Goal: Task Accomplishment & Management: Manage account settings

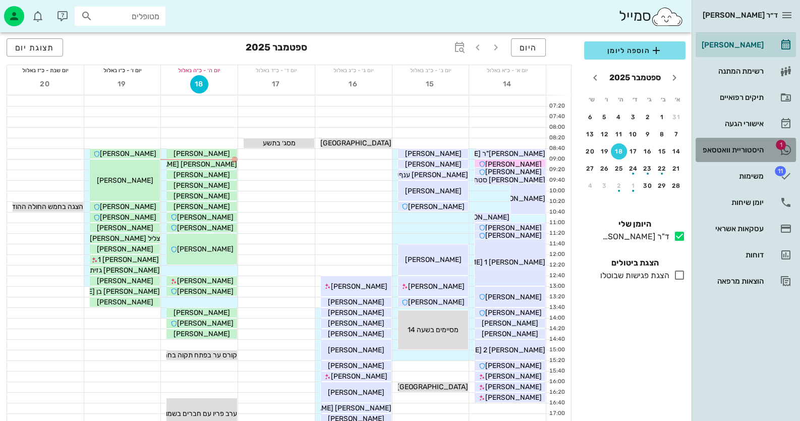
click at [777, 147] on span "1" at bounding box center [781, 145] width 10 height 10
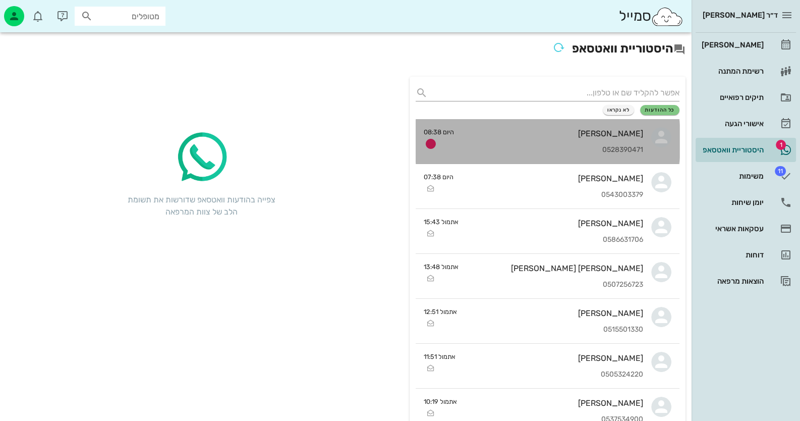
click at [640, 136] on div "[PERSON_NAME]" at bounding box center [552, 134] width 181 height 10
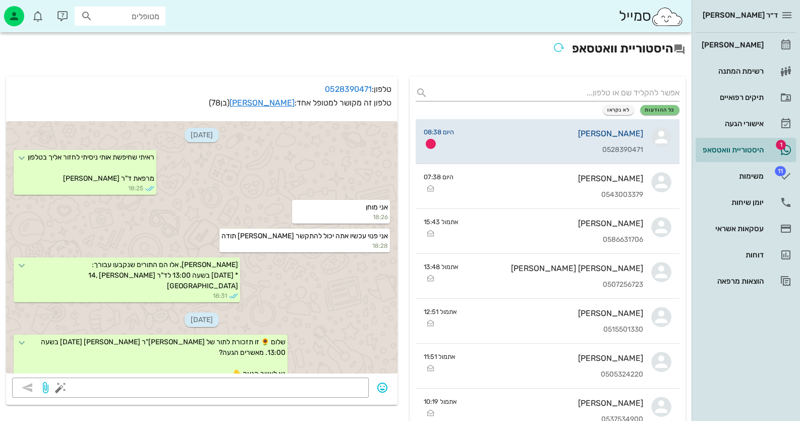
scroll to position [1074, 0]
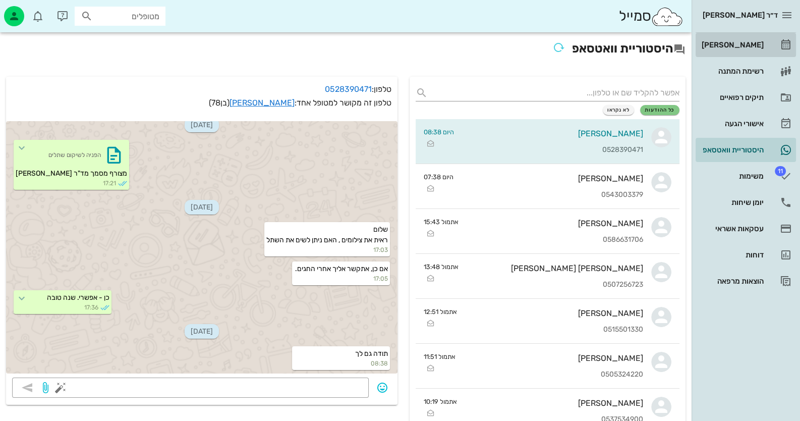
click at [745, 52] on link "[PERSON_NAME]" at bounding box center [746, 45] width 100 height 24
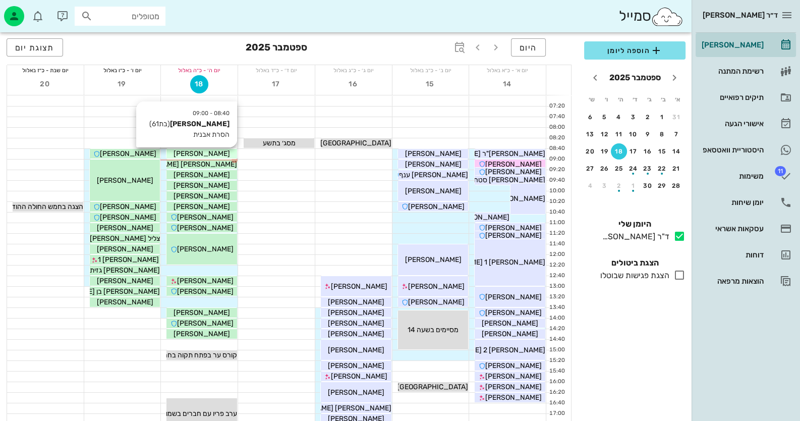
click at [210, 153] on span "[PERSON_NAME]" at bounding box center [202, 153] width 56 height 9
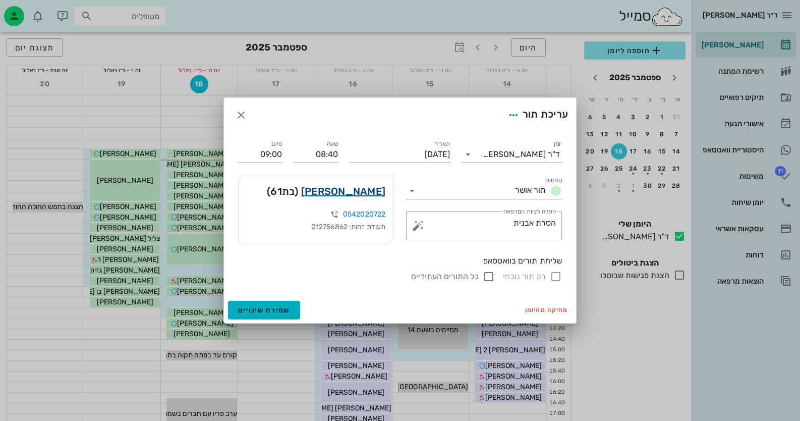
click at [360, 192] on link "[PERSON_NAME]" at bounding box center [343, 191] width 84 height 16
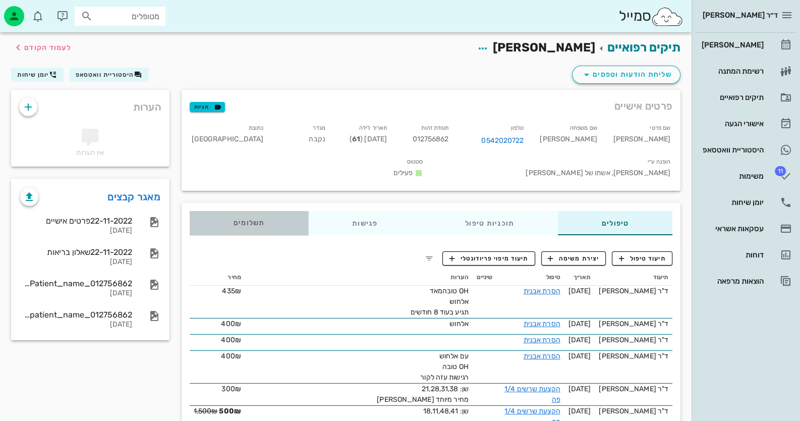
click at [229, 212] on div "תשלומים 0₪" at bounding box center [249, 223] width 119 height 24
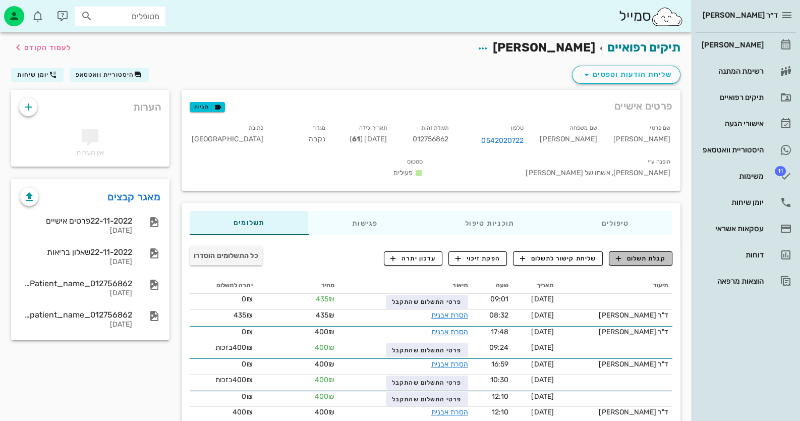
click at [665, 254] on span "קבלת תשלום" at bounding box center [641, 258] width 50 height 9
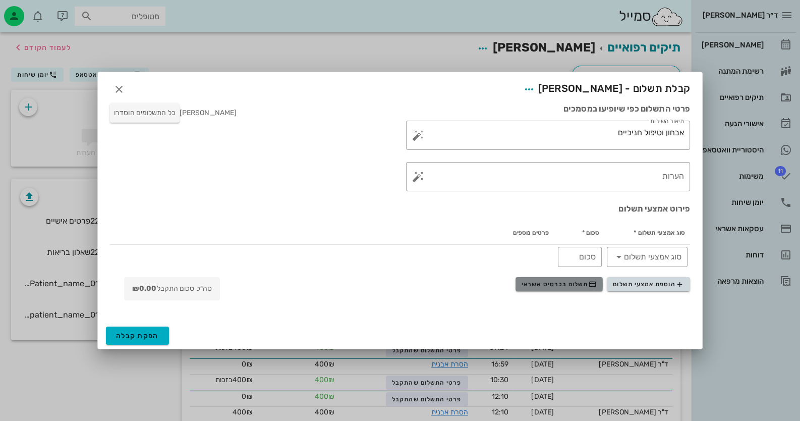
drag, startPoint x: 575, startPoint y: 282, endPoint x: 575, endPoint y: 277, distance: 5.1
click at [575, 284] on span "תשלום בכרטיס אשראי" at bounding box center [559, 284] width 75 height 8
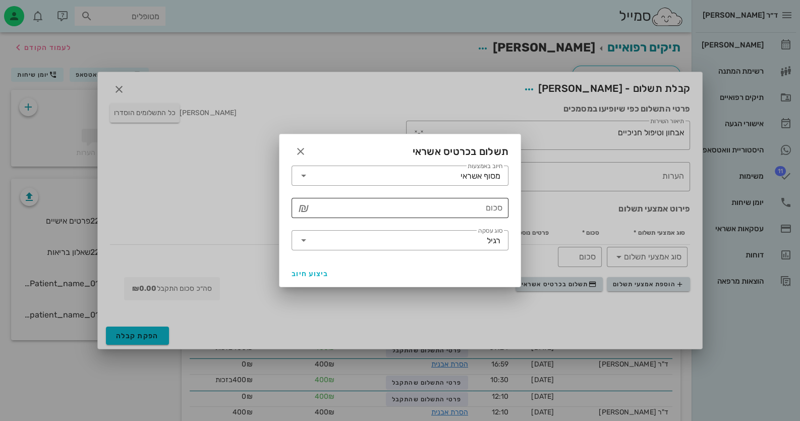
click at [467, 206] on input "סכום" at bounding box center [407, 208] width 191 height 16
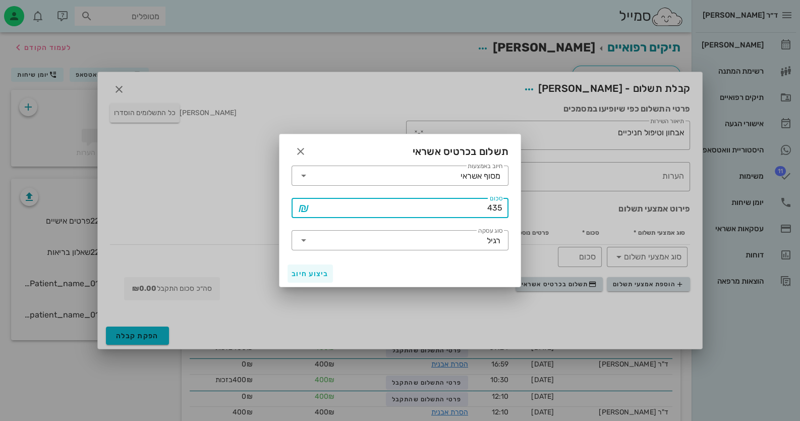
type input "435"
click at [313, 272] on span "ביצוע חיוב" at bounding box center [310, 273] width 37 height 9
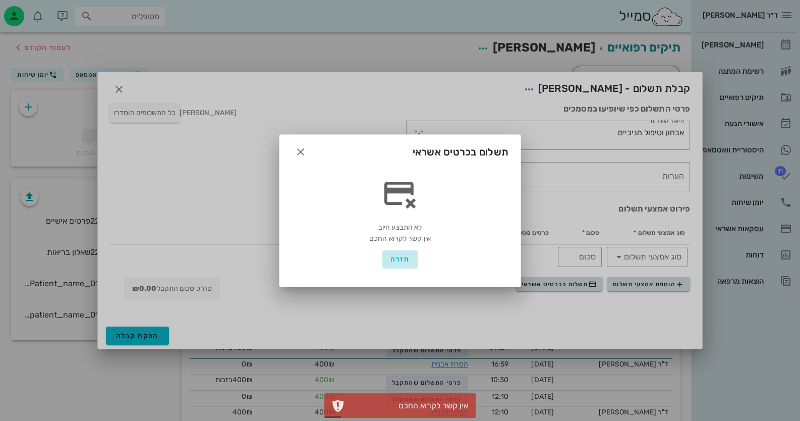
click at [406, 257] on span "חזרה" at bounding box center [399, 259] width 19 height 9
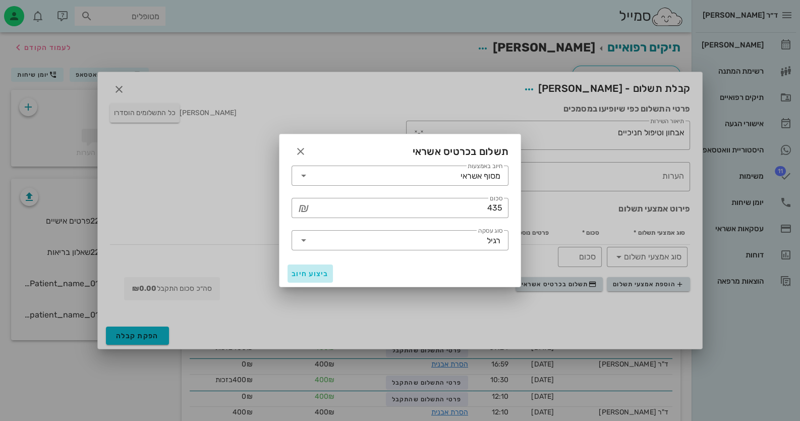
click at [323, 274] on span "ביצוע חיוב" at bounding box center [310, 273] width 37 height 9
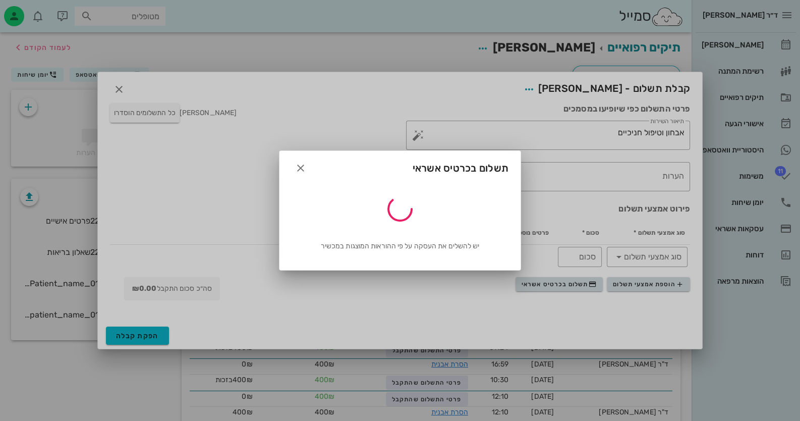
type input "435"
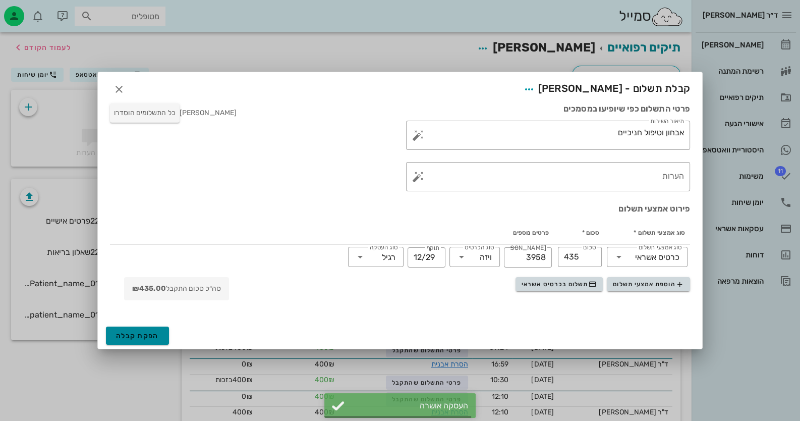
click at [162, 333] on button "הפקת קבלה" at bounding box center [137, 335] width 63 height 18
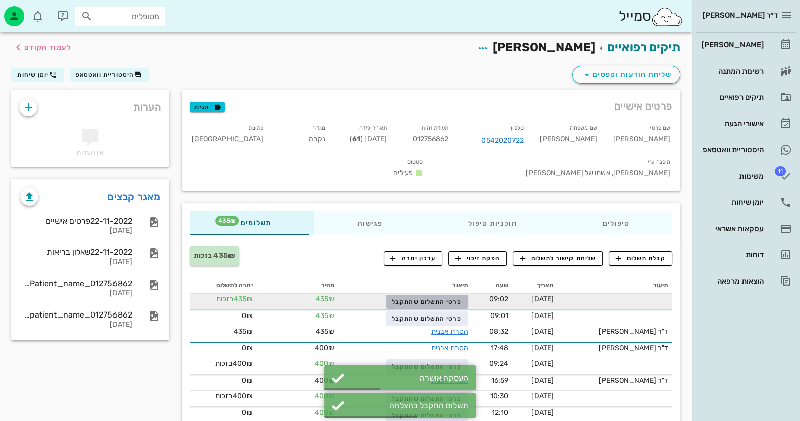
click at [423, 295] on button "פרטי התשלום שהתקבל" at bounding box center [427, 302] width 82 height 14
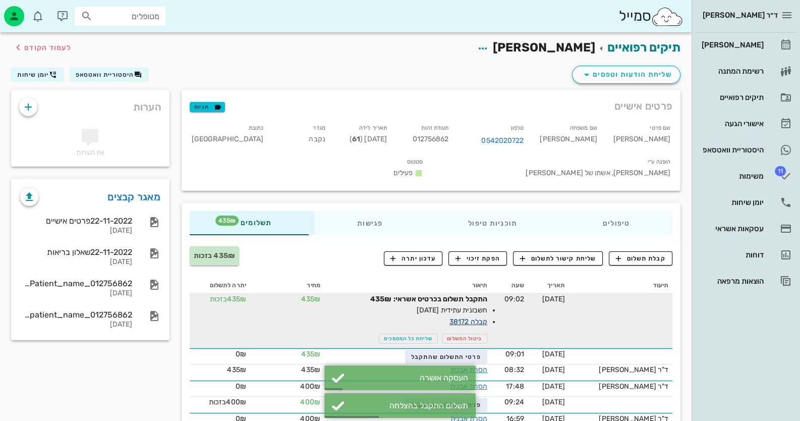
click at [483, 317] on link "קבלה 38172" at bounding box center [468, 321] width 38 height 9
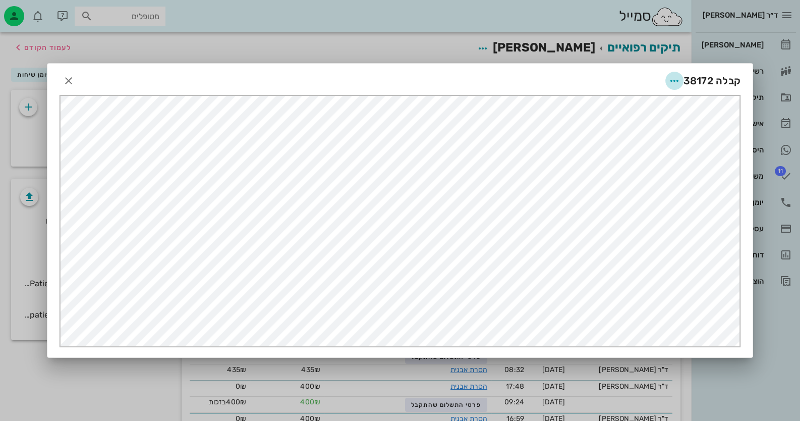
click at [671, 83] on icon "button" at bounding box center [674, 81] width 12 height 12
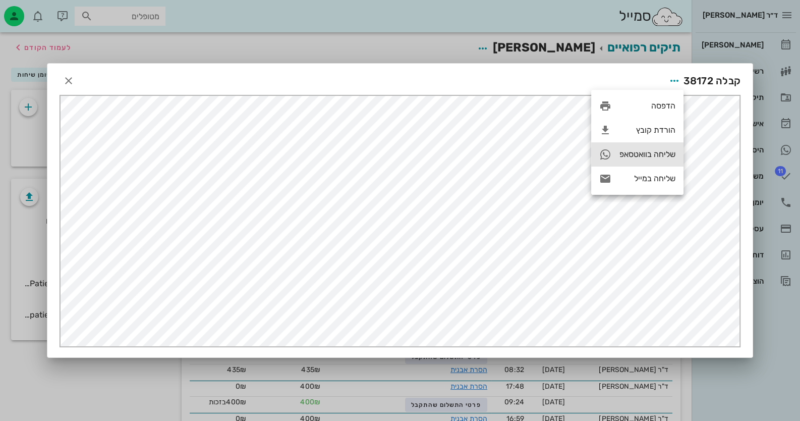
click at [651, 153] on div "שליחה בוואטסאפ" at bounding box center [647, 154] width 56 height 10
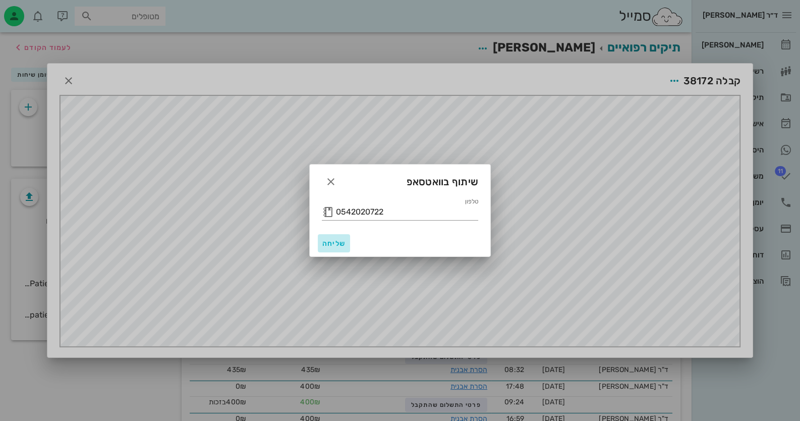
click at [330, 244] on span "שליחה" at bounding box center [334, 243] width 24 height 9
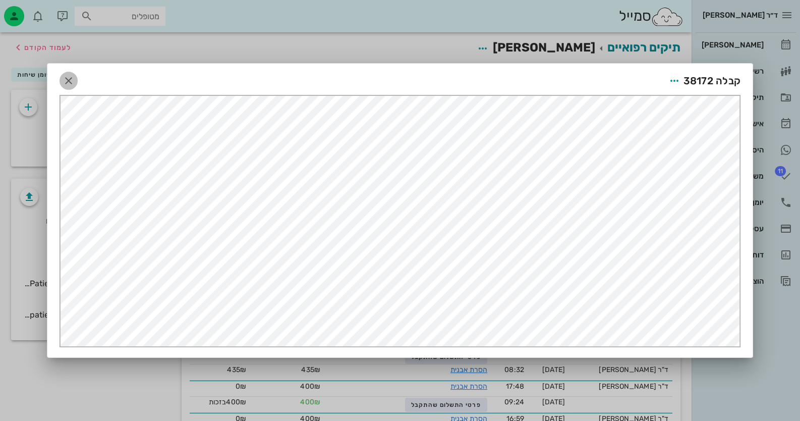
click at [73, 78] on icon "button" at bounding box center [69, 81] width 12 height 12
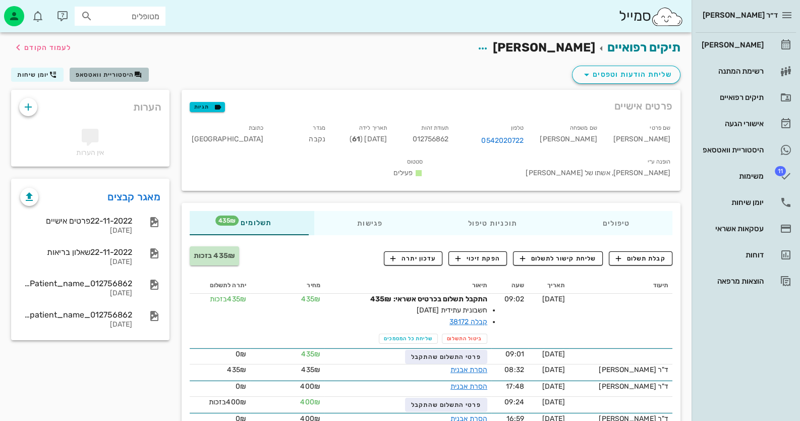
click at [98, 74] on span "היסטוריית וואטסאפ" at bounding box center [105, 74] width 59 height 7
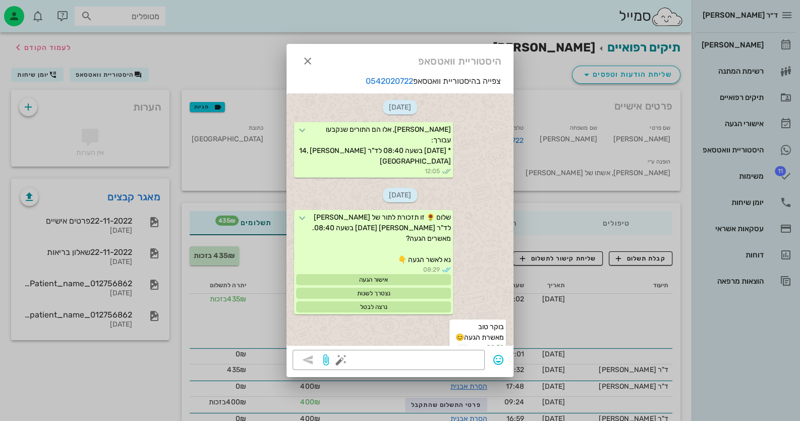
scroll to position [321, 0]
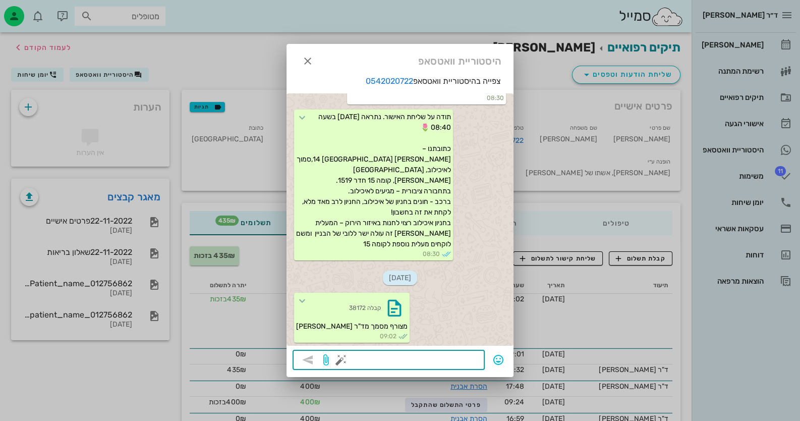
click at [474, 359] on textarea at bounding box center [411, 361] width 136 height 16
paste textarea "077-804-4721"
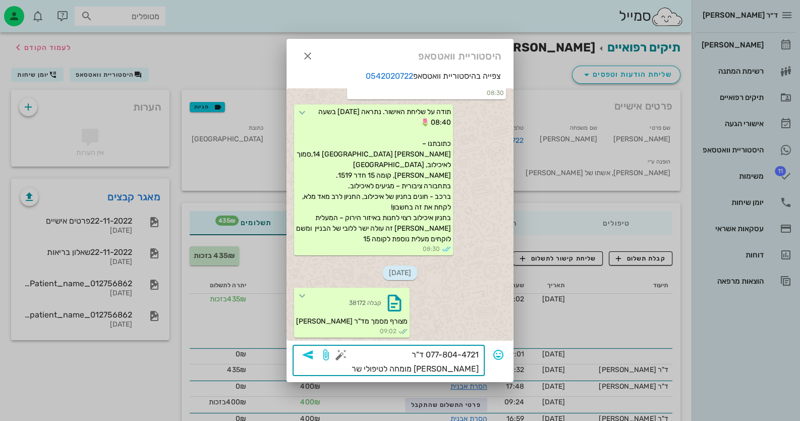
type textarea "077-804-4721 ד"ר [PERSON_NAME] מומחה לטיפולי [PERSON_NAME]"
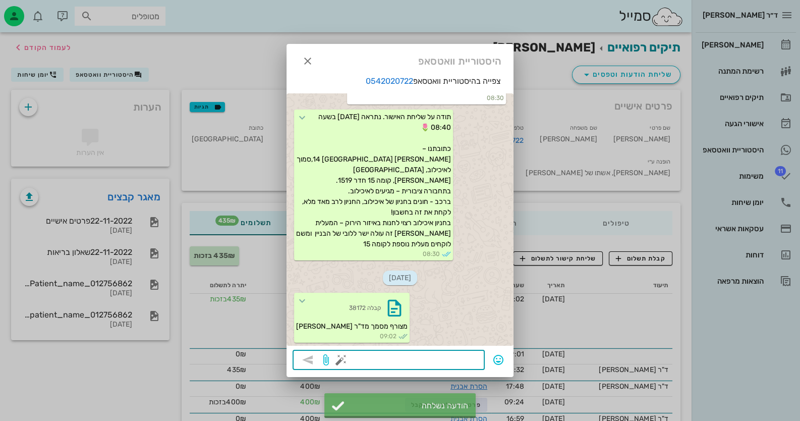
scroll to position [381, 0]
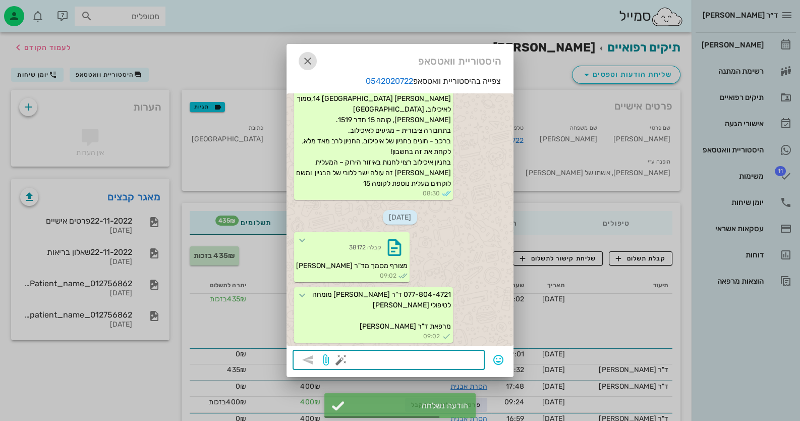
click at [310, 62] on icon "button" at bounding box center [308, 61] width 12 height 12
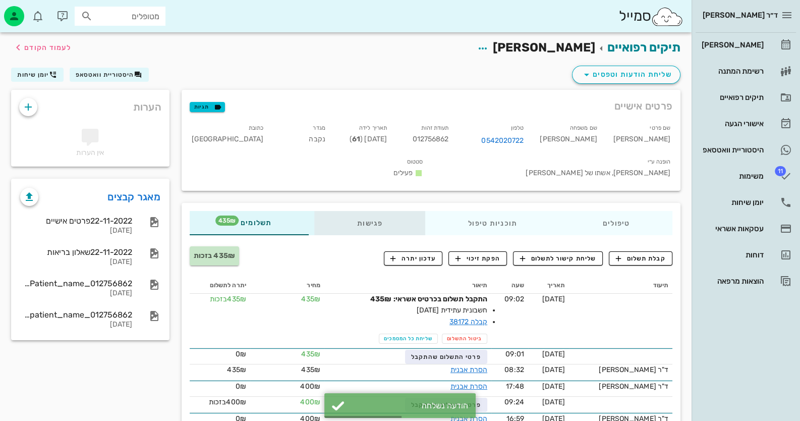
click at [359, 213] on div "פגישות" at bounding box center [369, 223] width 111 height 24
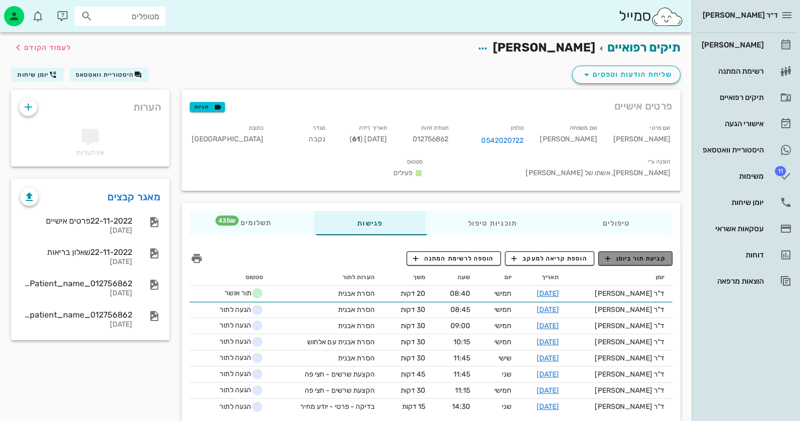
click at [647, 254] on span "קביעת תור ביומן" at bounding box center [635, 258] width 61 height 9
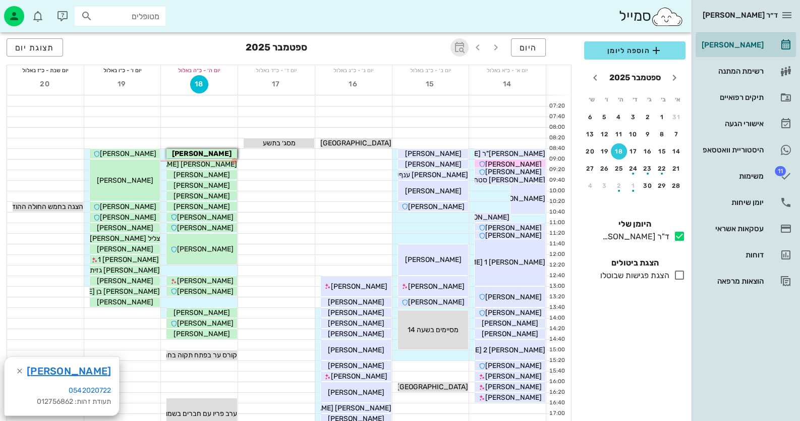
click at [463, 45] on icon "button" at bounding box center [460, 47] width 12 height 12
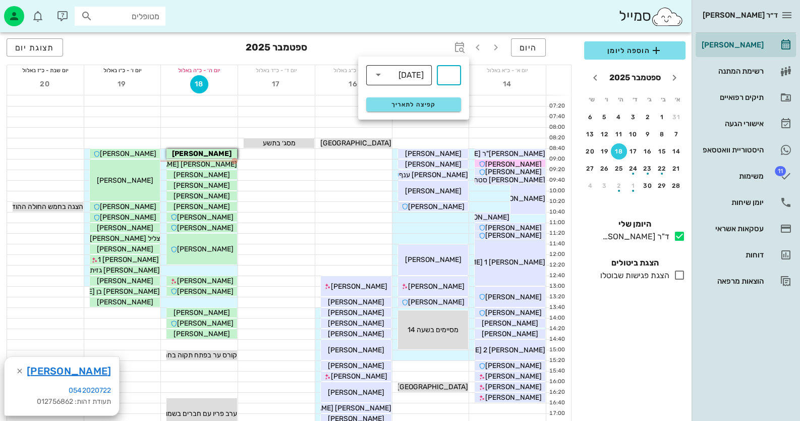
click at [416, 73] on div "[DATE]" at bounding box center [411, 75] width 25 height 9
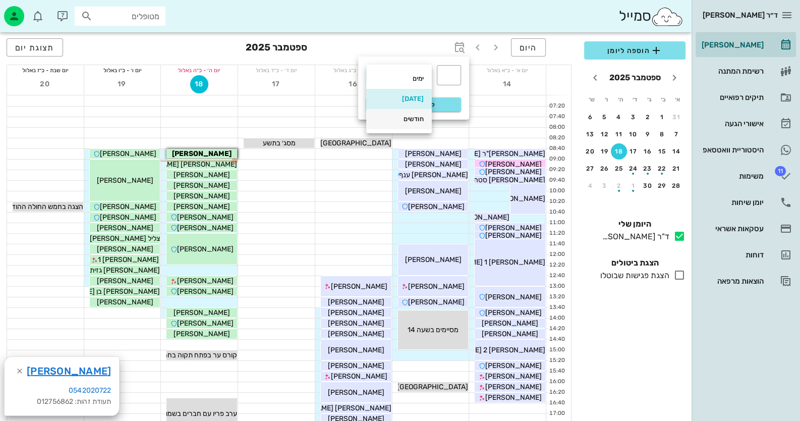
click at [409, 116] on div "חודשים" at bounding box center [398, 119] width 49 height 8
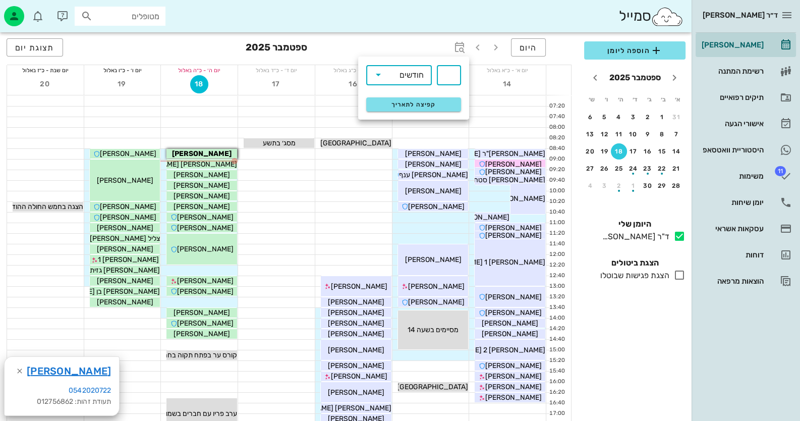
click at [444, 73] on input "text" at bounding box center [449, 75] width 12 height 16
type input "9"
click at [441, 105] on span "קפיצה לתאריך" at bounding box center [413, 104] width 82 height 7
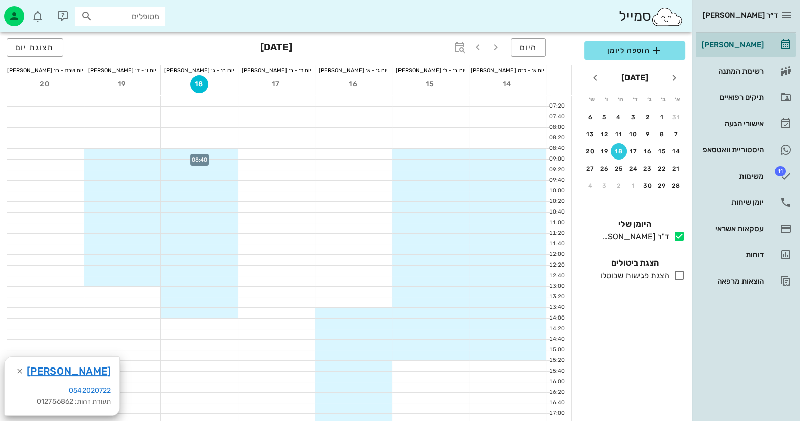
click at [212, 153] on div at bounding box center [199, 154] width 77 height 10
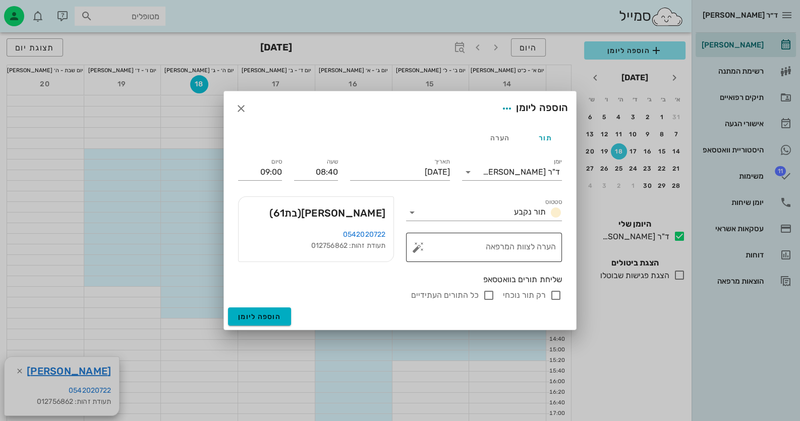
click at [418, 248] on button "button" at bounding box center [418, 247] width 12 height 12
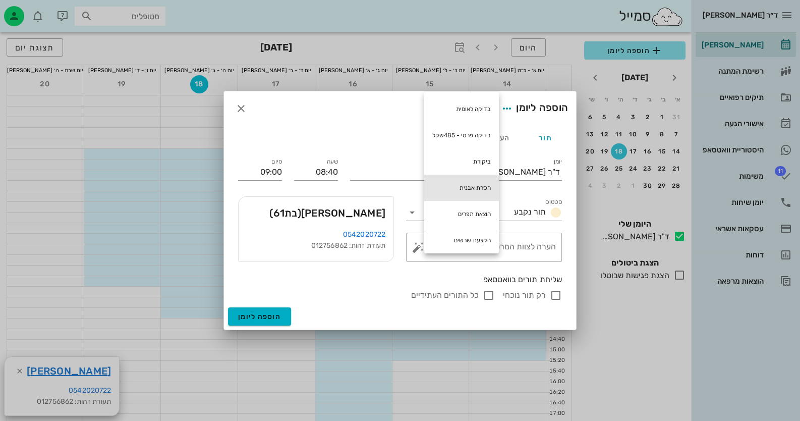
click at [479, 180] on div "הסרת אבנית" at bounding box center [461, 188] width 75 height 26
type textarea "הסרת אבנית"
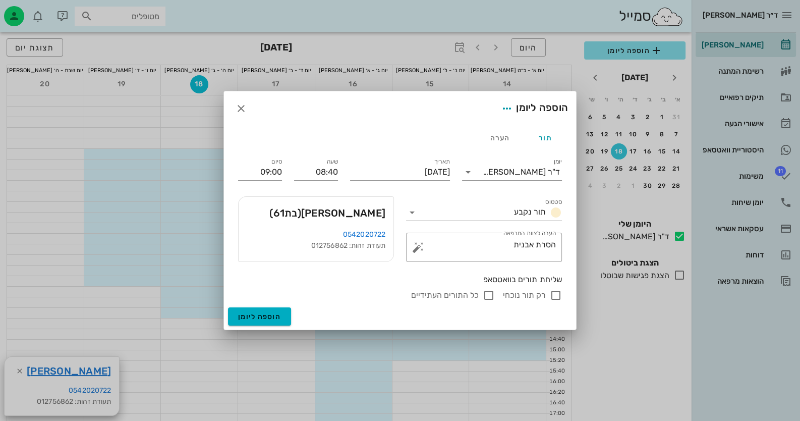
click at [554, 295] on input "רק תור נוכחי" at bounding box center [556, 295] width 12 height 12
checkbox input "false"
click at [278, 317] on span "הוספה ליומן" at bounding box center [259, 316] width 43 height 9
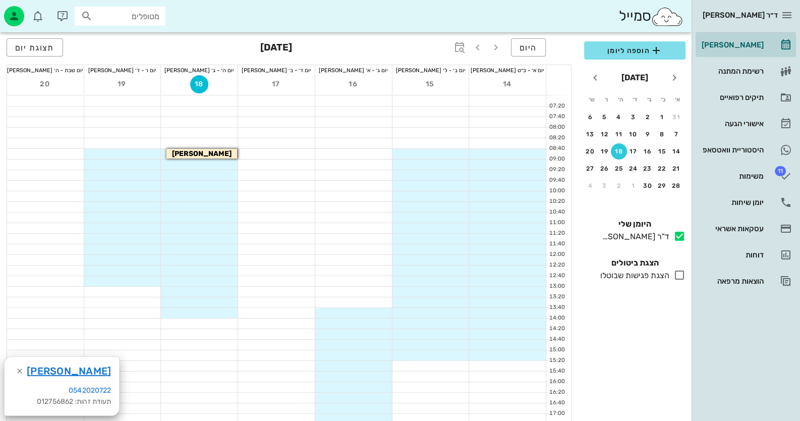
click at [213, 196] on div at bounding box center [199, 196] width 77 height 10
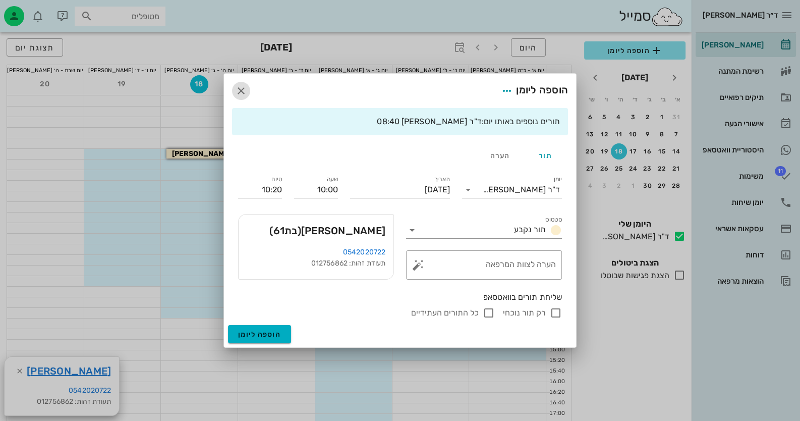
click at [242, 95] on icon "button" at bounding box center [241, 91] width 12 height 12
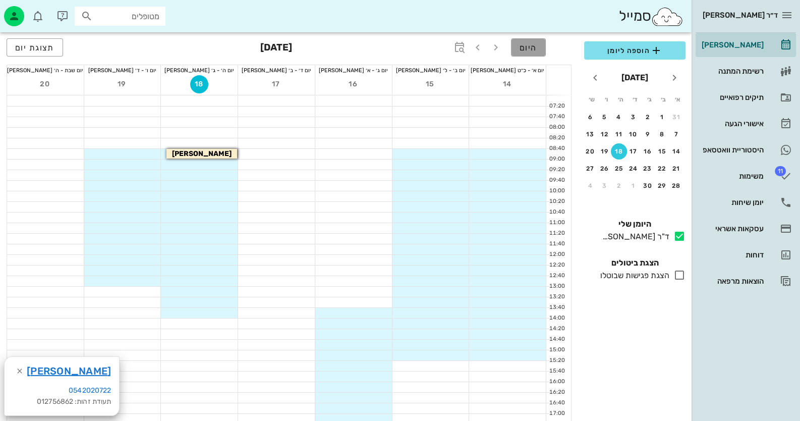
click at [536, 47] on span "היום" at bounding box center [529, 48] width 18 height 10
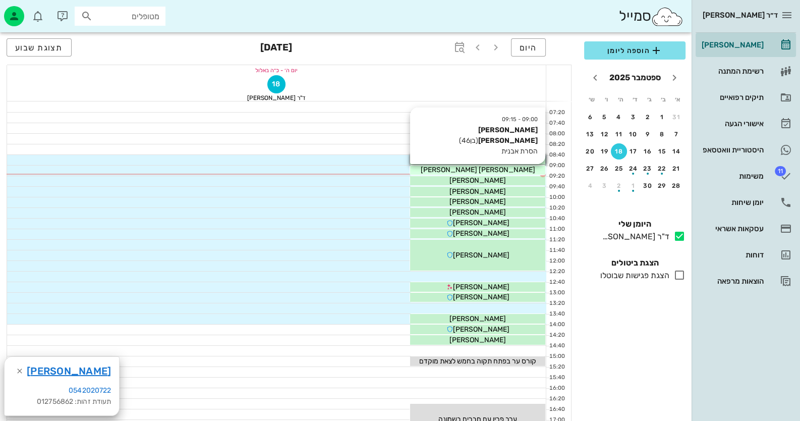
click at [494, 168] on div "[PERSON_NAME] [PERSON_NAME]" at bounding box center [477, 169] width 135 height 11
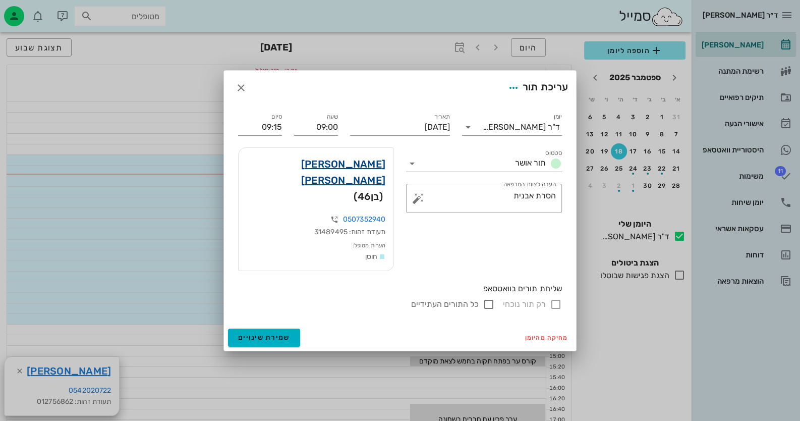
click at [348, 176] on link "[PERSON_NAME] [PERSON_NAME]" at bounding box center [316, 172] width 139 height 32
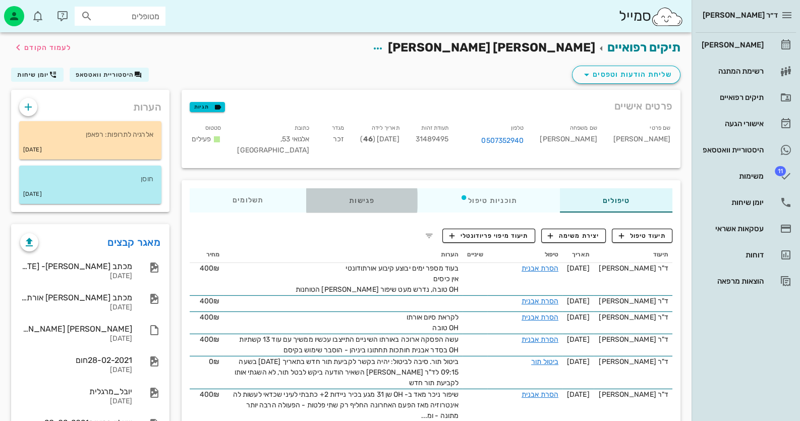
click at [366, 196] on div "פגישות" at bounding box center [361, 200] width 111 height 24
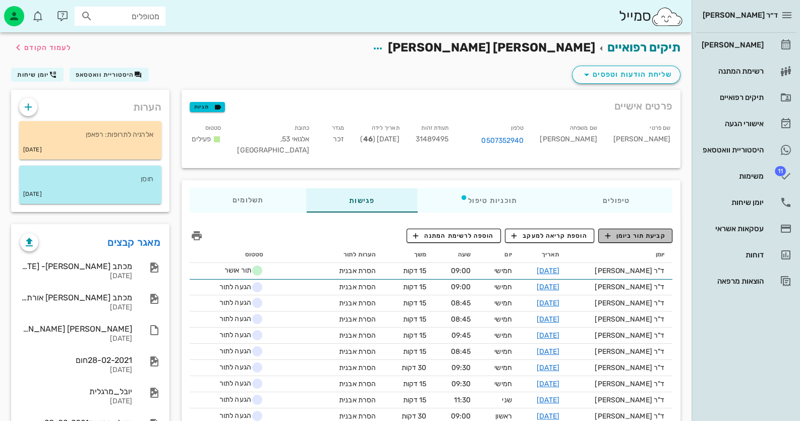
click at [659, 234] on span "קביעת תור ביומן" at bounding box center [635, 235] width 61 height 9
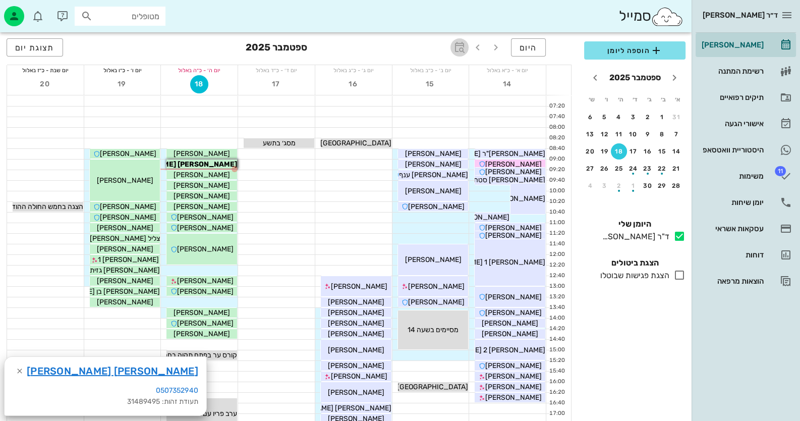
click at [464, 43] on icon "button" at bounding box center [460, 47] width 12 height 12
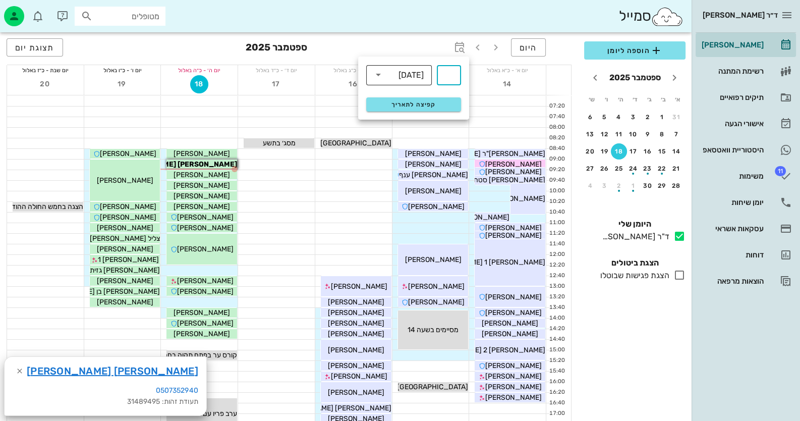
click at [382, 79] on icon at bounding box center [378, 75] width 12 height 12
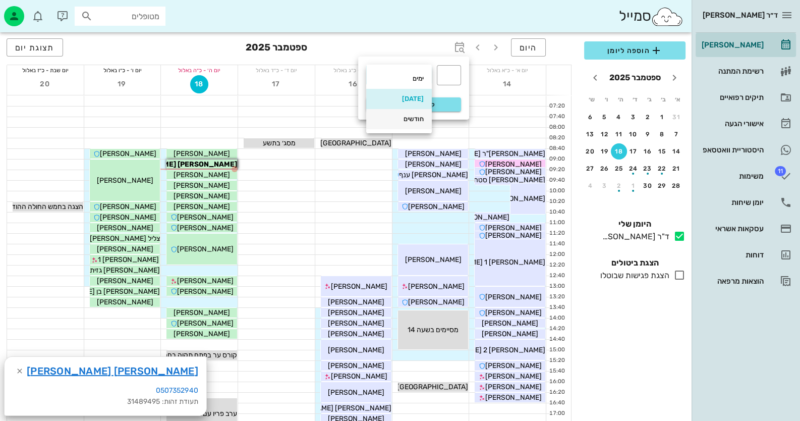
click at [404, 113] on div "חודשים" at bounding box center [398, 119] width 49 height 16
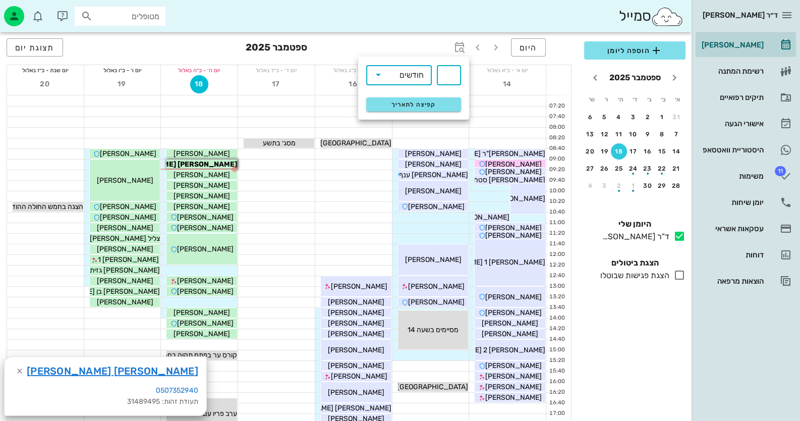
click at [447, 79] on input "text" at bounding box center [449, 75] width 12 height 16
type input "6"
click at [426, 104] on span "קפיצה לתאריך" at bounding box center [413, 104] width 82 height 7
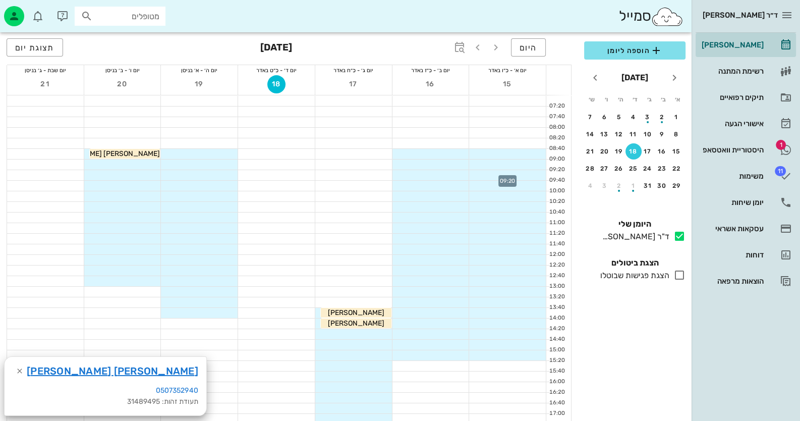
click at [532, 176] on div at bounding box center [507, 175] width 77 height 10
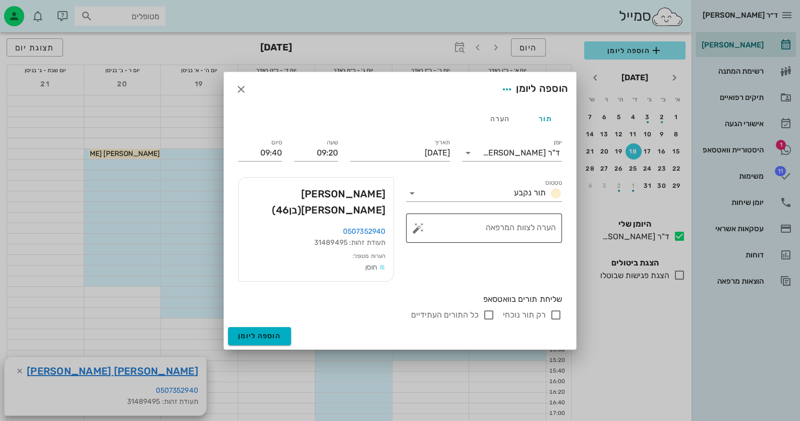
click at [417, 234] on button "button" at bounding box center [418, 228] width 12 height 12
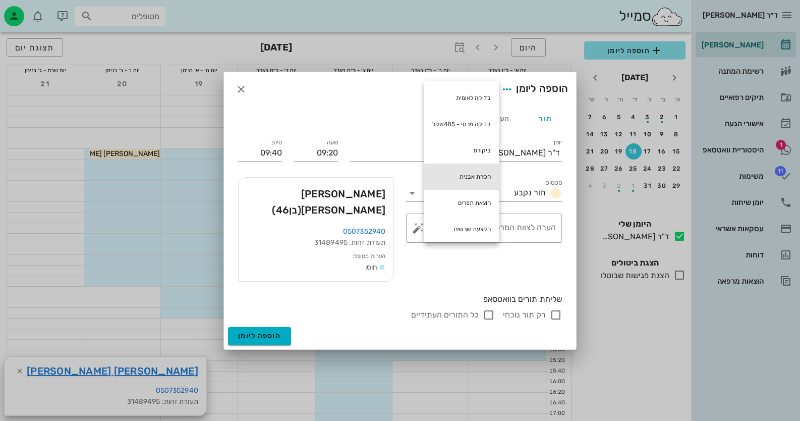
click at [452, 174] on div "הסרת אבנית" at bounding box center [461, 176] width 75 height 26
type textarea "הסרת אבנית"
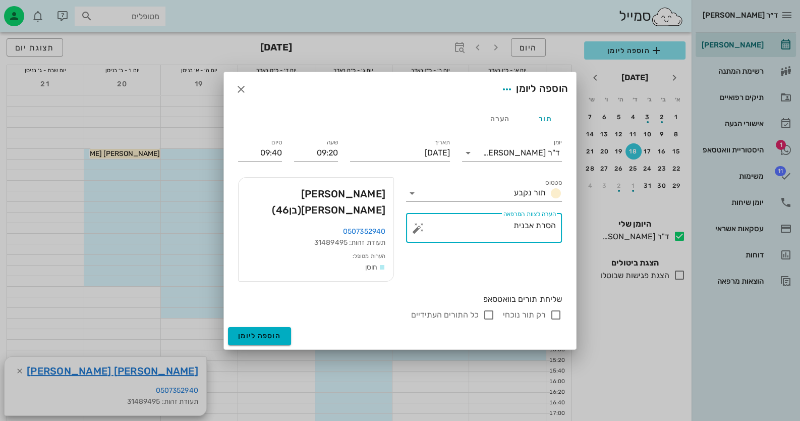
click at [556, 309] on input "רק תור נוכחי" at bounding box center [556, 315] width 12 height 12
checkbox input "false"
click at [257, 331] on span "הוספה ליומן" at bounding box center [259, 335] width 43 height 9
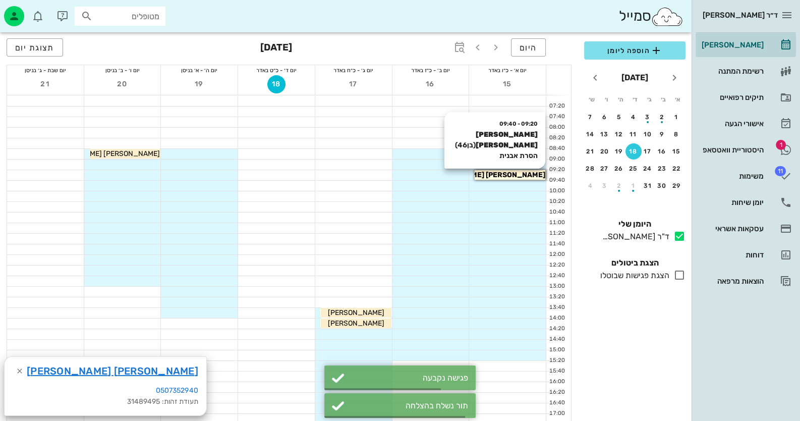
click at [504, 171] on span "[PERSON_NAME] [PERSON_NAME]" at bounding box center [485, 175] width 121 height 9
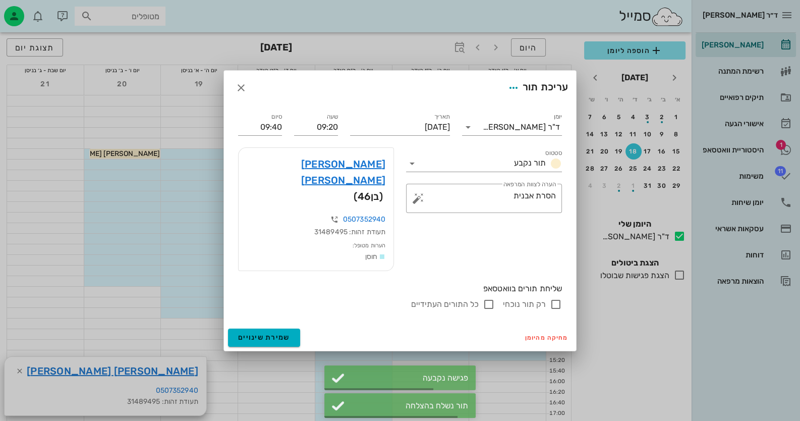
click at [504, 171] on div at bounding box center [400, 210] width 800 height 421
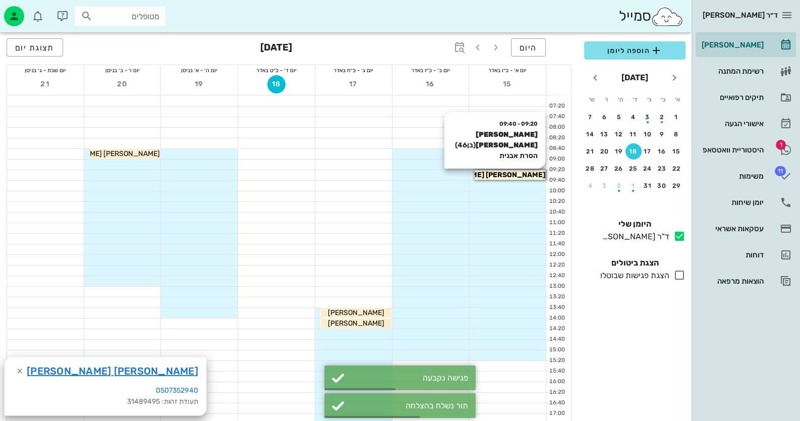
click at [506, 175] on span "[PERSON_NAME] [PERSON_NAME]" at bounding box center [485, 175] width 121 height 9
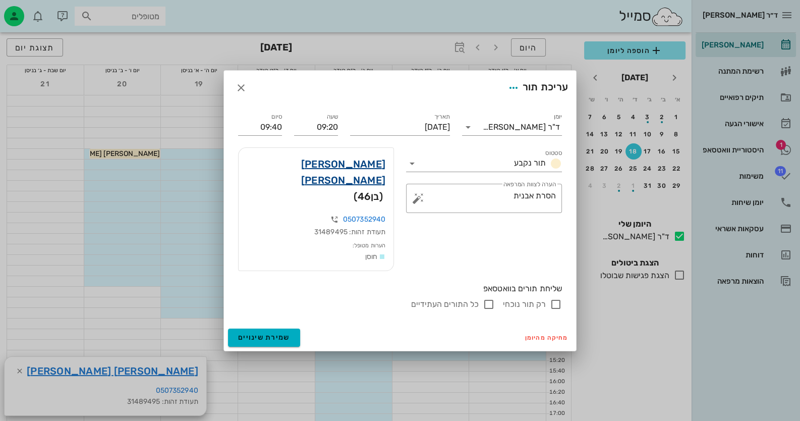
click at [352, 181] on link "[PERSON_NAME] [PERSON_NAME]" at bounding box center [316, 172] width 139 height 32
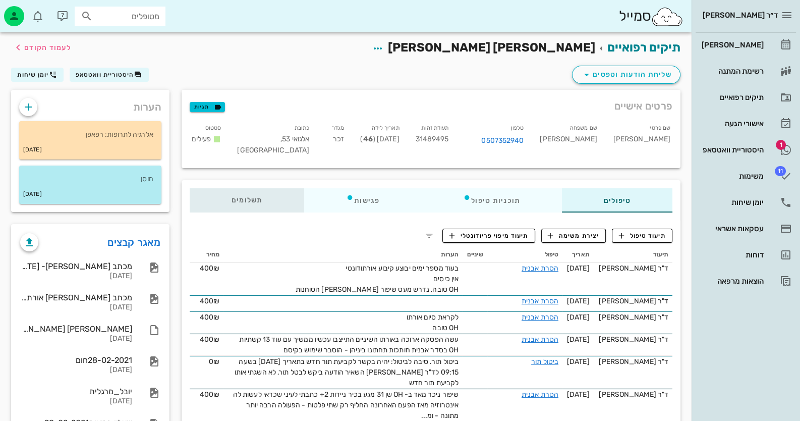
click at [237, 199] on span "תשלומים 0₪" at bounding box center [247, 200] width 31 height 7
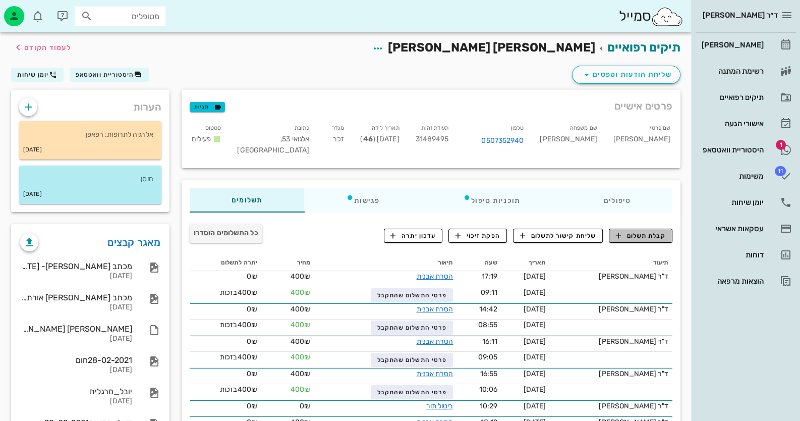
click at [655, 233] on span "קבלת תשלום" at bounding box center [641, 235] width 50 height 9
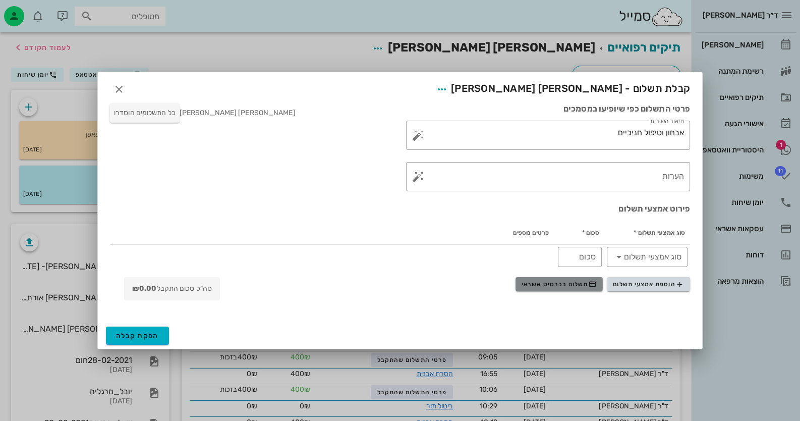
click at [565, 282] on span "תשלום בכרטיס אשראי" at bounding box center [559, 284] width 75 height 8
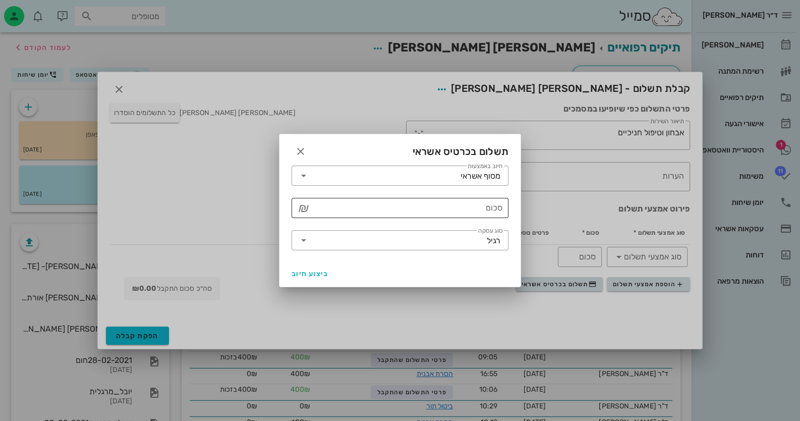
click at [468, 204] on input "סכום" at bounding box center [407, 208] width 191 height 16
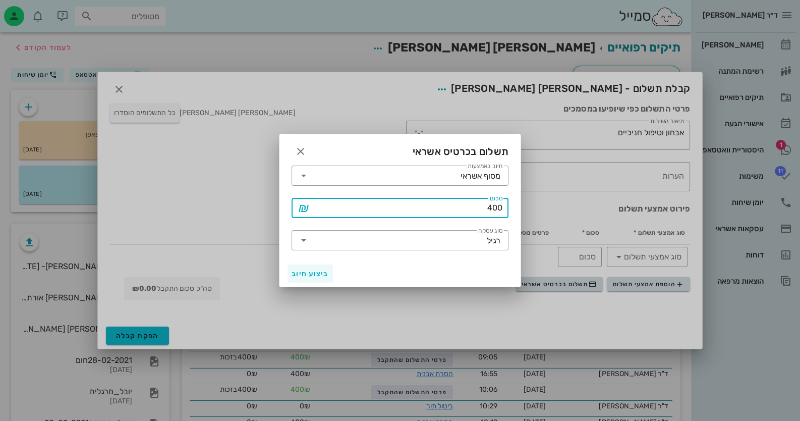
type input "400"
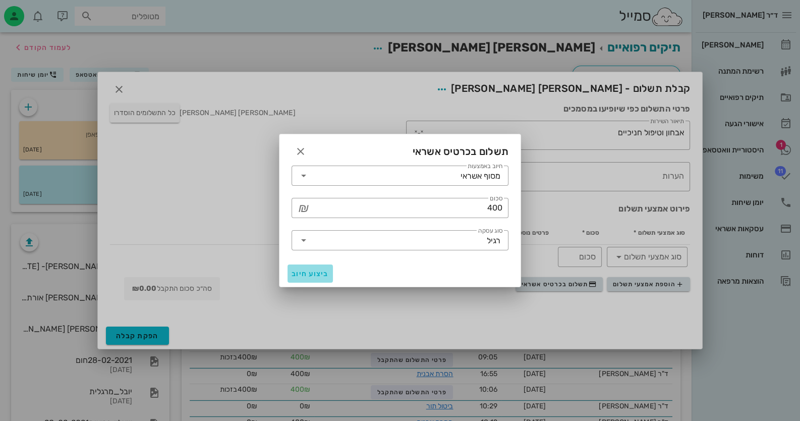
click at [308, 276] on span "ביצוע חיוב" at bounding box center [310, 273] width 37 height 9
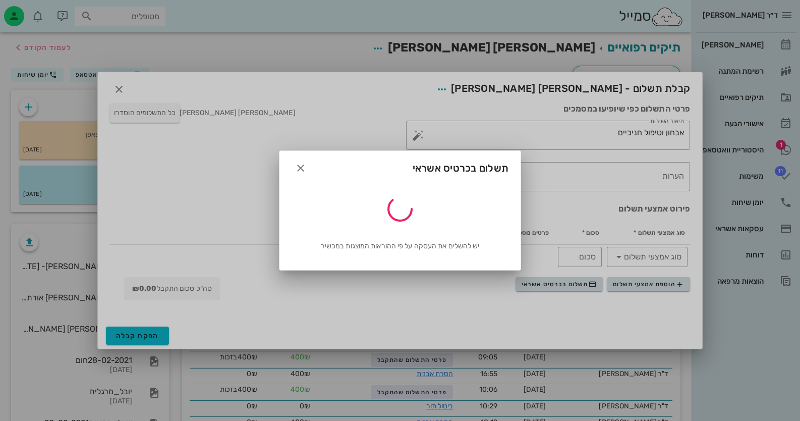
type input "400"
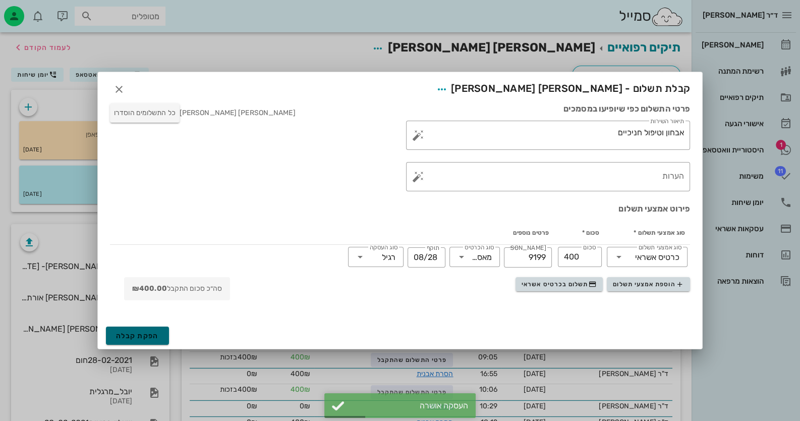
click at [151, 329] on button "הפקת קבלה" at bounding box center [137, 335] width 63 height 18
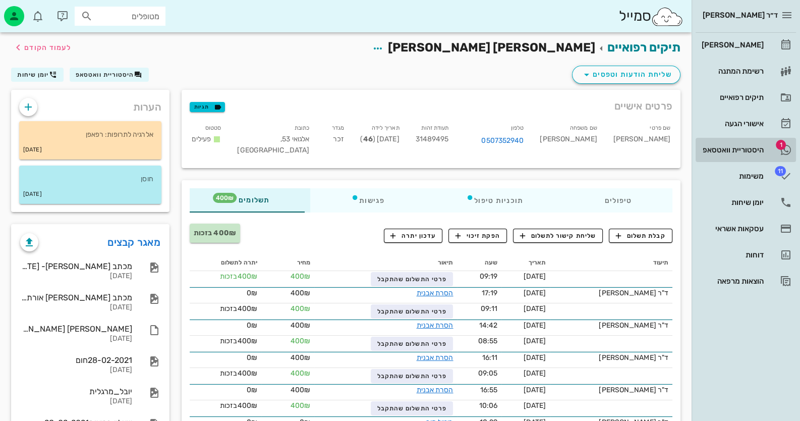
click at [778, 143] on span "1" at bounding box center [781, 145] width 10 height 10
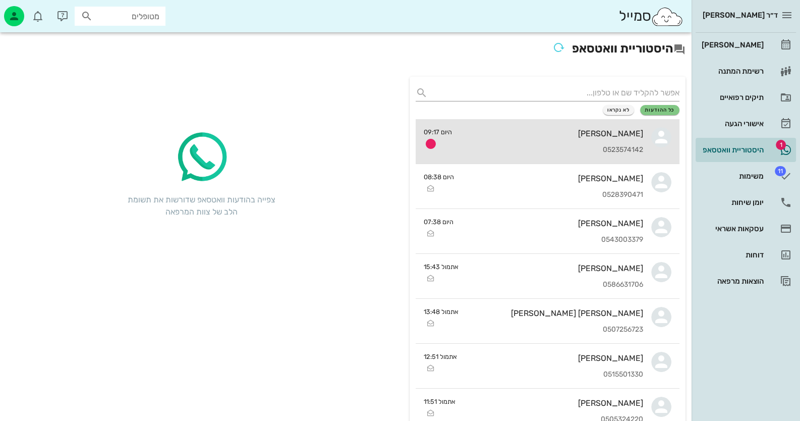
click at [609, 126] on div "[PERSON_NAME] 0523574142" at bounding box center [551, 141] width 183 height 44
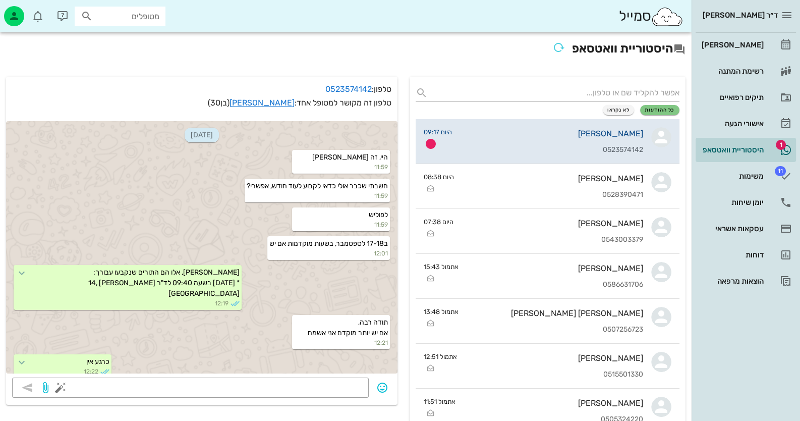
scroll to position [532, 0]
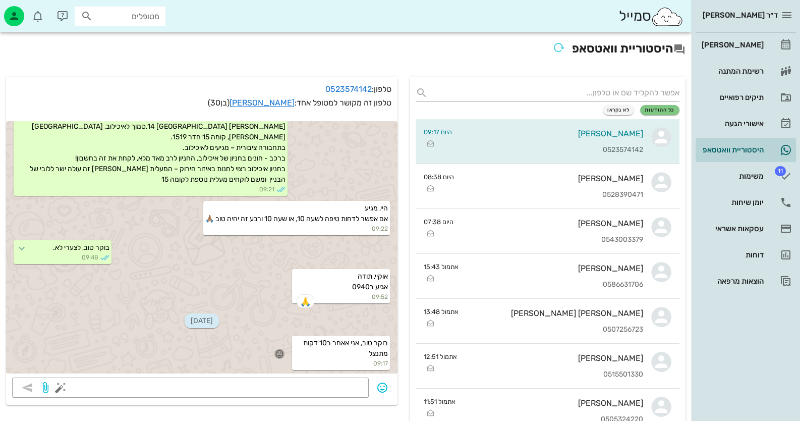
click at [280, 352] on icon "button" at bounding box center [279, 353] width 9 height 9
click at [280, 339] on div "👍" at bounding box center [271, 338] width 18 height 19
click at [748, 51] on div "[PERSON_NAME]" at bounding box center [732, 45] width 64 height 16
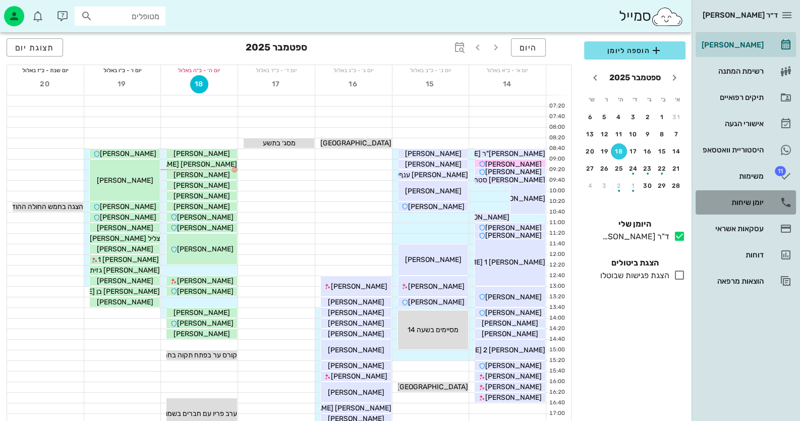
click at [755, 201] on div "יומן שיחות" at bounding box center [732, 202] width 64 height 8
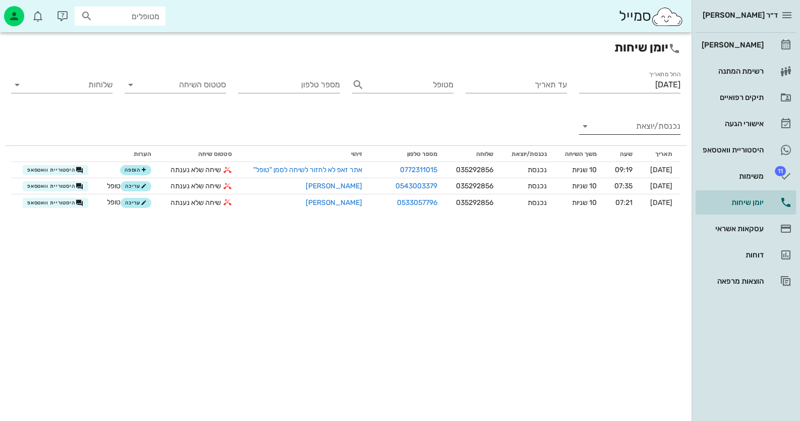
click at [668, 131] on input "נכנסת/יוצאת" at bounding box center [637, 126] width 85 height 16
click at [668, 131] on icon at bounding box center [668, 134] width 8 height 8
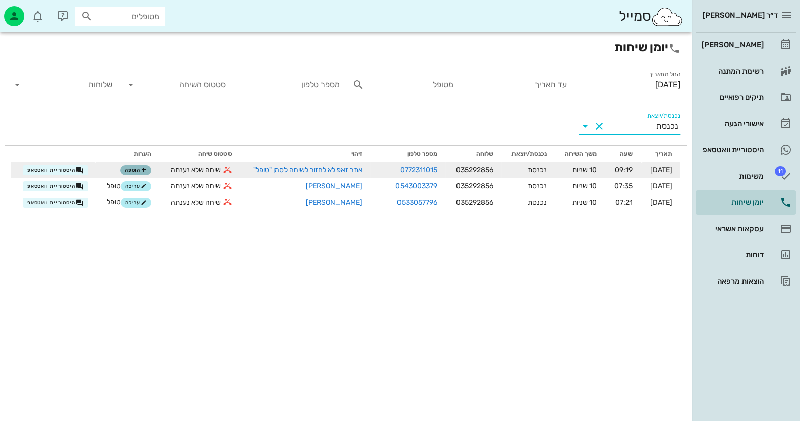
click at [123, 165] on button "הוספה" at bounding box center [135, 170] width 31 height 10
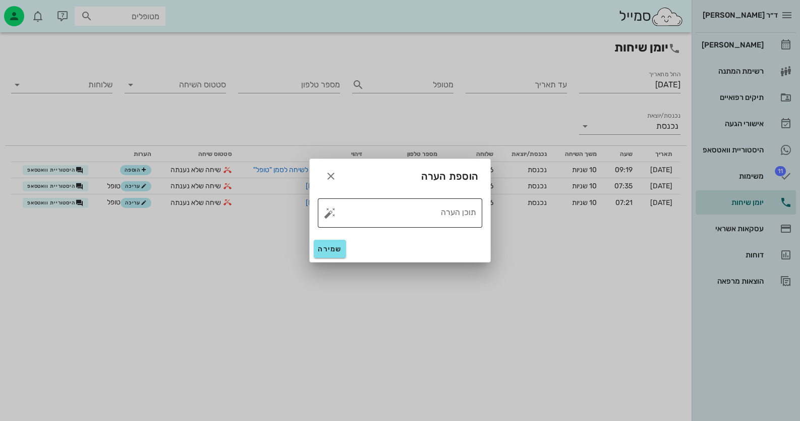
click at [333, 214] on button "button" at bounding box center [330, 213] width 12 height 12
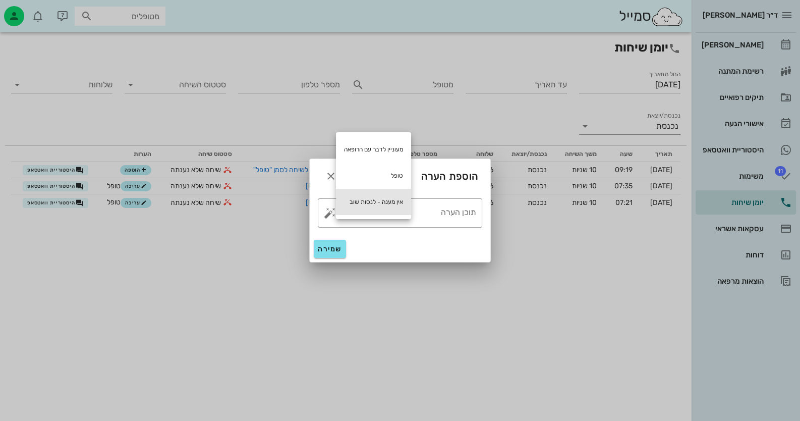
click at [356, 202] on div "אין מענה - לנסות שוב" at bounding box center [373, 202] width 75 height 26
type textarea "אין מענה - לנסות שוב"
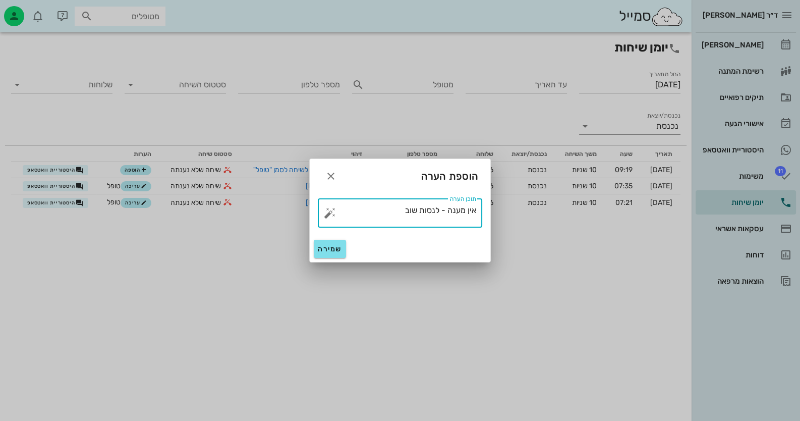
drag, startPoint x: 354, startPoint y: 211, endPoint x: 535, endPoint y: 215, distance: 181.2
click at [535, 215] on div "ד״ר [PERSON_NAME] רשימת המתנה תיקים רפואיים אישורי הגעה היסטוריית וואטסאפ 11 מש…" at bounding box center [400, 210] width 800 height 421
click at [333, 212] on button "button" at bounding box center [330, 213] width 12 height 12
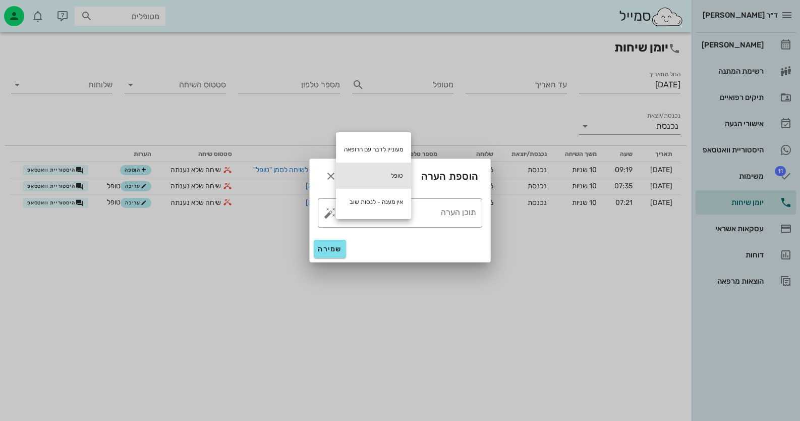
click at [381, 170] on div "טופל" at bounding box center [373, 175] width 75 height 26
type textarea "טופל"
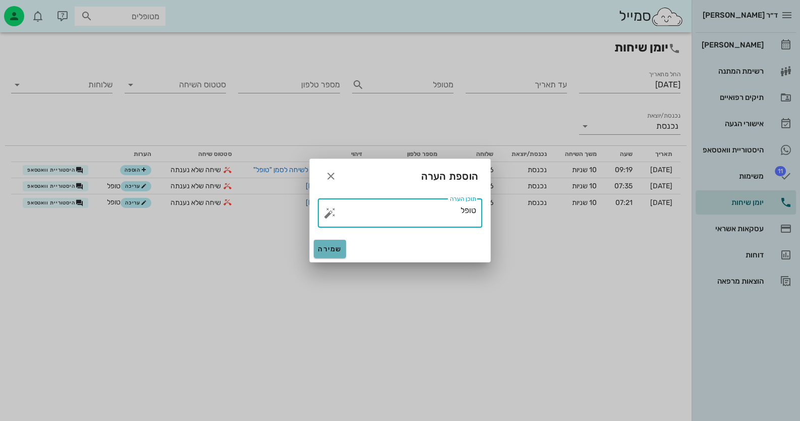
click at [341, 251] on span "שמירה" at bounding box center [330, 249] width 24 height 9
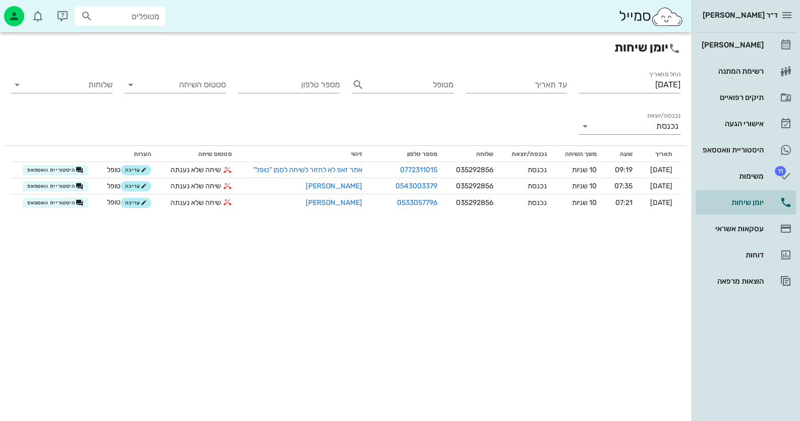
click at [744, 330] on div "ד״ר [PERSON_NAME] רשימת המתנה תיקים רפואיים אישורי הגעה היסטוריית וואטסאפ 11 מש…" at bounding box center [746, 210] width 108 height 421
click at [759, 53] on link "[PERSON_NAME]" at bounding box center [746, 45] width 100 height 24
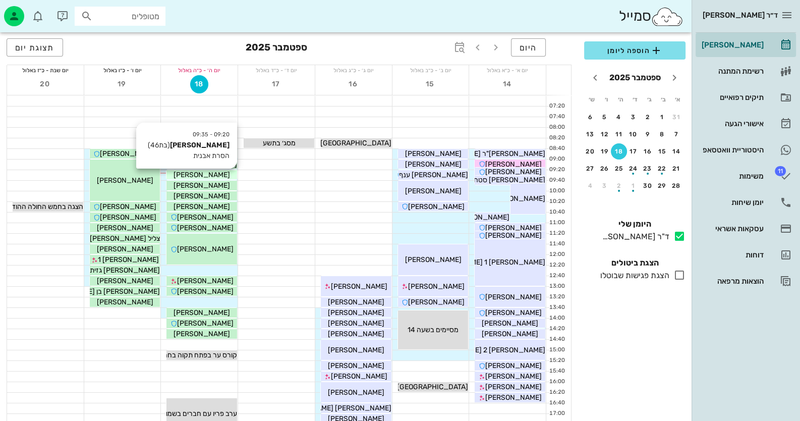
click at [208, 173] on span "[PERSON_NAME]" at bounding box center [202, 175] width 56 height 9
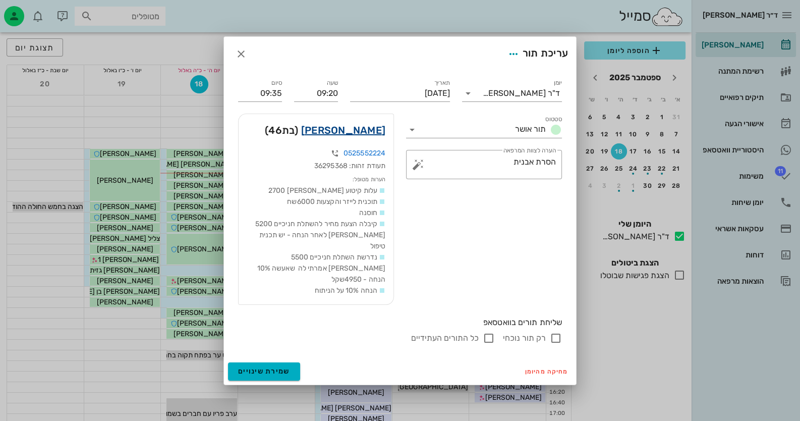
click at [368, 138] on link "[PERSON_NAME]" at bounding box center [343, 130] width 84 height 16
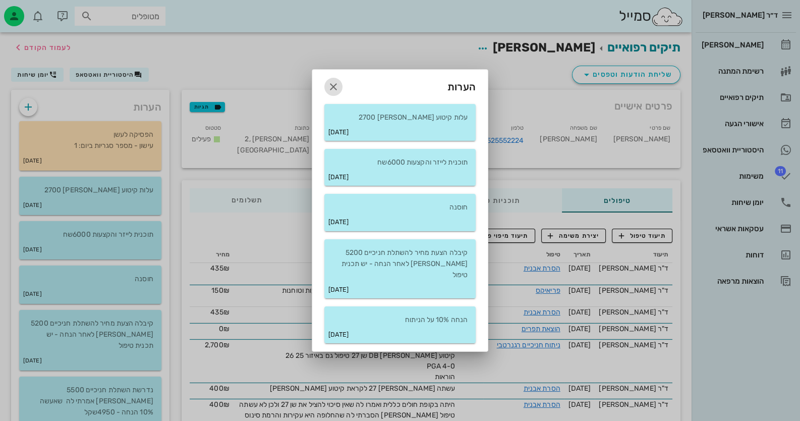
click at [335, 90] on icon "button" at bounding box center [333, 87] width 12 height 12
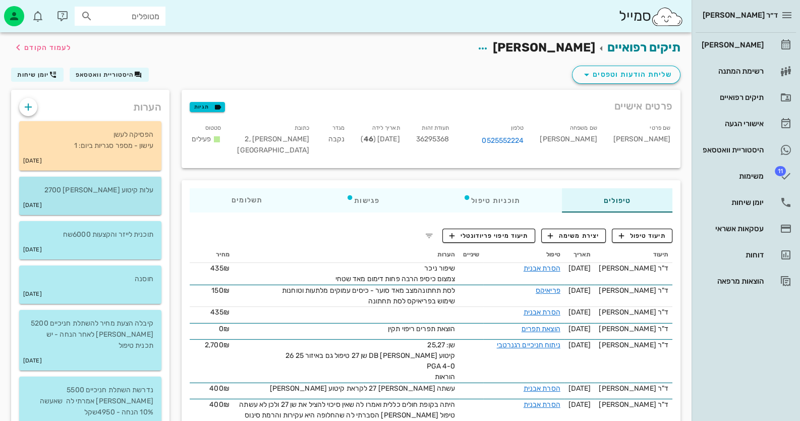
click at [130, 192] on p "עלות קיטוע [PERSON_NAME] 2700" at bounding box center [90, 190] width 126 height 11
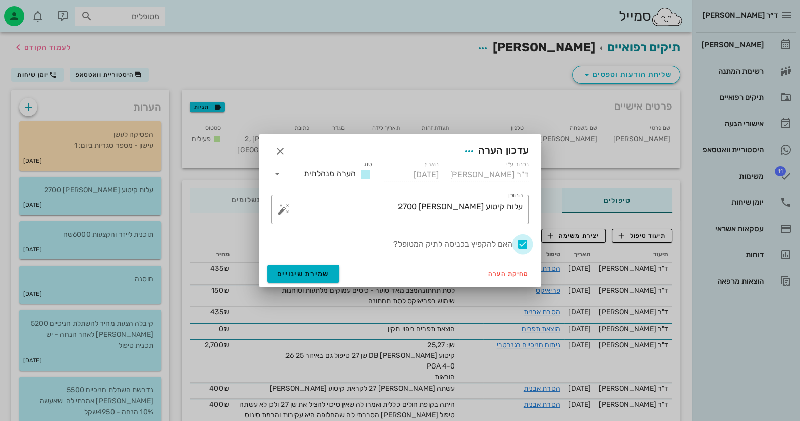
click at [517, 248] on div at bounding box center [522, 244] width 17 height 17
checkbox input "false"
click at [290, 272] on span "שמירת שינויים" at bounding box center [303, 273] width 52 height 9
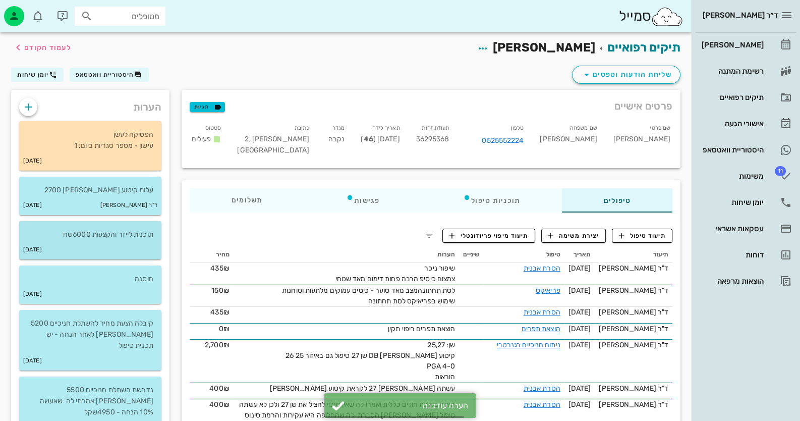
click at [107, 253] on div "[DATE]" at bounding box center [90, 249] width 142 height 19
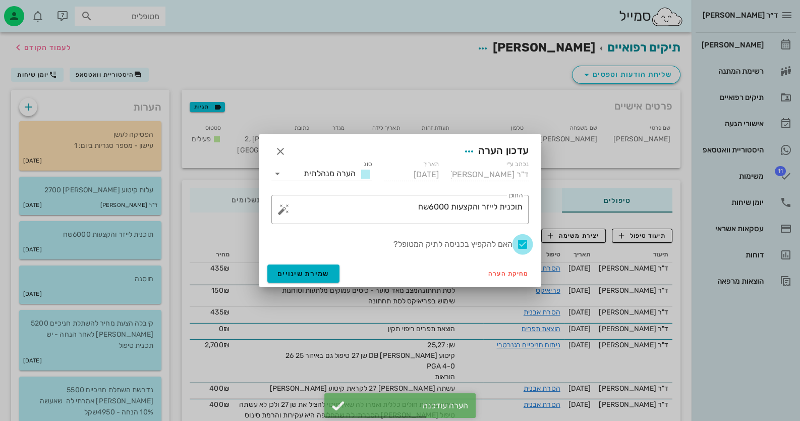
click at [519, 245] on div at bounding box center [522, 244] width 17 height 17
checkbox input "false"
click at [290, 268] on button "שמירת שינויים" at bounding box center [303, 273] width 72 height 18
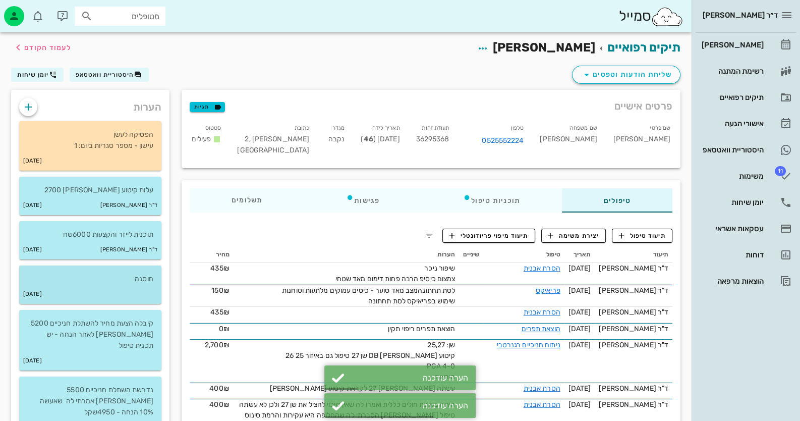
click at [145, 280] on p "חוסנה" at bounding box center [90, 278] width 126 height 11
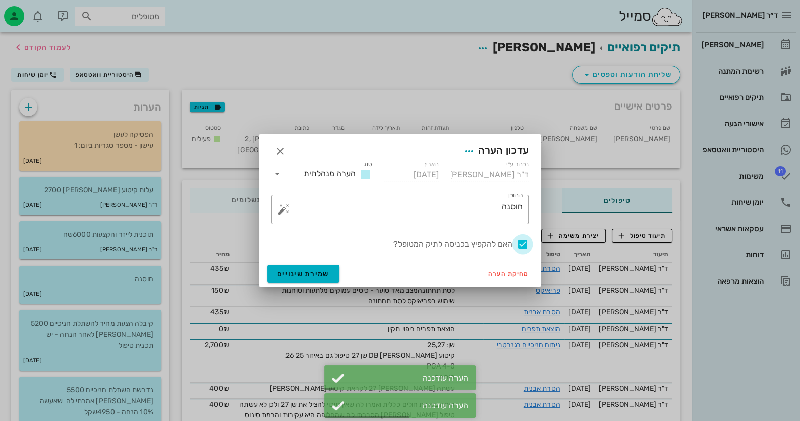
click at [518, 245] on div at bounding box center [522, 244] width 17 height 17
checkbox input "false"
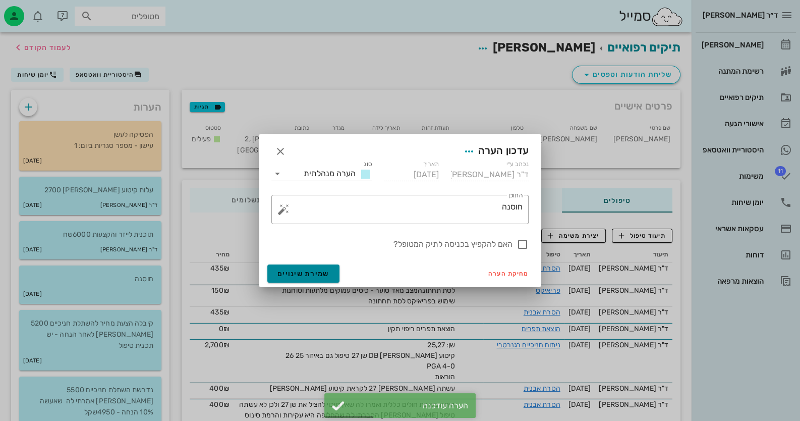
click at [289, 270] on span "שמירת שינויים" at bounding box center [303, 273] width 52 height 9
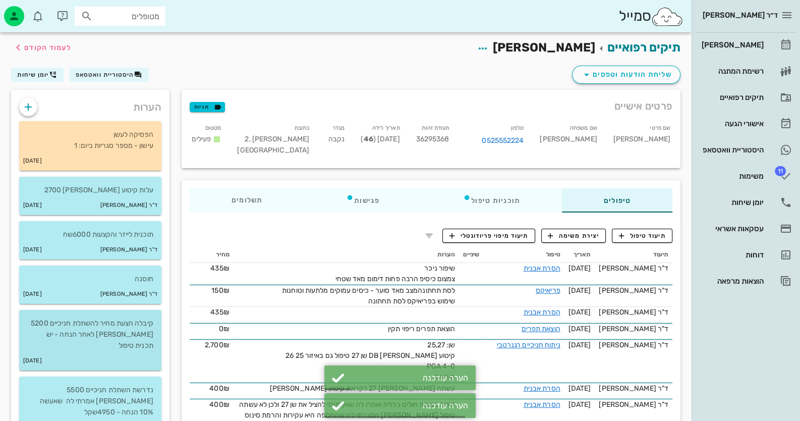
click at [124, 335] on p "קיבלה הצעת מחיר להשתלת חניכיים 5200 [PERSON_NAME] לאחר הנחה - יש תכנית טיפול" at bounding box center [90, 334] width 126 height 33
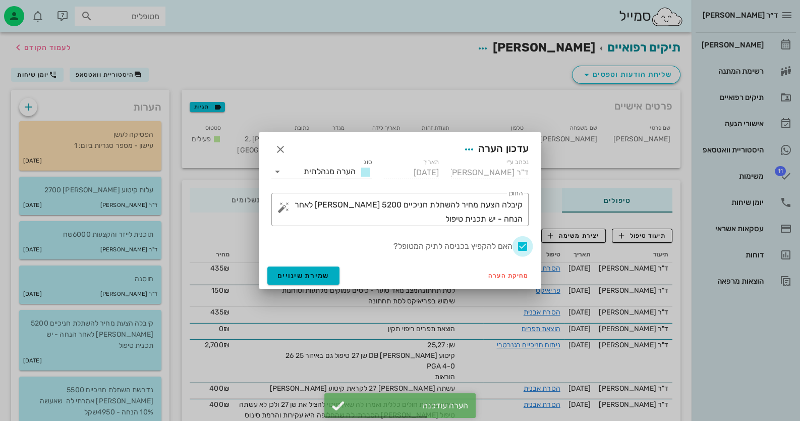
click at [517, 244] on div at bounding box center [522, 246] width 17 height 17
checkbox input "false"
click at [295, 277] on span "שמירת שינויים" at bounding box center [303, 275] width 52 height 9
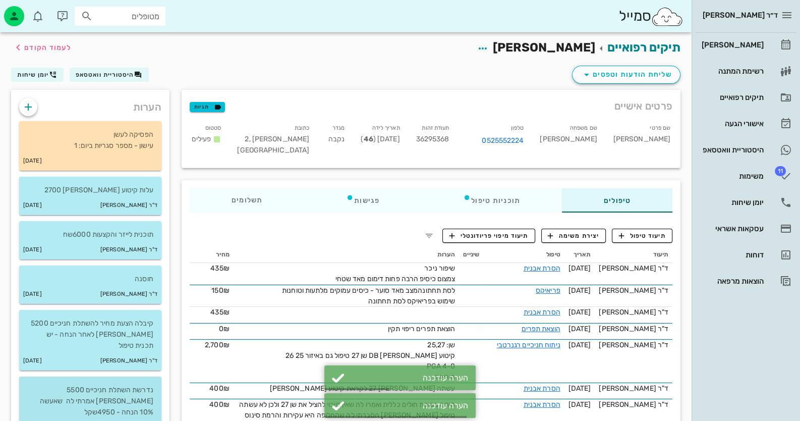
click at [95, 384] on p "נדרשת השתלת חניכיים 5500 [PERSON_NAME] אמרתי לה שאעשה 10% הנחה - 4950שקל" at bounding box center [90, 400] width 126 height 33
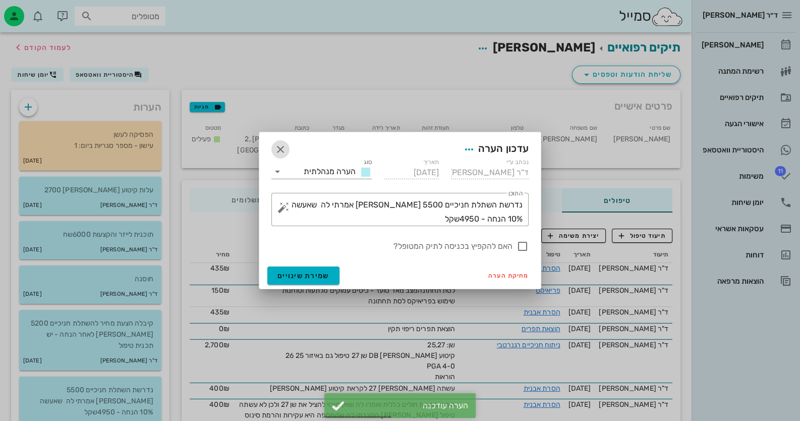
click at [284, 143] on icon "button" at bounding box center [280, 149] width 12 height 12
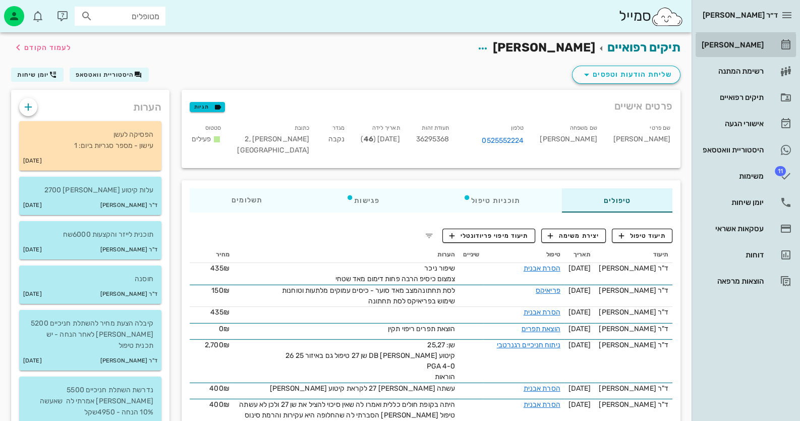
click at [748, 50] on div "[PERSON_NAME]" at bounding box center [732, 45] width 64 height 16
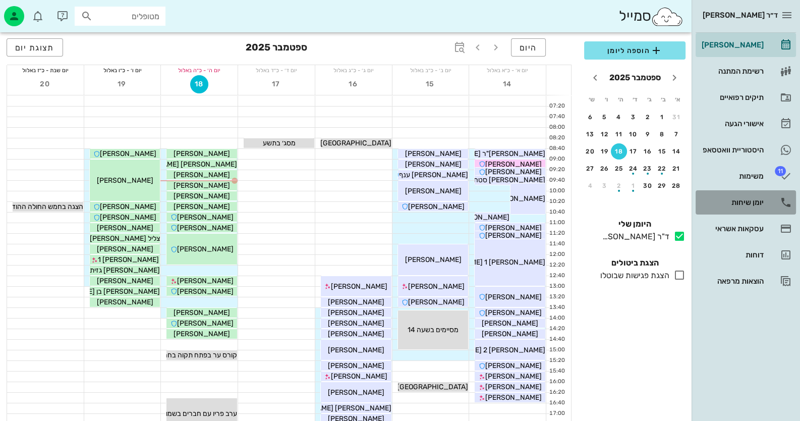
click at [754, 200] on div "יומן שיחות" at bounding box center [732, 202] width 64 height 8
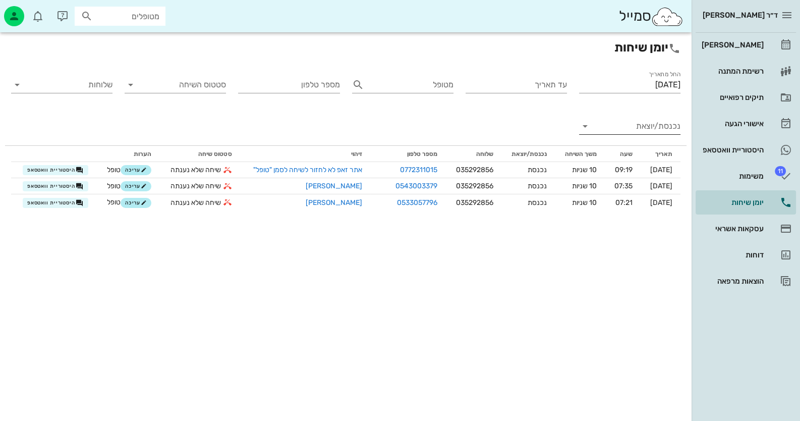
click at [648, 129] on input "נכנסת/יוצאת" at bounding box center [637, 126] width 85 height 16
click at [648, 129] on div "נכנסת" at bounding box center [648, 134] width 22 height 24
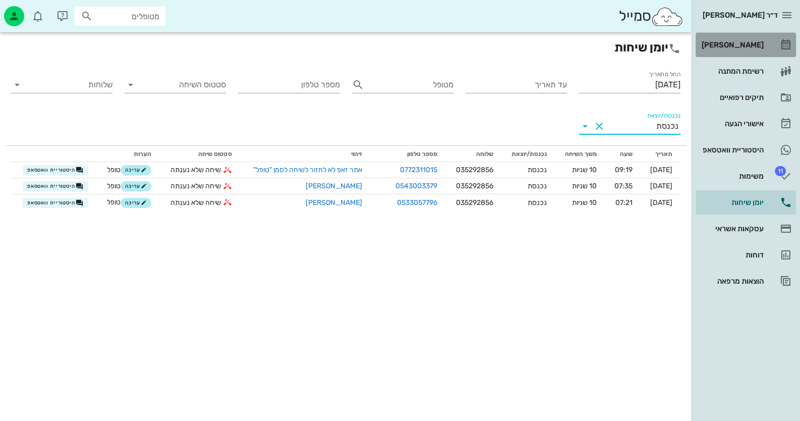
click at [753, 47] on div "[PERSON_NAME]" at bounding box center [732, 45] width 64 height 8
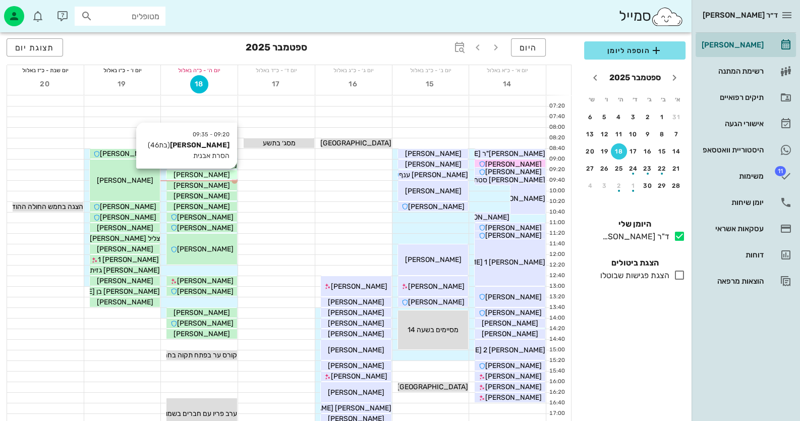
click at [225, 173] on div "[PERSON_NAME]" at bounding box center [201, 174] width 71 height 11
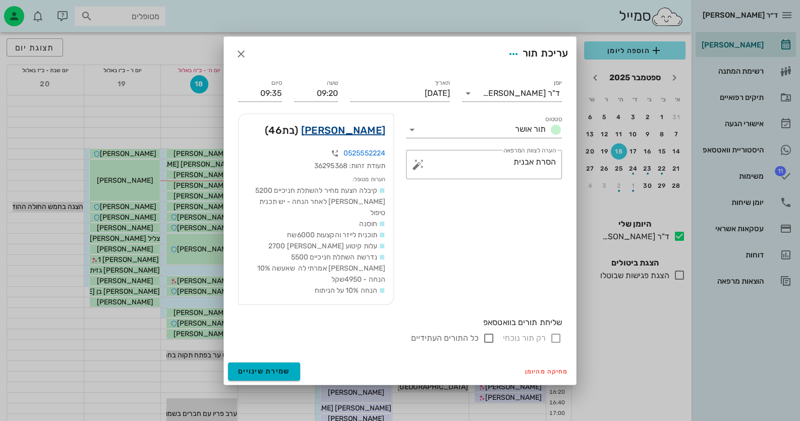
click at [377, 138] on link "[PERSON_NAME]" at bounding box center [343, 130] width 84 height 16
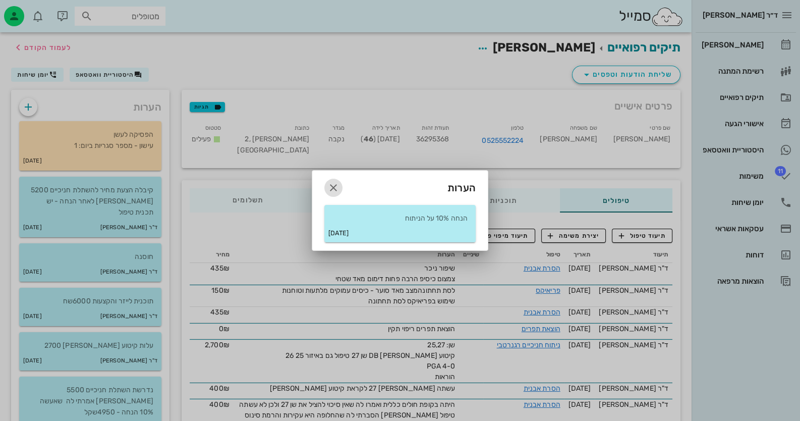
click at [332, 186] on icon "button" at bounding box center [333, 188] width 12 height 12
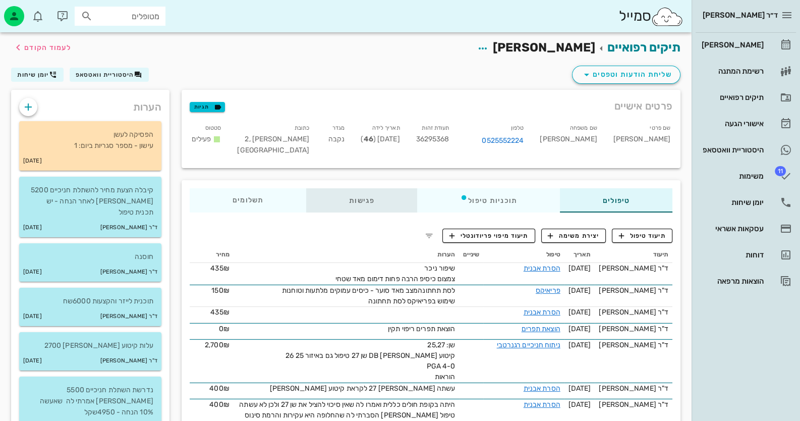
click at [372, 201] on div "פגישות" at bounding box center [361, 200] width 111 height 24
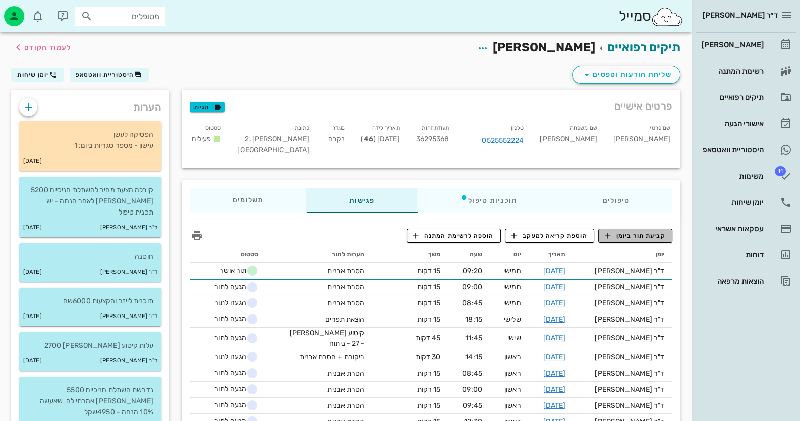
click at [627, 232] on span "קביעת תור ביומן" at bounding box center [635, 235] width 61 height 9
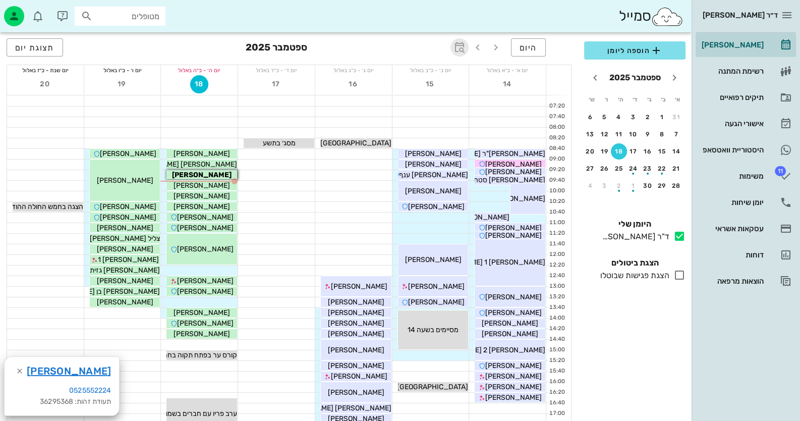
click at [455, 47] on icon "button" at bounding box center [460, 47] width 12 height 12
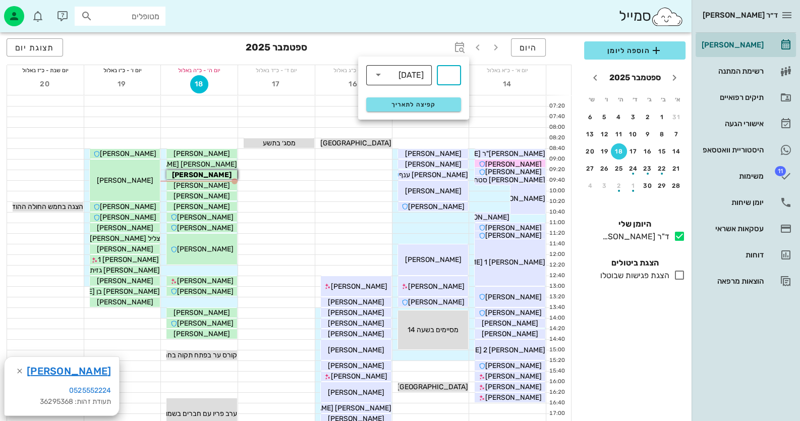
click at [416, 76] on div "[DATE]" at bounding box center [411, 75] width 25 height 9
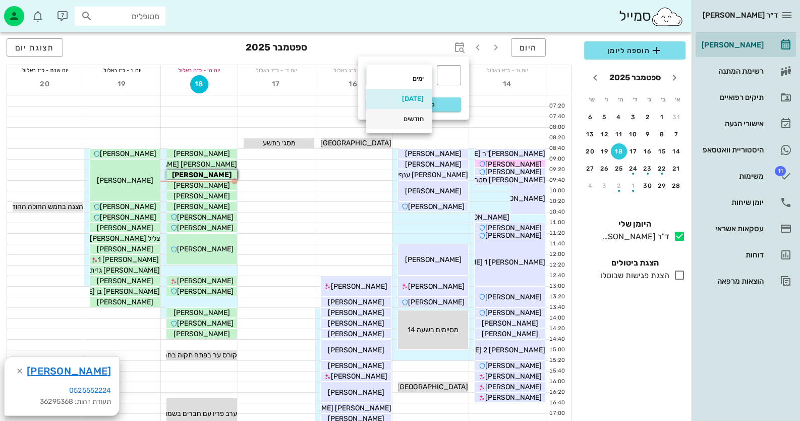
click at [401, 119] on div "חודשים" at bounding box center [398, 119] width 49 height 8
click at [447, 76] on input "text" at bounding box center [449, 75] width 12 height 16
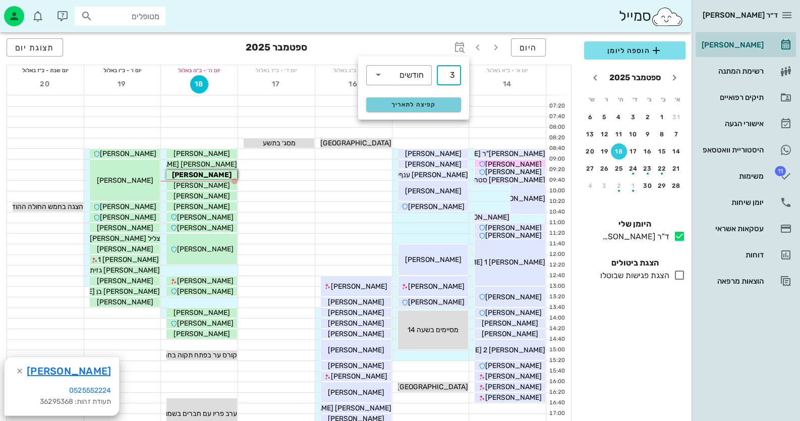
type input "3"
click at [419, 103] on span "קפיצה לתאריך" at bounding box center [413, 104] width 82 height 7
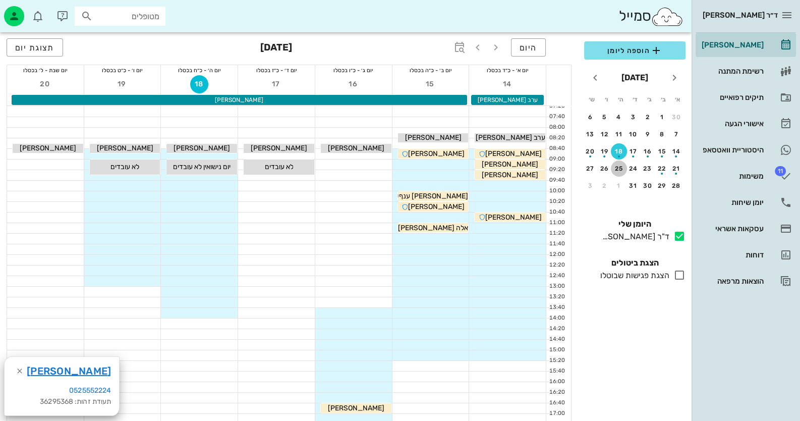
click at [621, 166] on div "25" at bounding box center [619, 168] width 16 height 7
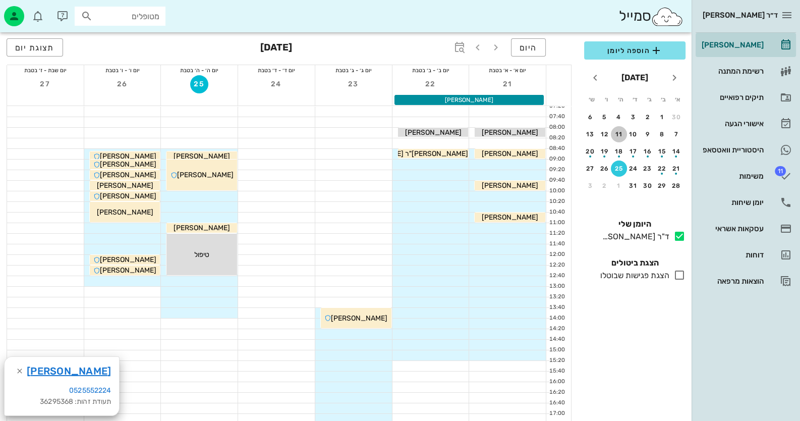
click at [621, 135] on div "11" at bounding box center [619, 134] width 16 height 7
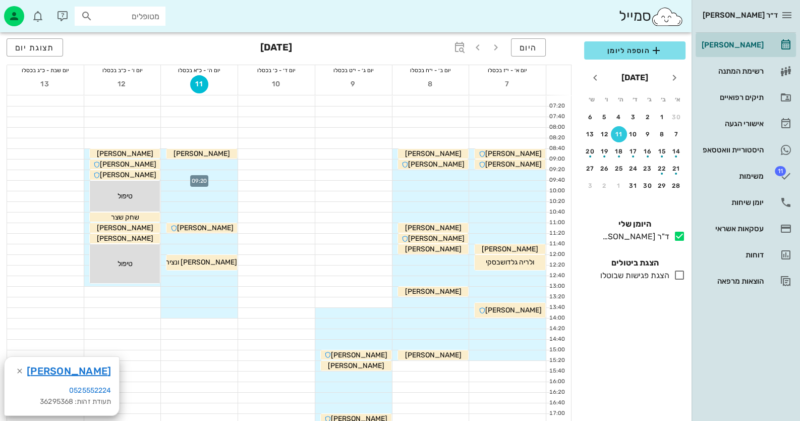
click at [222, 174] on div at bounding box center [199, 175] width 77 height 10
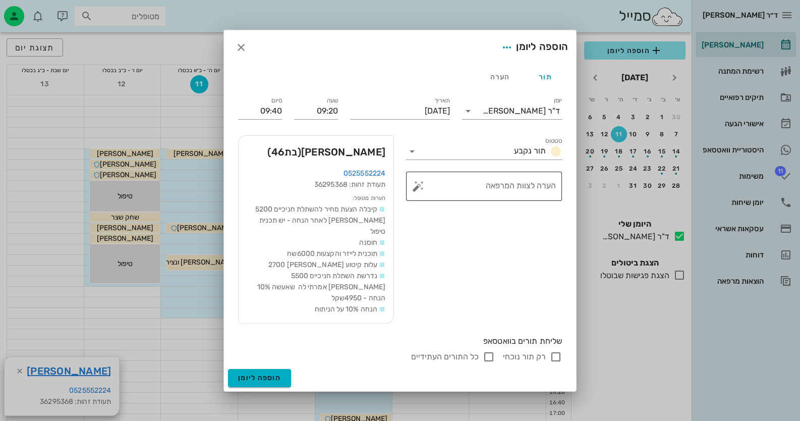
click at [423, 192] on button "button" at bounding box center [418, 186] width 12 height 12
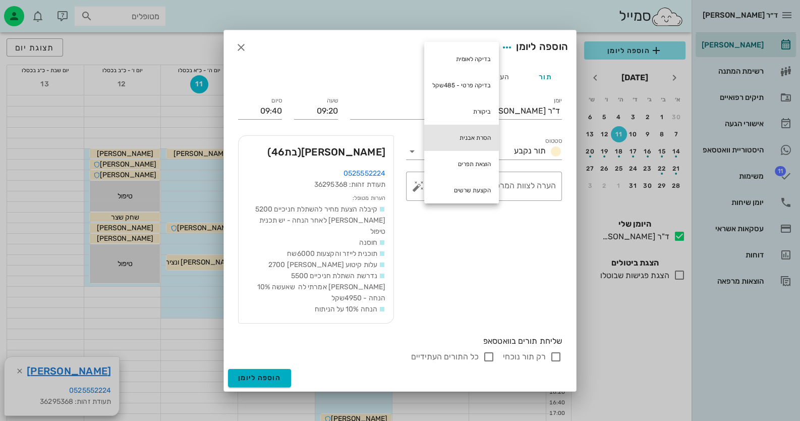
click at [457, 140] on div "הסרת אבנית" at bounding box center [461, 138] width 75 height 26
type textarea "הסרת אבנית"
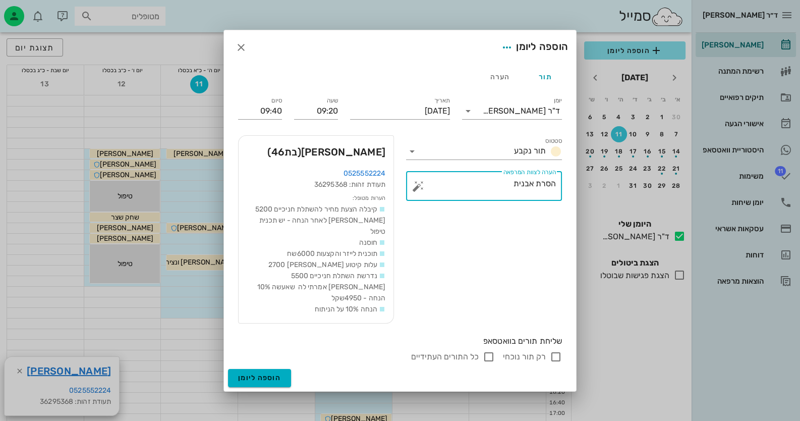
click at [557, 351] on input "רק תור נוכחי" at bounding box center [556, 357] width 12 height 12
checkbox input "false"
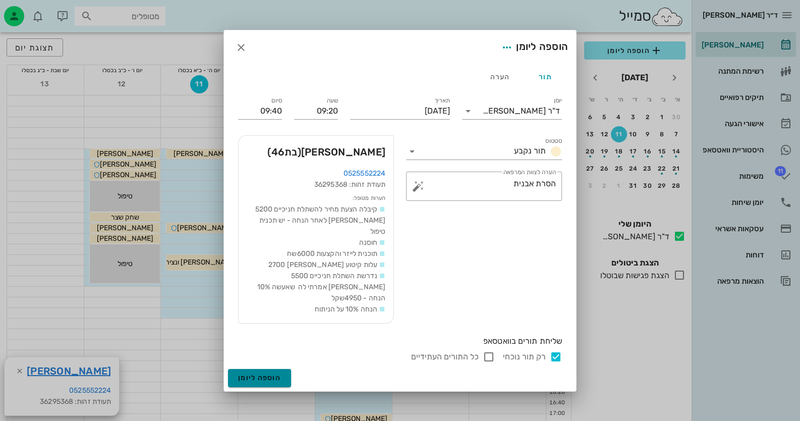
click at [258, 369] on button "הוספה ליומן" at bounding box center [259, 378] width 63 height 18
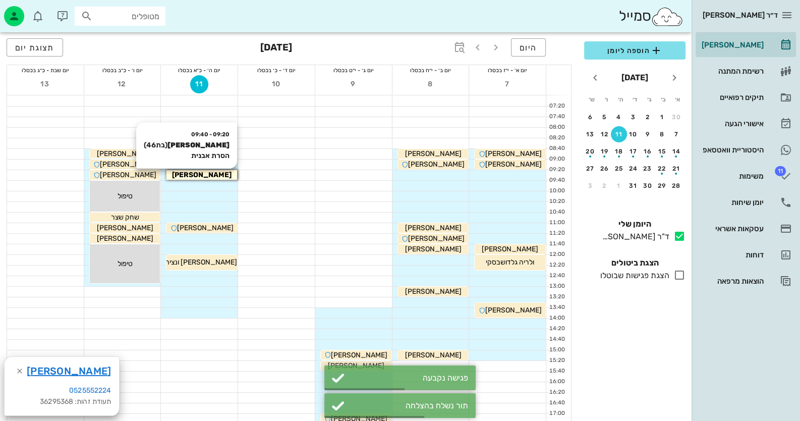
click at [228, 175] on div "[PERSON_NAME]" at bounding box center [201, 174] width 71 height 11
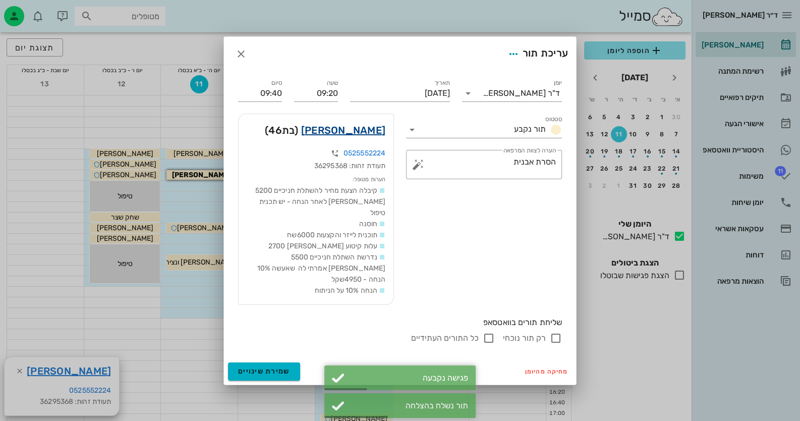
click at [362, 138] on link "[PERSON_NAME]" at bounding box center [343, 130] width 84 height 16
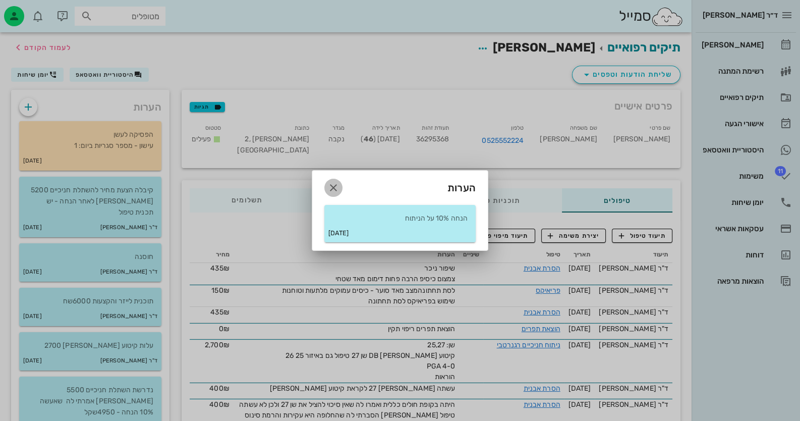
click at [330, 190] on icon "button" at bounding box center [333, 188] width 12 height 12
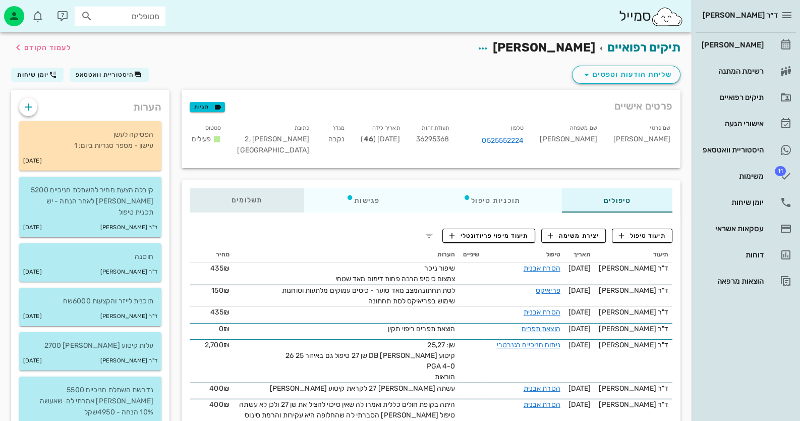
click at [257, 199] on span "תשלומים 0.2₪" at bounding box center [247, 200] width 31 height 7
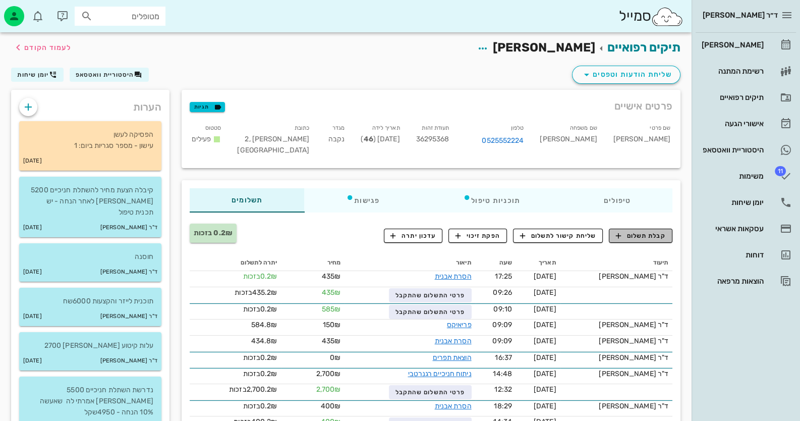
click at [647, 236] on span "קבלת תשלום" at bounding box center [641, 235] width 50 height 9
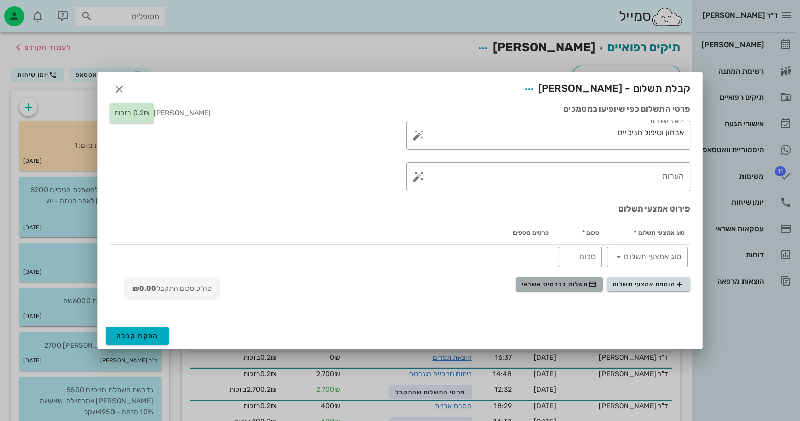
click at [585, 280] on span "תשלום בכרטיס אשראי" at bounding box center [559, 284] width 75 height 8
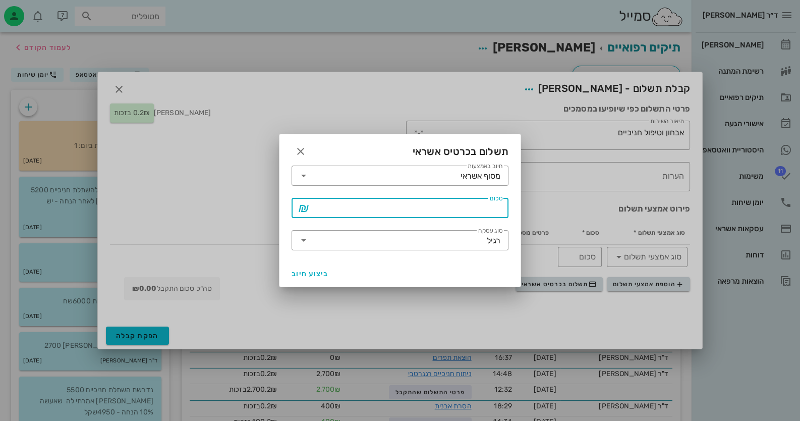
click at [494, 213] on input "סכום" at bounding box center [407, 208] width 191 height 16
type input "435"
click at [296, 274] on span "ביצוע חיוב" at bounding box center [310, 273] width 37 height 9
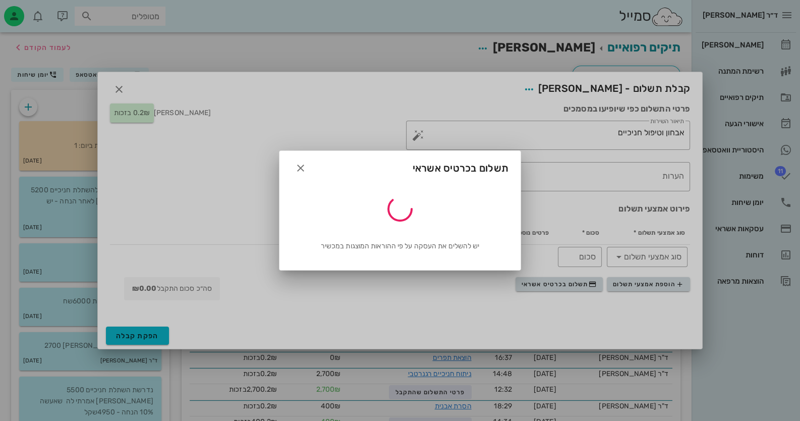
type input "435"
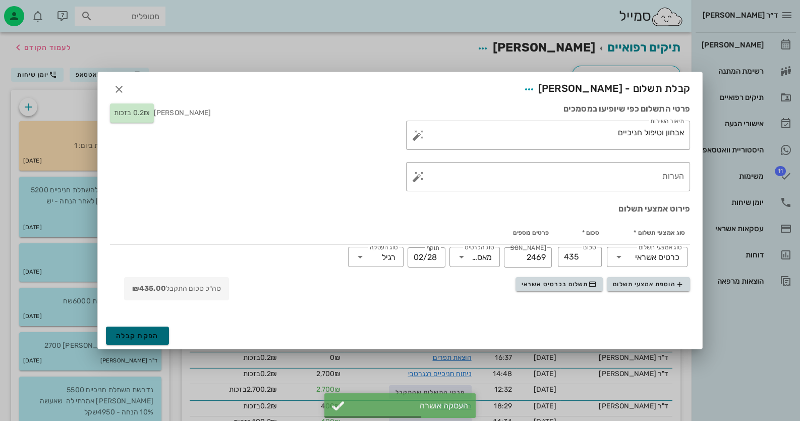
click at [155, 338] on span "הפקת קבלה" at bounding box center [137, 335] width 43 height 9
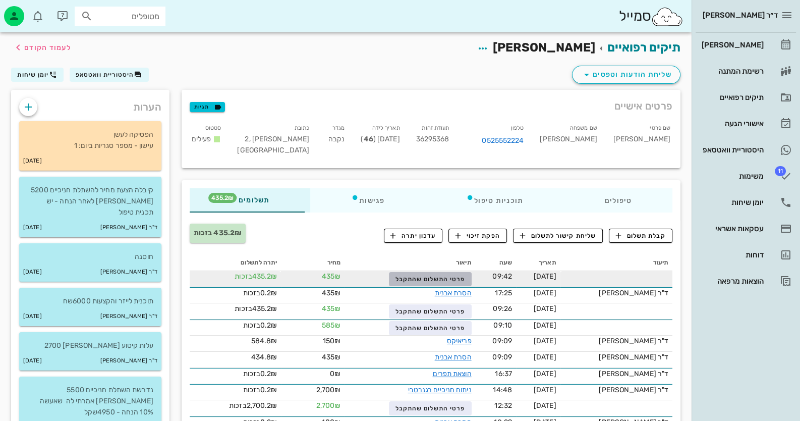
click at [440, 279] on span "פרטי התשלום שהתקבל" at bounding box center [430, 278] width 70 height 7
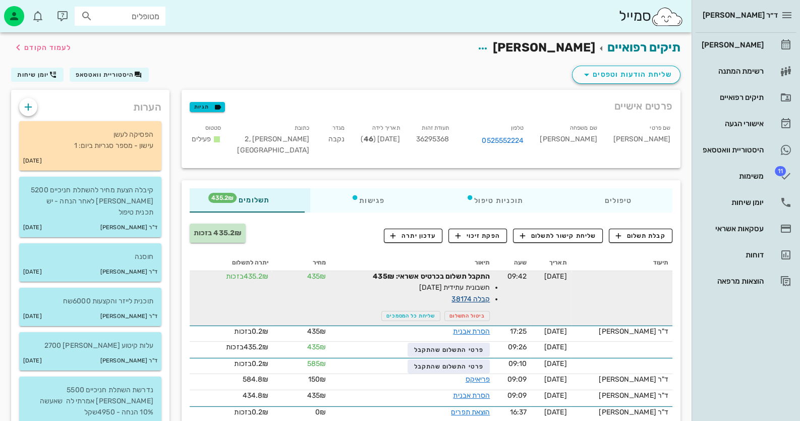
click at [489, 295] on link "קבלה 38174" at bounding box center [470, 299] width 38 height 9
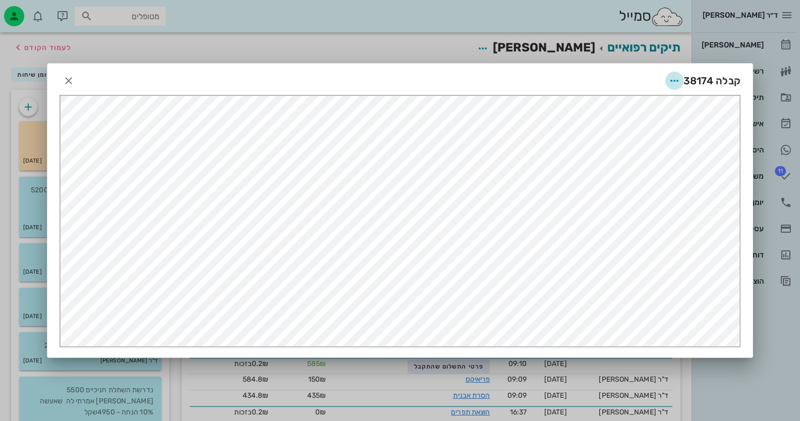
click at [672, 83] on icon "button" at bounding box center [674, 81] width 12 height 12
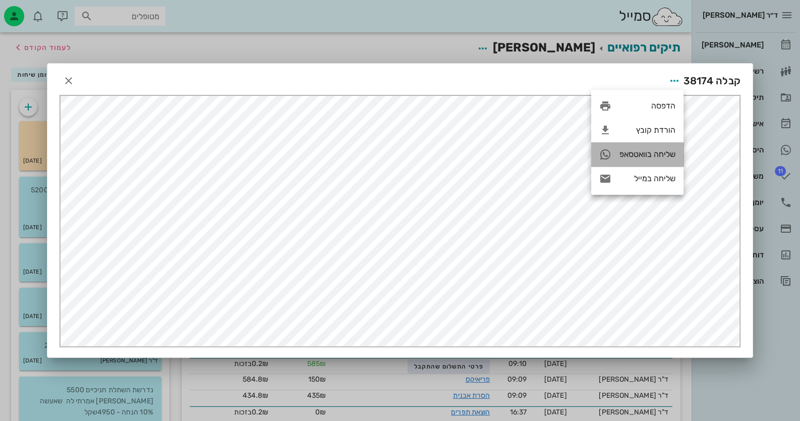
click at [656, 152] on div "שליחה בוואטסאפ" at bounding box center [647, 154] width 56 height 10
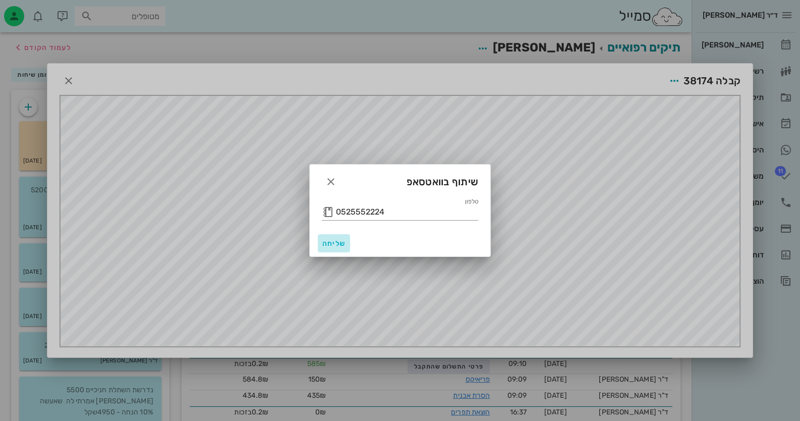
click at [333, 236] on button "שליחה" at bounding box center [334, 243] width 32 height 18
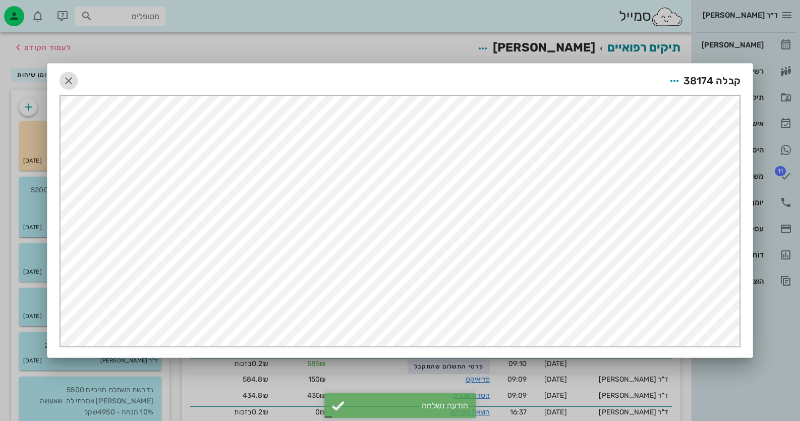
click at [61, 82] on span "button" at bounding box center [69, 81] width 18 height 12
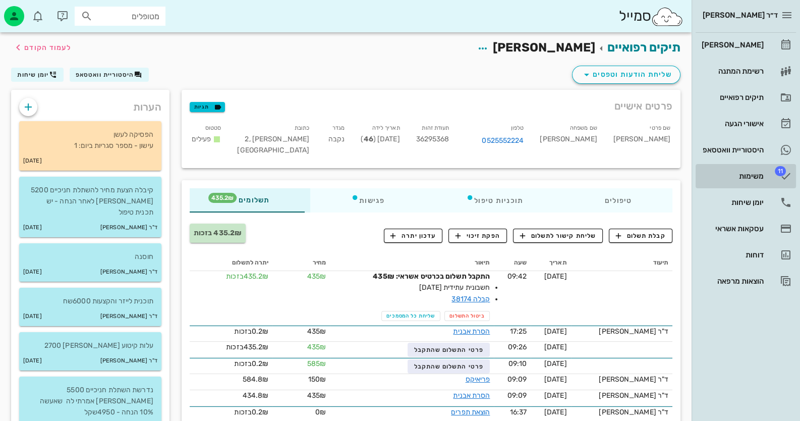
click at [759, 175] on div "משימות" at bounding box center [732, 176] width 64 height 8
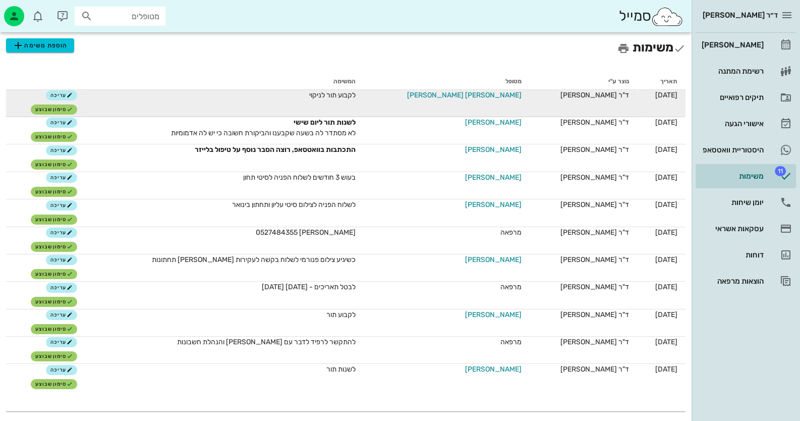
click at [504, 97] on span "[PERSON_NAME] [PERSON_NAME]" at bounding box center [464, 95] width 115 height 11
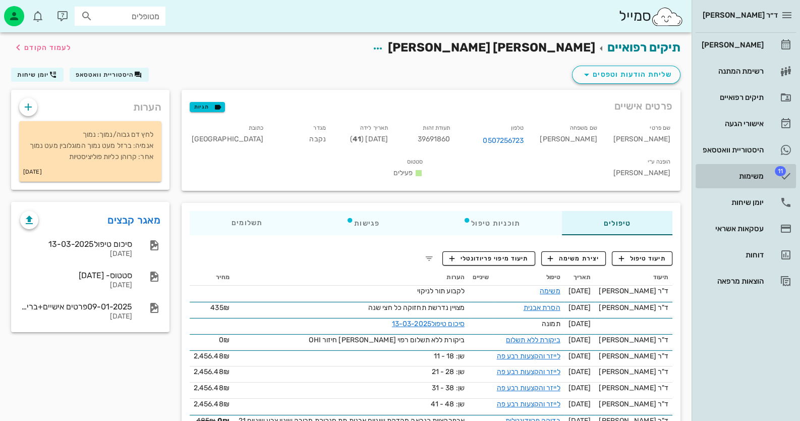
click at [768, 177] on link "11 משימות" at bounding box center [746, 176] width 100 height 24
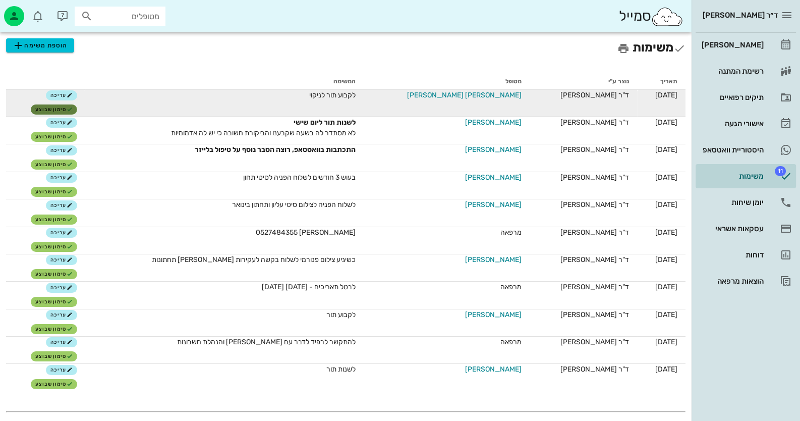
click at [73, 110] on span "סימון שבוצע" at bounding box center [53, 109] width 37 height 6
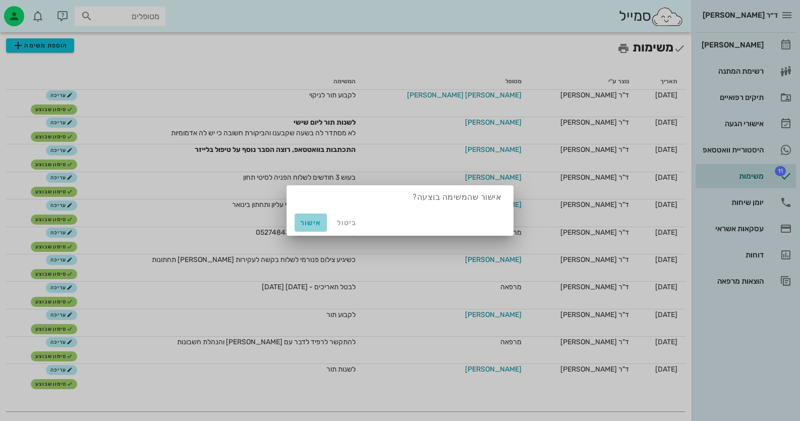
click at [309, 220] on span "אישור" at bounding box center [311, 222] width 24 height 9
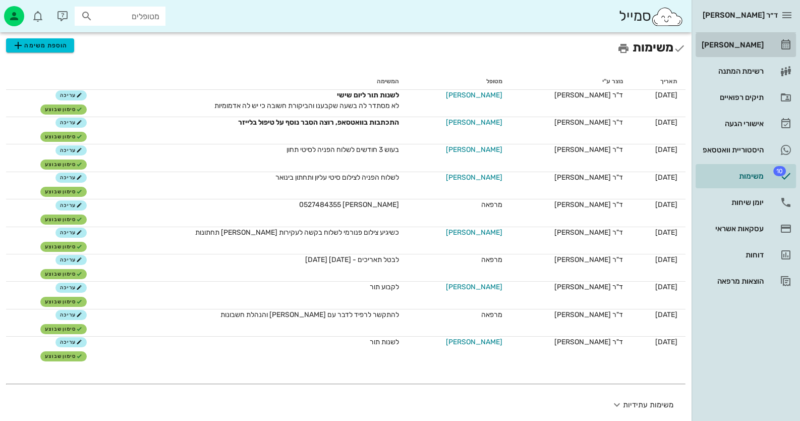
click at [774, 52] on link "[PERSON_NAME]" at bounding box center [746, 45] width 100 height 24
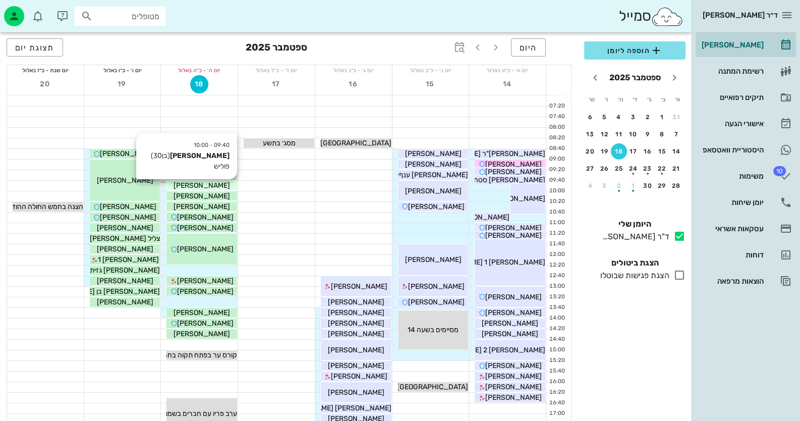
click at [219, 186] on div "[PERSON_NAME]" at bounding box center [201, 185] width 71 height 11
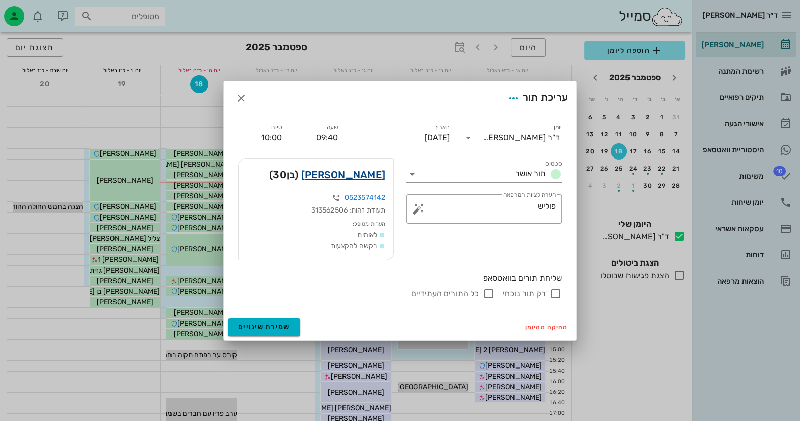
click at [370, 177] on link "[PERSON_NAME]" at bounding box center [343, 174] width 84 height 16
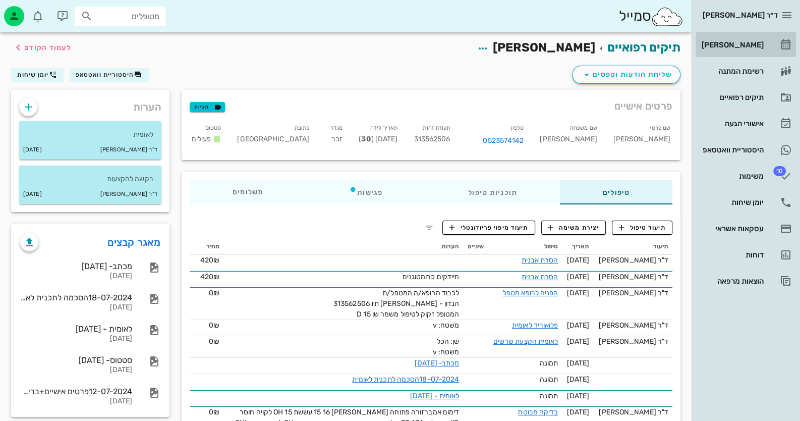
click at [775, 45] on link "[PERSON_NAME]" at bounding box center [746, 45] width 100 height 24
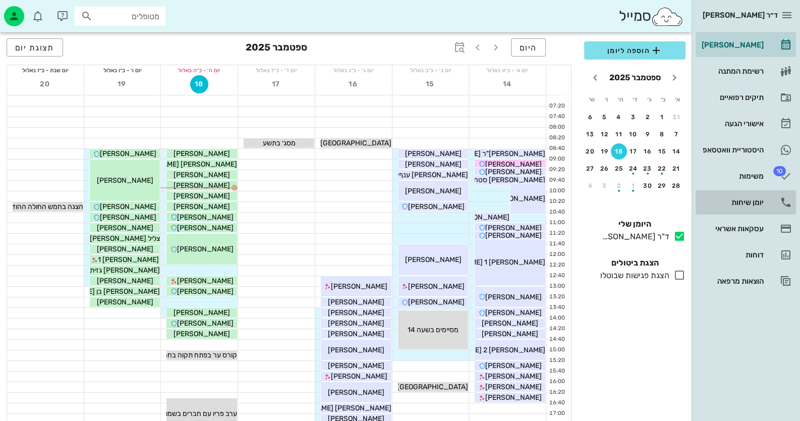
click at [764, 203] on link "יומן שיחות" at bounding box center [746, 202] width 100 height 24
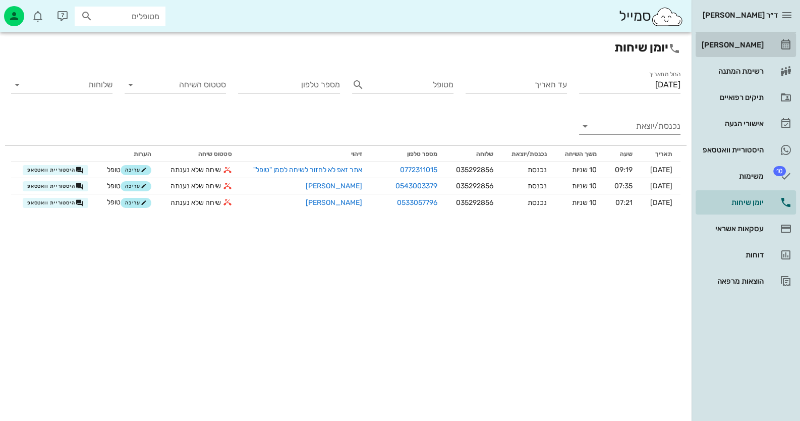
click at [741, 47] on div "[PERSON_NAME]" at bounding box center [732, 45] width 64 height 8
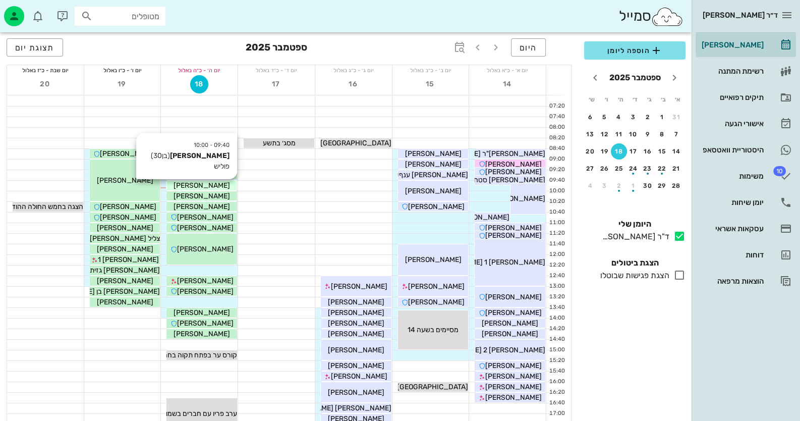
click at [223, 187] on div "[PERSON_NAME]" at bounding box center [201, 185] width 71 height 11
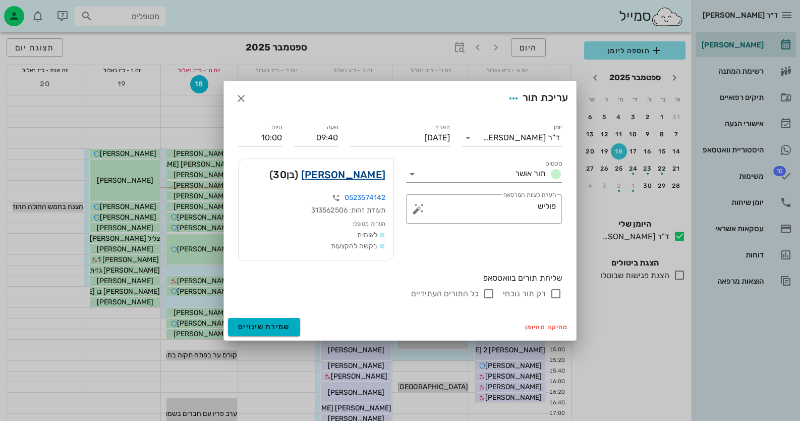
click at [373, 178] on link "[PERSON_NAME]" at bounding box center [343, 174] width 84 height 16
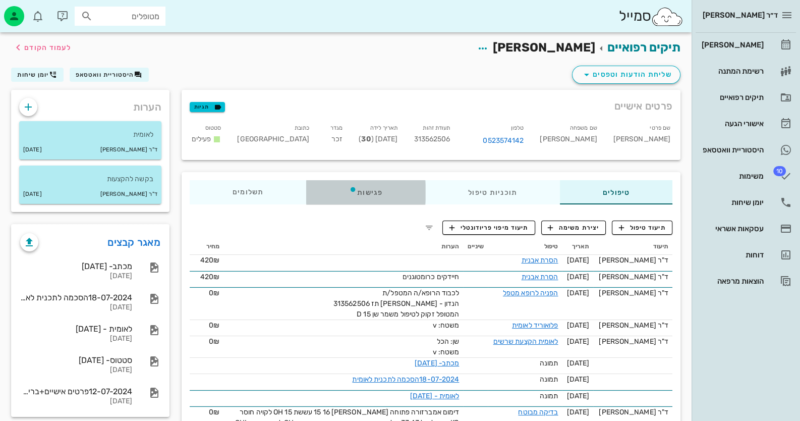
click at [371, 191] on div "פגישות" at bounding box center [365, 192] width 119 height 24
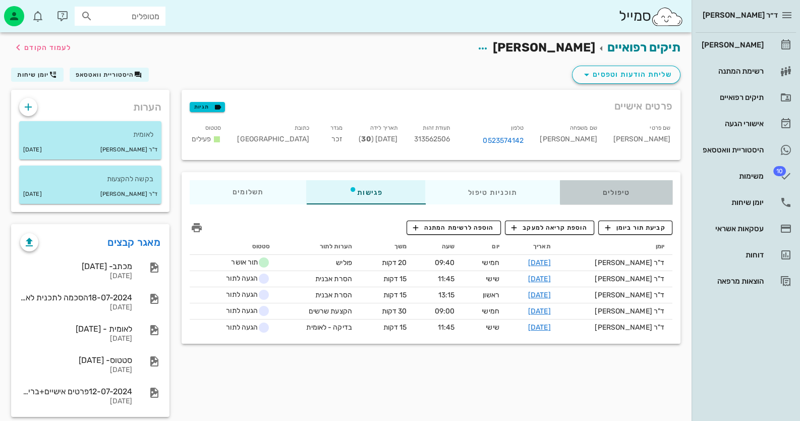
click at [631, 200] on div "טיפולים" at bounding box center [616, 192] width 112 height 24
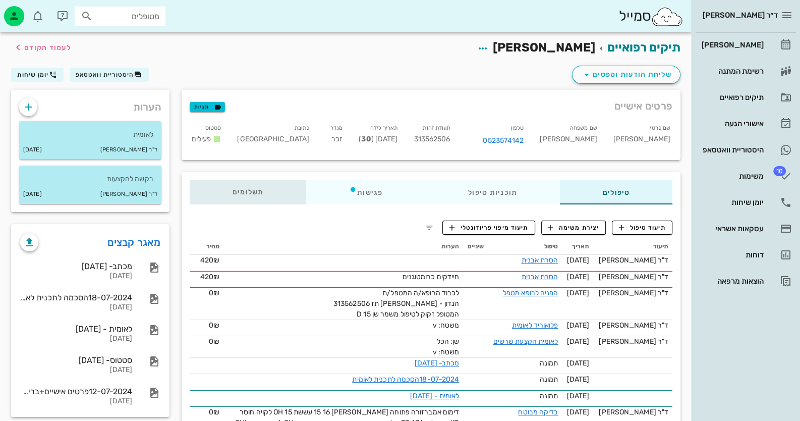
click at [244, 189] on span "תשלומים 0₪" at bounding box center [248, 192] width 31 height 7
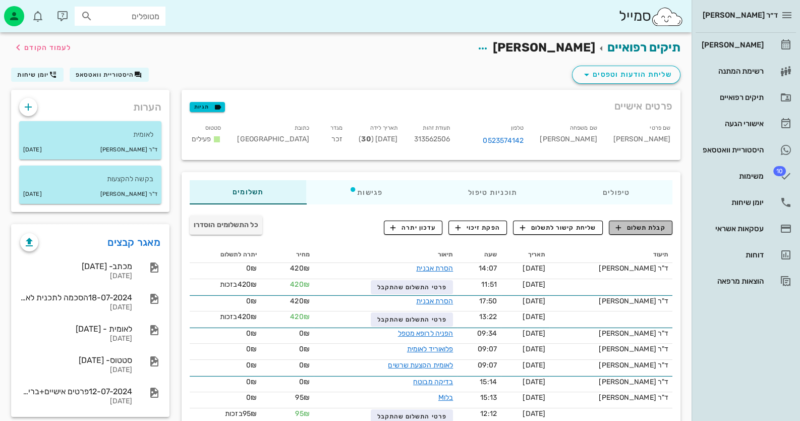
click at [636, 226] on span "קבלת תשלום" at bounding box center [641, 227] width 50 height 9
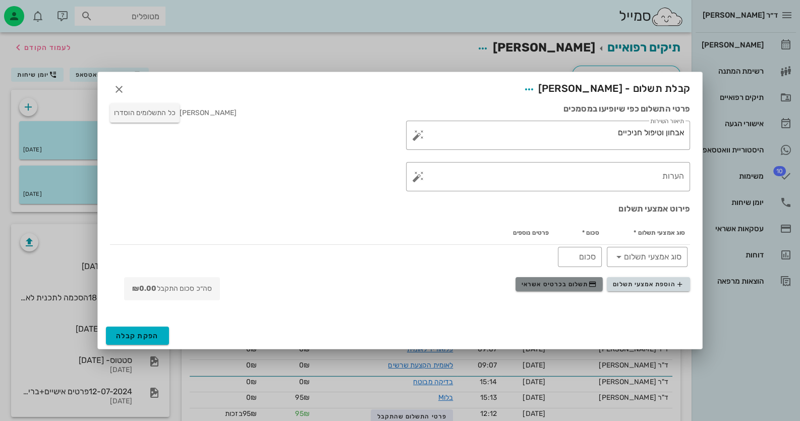
click at [552, 284] on span "תשלום בכרטיס אשראי" at bounding box center [559, 284] width 75 height 8
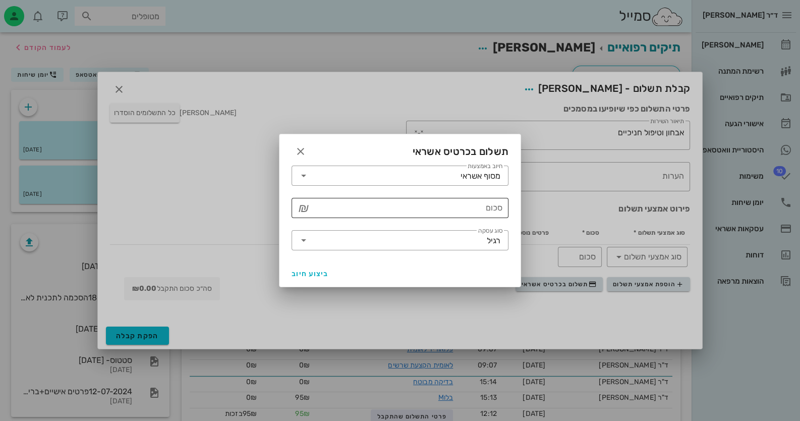
click at [493, 211] on input "סכום" at bounding box center [407, 208] width 191 height 16
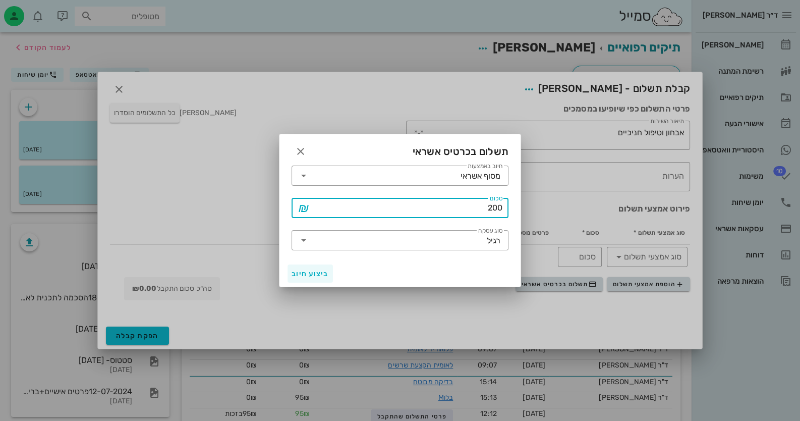
type input "200"
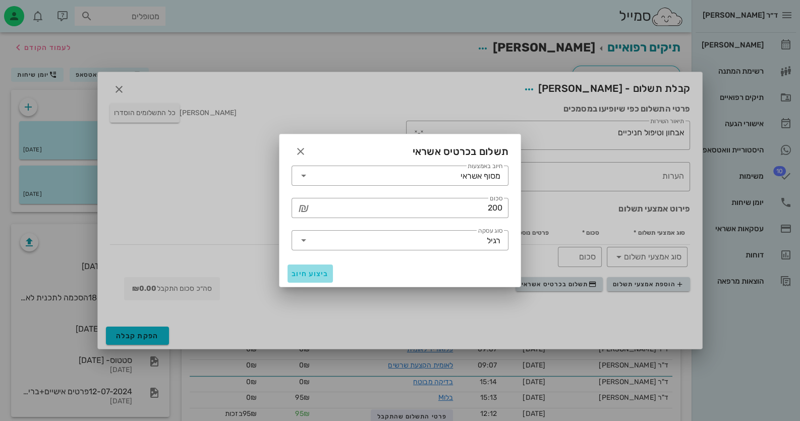
click at [327, 269] on span "ביצוע חיוב" at bounding box center [310, 273] width 37 height 9
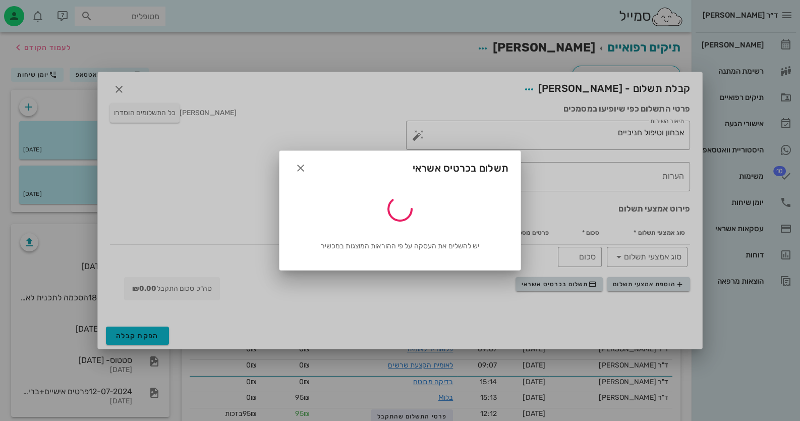
type input "200"
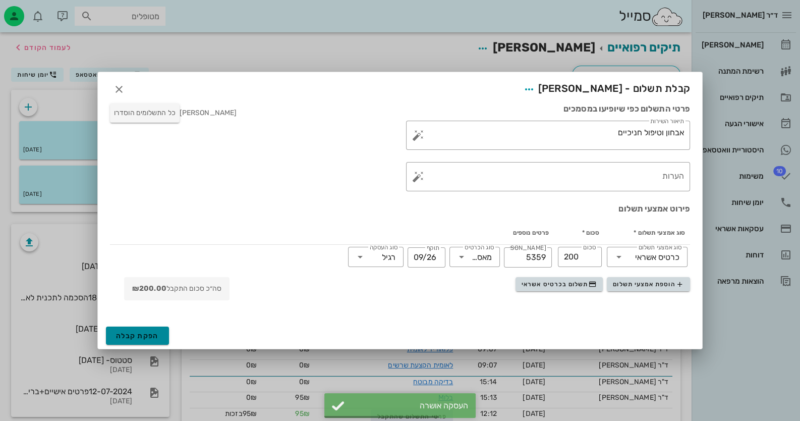
click at [156, 343] on button "הפקת קבלה" at bounding box center [137, 335] width 63 height 18
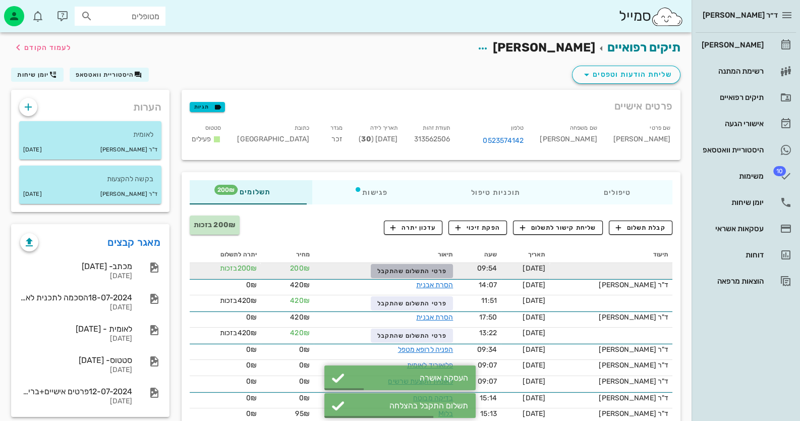
click at [441, 267] on span "פרטי התשלום שהתקבל" at bounding box center [412, 270] width 70 height 7
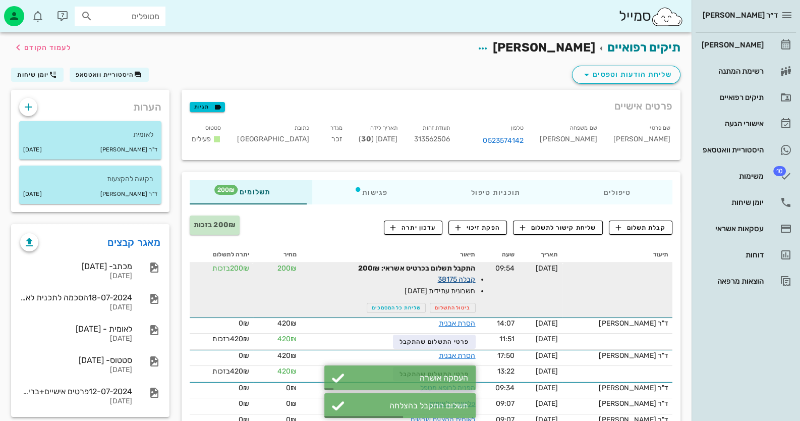
click at [466, 281] on link "קבלה 38175" at bounding box center [457, 279] width 38 height 9
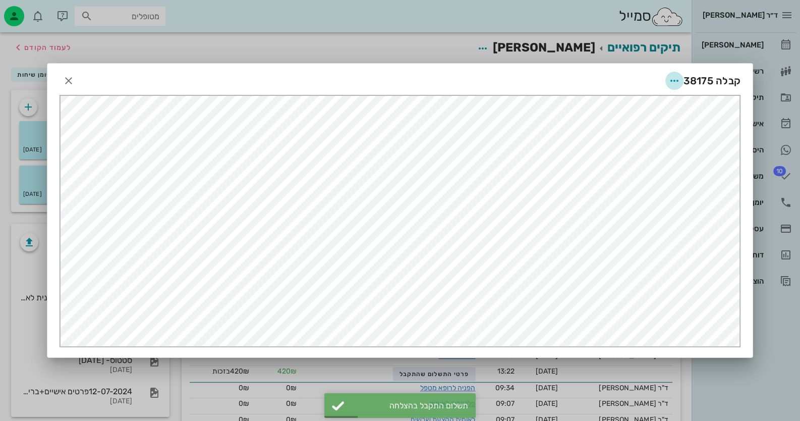
click at [678, 79] on icon "button" at bounding box center [674, 81] width 12 height 12
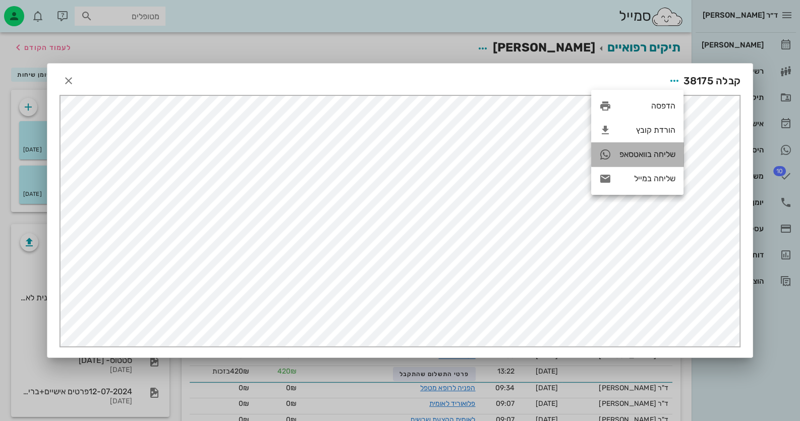
click at [655, 156] on div "שליחה בוואטסאפ" at bounding box center [647, 154] width 56 height 10
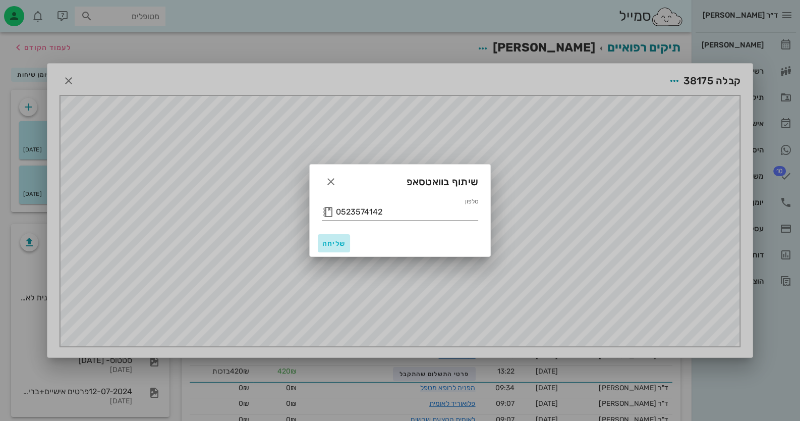
click at [346, 236] on button "שליחה" at bounding box center [334, 243] width 32 height 18
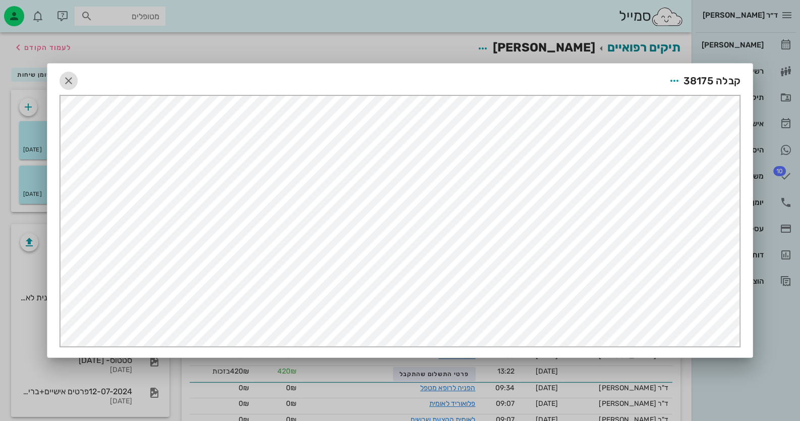
click at [67, 79] on icon "button" at bounding box center [69, 81] width 12 height 12
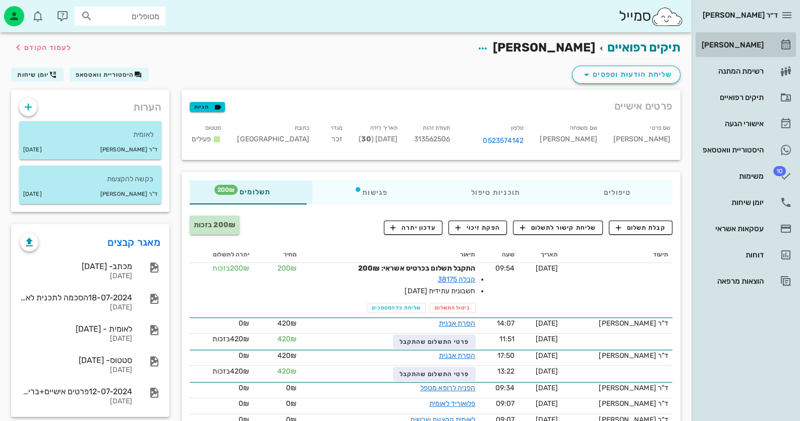
click at [747, 33] on link "[PERSON_NAME]" at bounding box center [746, 45] width 100 height 24
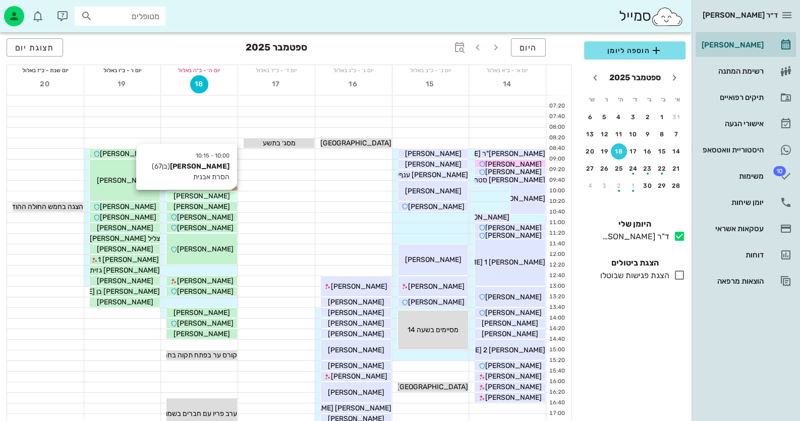
click at [218, 194] on span "[PERSON_NAME]" at bounding box center [202, 196] width 56 height 9
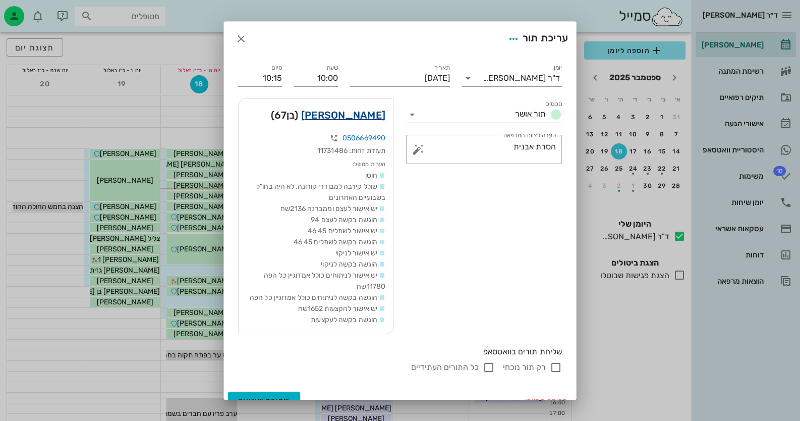
click at [347, 116] on link "[PERSON_NAME]" at bounding box center [343, 115] width 84 height 16
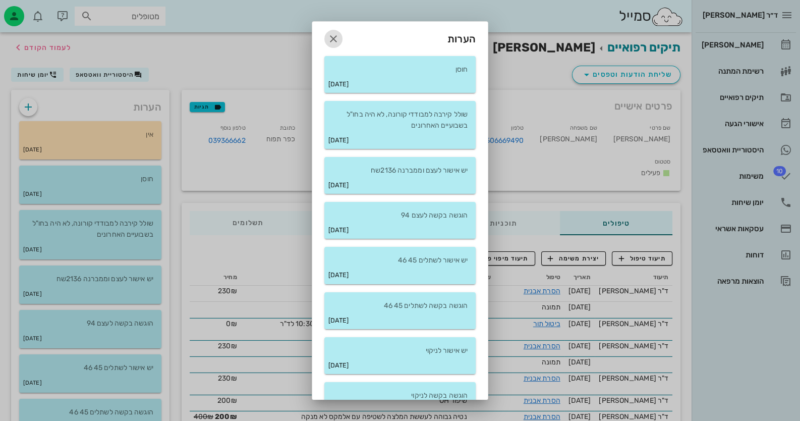
click at [343, 38] on span "button" at bounding box center [333, 39] width 18 height 12
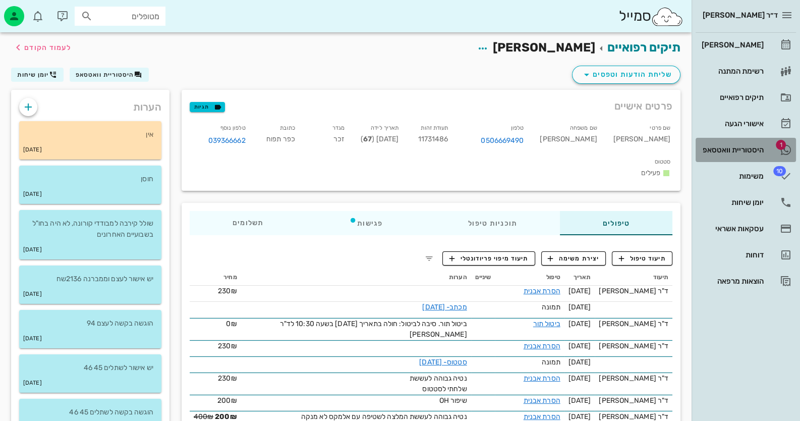
click at [765, 151] on link "1 היסטוריית וואטסאפ" at bounding box center [746, 150] width 100 height 24
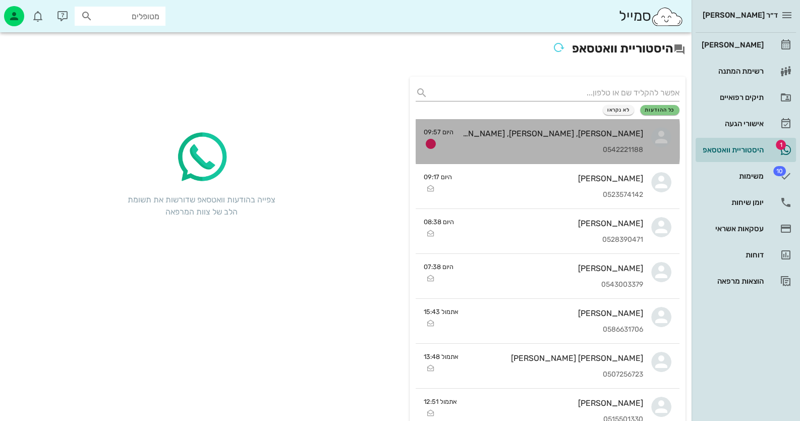
click at [587, 131] on div "[PERSON_NAME], [PERSON_NAME], [PERSON_NAME]" at bounding box center [553, 134] width 182 height 10
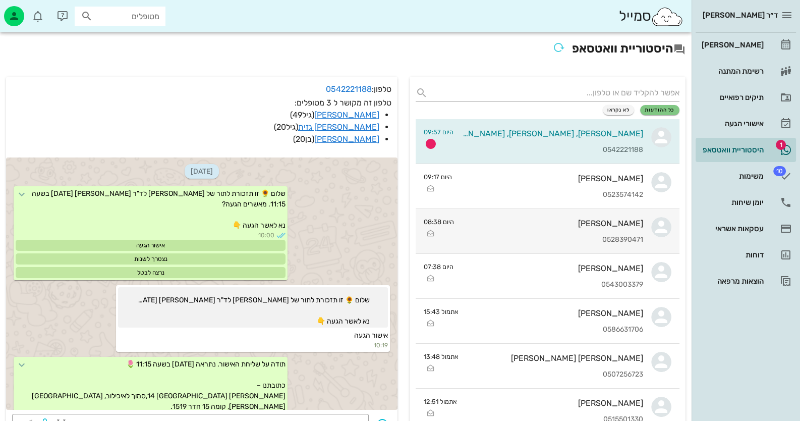
scroll to position [1700, 0]
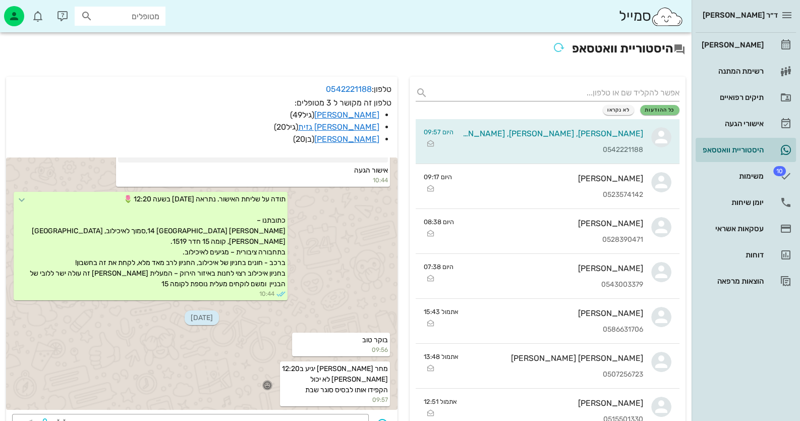
click at [272, 381] on icon "button" at bounding box center [267, 384] width 9 height 9
click at [277, 362] on div "👍" at bounding box center [271, 369] width 18 height 19
click at [272, 383] on icon "button" at bounding box center [267, 384] width 9 height 9
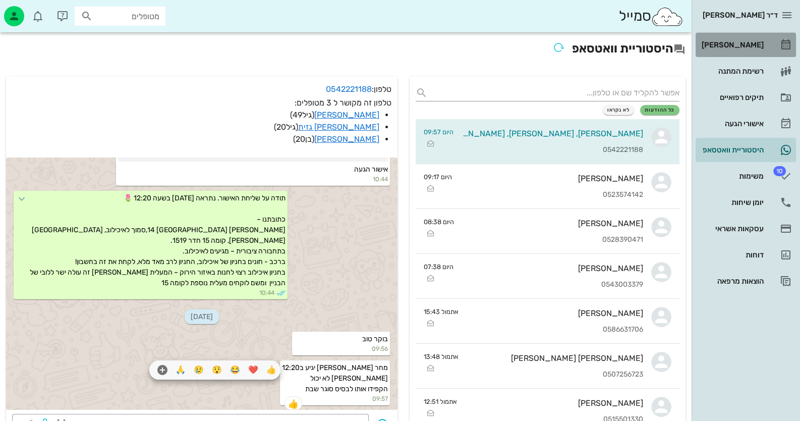
click at [747, 50] on div "[PERSON_NAME]" at bounding box center [732, 45] width 64 height 16
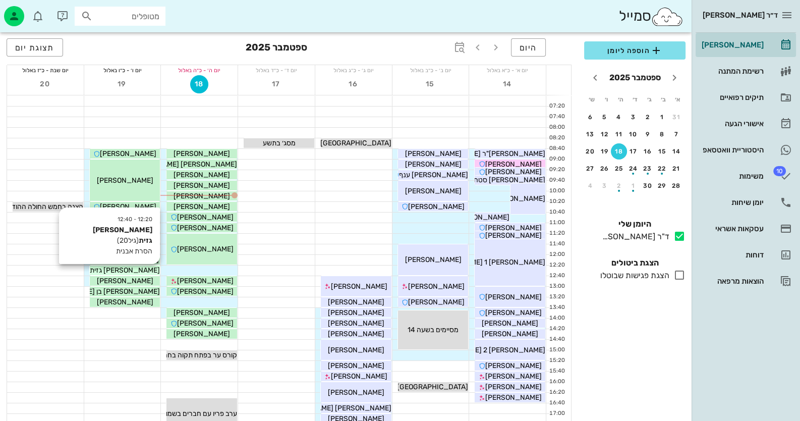
click at [142, 269] on div "[PERSON_NAME] גזית" at bounding box center [125, 270] width 71 height 11
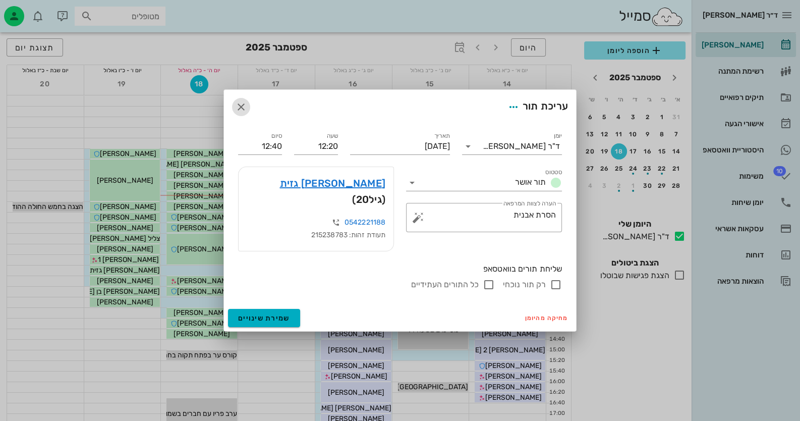
click at [240, 111] on icon "button" at bounding box center [241, 107] width 12 height 12
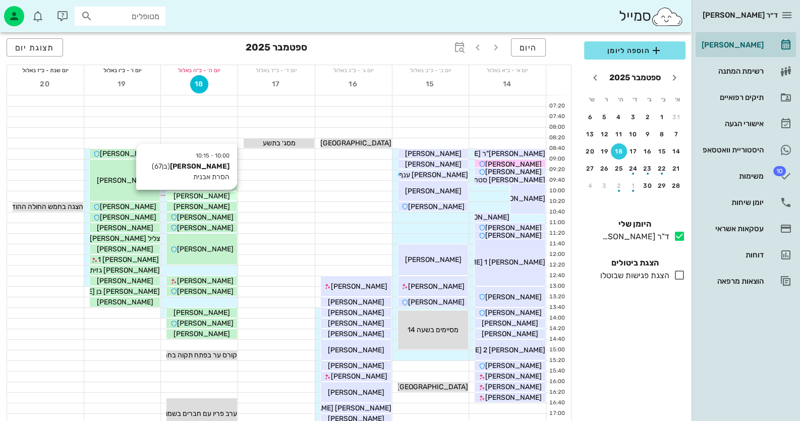
click at [209, 192] on span "[PERSON_NAME]" at bounding box center [202, 196] width 56 height 9
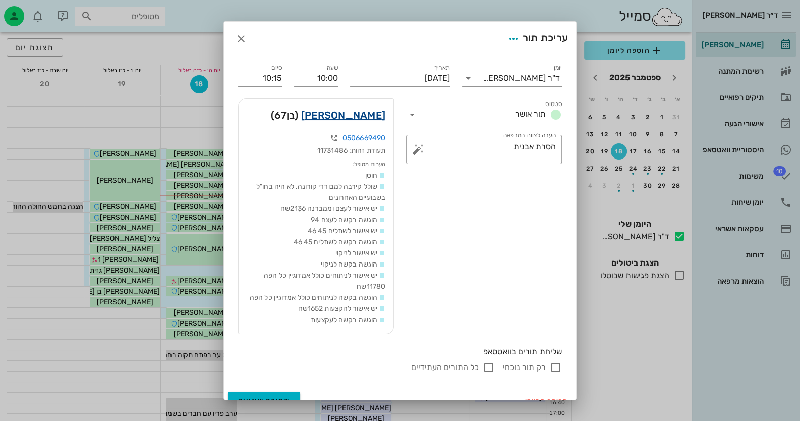
click at [328, 116] on link "[PERSON_NAME]" at bounding box center [343, 115] width 84 height 16
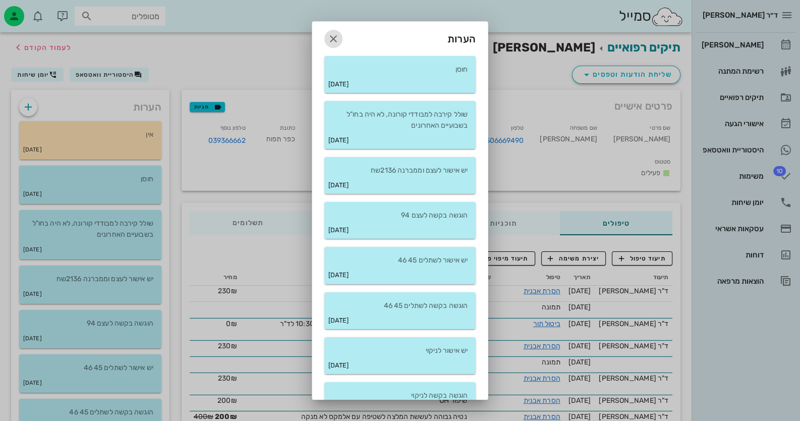
click at [339, 39] on icon "button" at bounding box center [333, 39] width 12 height 12
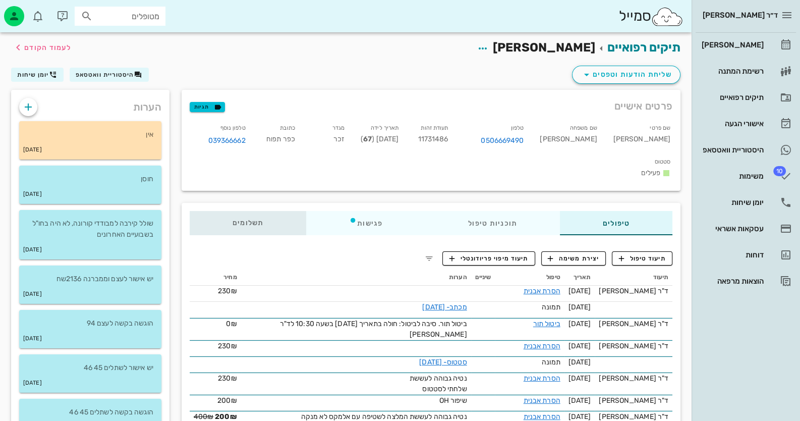
click at [275, 211] on div "תשלומים 0₪" at bounding box center [248, 223] width 117 height 24
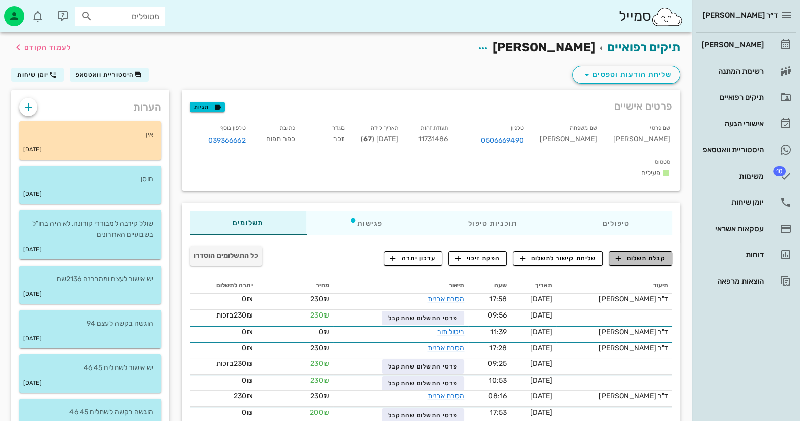
click at [642, 254] on span "קבלת תשלום" at bounding box center [641, 258] width 50 height 9
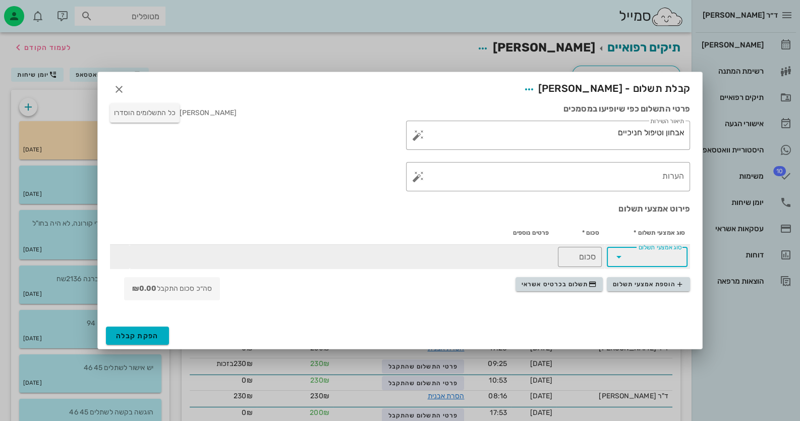
click at [681, 258] on input "סוג אמצעי תשלום" at bounding box center [654, 257] width 54 height 16
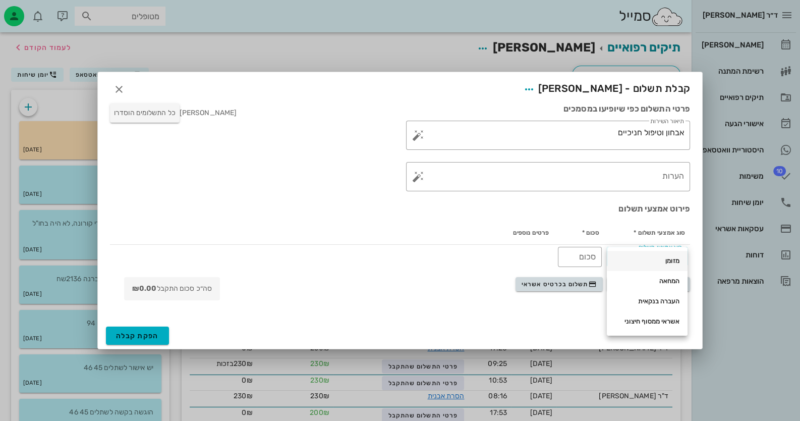
click at [682, 260] on div "מזומן" at bounding box center [647, 261] width 81 height 20
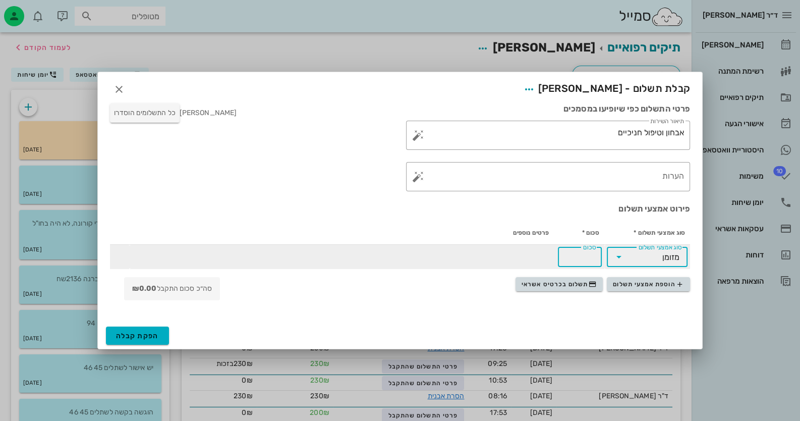
click at [573, 255] on input "סכום" at bounding box center [580, 257] width 32 height 16
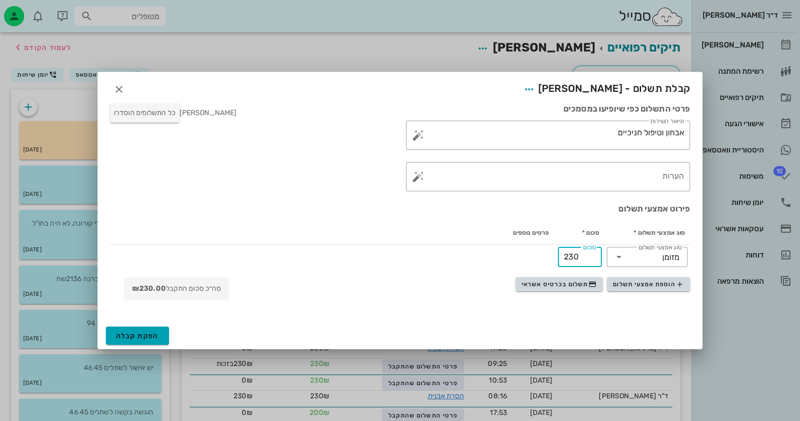
type input "230"
click at [143, 332] on span "הפקת קבלה" at bounding box center [137, 335] width 43 height 9
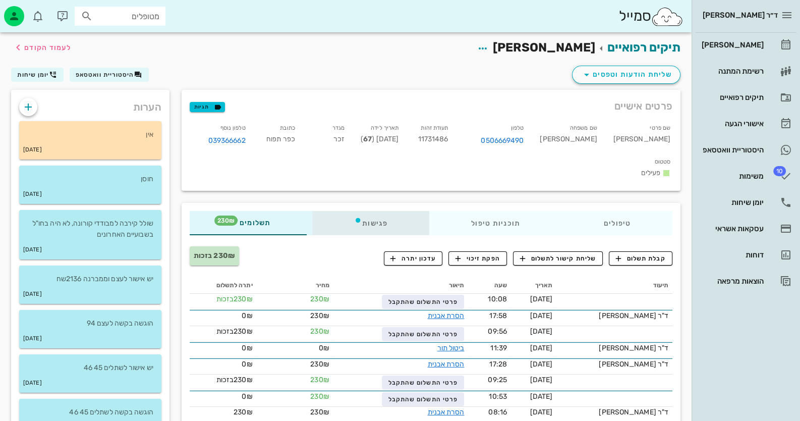
click at [373, 211] on div "פגישות" at bounding box center [370, 223] width 117 height 24
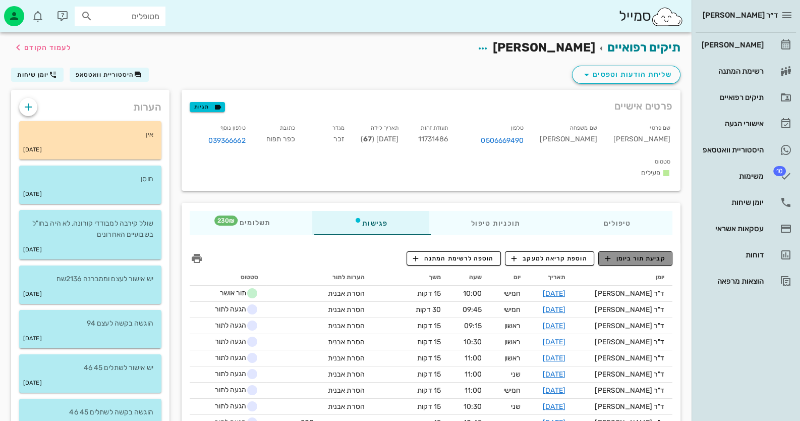
click at [636, 254] on span "קביעת תור ביומן" at bounding box center [635, 258] width 61 height 9
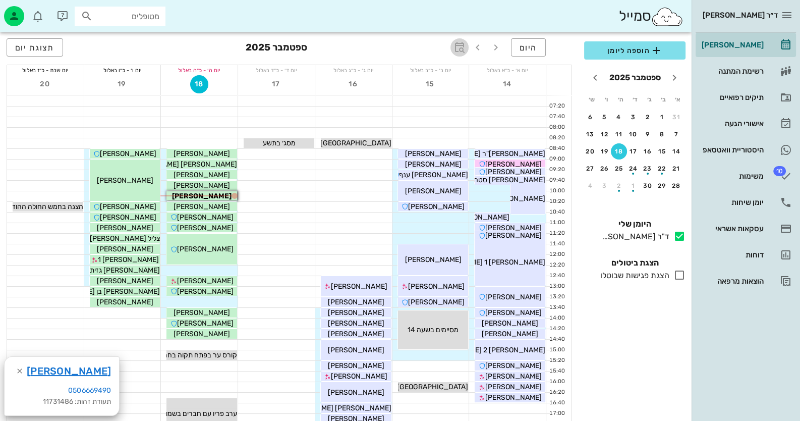
click at [457, 45] on icon "button" at bounding box center [460, 47] width 12 height 12
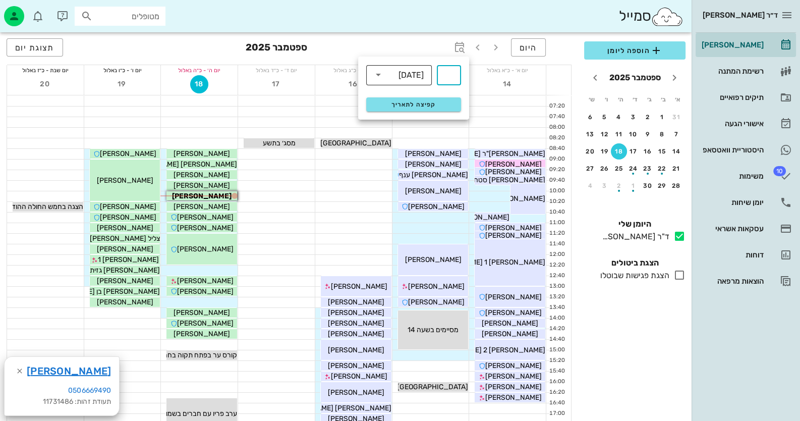
click at [407, 77] on div "[DATE]" at bounding box center [411, 75] width 25 height 9
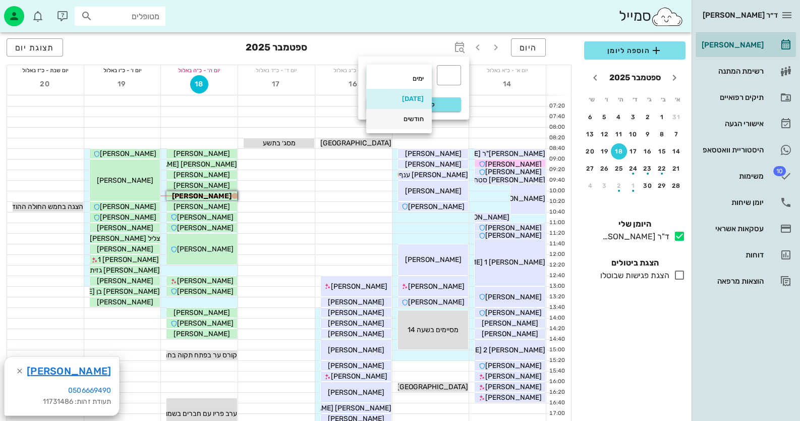
click at [393, 116] on div "חודשים" at bounding box center [398, 119] width 49 height 8
click at [446, 73] on input "text" at bounding box center [449, 75] width 12 height 16
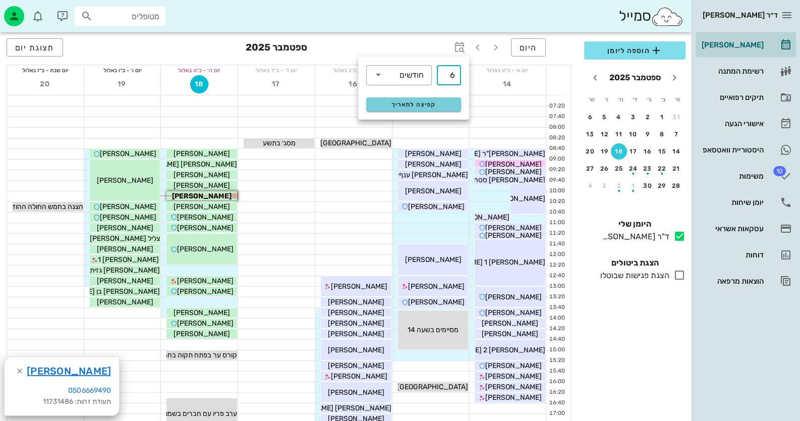
type input "6"
click at [441, 101] on span "קפיצה לתאריך" at bounding box center [413, 104] width 82 height 7
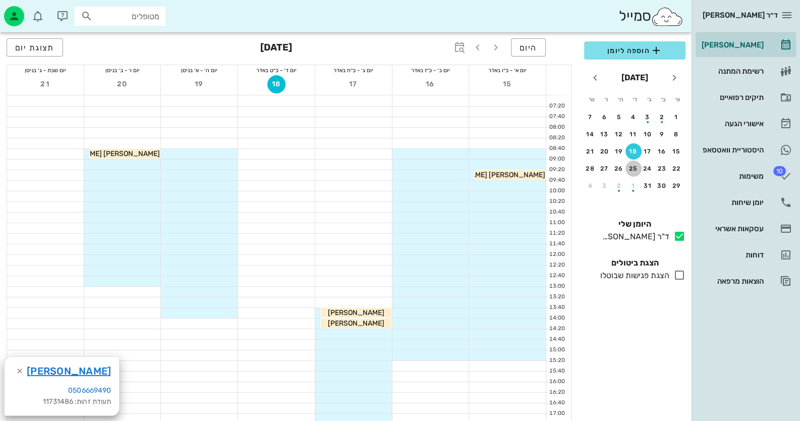
click at [635, 167] on div "25" at bounding box center [634, 168] width 16 height 7
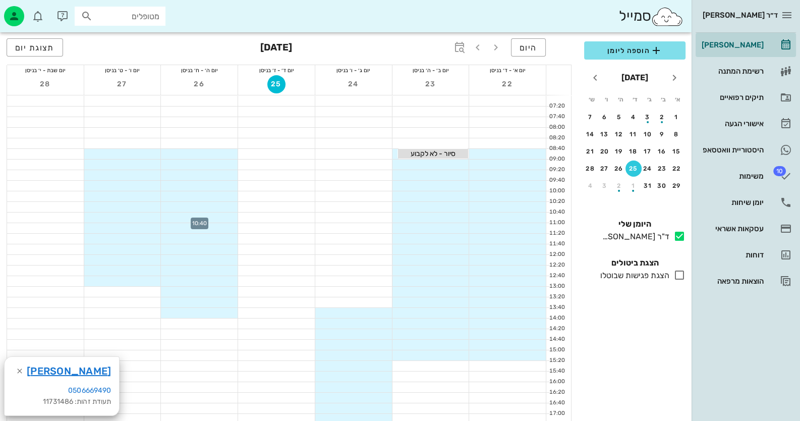
click at [228, 216] on div at bounding box center [199, 217] width 77 height 10
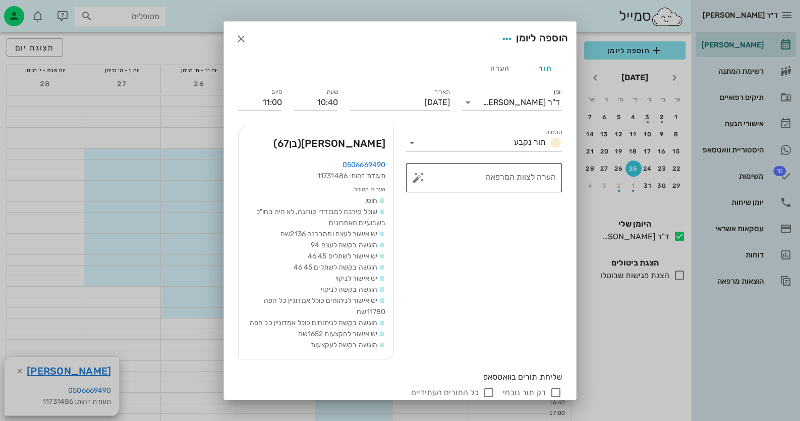
click at [423, 181] on button "button" at bounding box center [418, 178] width 12 height 12
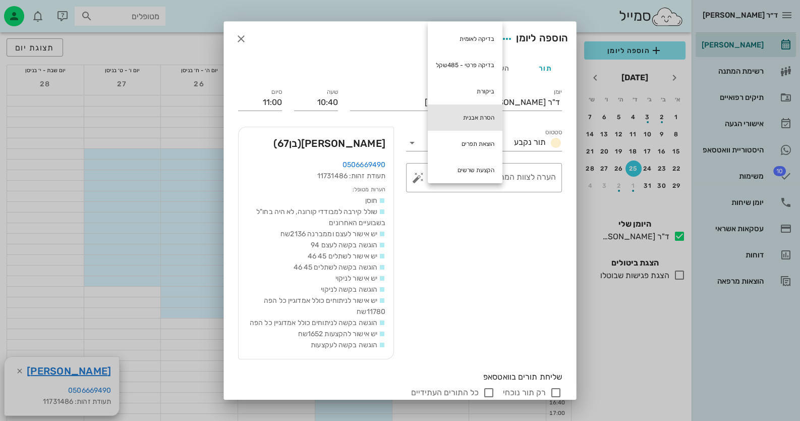
click at [468, 116] on div "הסרת אבנית" at bounding box center [465, 117] width 75 height 26
type textarea "הסרת אבנית"
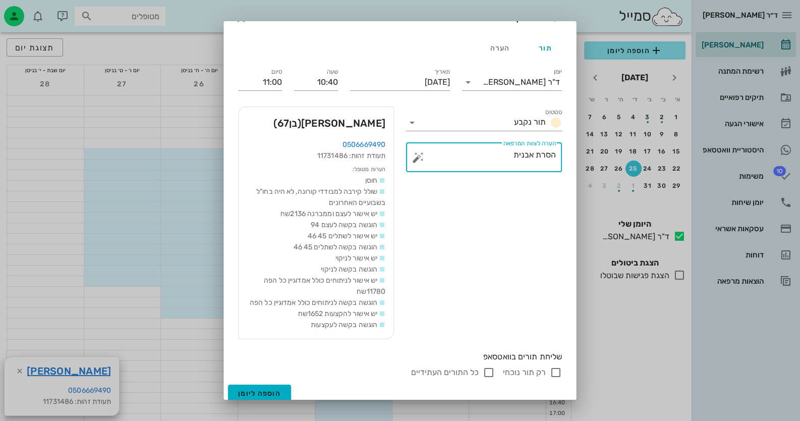
scroll to position [38, 0]
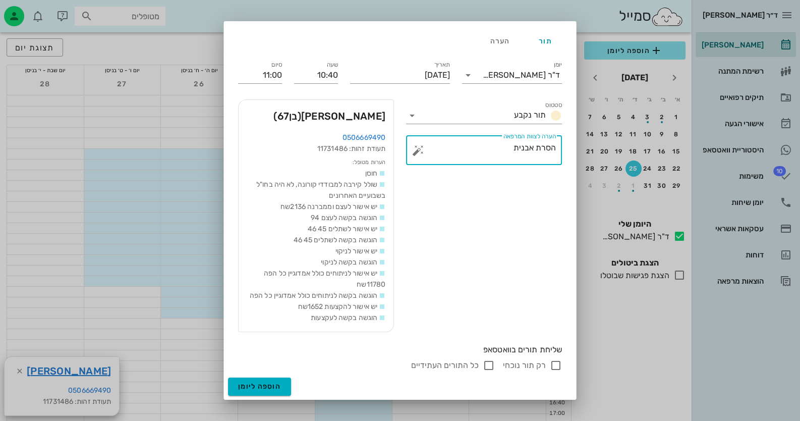
click at [560, 364] on input "רק תור נוכחי" at bounding box center [556, 365] width 12 height 12
checkbox input "false"
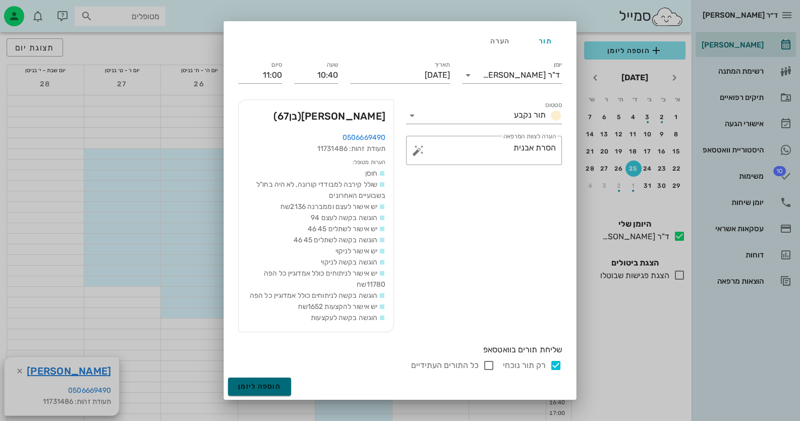
click at [251, 385] on span "הוספה ליומן" at bounding box center [259, 386] width 43 height 9
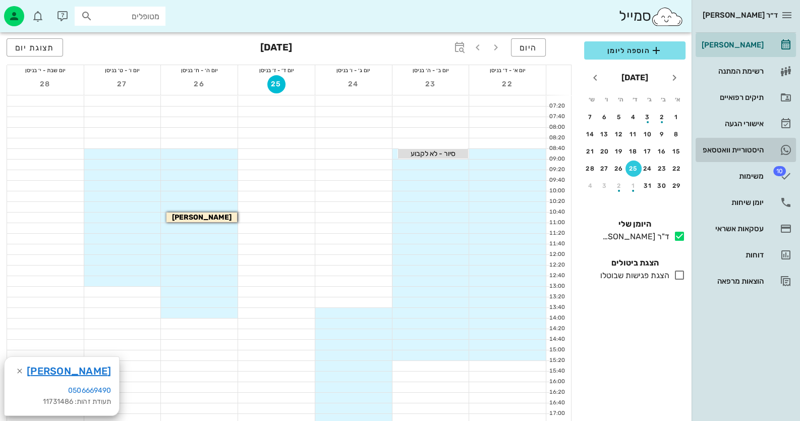
click at [769, 146] on link "היסטוריית וואטסאפ" at bounding box center [746, 150] width 100 height 24
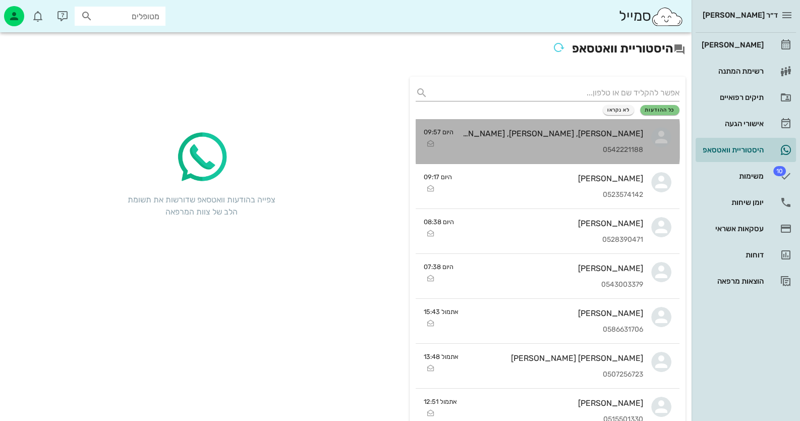
click at [638, 160] on div "[PERSON_NAME], [PERSON_NAME], [PERSON_NAME] 0542221188" at bounding box center [553, 141] width 182 height 44
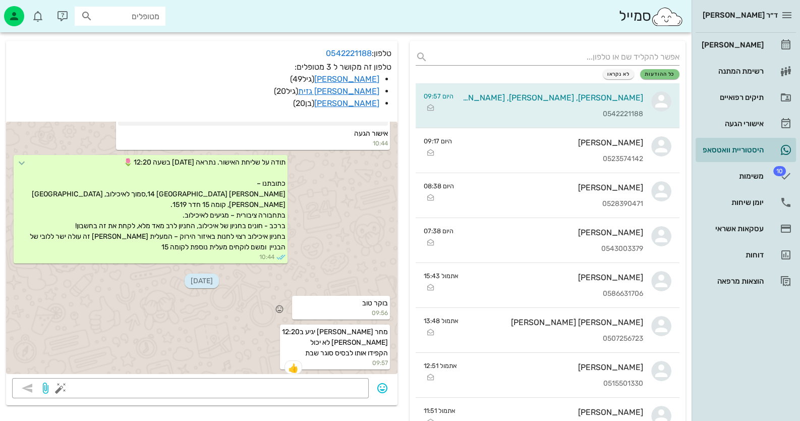
scroll to position [50, 0]
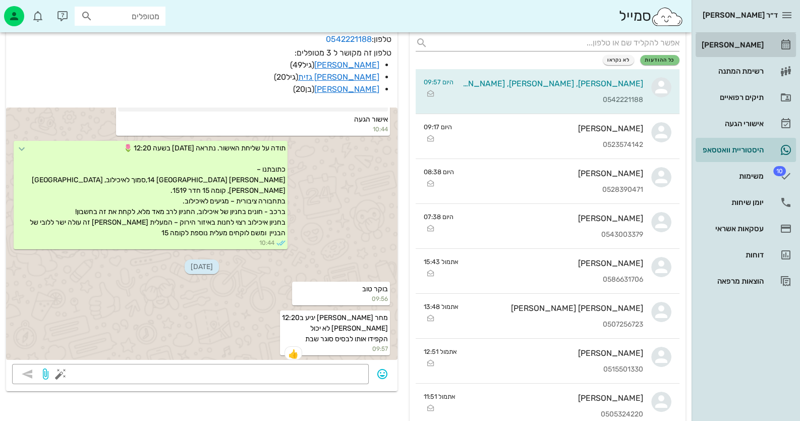
click at [749, 43] on div "[PERSON_NAME]" at bounding box center [732, 45] width 64 height 8
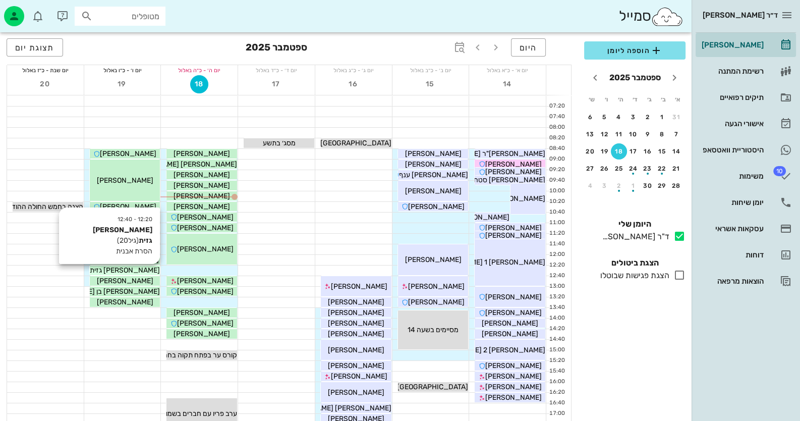
click at [144, 267] on div "[PERSON_NAME] גזית" at bounding box center [125, 270] width 71 height 11
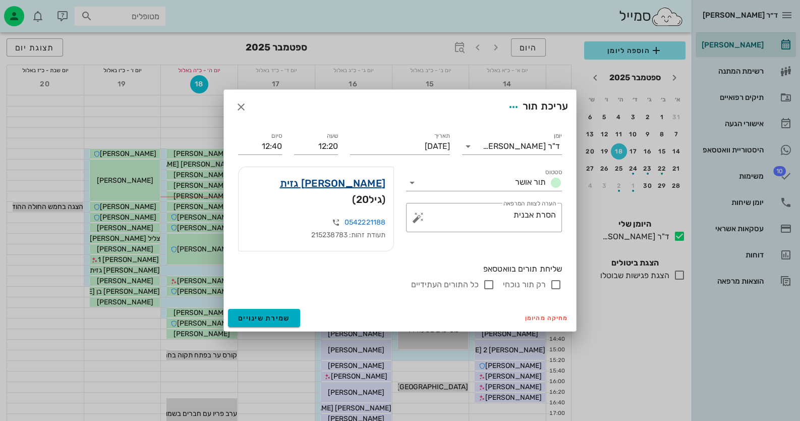
click at [373, 191] on link "[PERSON_NAME] גזית" at bounding box center [333, 183] width 106 height 16
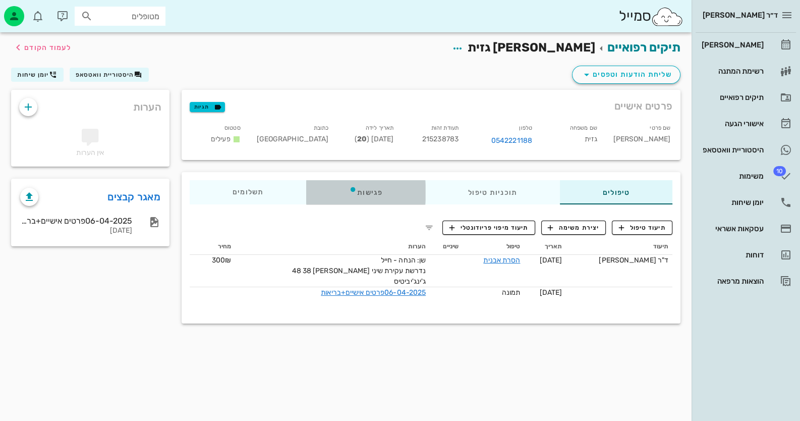
click at [349, 193] on div "פגישות" at bounding box center [365, 192] width 119 height 24
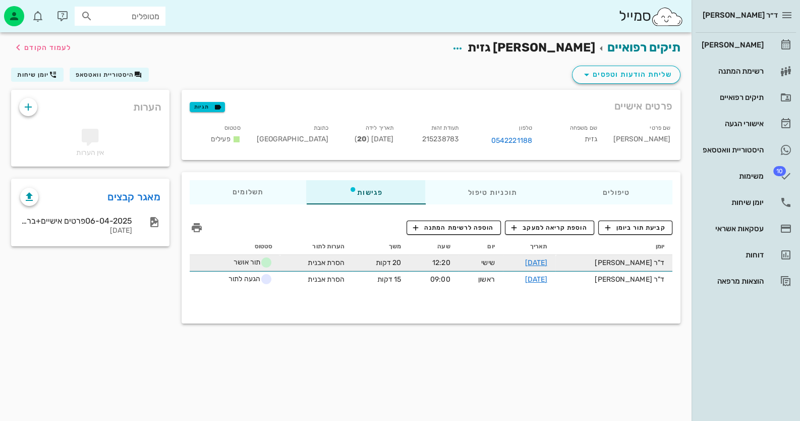
click at [261, 259] on span "תור אושר" at bounding box center [247, 262] width 50 height 12
click at [548, 259] on link "[DATE]" at bounding box center [536, 262] width 23 height 9
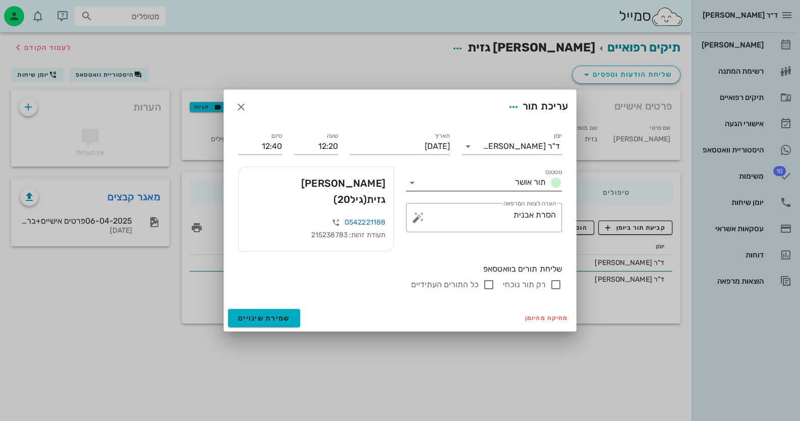
click at [415, 189] on icon at bounding box center [412, 183] width 12 height 12
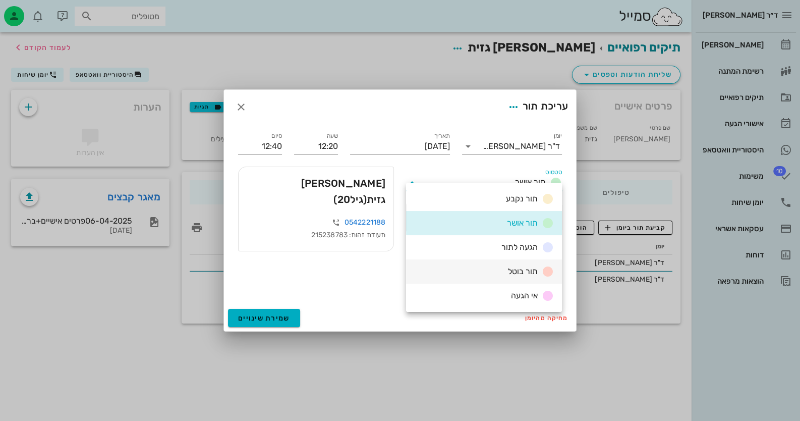
click at [519, 271] on span "תור בוטל" at bounding box center [523, 271] width 30 height 10
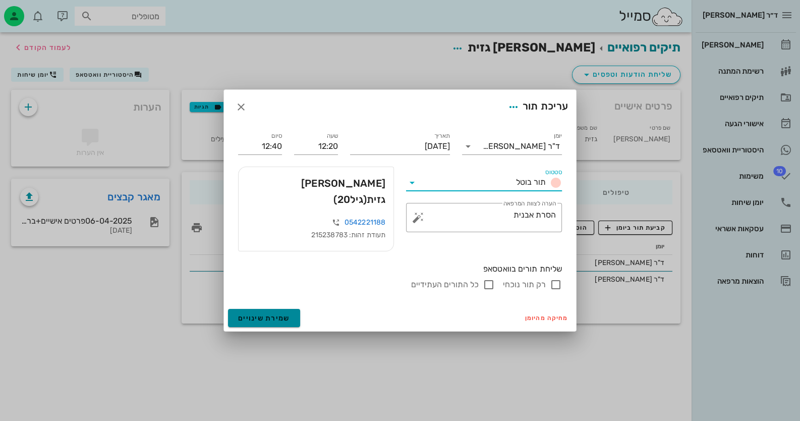
click at [292, 311] on button "שמירת שינויים" at bounding box center [264, 318] width 72 height 18
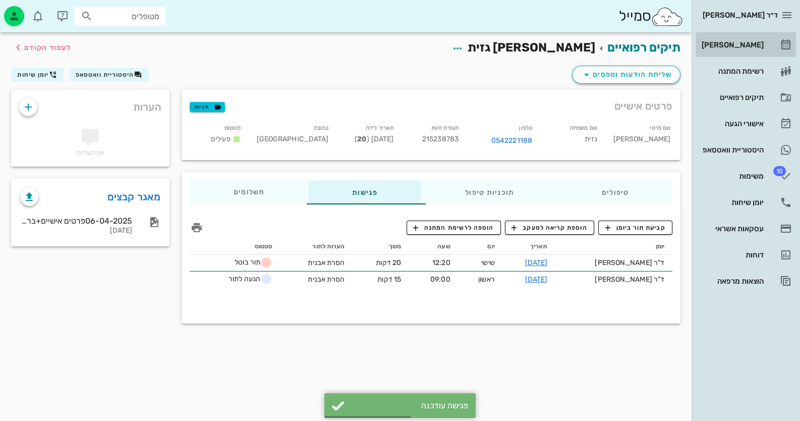
click at [757, 51] on div "[PERSON_NAME]" at bounding box center [732, 45] width 64 height 16
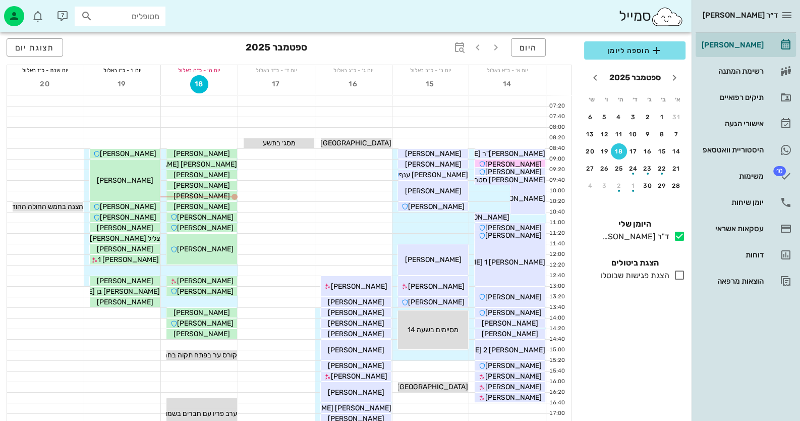
click at [280, 202] on div at bounding box center [276, 207] width 77 height 10
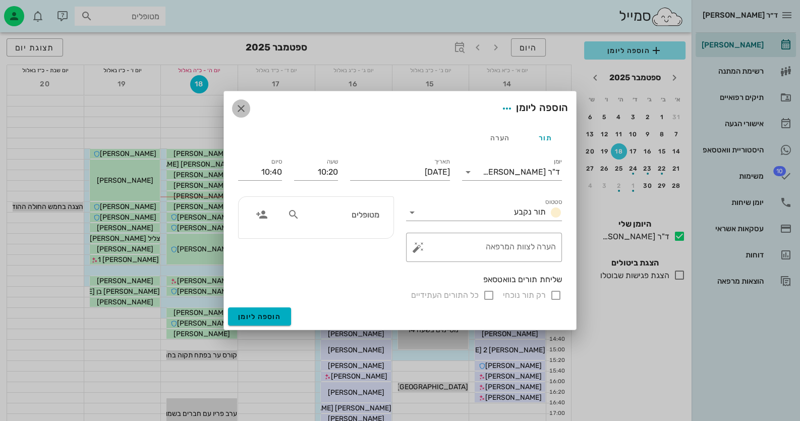
drag, startPoint x: 280, startPoint y: 202, endPoint x: 243, endPoint y: 110, distance: 98.9
click at [243, 110] on icon "button" at bounding box center [241, 108] width 12 height 12
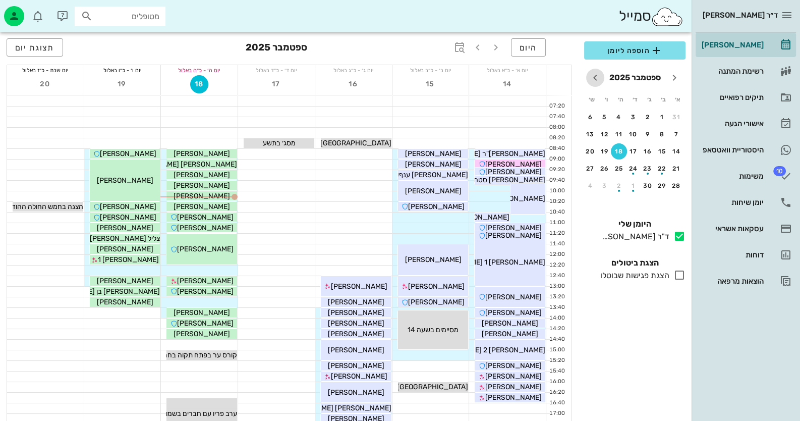
click at [590, 83] on icon "חודש הבא" at bounding box center [595, 78] width 12 height 12
click at [638, 131] on div "8" at bounding box center [634, 134] width 16 height 7
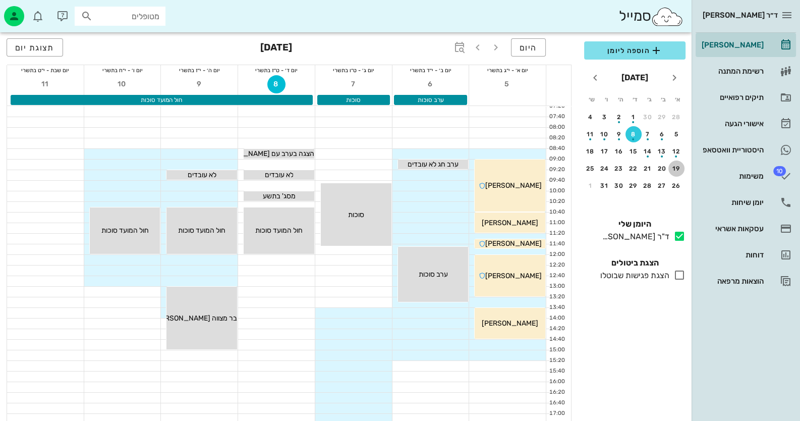
click at [678, 167] on div "19" at bounding box center [676, 168] width 16 height 7
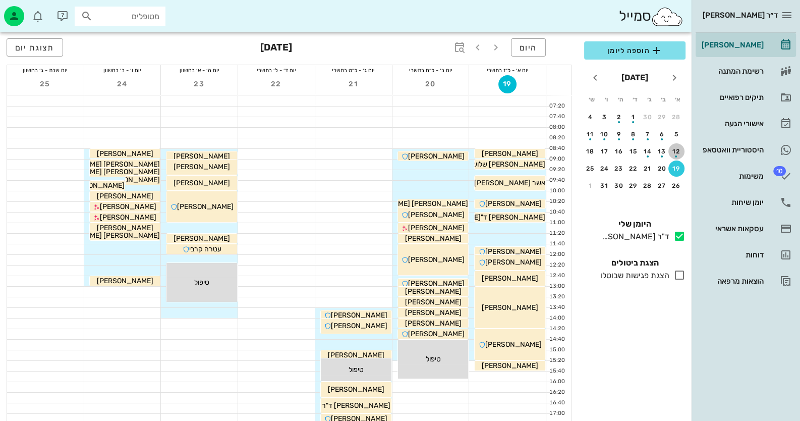
click at [678, 151] on div "button" at bounding box center [676, 154] width 16 height 6
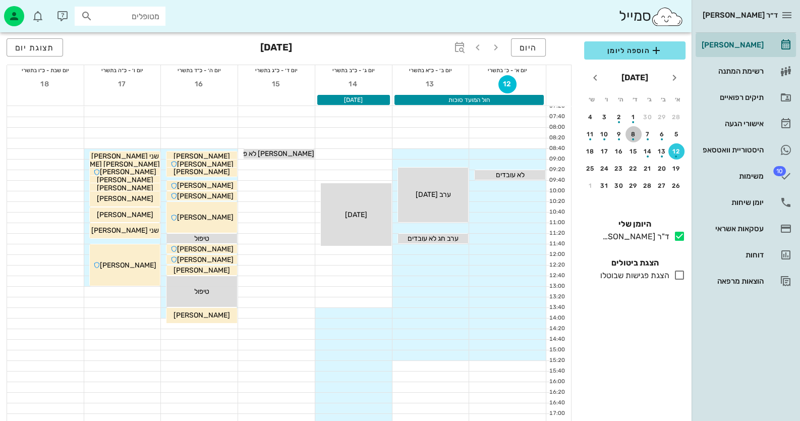
click at [638, 134] on div "button" at bounding box center [634, 137] width 16 height 6
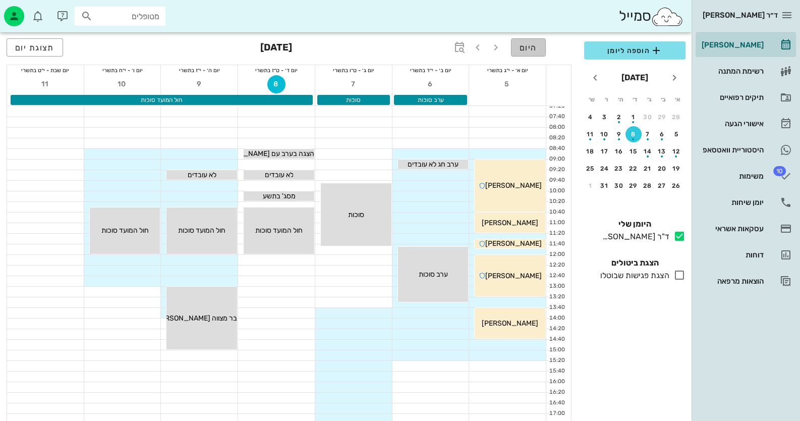
click at [522, 47] on span "היום" at bounding box center [529, 48] width 18 height 10
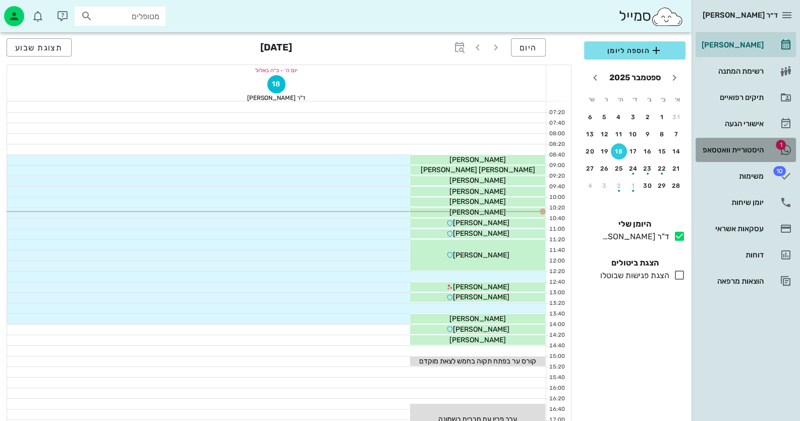
click at [751, 149] on div "היסטוריית וואטסאפ" at bounding box center [732, 150] width 64 height 8
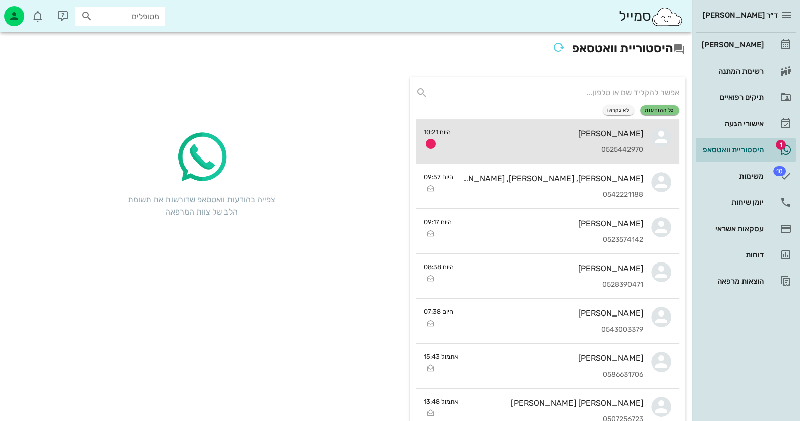
click at [554, 144] on div "[PERSON_NAME] 0525442970" at bounding box center [551, 141] width 184 height 44
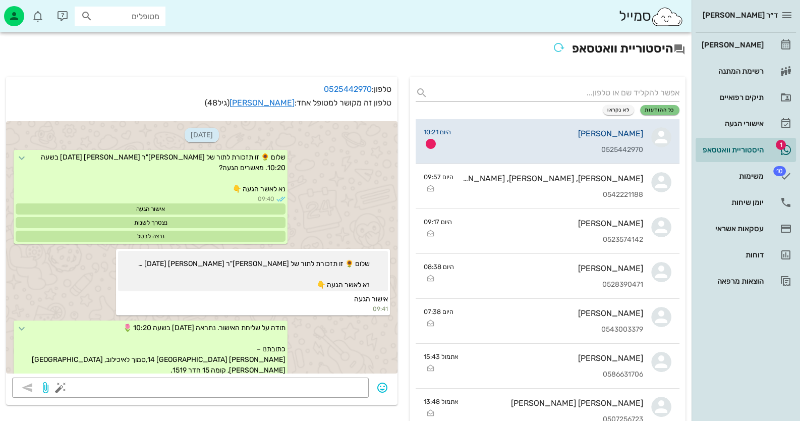
scroll to position [104, 0]
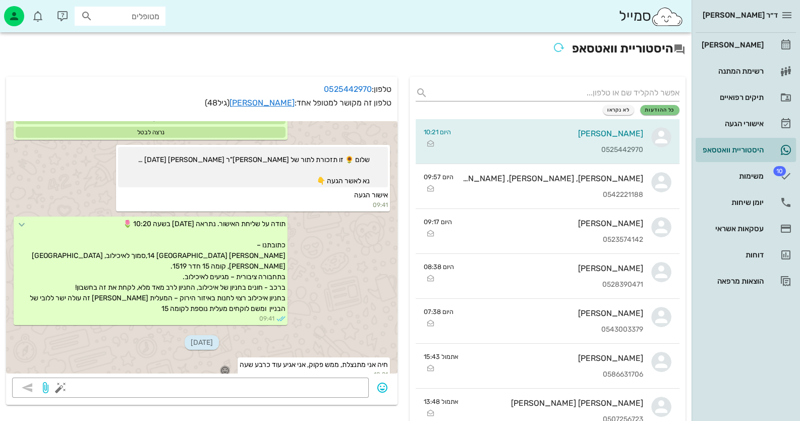
click at [222, 366] on icon "button" at bounding box center [224, 370] width 9 height 9
click at [214, 347] on div "👍" at bounding box center [212, 344] width 18 height 19
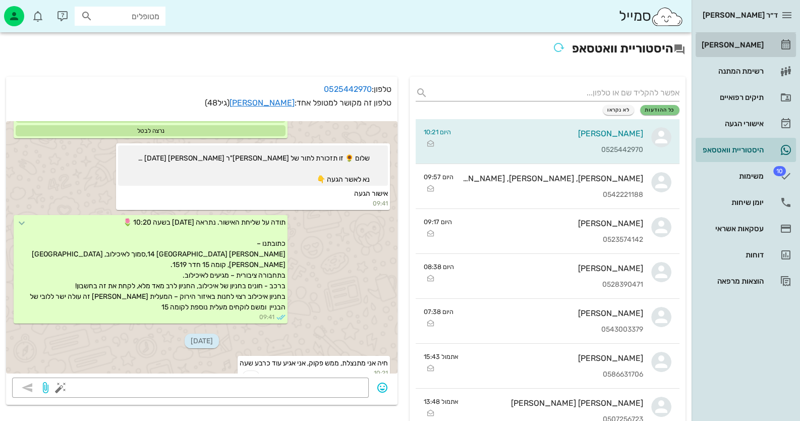
click at [768, 35] on link "[PERSON_NAME]" at bounding box center [746, 45] width 100 height 24
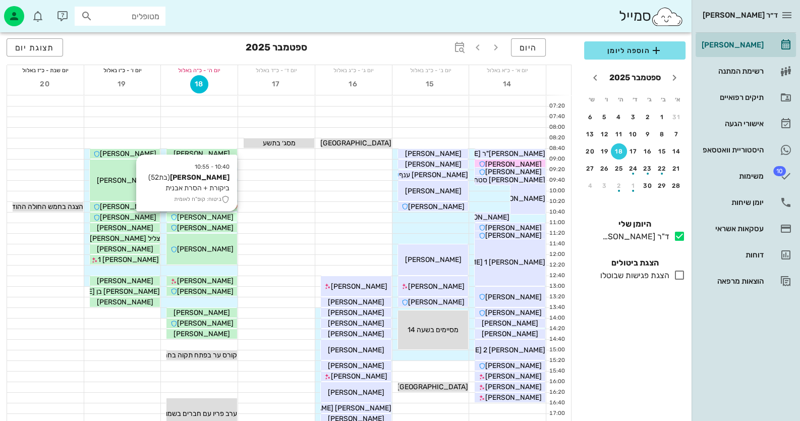
click at [213, 216] on span "[PERSON_NAME]" at bounding box center [205, 217] width 56 height 9
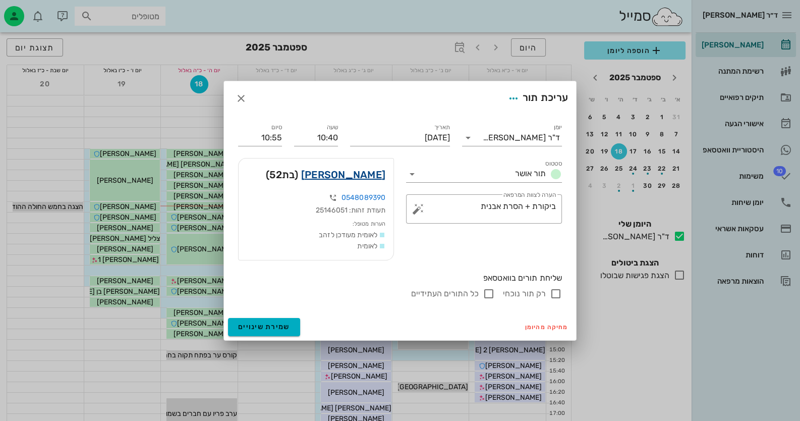
click at [367, 177] on link "[PERSON_NAME]" at bounding box center [343, 174] width 84 height 16
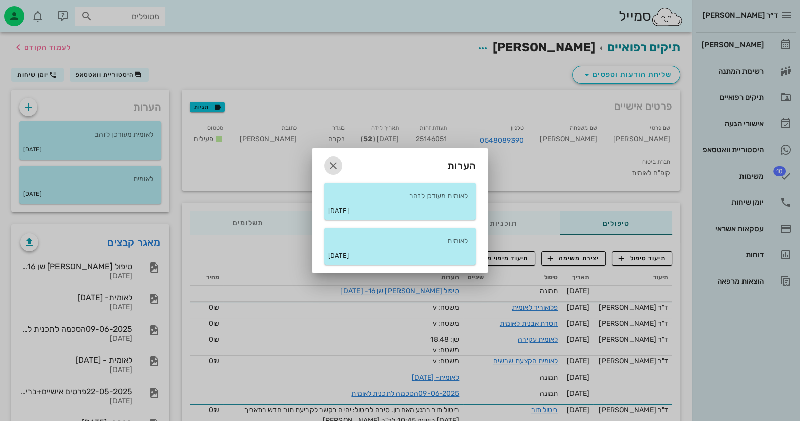
click at [335, 165] on icon "button" at bounding box center [333, 165] width 12 height 12
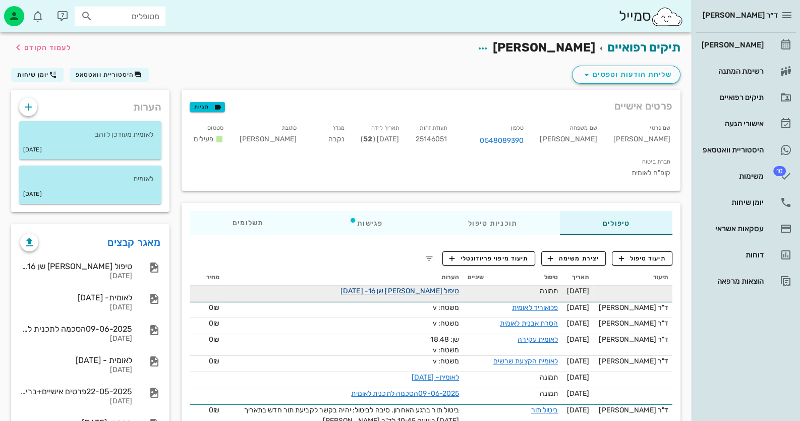
click at [427, 287] on link "טיפול [PERSON_NAME] שן 16- [DATE]" at bounding box center [400, 291] width 119 height 9
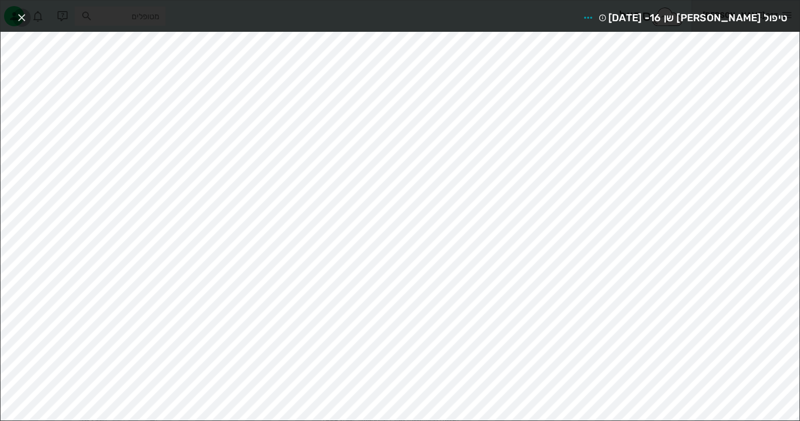
click at [14, 16] on span "button" at bounding box center [22, 18] width 18 height 12
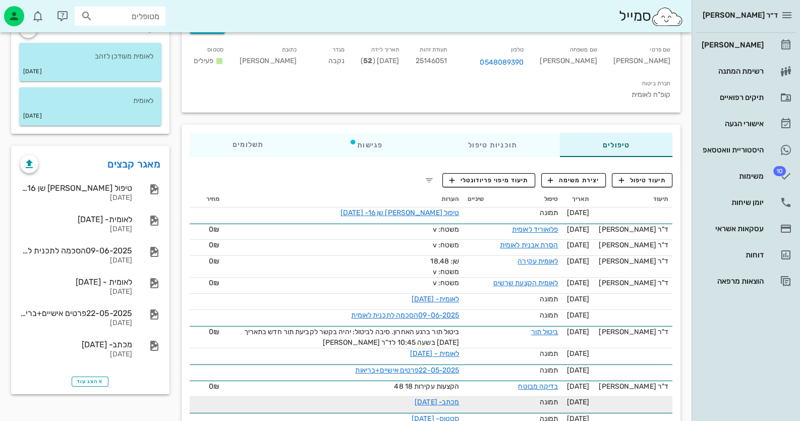
scroll to position [79, 0]
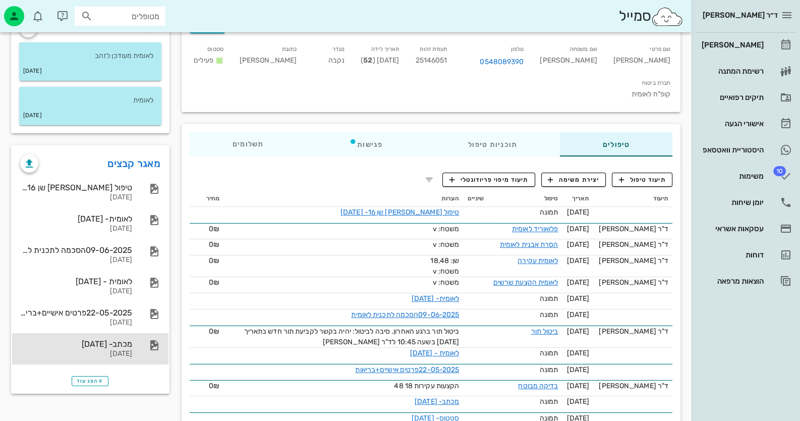
click at [95, 353] on div "[DATE]" at bounding box center [76, 354] width 112 height 9
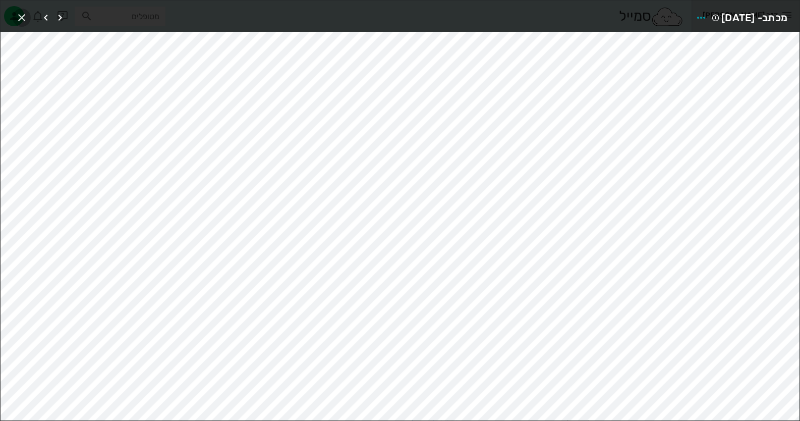
click at [24, 19] on icon "button" at bounding box center [22, 18] width 12 height 12
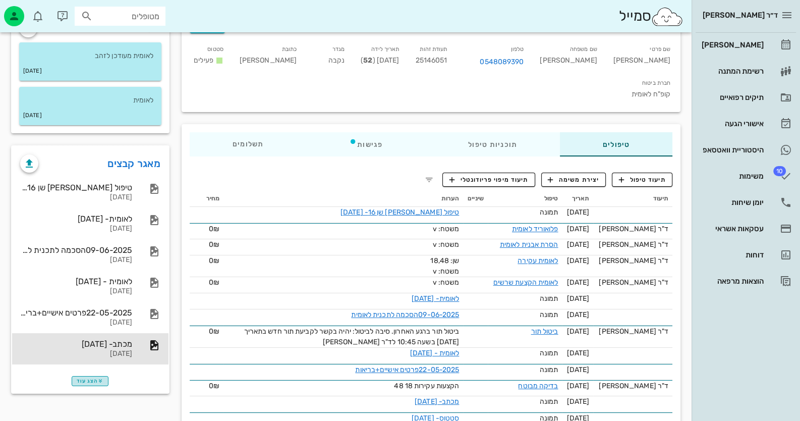
click at [97, 378] on icon "button" at bounding box center [100, 381] width 6 height 6
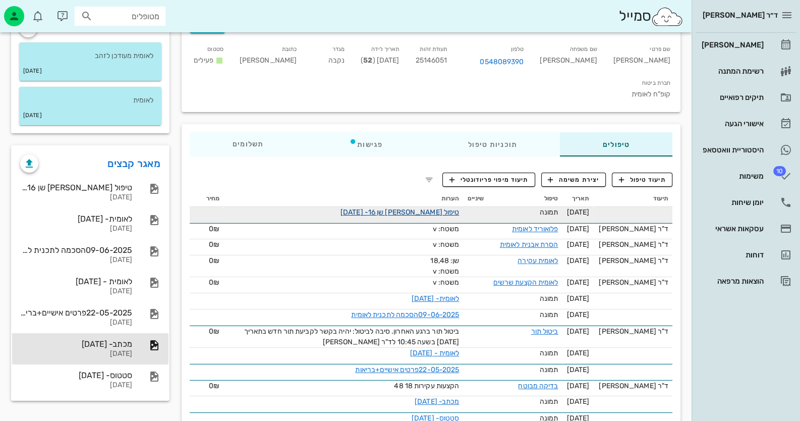
click at [429, 208] on link "טיפול [PERSON_NAME] שן 16- [DATE]" at bounding box center [400, 212] width 119 height 9
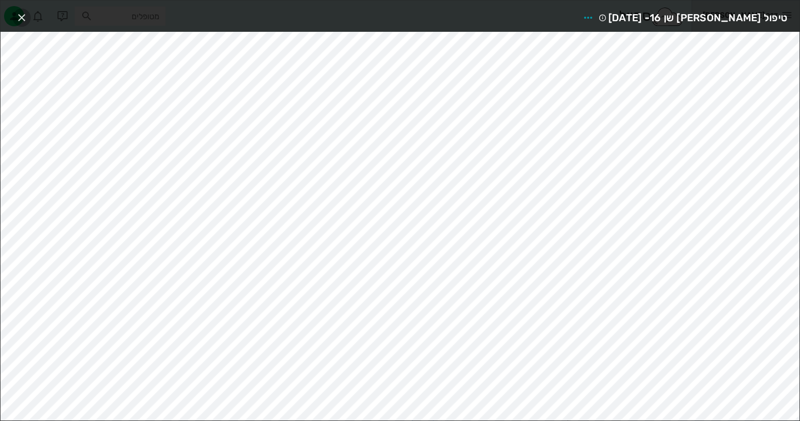
click at [18, 17] on icon "button" at bounding box center [22, 18] width 12 height 12
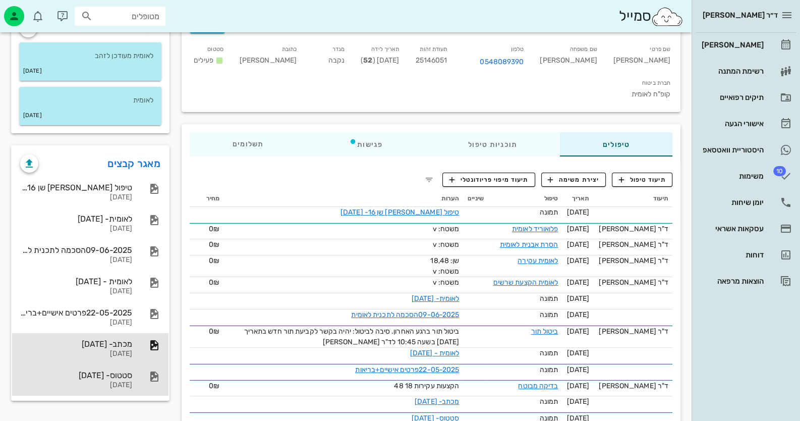
click at [81, 381] on div "[DATE]" at bounding box center [76, 385] width 112 height 9
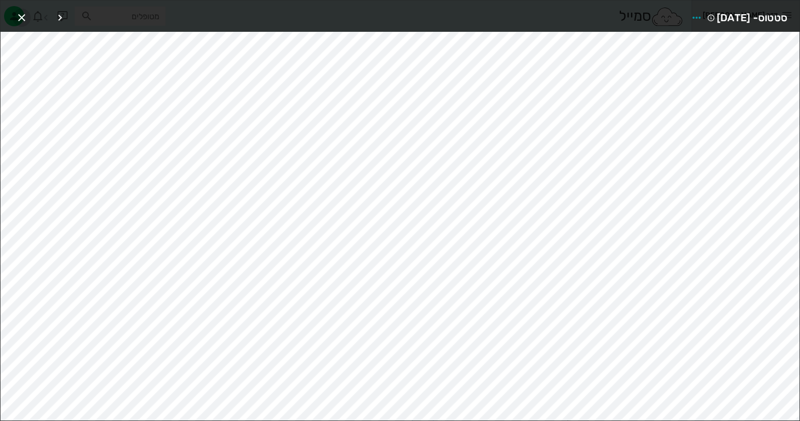
click at [16, 15] on icon "button" at bounding box center [22, 18] width 12 height 12
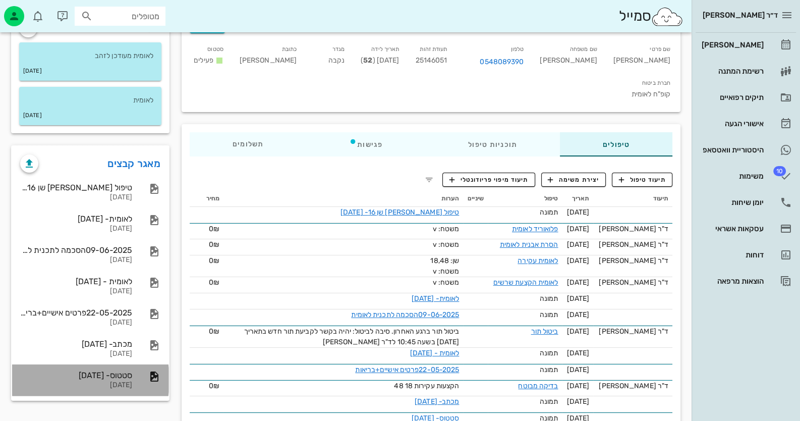
click at [119, 381] on div "[DATE]" at bounding box center [76, 385] width 112 height 9
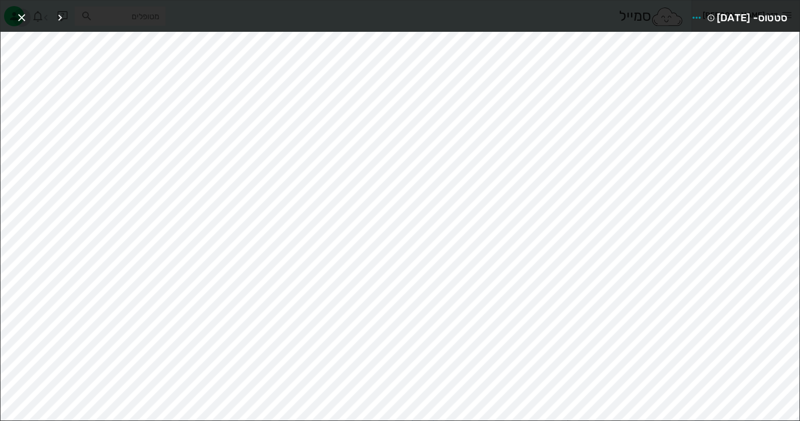
click at [17, 15] on icon "button" at bounding box center [22, 18] width 12 height 12
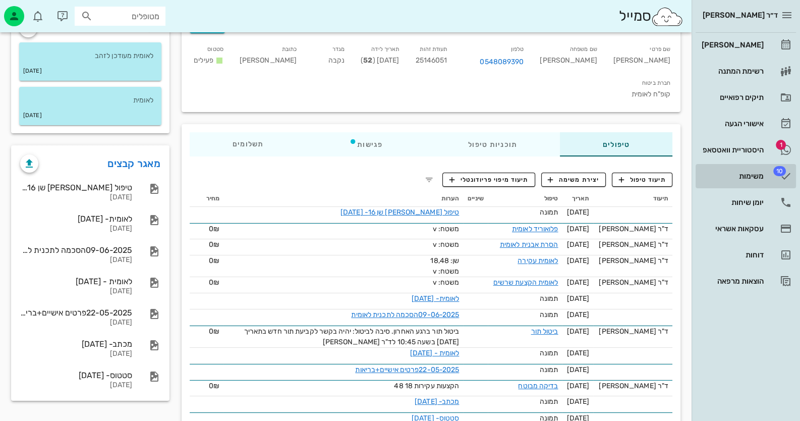
click at [741, 171] on div "משימות" at bounding box center [732, 176] width 64 height 16
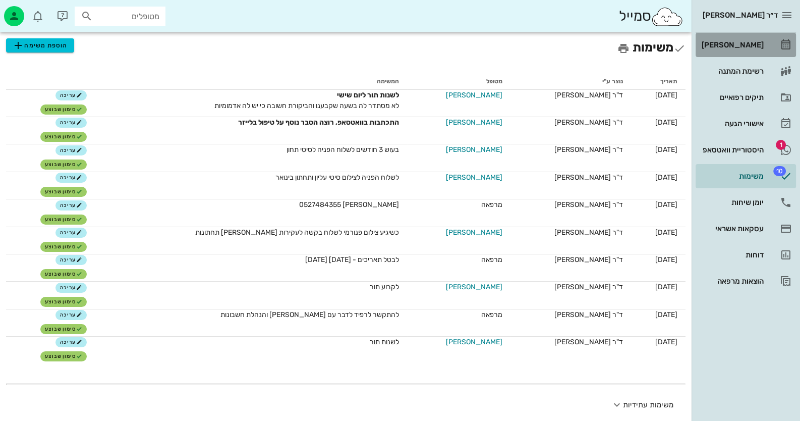
click at [766, 40] on link "[PERSON_NAME]" at bounding box center [746, 45] width 100 height 24
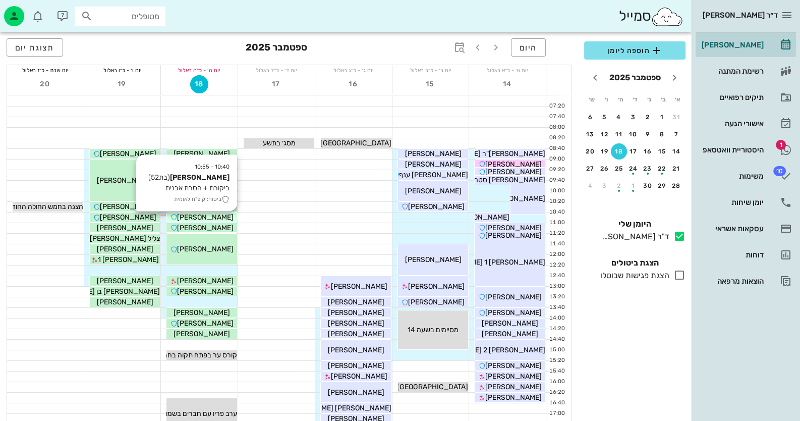
click at [212, 215] on span "[PERSON_NAME]" at bounding box center [205, 217] width 56 height 9
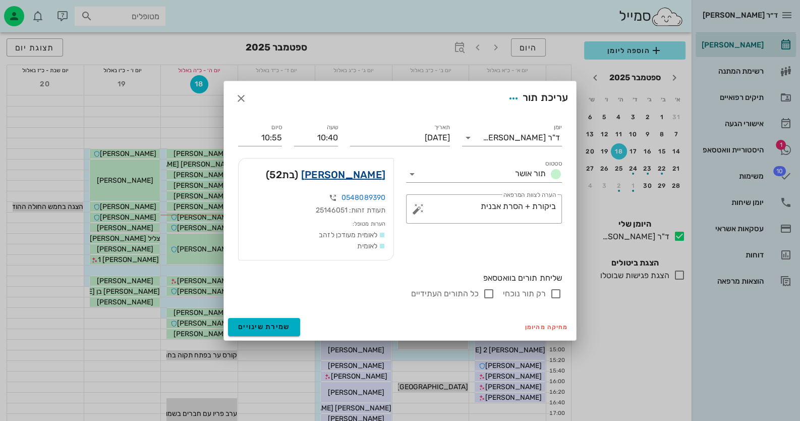
click at [379, 175] on link "[PERSON_NAME]" at bounding box center [343, 174] width 84 height 16
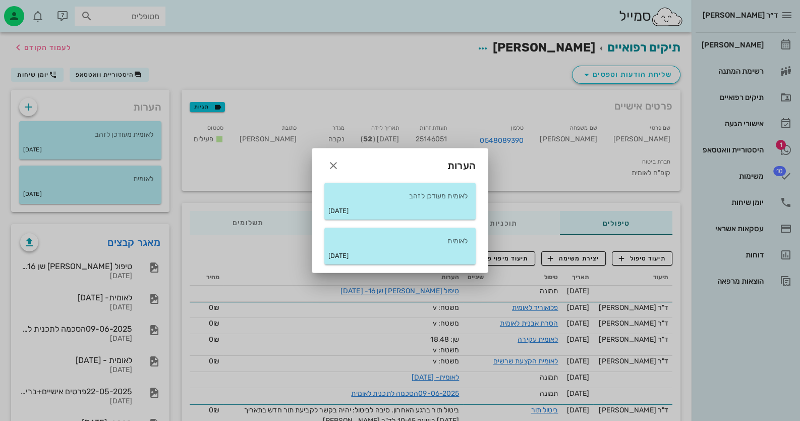
click at [325, 158] on div "הערות" at bounding box center [400, 161] width 176 height 26
click at [332, 163] on icon "button" at bounding box center [333, 165] width 12 height 12
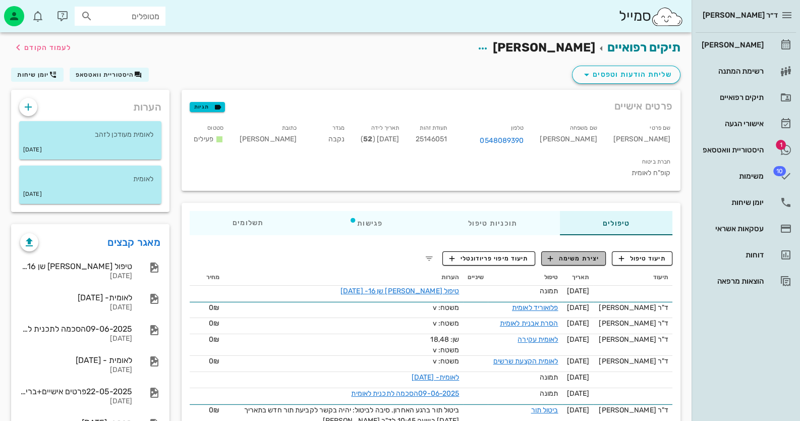
click at [580, 254] on span "יצירת משימה" at bounding box center [573, 258] width 51 height 9
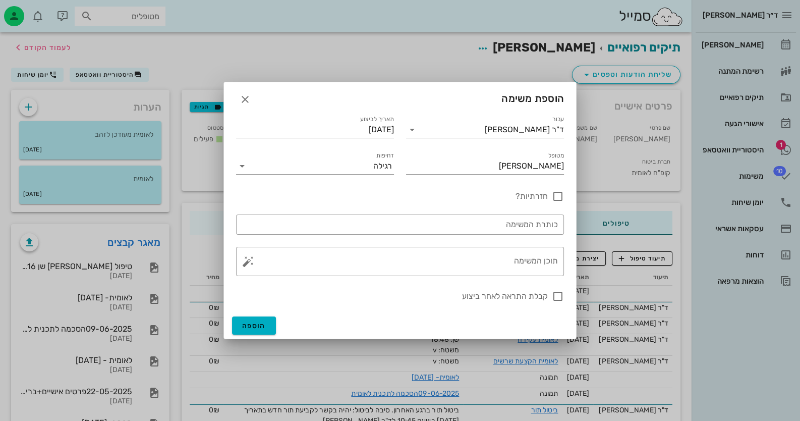
drag, startPoint x: 516, startPoint y: 259, endPoint x: 602, endPoint y: 315, distance: 102.6
click at [516, 259] on textarea "תוכן המשימה" at bounding box center [404, 264] width 308 height 24
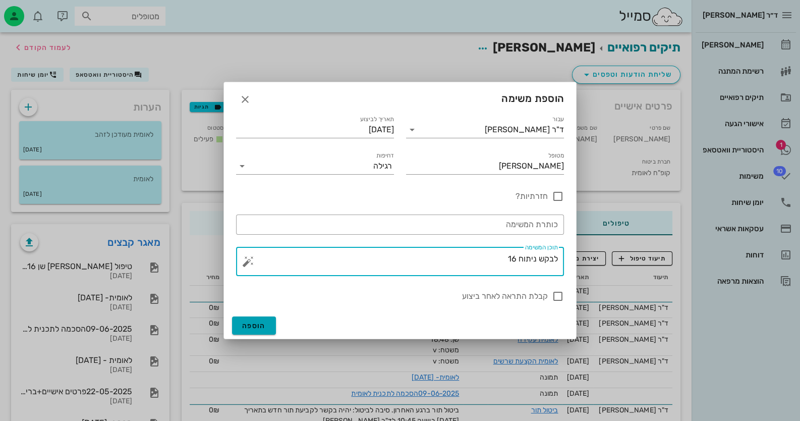
type textarea "לבקש ניתוח 16"
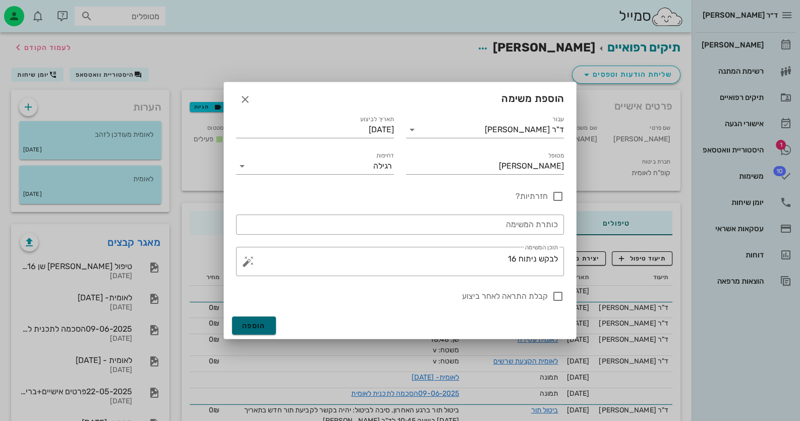
click at [260, 323] on span "הוספה" at bounding box center [254, 325] width 24 height 9
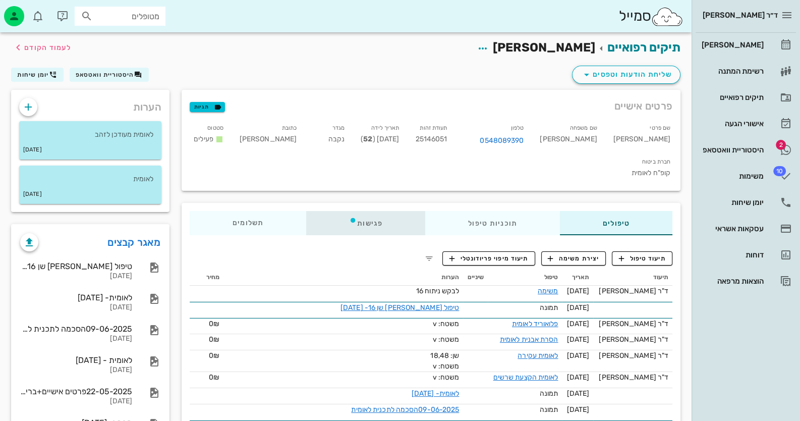
click at [386, 211] on div "פגישות" at bounding box center [365, 223] width 119 height 24
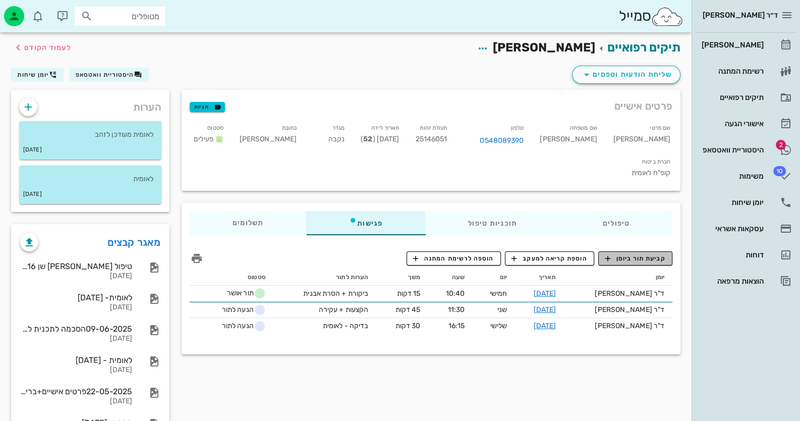
click at [640, 254] on span "קביעת תור ביומן" at bounding box center [635, 258] width 61 height 9
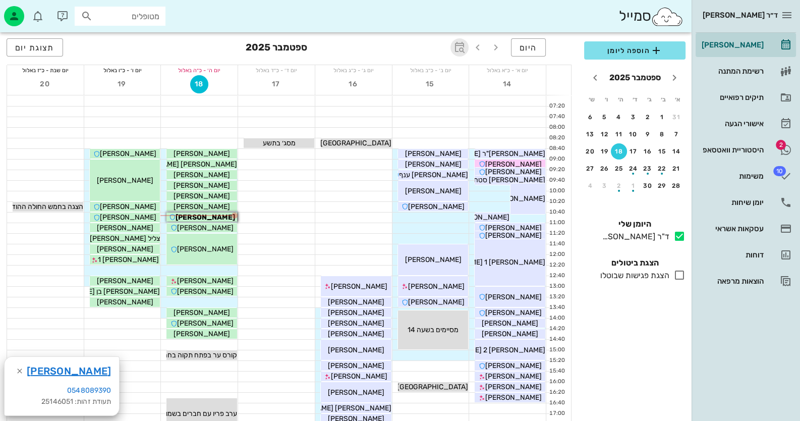
click at [456, 47] on icon "button" at bounding box center [460, 47] width 12 height 12
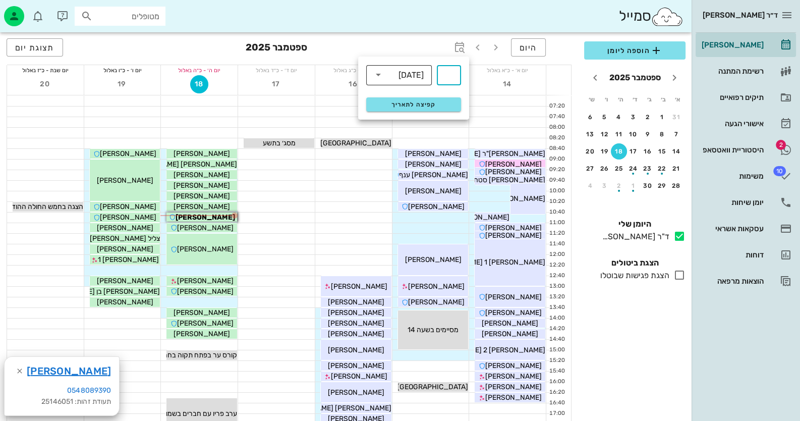
click at [404, 79] on div "[DATE]" at bounding box center [411, 75] width 25 height 9
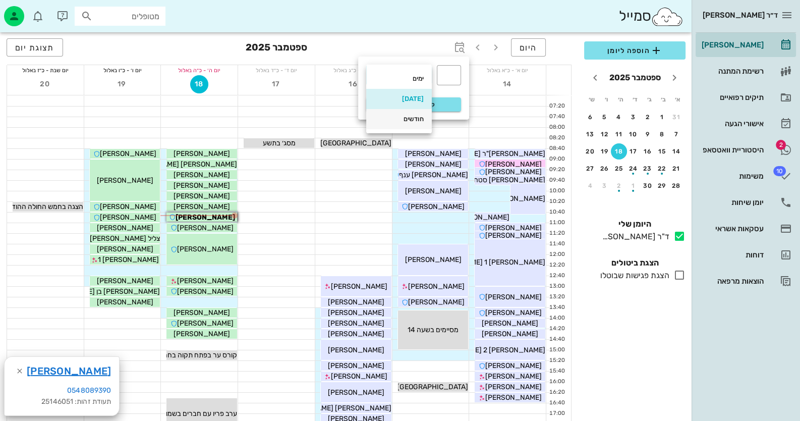
click at [406, 122] on div "חודשים" at bounding box center [398, 119] width 49 height 8
click at [450, 69] on input "text" at bounding box center [449, 75] width 12 height 16
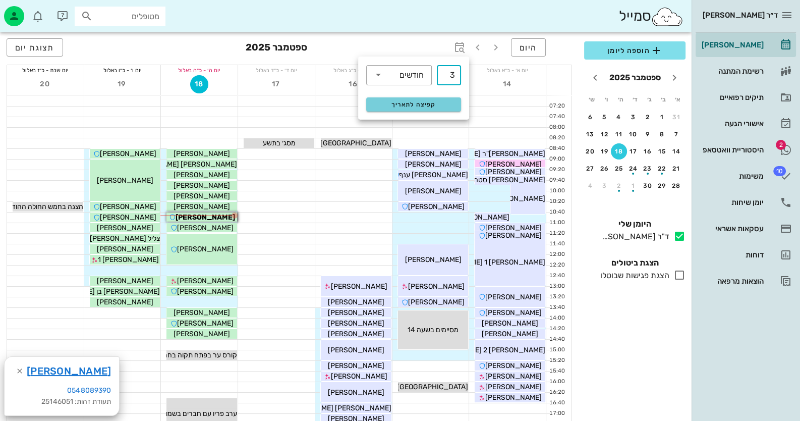
type input "3"
click at [414, 104] on span "קפיצה לתאריך" at bounding box center [413, 104] width 82 height 7
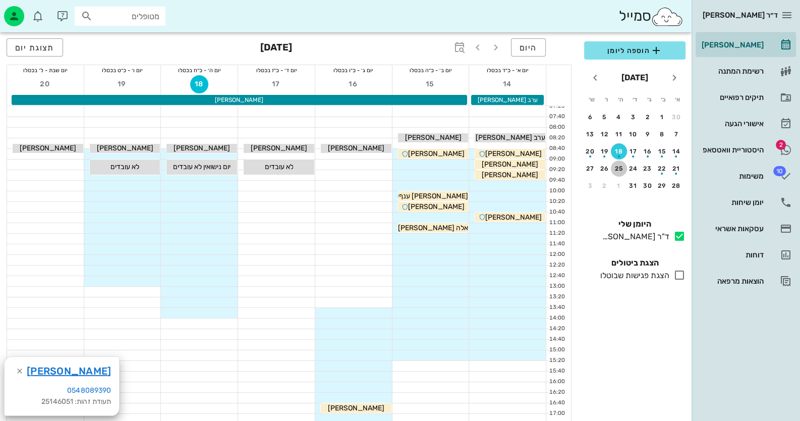
click at [615, 163] on button "25" at bounding box center [619, 168] width 16 height 16
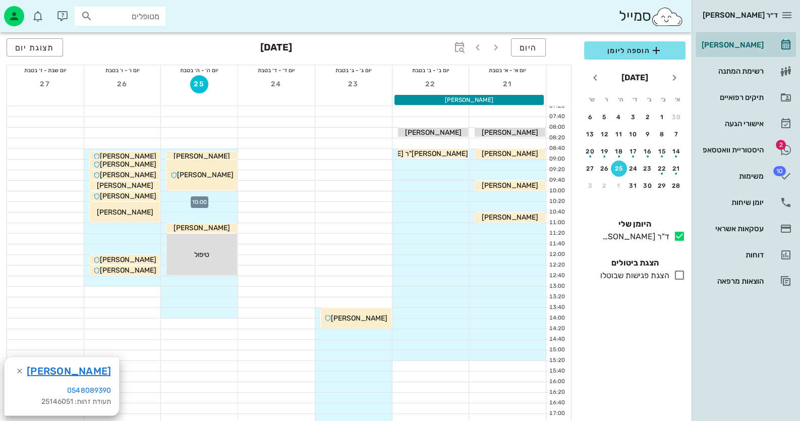
click at [229, 198] on div at bounding box center [199, 196] width 77 height 10
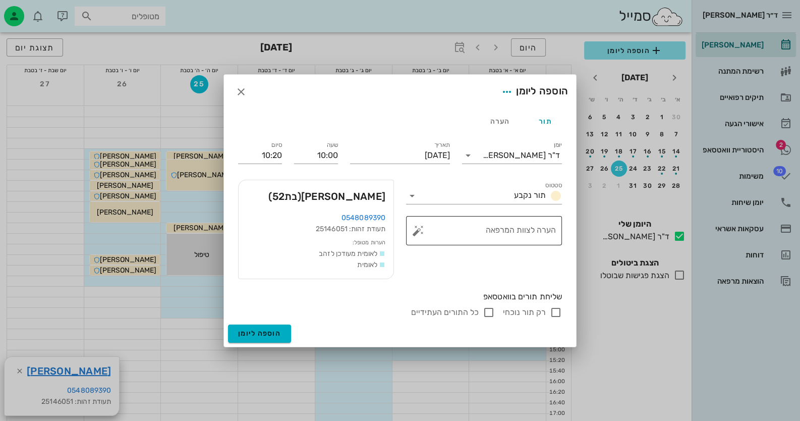
click at [417, 230] on button "button" at bounding box center [418, 230] width 12 height 12
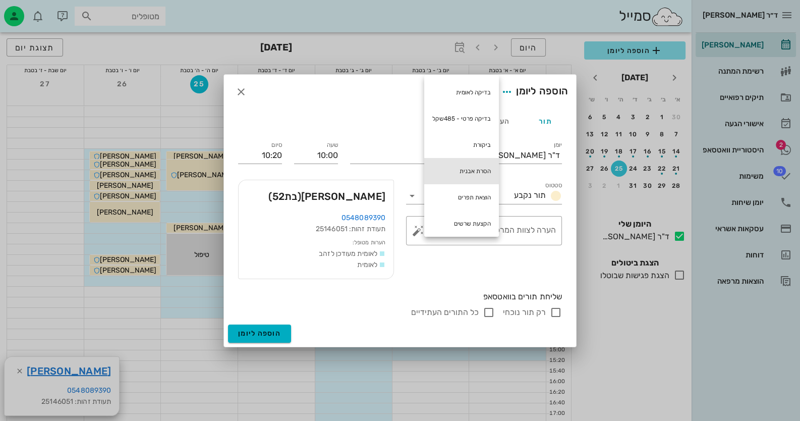
click at [467, 171] on div "הסרת אבנית" at bounding box center [461, 171] width 75 height 26
type textarea "הסרת אבנית"
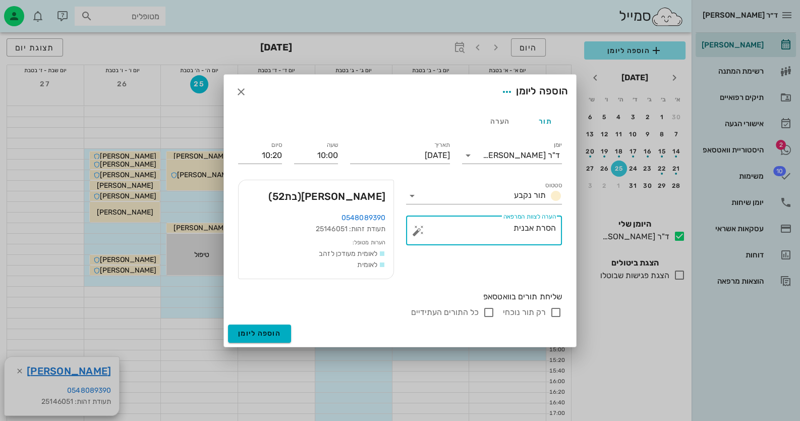
click at [554, 312] on input "רק תור נוכחי" at bounding box center [556, 312] width 12 height 12
checkbox input "false"
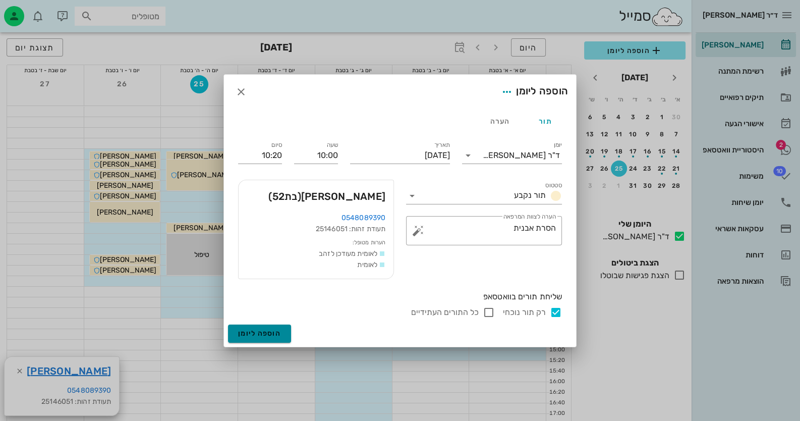
click at [275, 333] on span "הוספה ליומן" at bounding box center [259, 333] width 43 height 9
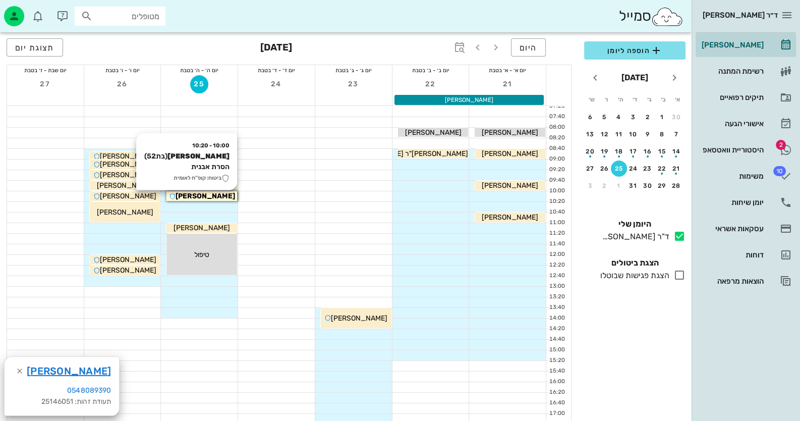
click at [209, 198] on span "[PERSON_NAME]" at bounding box center [206, 196] width 60 height 9
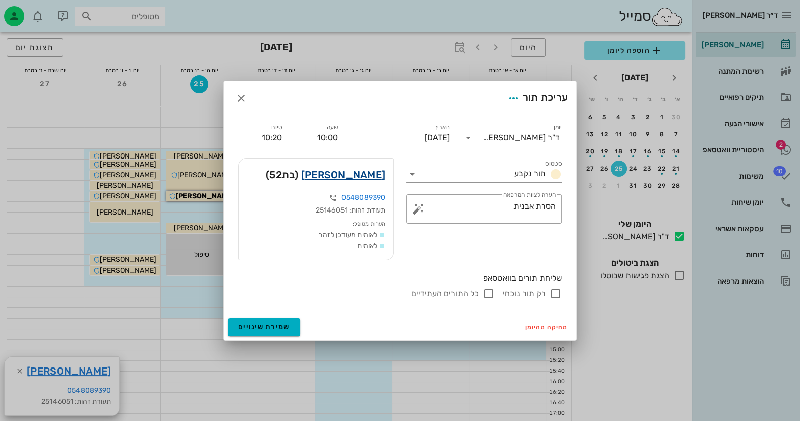
click at [353, 176] on link "[PERSON_NAME]" at bounding box center [343, 174] width 84 height 16
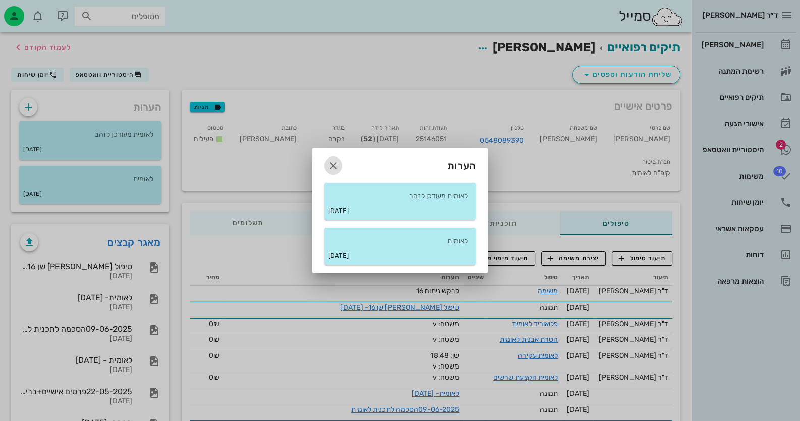
click at [328, 166] on icon "button" at bounding box center [333, 165] width 12 height 12
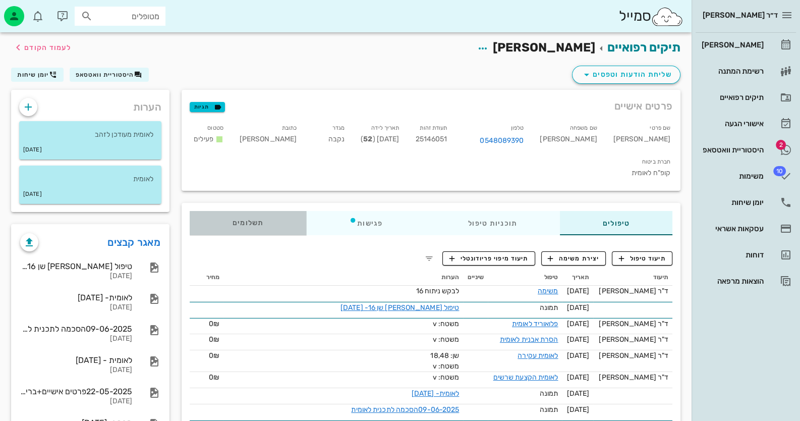
click at [223, 211] on div "תשלומים 0₪" at bounding box center [248, 223] width 117 height 24
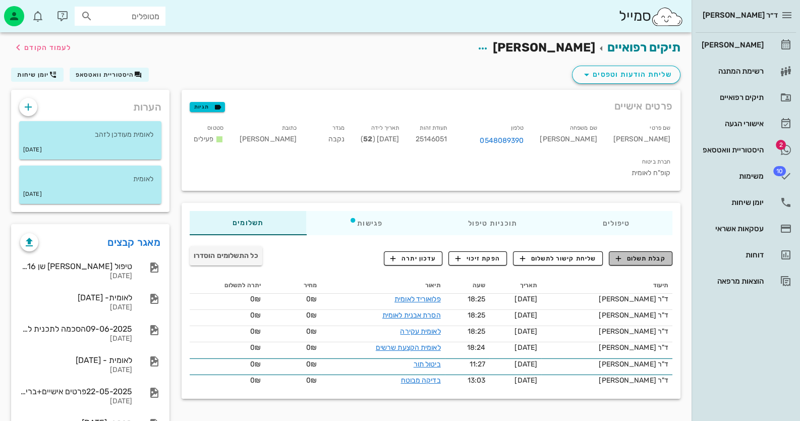
click at [660, 254] on span "קבלת תשלום" at bounding box center [641, 258] width 50 height 9
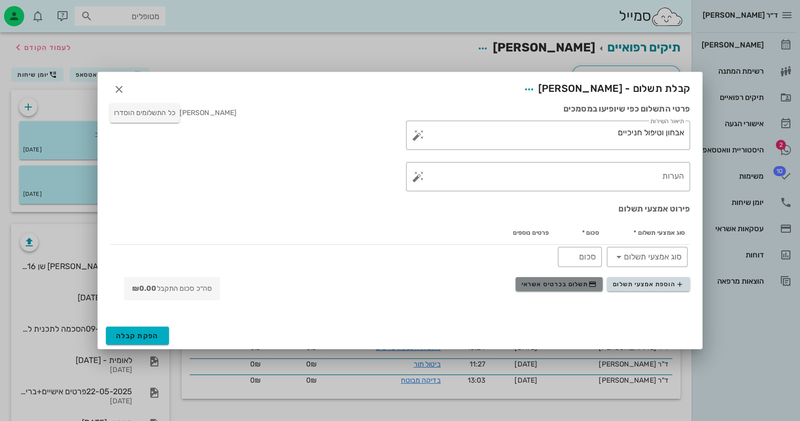
click at [576, 282] on span "תשלום בכרטיס אשראי" at bounding box center [559, 284] width 75 height 8
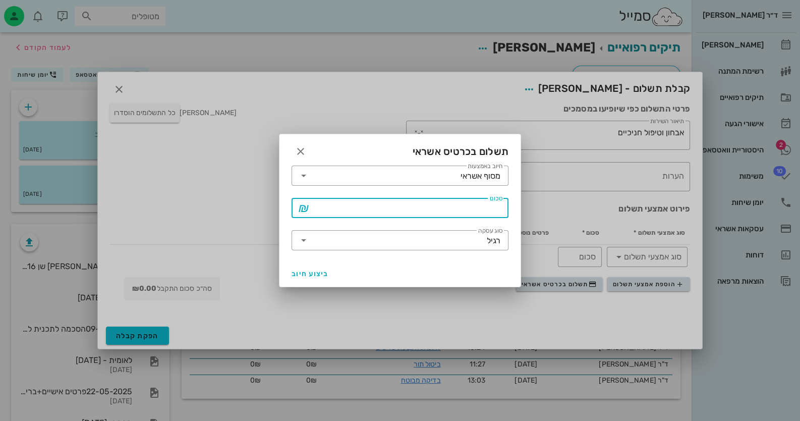
click at [454, 209] on input "סכום" at bounding box center [407, 208] width 191 height 16
type input "35"
click at [308, 271] on span "ביצוע חיוב" at bounding box center [310, 273] width 37 height 9
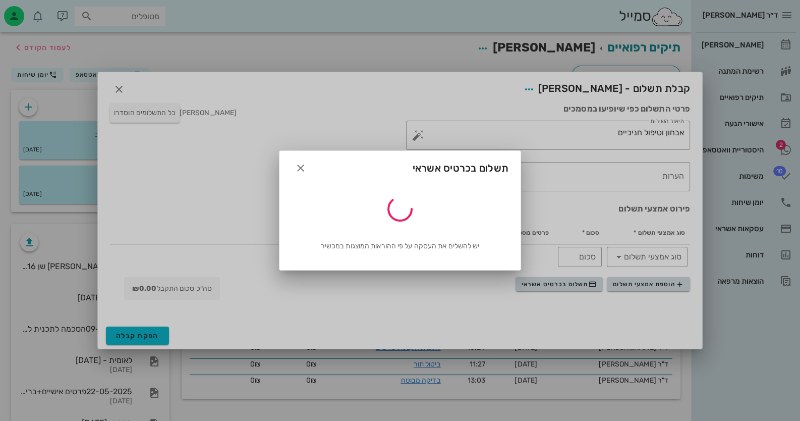
type input "35"
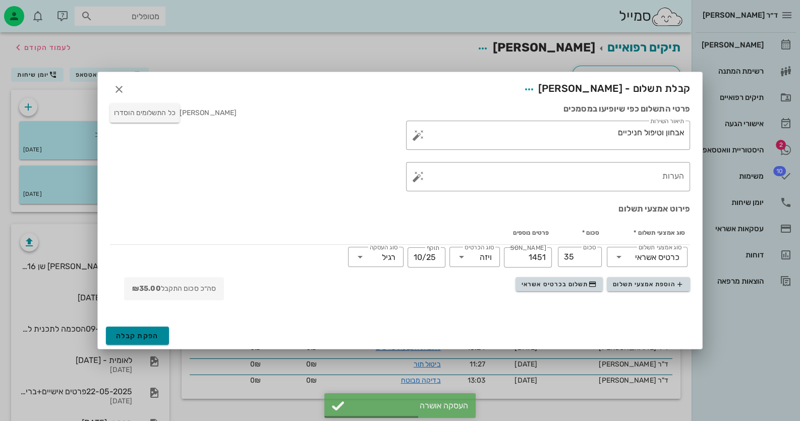
click at [142, 332] on span "הפקת קבלה" at bounding box center [137, 335] width 43 height 9
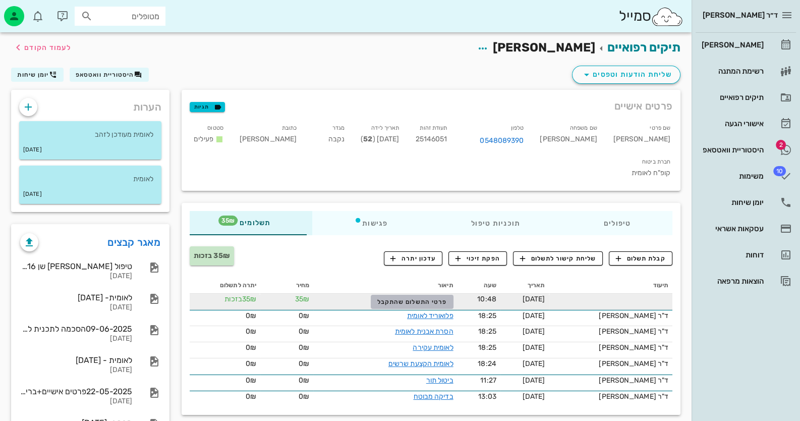
click at [447, 298] on span "פרטי התשלום שהתקבל" at bounding box center [412, 301] width 70 height 7
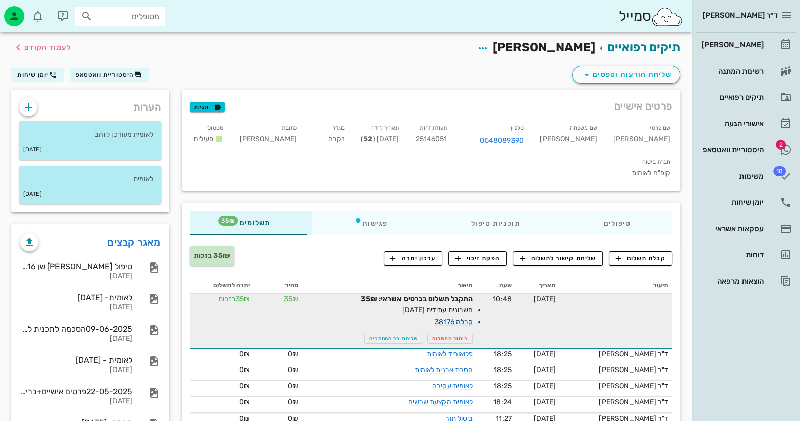
click at [470, 317] on link "קבלה 38176" at bounding box center [454, 321] width 38 height 9
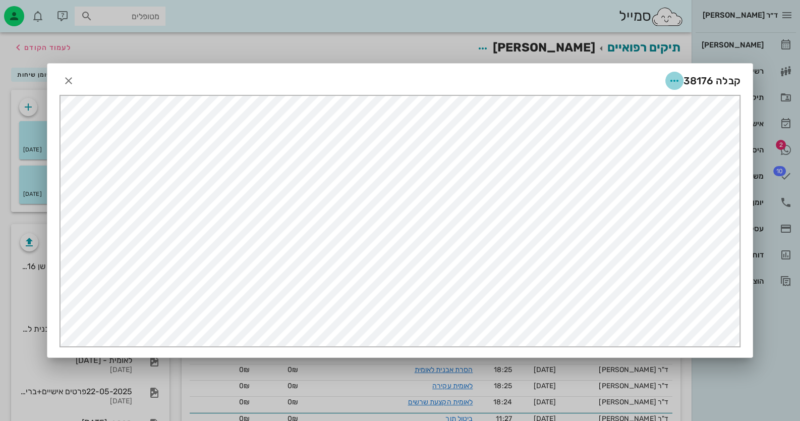
click at [681, 80] on icon "button" at bounding box center [674, 81] width 12 height 12
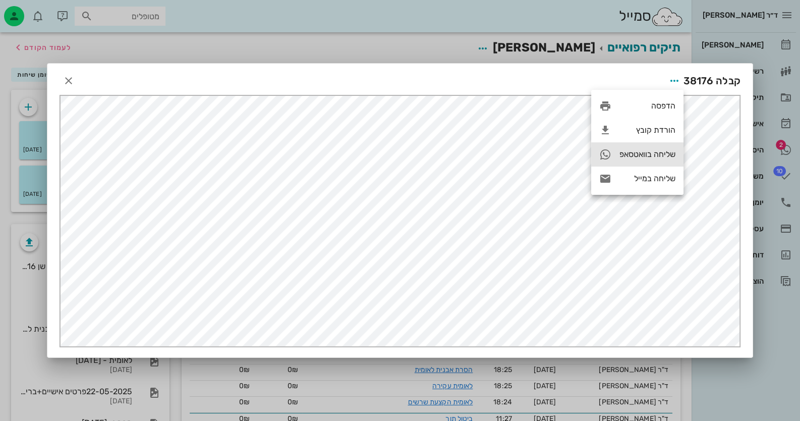
click at [659, 153] on div "שליחה בוואטסאפ" at bounding box center [647, 154] width 56 height 10
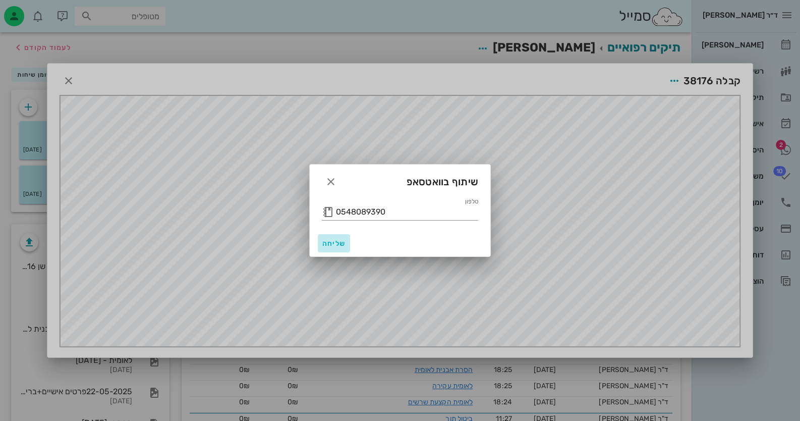
click at [331, 245] on span "שליחה" at bounding box center [334, 243] width 24 height 9
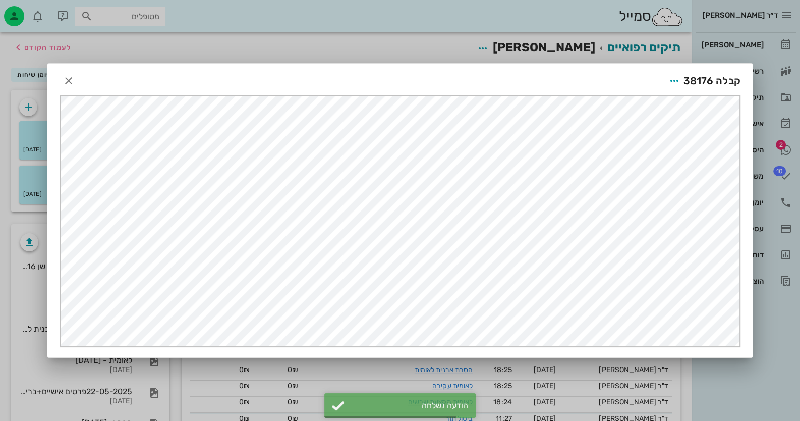
click at [784, 144] on div at bounding box center [400, 210] width 800 height 421
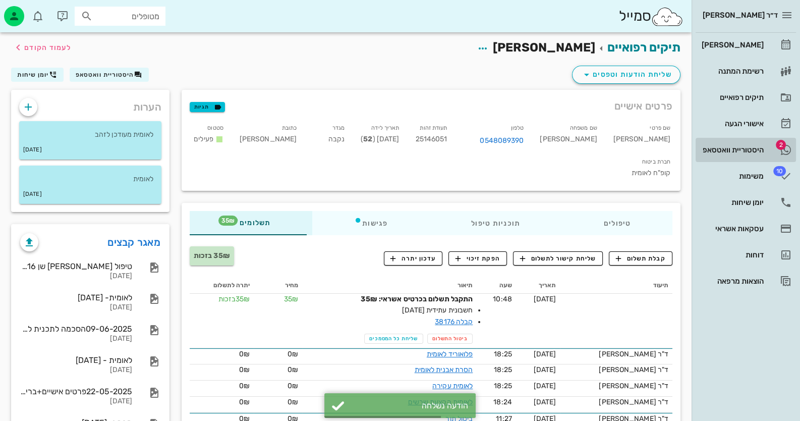
click at [784, 144] on span "2" at bounding box center [781, 145] width 10 height 10
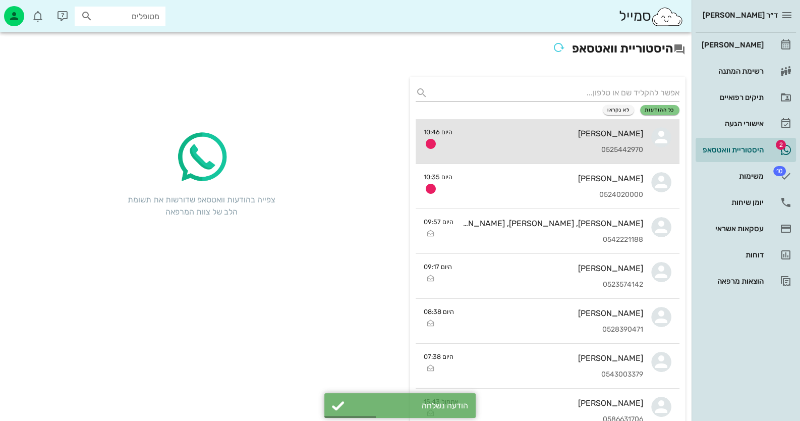
click at [625, 137] on div "[PERSON_NAME]" at bounding box center [552, 134] width 183 height 10
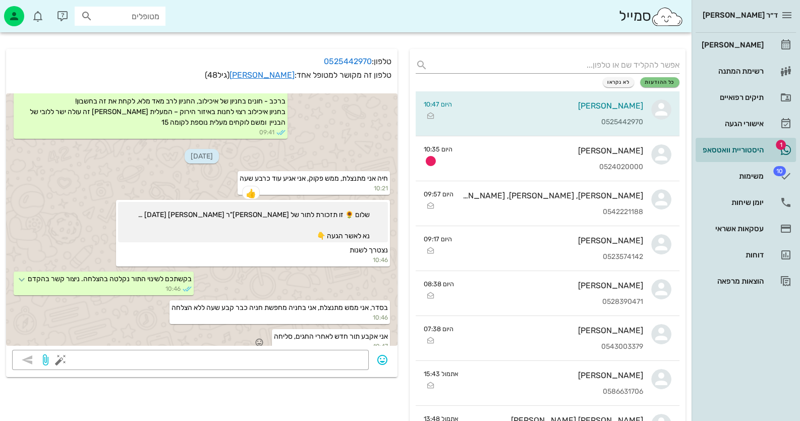
scroll to position [50, 0]
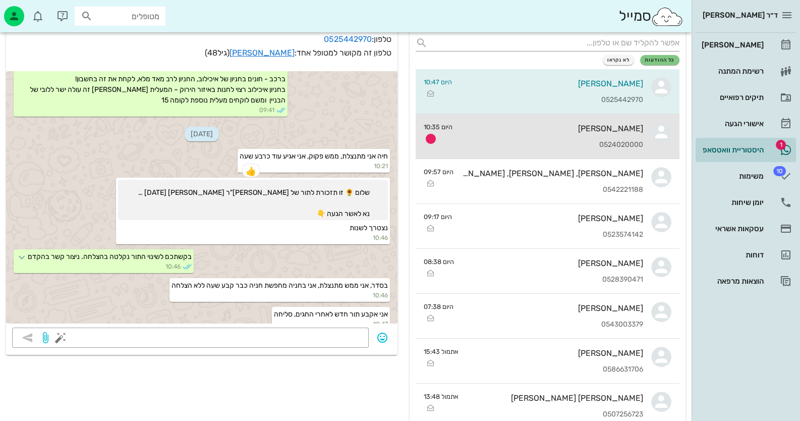
click at [594, 137] on div "[PERSON_NAME] 0524020000" at bounding box center [552, 136] width 183 height 44
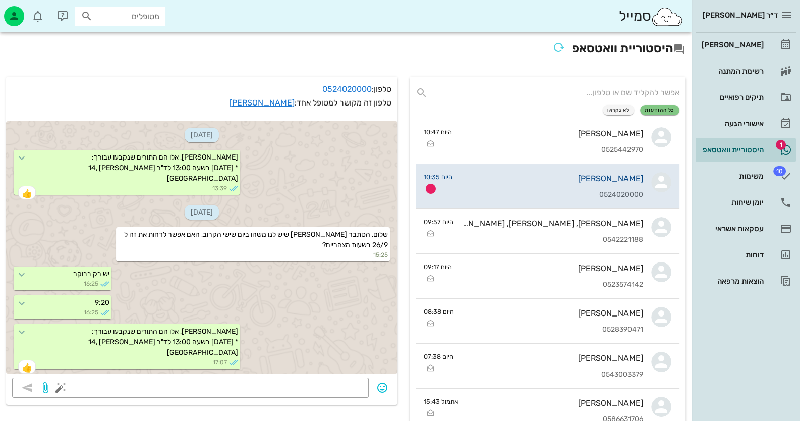
scroll to position [108, 0]
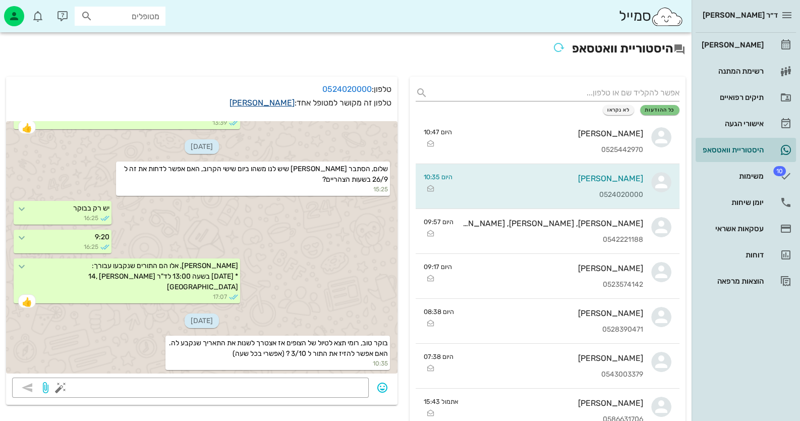
click at [260, 98] on link "[PERSON_NAME]" at bounding box center [262, 103] width 65 height 10
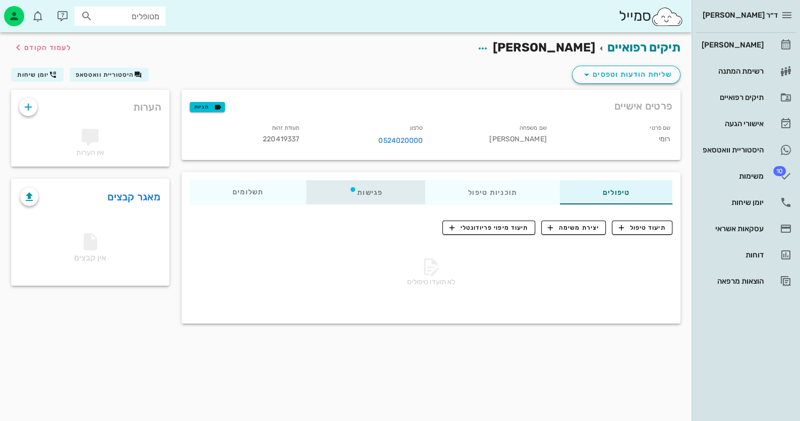
click at [364, 197] on div "פגישות" at bounding box center [365, 192] width 119 height 24
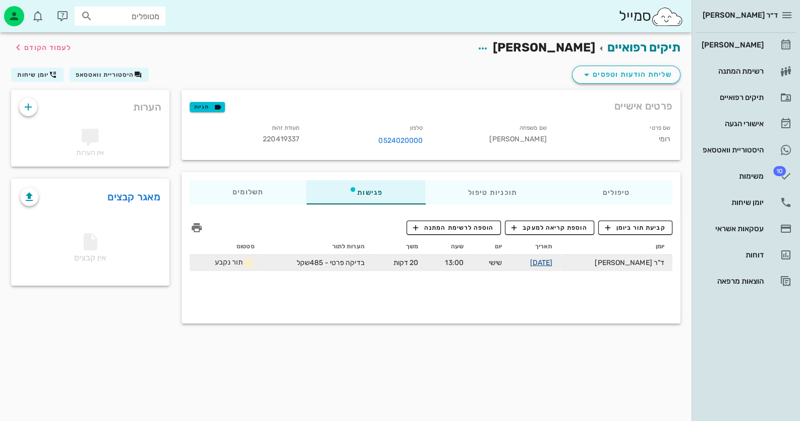
click at [553, 266] on link "[DATE]" at bounding box center [541, 262] width 23 height 9
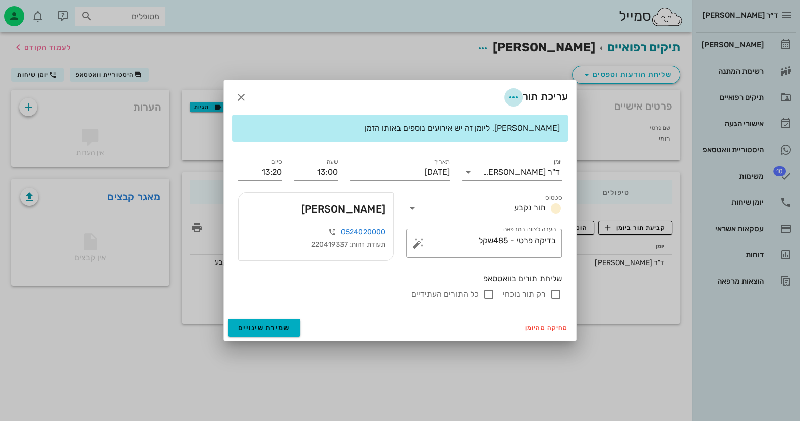
click at [507, 98] on icon "button" at bounding box center [513, 97] width 12 height 12
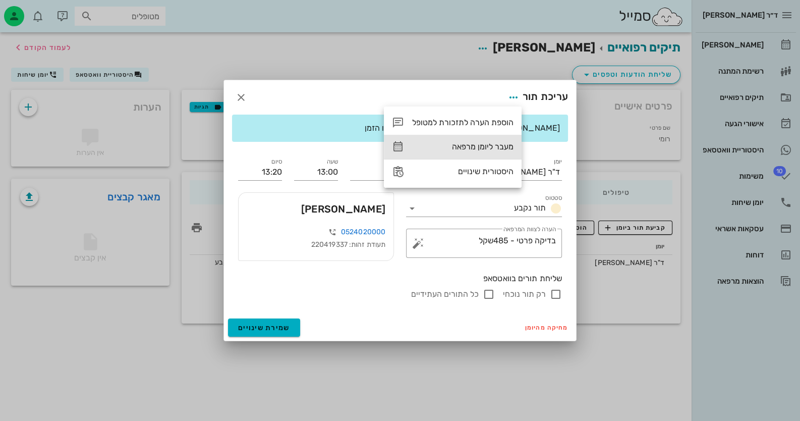
click at [497, 138] on div "מעבר ליומן מרפאה" at bounding box center [453, 147] width 138 height 24
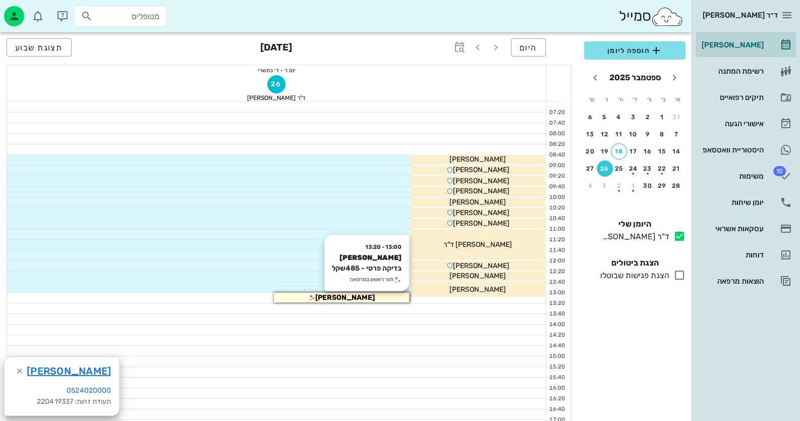
click at [391, 299] on div "[PERSON_NAME]" at bounding box center [341, 297] width 135 height 11
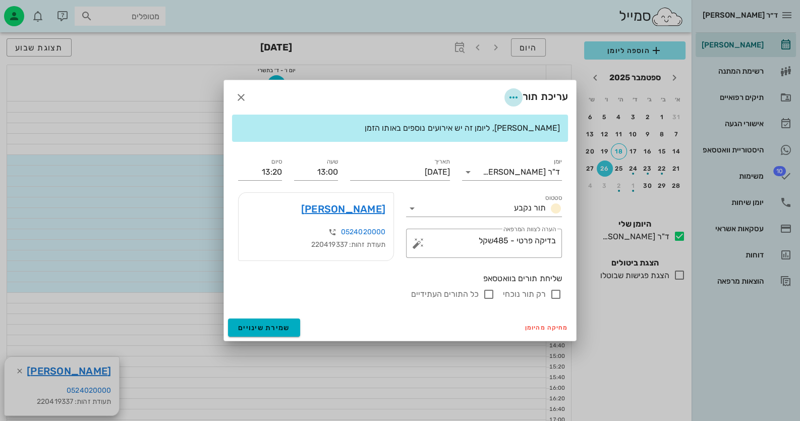
click at [511, 95] on icon "button" at bounding box center [513, 97] width 12 height 12
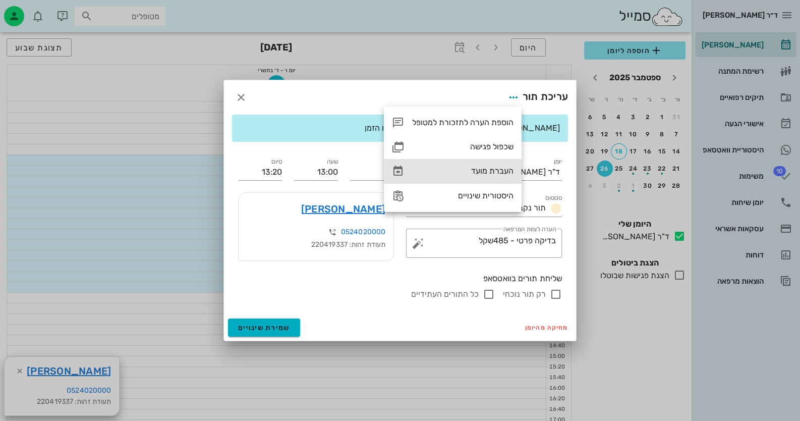
click at [485, 168] on div "העברת מועד" at bounding box center [462, 171] width 101 height 10
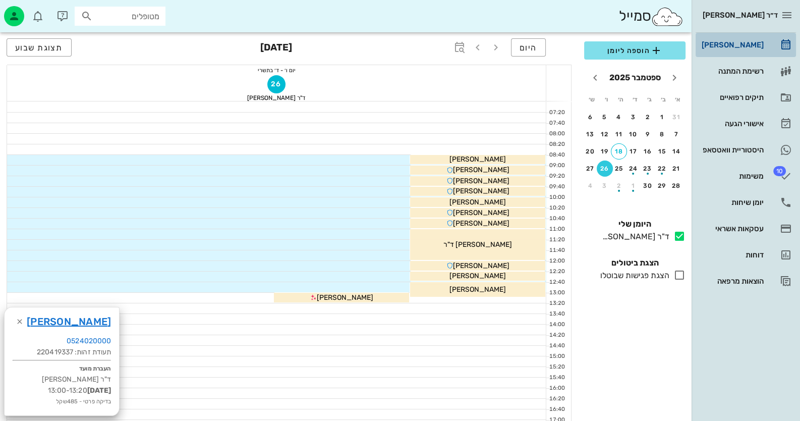
click at [737, 43] on div "[PERSON_NAME]" at bounding box center [732, 45] width 64 height 8
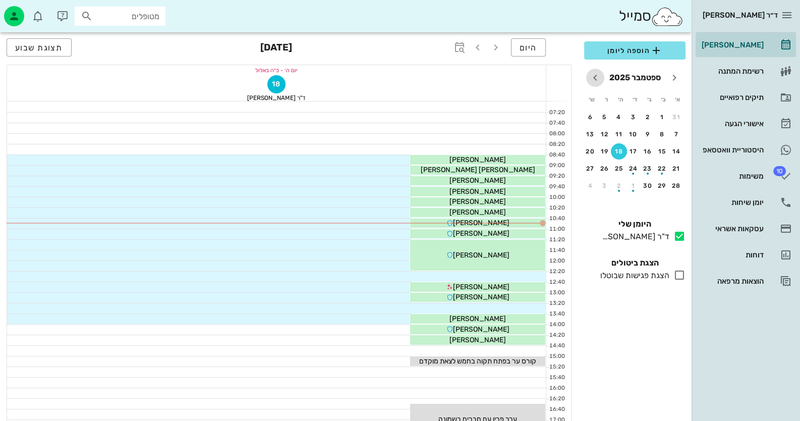
click at [592, 76] on icon "חודש הבא" at bounding box center [595, 78] width 12 height 12
click at [609, 116] on div "3" at bounding box center [605, 117] width 16 height 7
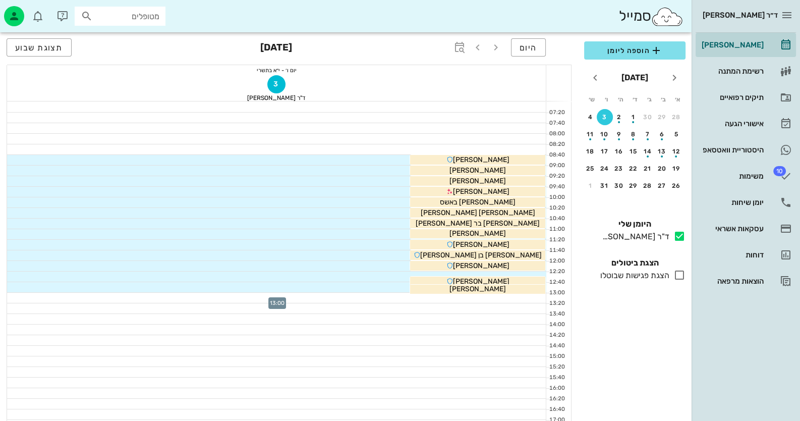
click at [515, 298] on div at bounding box center [276, 298] width 539 height 10
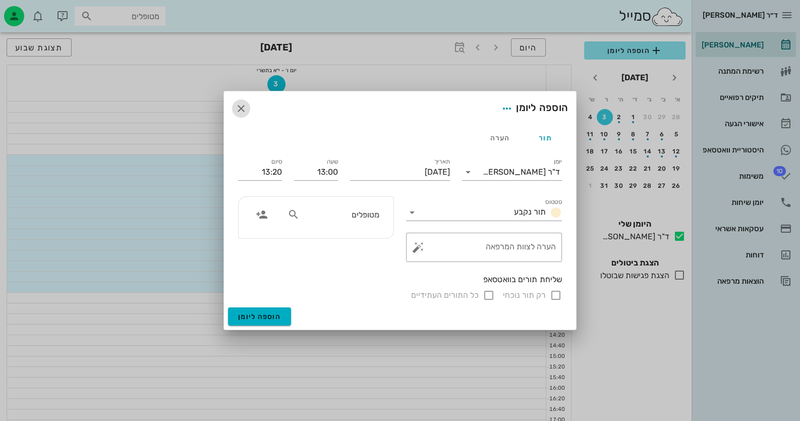
click at [246, 107] on icon "button" at bounding box center [241, 108] width 12 height 12
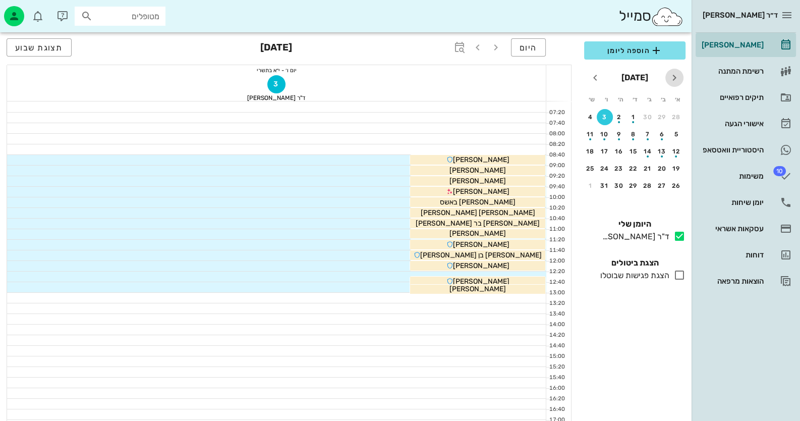
click at [673, 77] on icon "חודש שעבר" at bounding box center [674, 78] width 12 height 12
click at [609, 165] on div "26" at bounding box center [605, 168] width 16 height 7
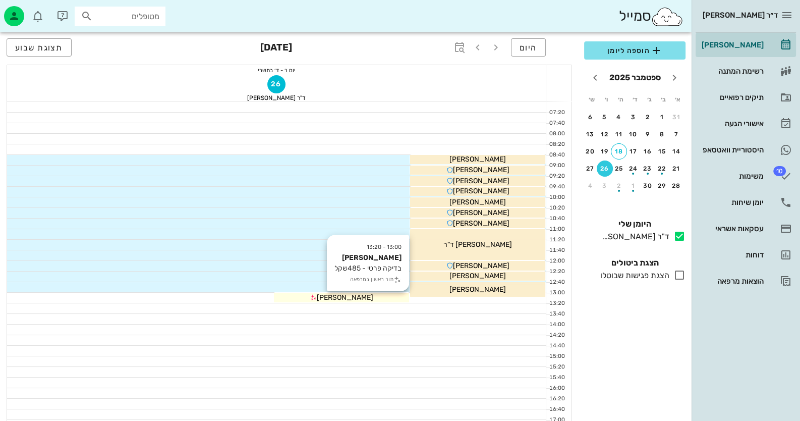
click at [368, 293] on div "[PERSON_NAME]" at bounding box center [341, 297] width 135 height 11
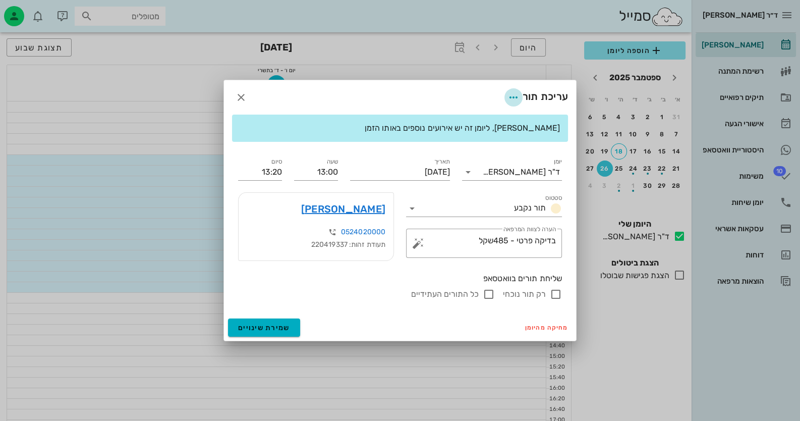
click at [507, 95] on icon "button" at bounding box center [513, 97] width 12 height 12
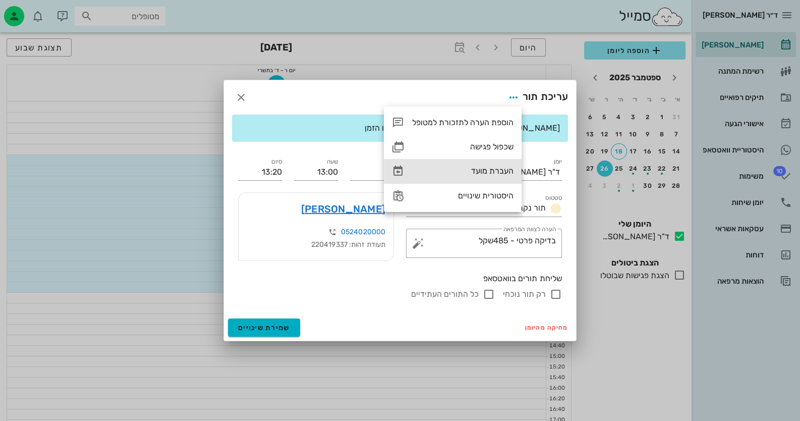
click at [493, 169] on div "העברת מועד" at bounding box center [462, 171] width 101 height 10
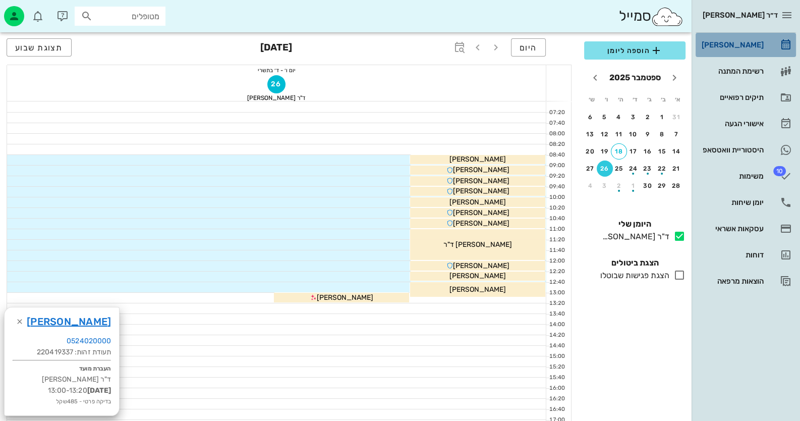
click at [748, 49] on div "[PERSON_NAME]" at bounding box center [732, 45] width 64 height 16
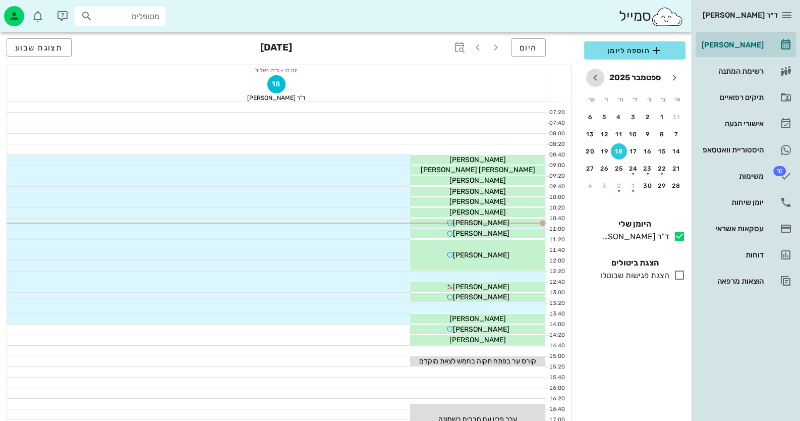
click at [599, 78] on icon "חודש הבא" at bounding box center [595, 78] width 12 height 12
click at [605, 116] on div "3" at bounding box center [605, 117] width 16 height 7
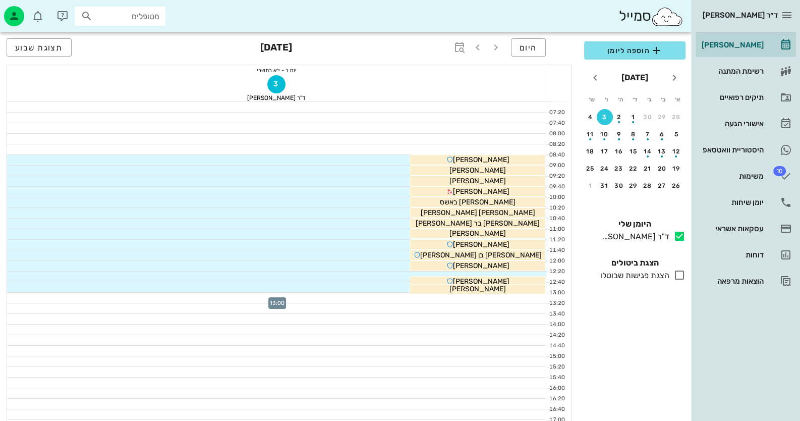
click at [511, 298] on div at bounding box center [276, 298] width 539 height 10
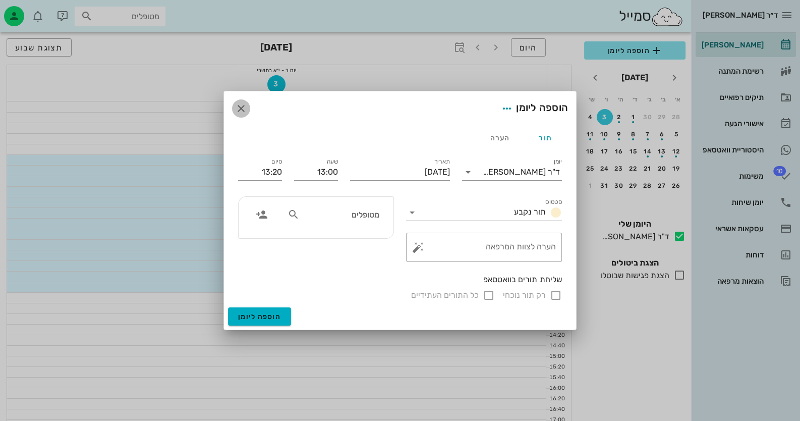
click at [239, 107] on icon "button" at bounding box center [241, 108] width 12 height 12
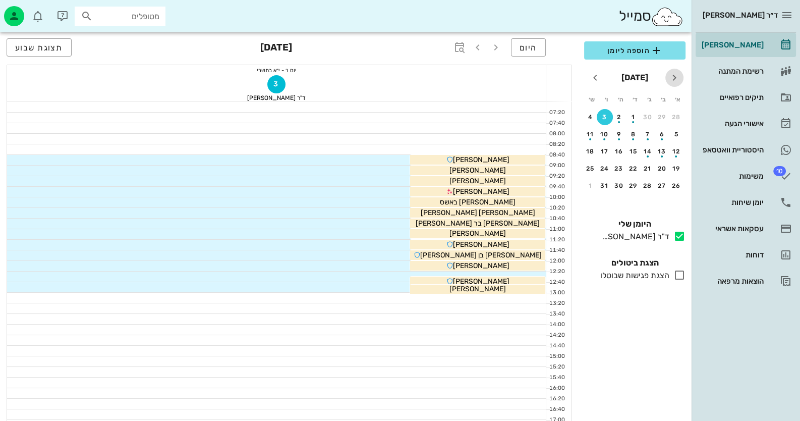
click at [673, 78] on icon "חודש שעבר" at bounding box center [674, 78] width 12 height 12
click at [605, 165] on div "26" at bounding box center [605, 168] width 16 height 7
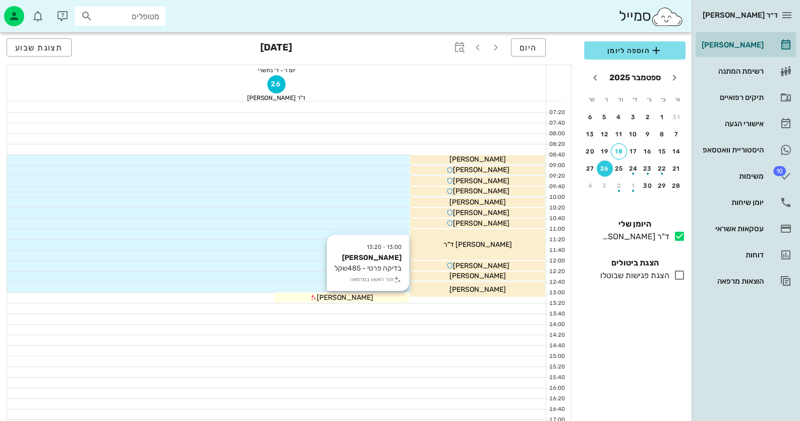
drag, startPoint x: 365, startPoint y: 291, endPoint x: 374, endPoint y: 294, distance: 9.1
click at [365, 291] on div "08:40 - 08:55 [PERSON_NAME] (בן 35 ) ביקורת + הסרת אבנית [PERSON_NAME] 09:00 - …" at bounding box center [276, 323] width 539 height 445
click at [383, 297] on div "[PERSON_NAME]" at bounding box center [341, 297] width 135 height 11
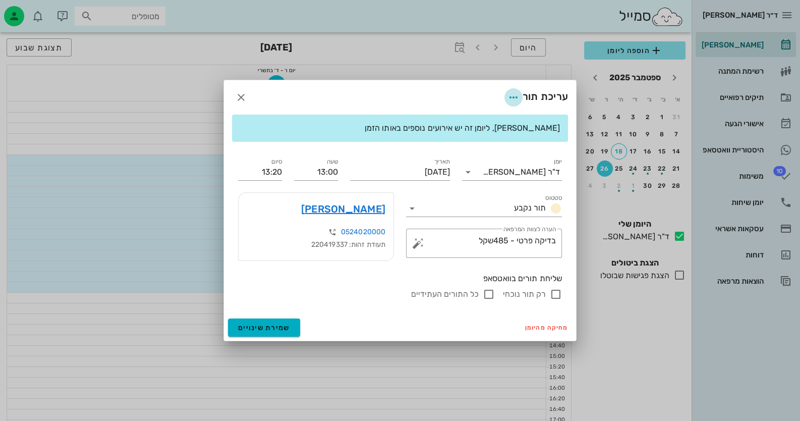
click at [516, 97] on icon "button" at bounding box center [513, 97] width 12 height 12
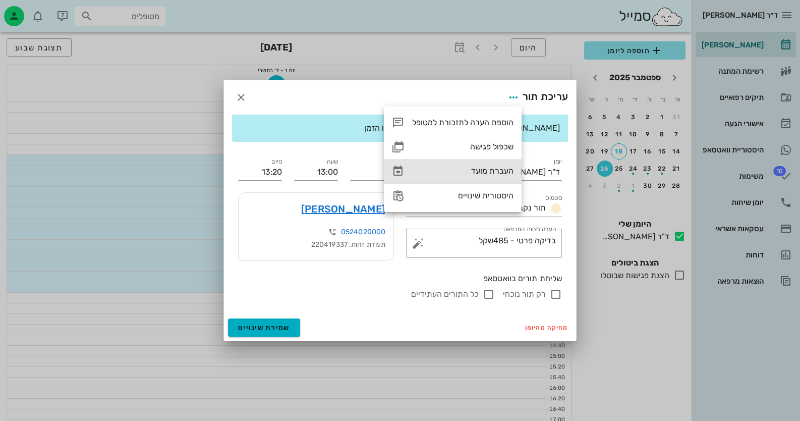
click at [503, 171] on div "העברת מועד" at bounding box center [462, 171] width 101 height 10
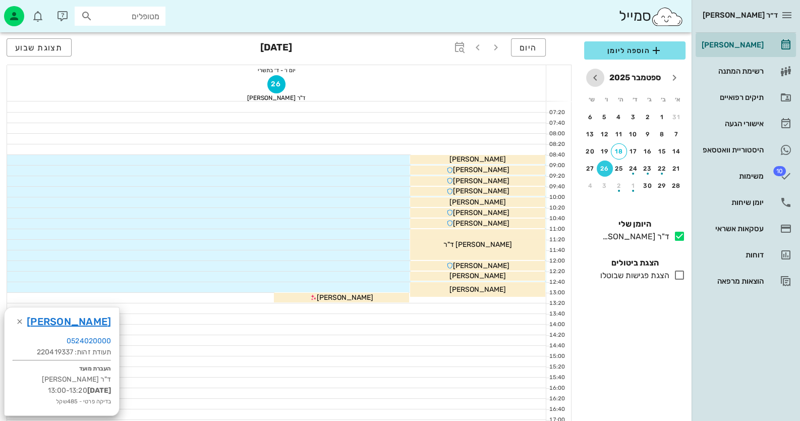
click at [597, 83] on icon "חודש הבא" at bounding box center [595, 78] width 12 height 12
click at [608, 114] on div "3" at bounding box center [605, 117] width 16 height 7
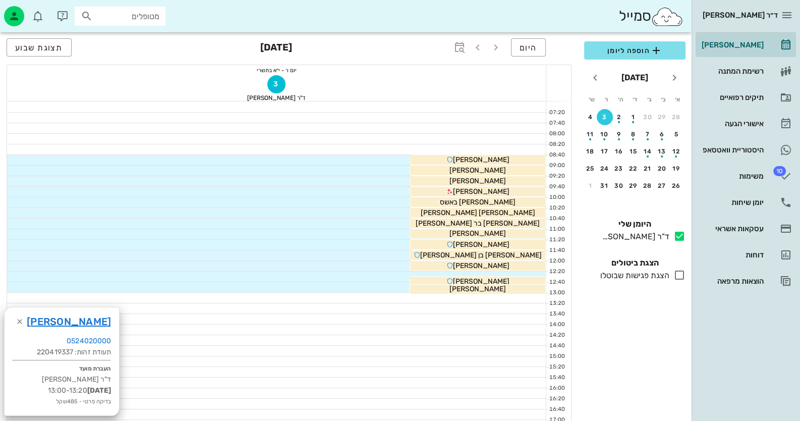
click at [526, 297] on div at bounding box center [276, 298] width 539 height 10
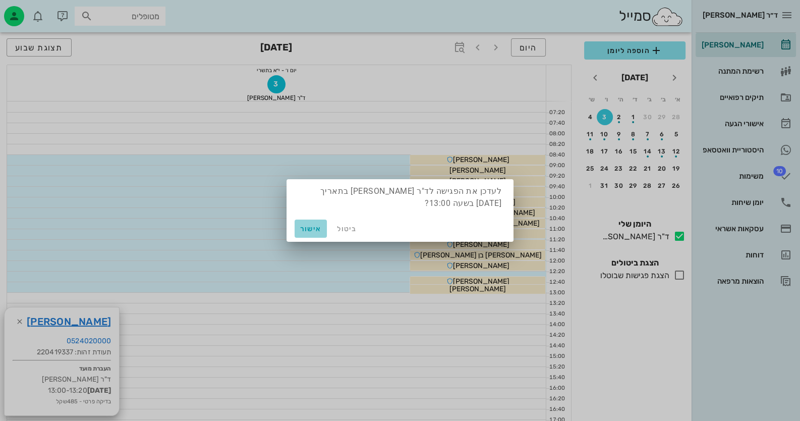
click at [307, 224] on button "אישור" at bounding box center [311, 228] width 32 height 18
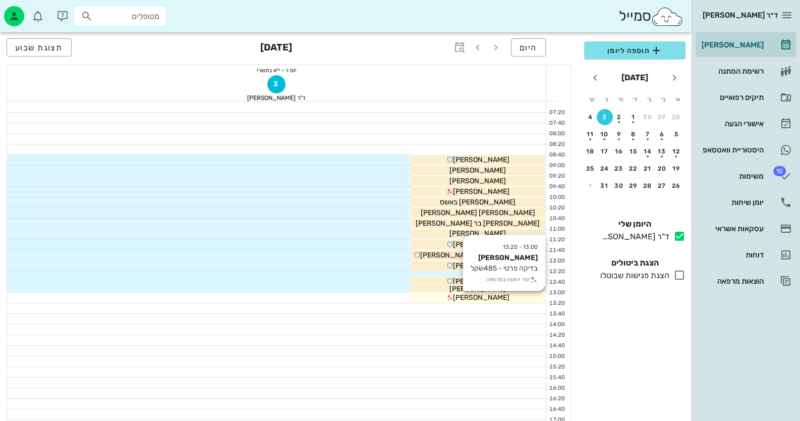
click at [514, 300] on div "[PERSON_NAME]" at bounding box center [477, 297] width 135 height 11
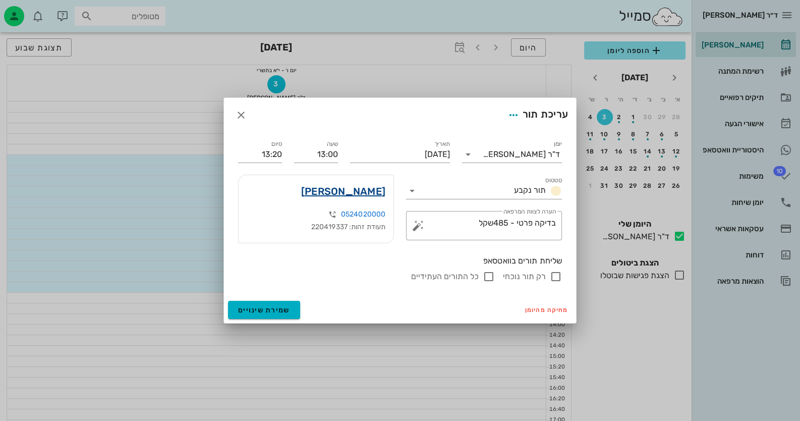
click at [363, 192] on link "[PERSON_NAME]" at bounding box center [343, 191] width 84 height 16
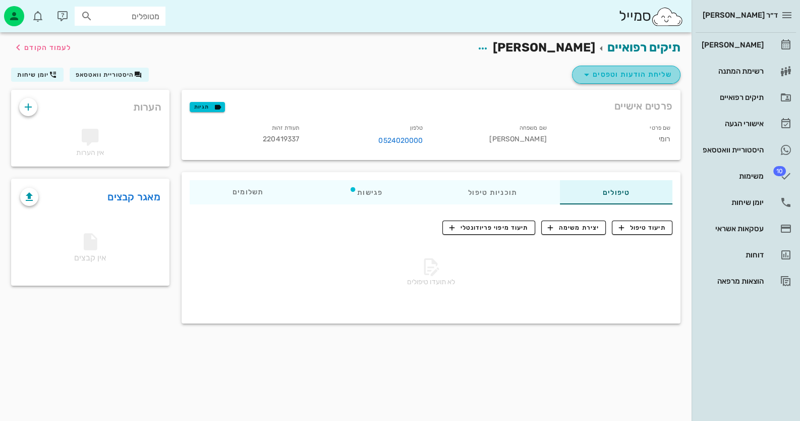
click at [663, 77] on span "שליחת הודעות וטפסים" at bounding box center [626, 75] width 91 height 12
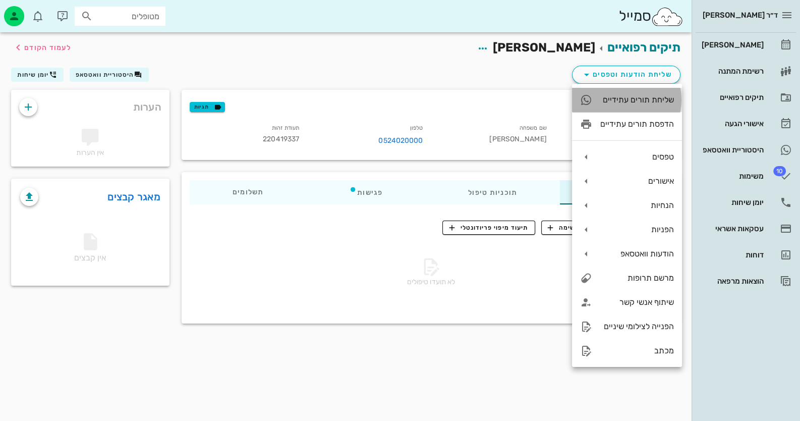
click at [659, 98] on div "שליחת תורים עתידיים" at bounding box center [637, 100] width 74 height 10
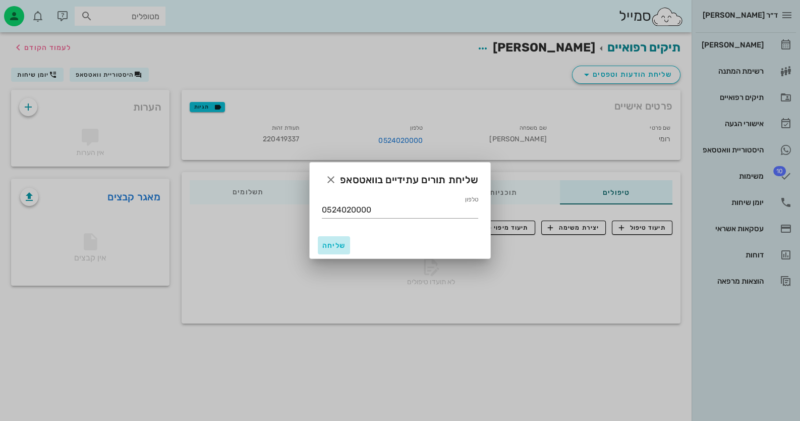
click at [328, 248] on span "שליחה" at bounding box center [334, 245] width 24 height 9
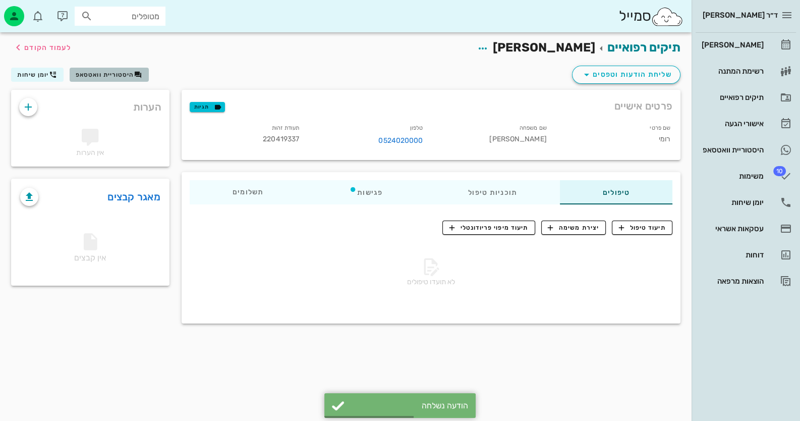
click at [118, 73] on span "היסטוריית וואטסאפ" at bounding box center [105, 74] width 59 height 7
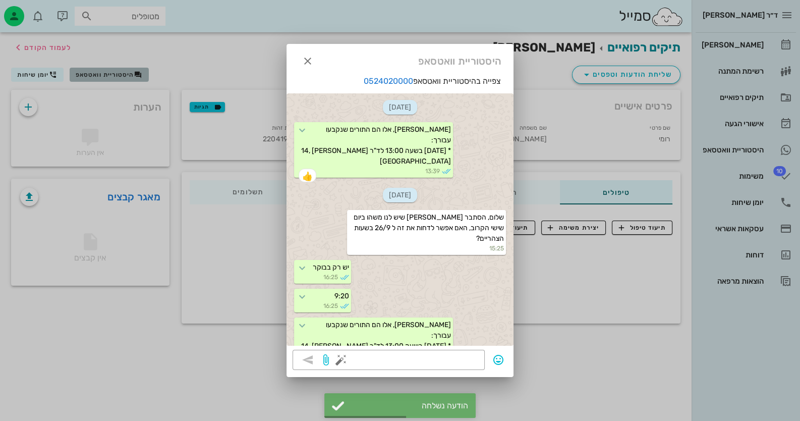
scroll to position [200, 0]
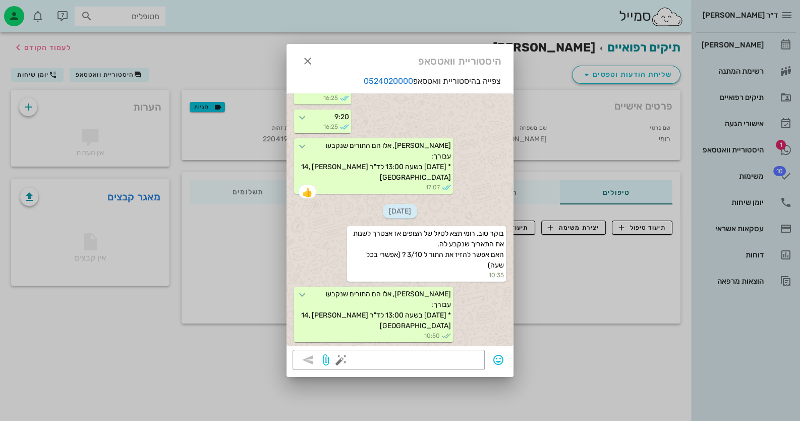
click at [757, 152] on div at bounding box center [400, 210] width 800 height 421
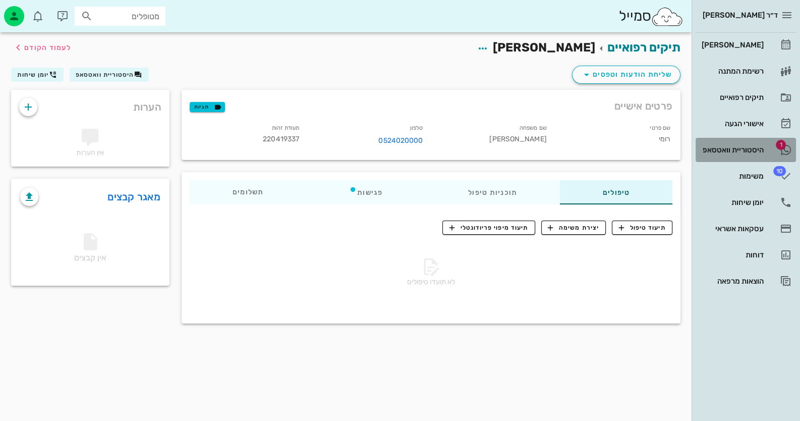
click at [757, 152] on div "היסטוריית וואטסאפ" at bounding box center [732, 150] width 64 height 8
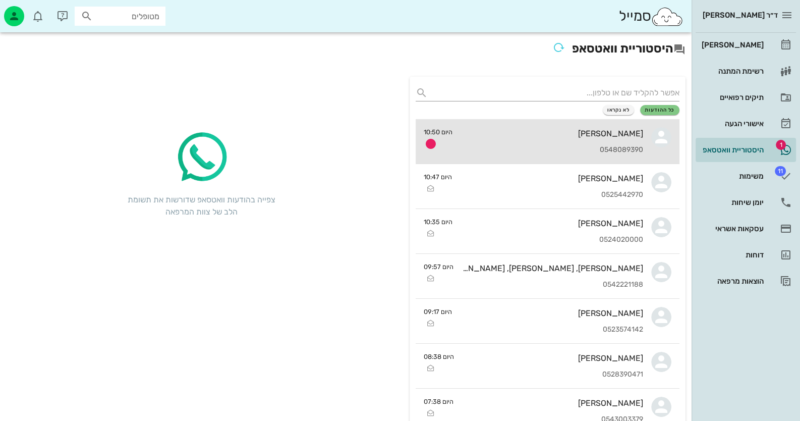
click at [564, 136] on div "[PERSON_NAME]" at bounding box center [552, 134] width 183 height 10
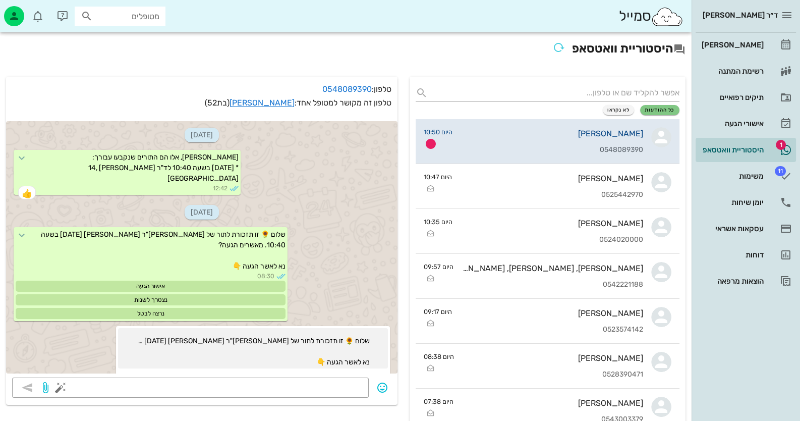
scroll to position [328, 0]
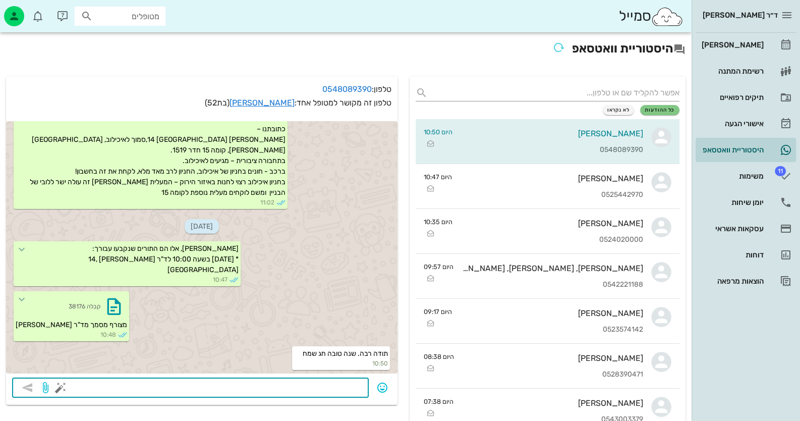
click at [324, 388] on textarea at bounding box center [213, 388] width 300 height 16
type textarea "גם לך"
click at [29, 392] on icon "button" at bounding box center [27, 387] width 12 height 12
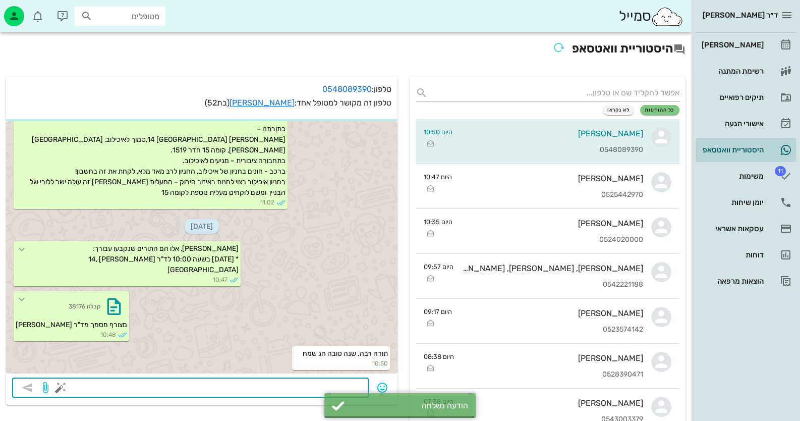
scroll to position [357, 0]
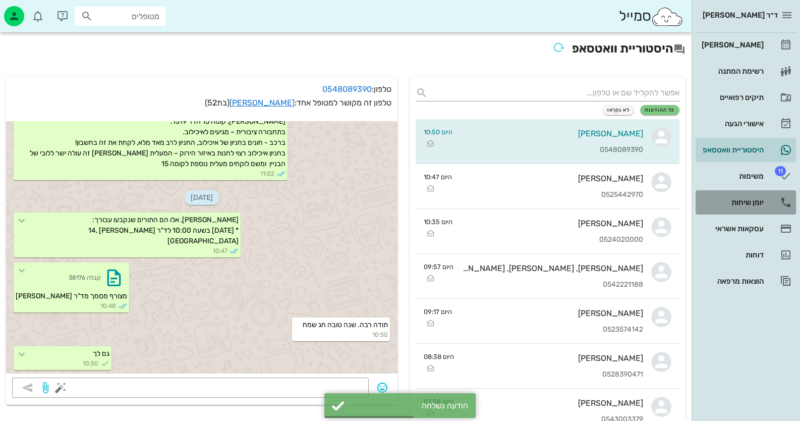
click at [735, 200] on div "יומן שיחות" at bounding box center [732, 202] width 64 height 8
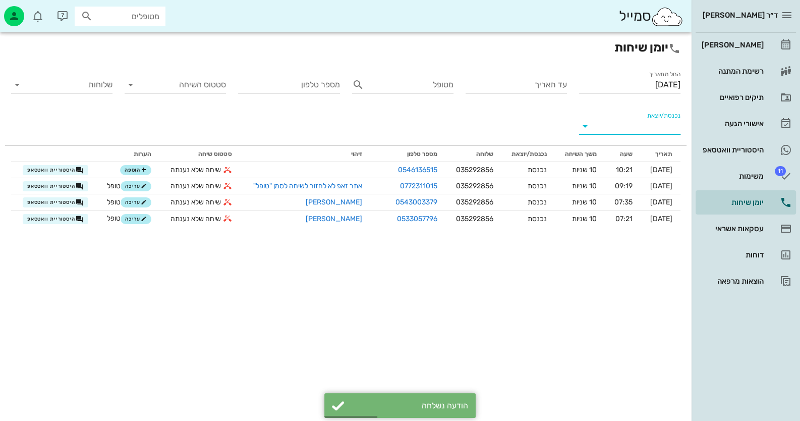
click at [645, 130] on input "נכנסת/יוצאת" at bounding box center [637, 126] width 85 height 16
click at [644, 140] on div "נכנסת" at bounding box center [648, 134] width 22 height 24
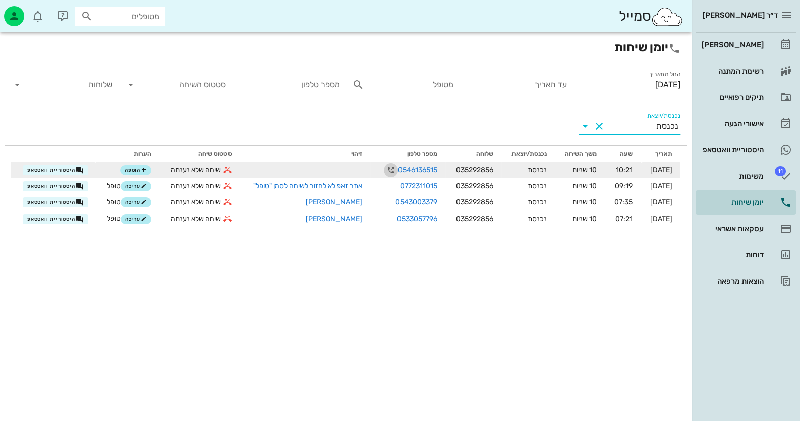
click at [385, 171] on icon "button" at bounding box center [391, 170] width 12 height 12
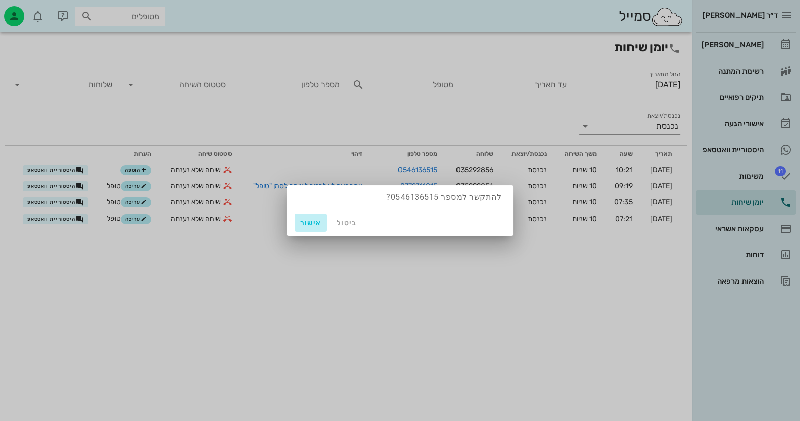
click at [320, 220] on span "אישור" at bounding box center [311, 222] width 24 height 9
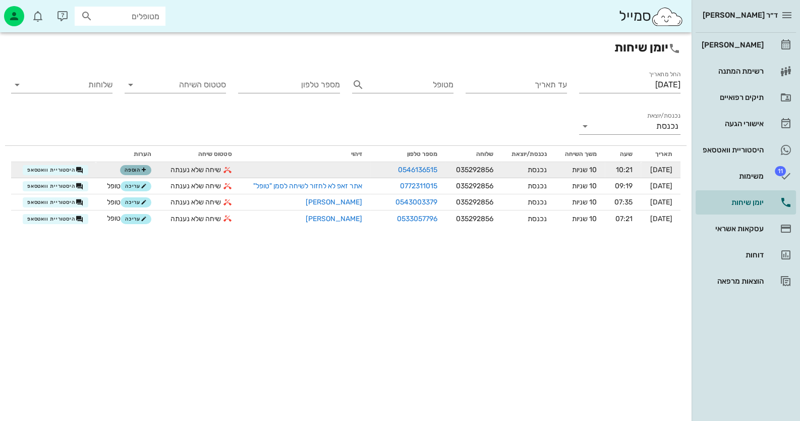
click at [141, 169] on icon "button" at bounding box center [144, 170] width 6 height 6
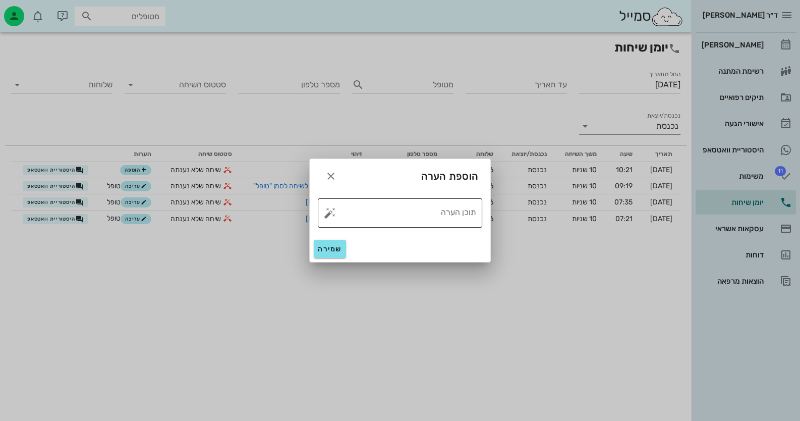
click at [333, 213] on button "button" at bounding box center [330, 213] width 12 height 12
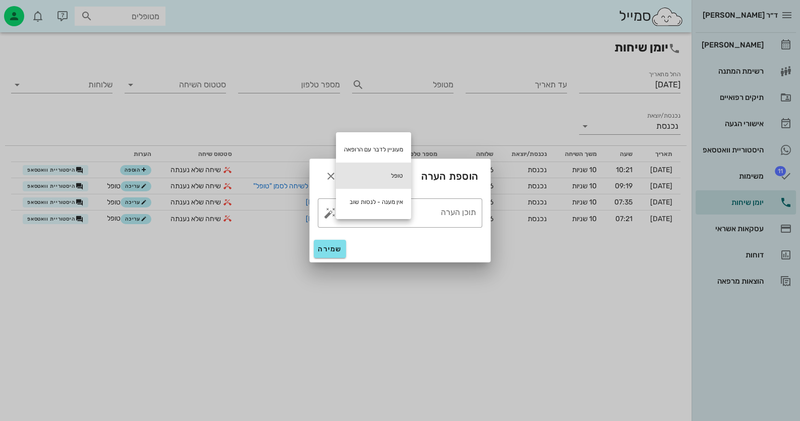
click at [387, 174] on div "טופל" at bounding box center [373, 175] width 75 height 26
type textarea "טופל"
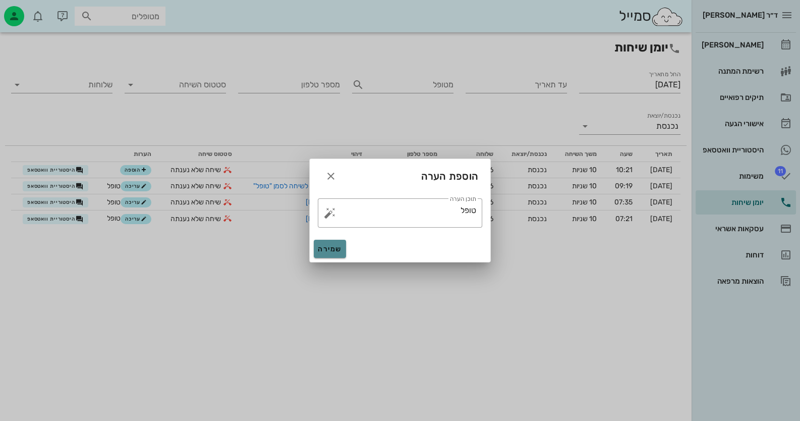
click at [319, 242] on button "שמירה" at bounding box center [330, 249] width 32 height 18
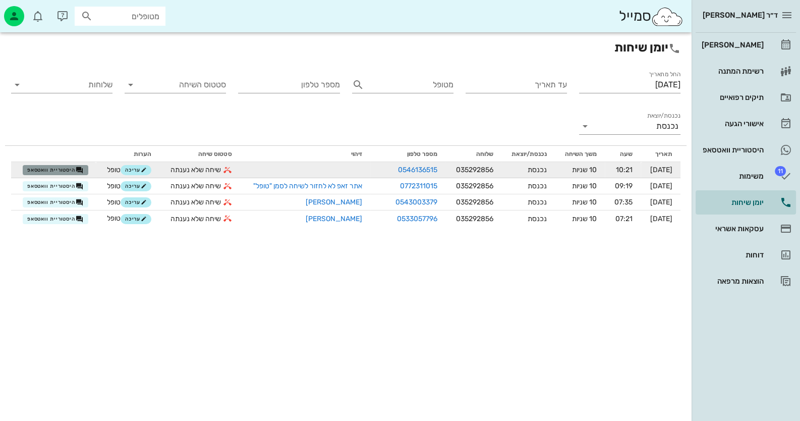
click at [78, 174] on icon "button" at bounding box center [80, 170] width 8 height 8
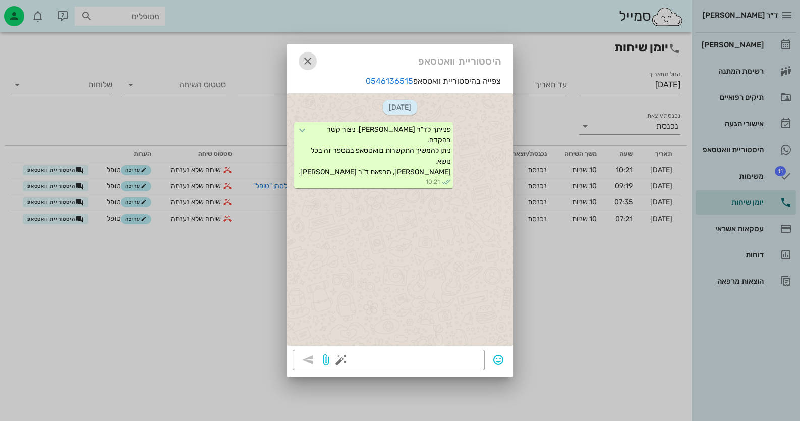
click at [308, 60] on icon "button" at bounding box center [308, 61] width 12 height 12
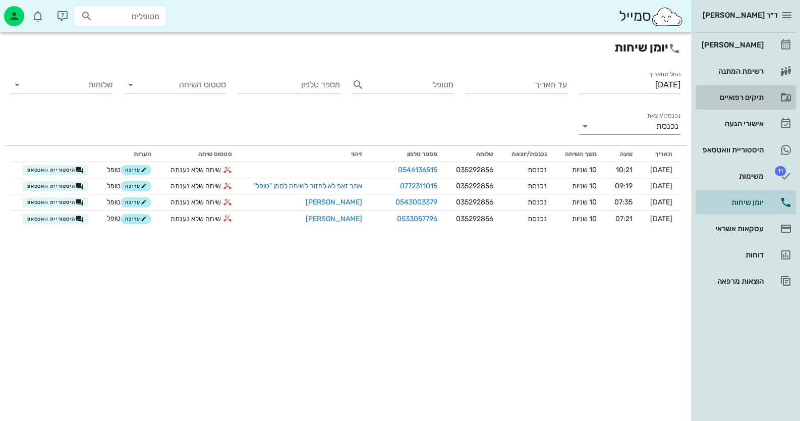
click at [763, 103] on div "תיקים רפואיים" at bounding box center [732, 97] width 64 height 16
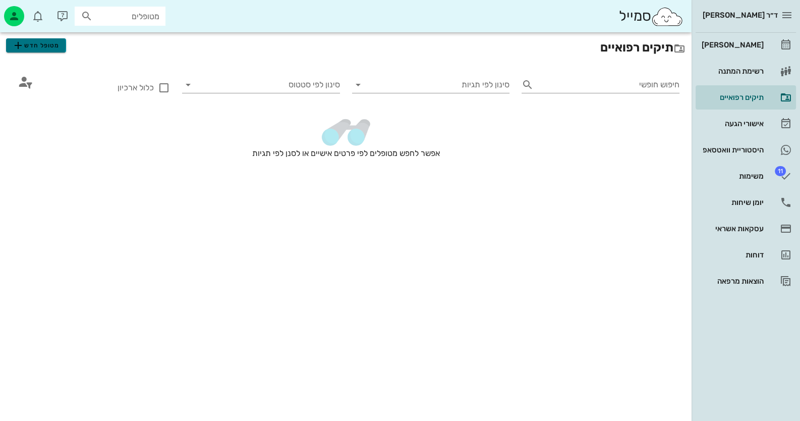
click at [30, 47] on span "מטופל חדש" at bounding box center [35, 45] width 47 height 12
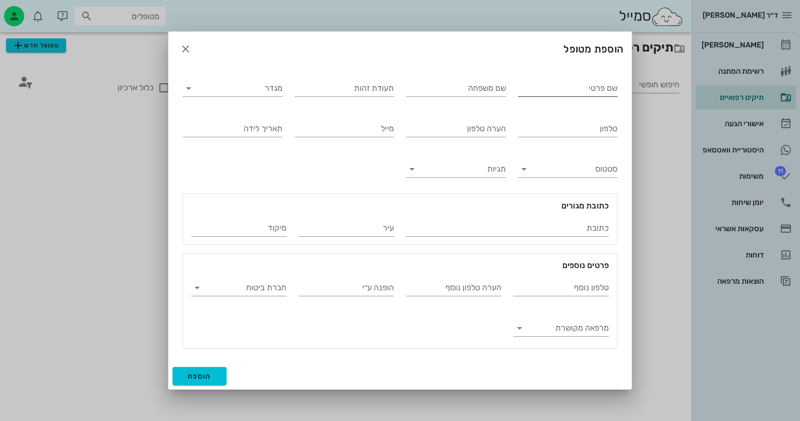
click at [611, 91] on input "שם פרטי" at bounding box center [568, 88] width 100 height 16
type input "[PERSON_NAME]"
click at [475, 96] on div "שם משפחה" at bounding box center [456, 88] width 100 height 16
type input "[PERSON_NAME]"
click at [353, 87] on input "תעודת זהות" at bounding box center [345, 88] width 100 height 16
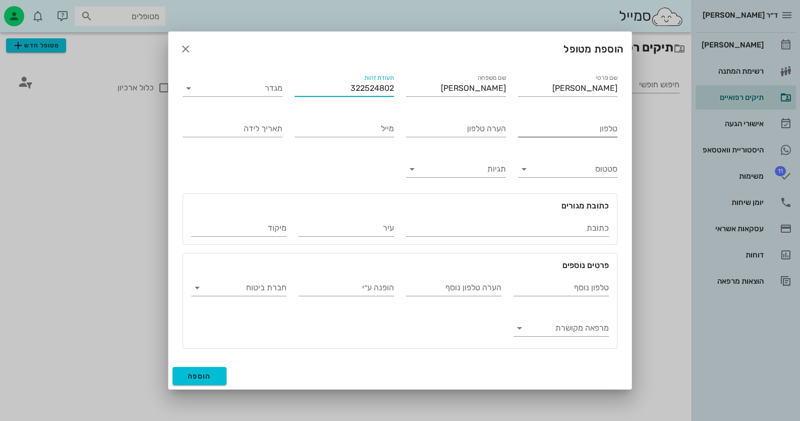
type input "322524802"
click at [573, 131] on input "טלפון" at bounding box center [568, 129] width 100 height 16
type input "0546136515"
click at [199, 377] on span "הוספה" at bounding box center [200, 376] width 24 height 9
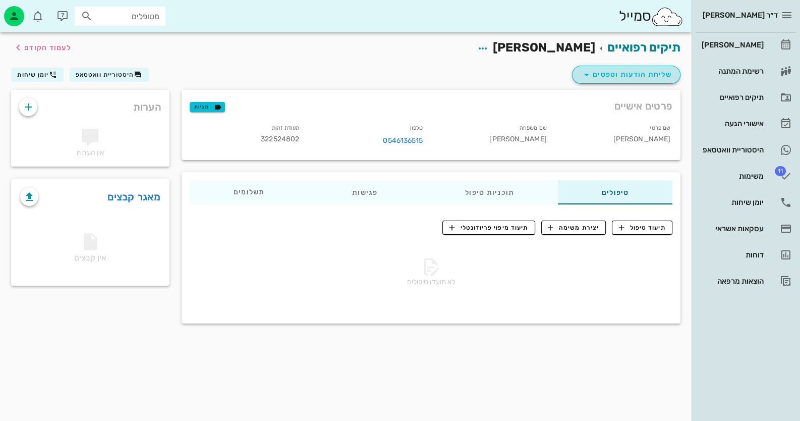
click at [620, 74] on span "שליחת הודעות וטפסים" at bounding box center [626, 75] width 91 height 12
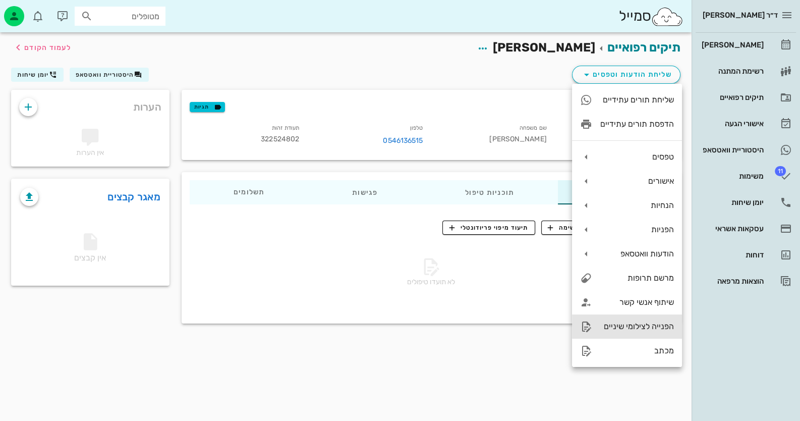
click at [651, 329] on div "הפנייה לצילומי שיניים" at bounding box center [637, 326] width 74 height 10
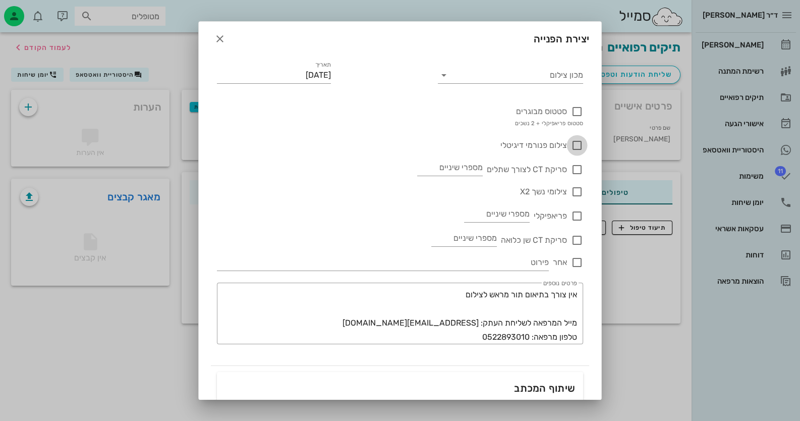
click at [575, 143] on div at bounding box center [577, 145] width 17 height 17
checkbox input "true"
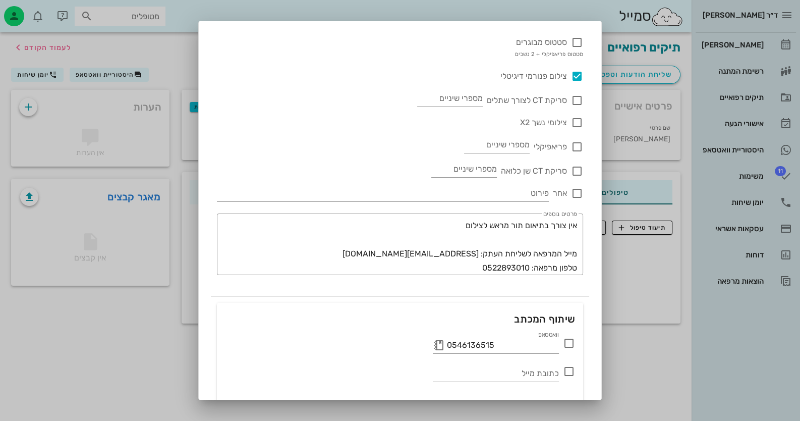
scroll to position [134, 0]
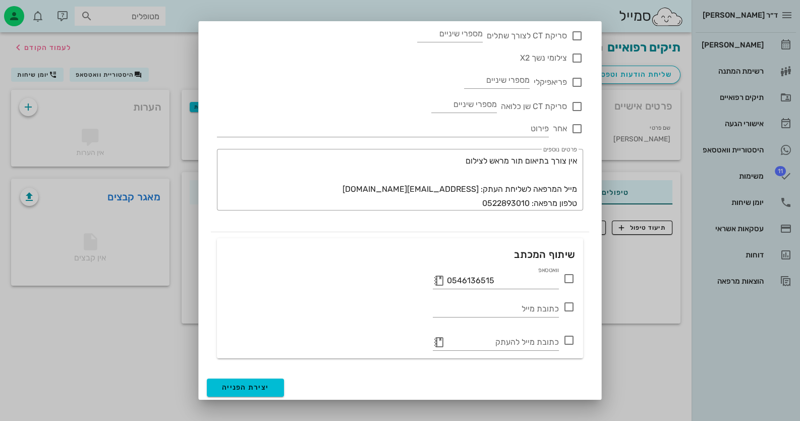
click at [568, 275] on icon at bounding box center [569, 278] width 12 height 12
click at [279, 380] on button "יצירת הפנייה" at bounding box center [245, 387] width 77 height 18
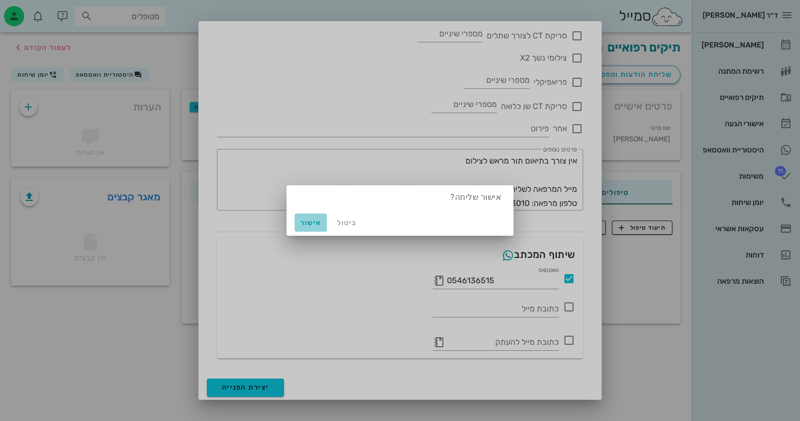
click at [313, 215] on button "אישור" at bounding box center [311, 222] width 32 height 18
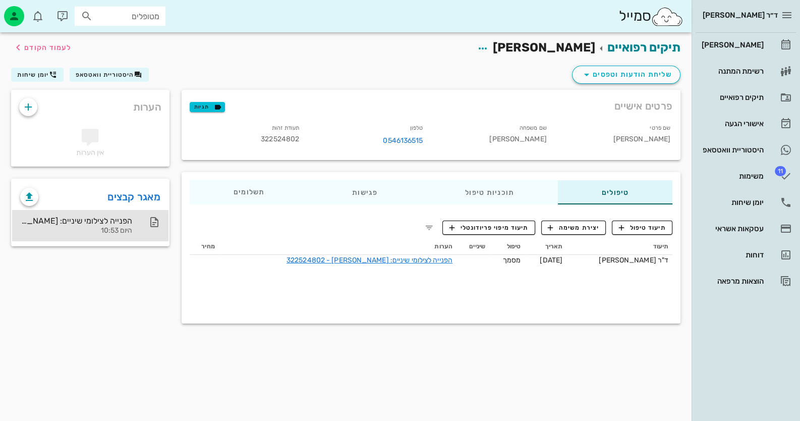
click at [120, 217] on div "הפנייה לצילומי שיניים: [PERSON_NAME] - 322524802" at bounding box center [76, 221] width 112 height 10
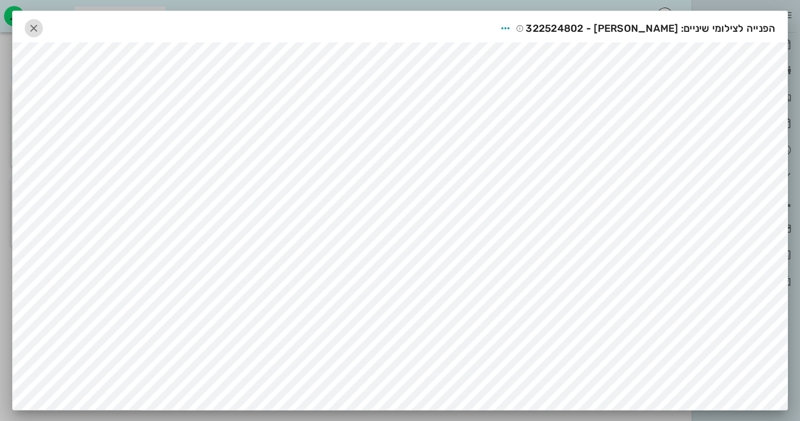
click at [40, 34] on button "button" at bounding box center [34, 28] width 18 height 18
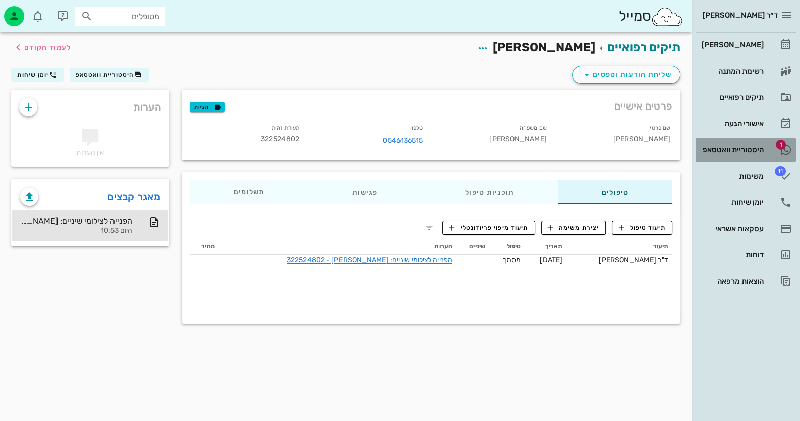
click at [771, 151] on link "1 היסטוריית וואטסאפ" at bounding box center [746, 150] width 100 height 24
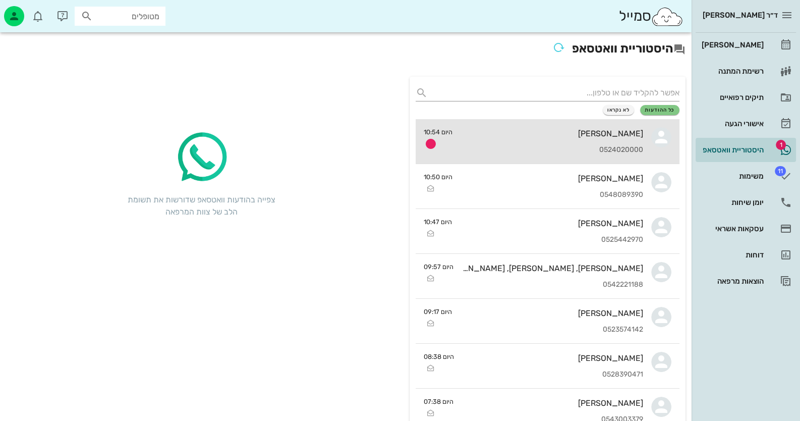
click at [530, 138] on div "[PERSON_NAME] 0524020000" at bounding box center [552, 141] width 183 height 44
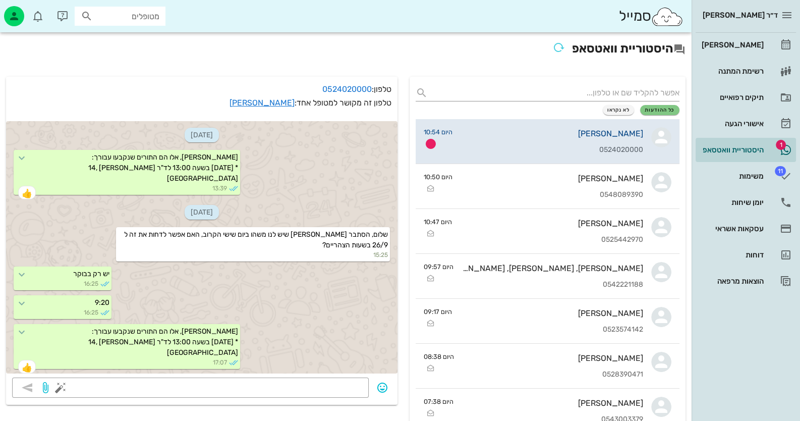
scroll to position [207, 0]
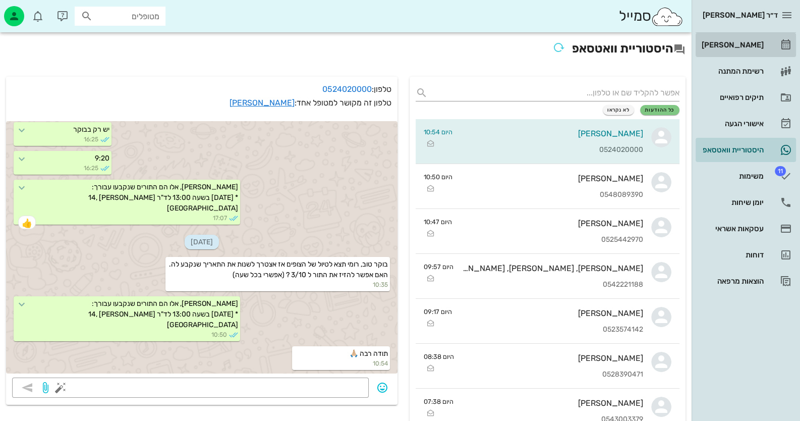
click at [778, 50] on link "[PERSON_NAME]" at bounding box center [746, 45] width 100 height 24
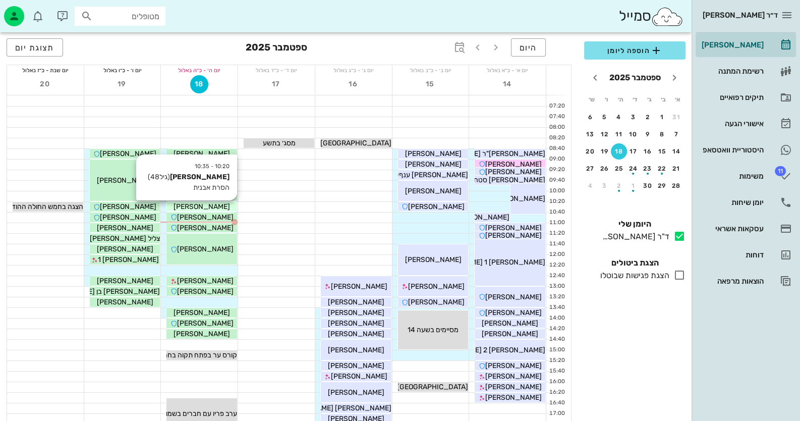
click at [231, 205] on div "[PERSON_NAME]" at bounding box center [201, 206] width 71 height 11
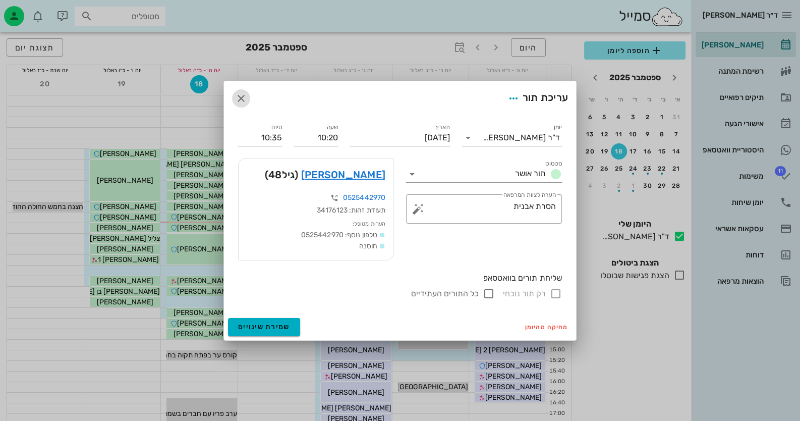
click at [238, 97] on icon "button" at bounding box center [241, 98] width 12 height 12
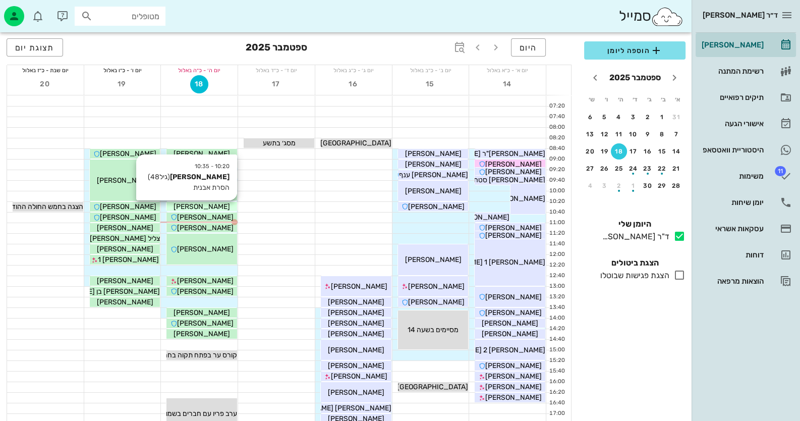
click at [208, 208] on span "[PERSON_NAME]" at bounding box center [202, 206] width 56 height 9
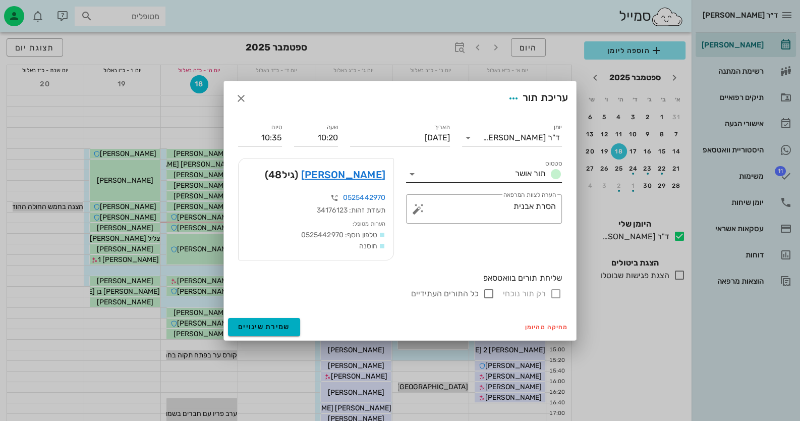
click at [414, 175] on icon at bounding box center [412, 174] width 12 height 12
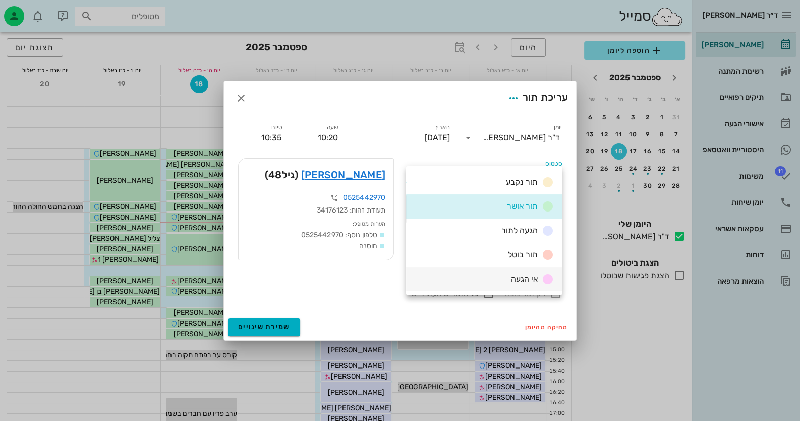
click at [482, 272] on div "אי הגעה" at bounding box center [484, 279] width 156 height 24
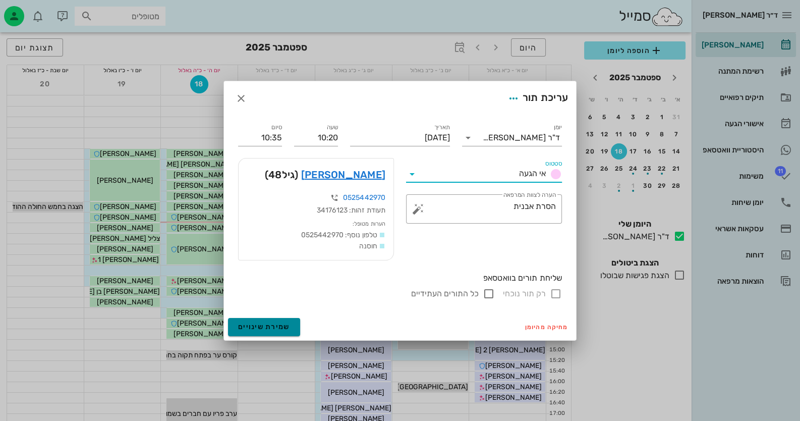
click at [283, 331] on button "שמירת שינויים" at bounding box center [264, 327] width 72 height 18
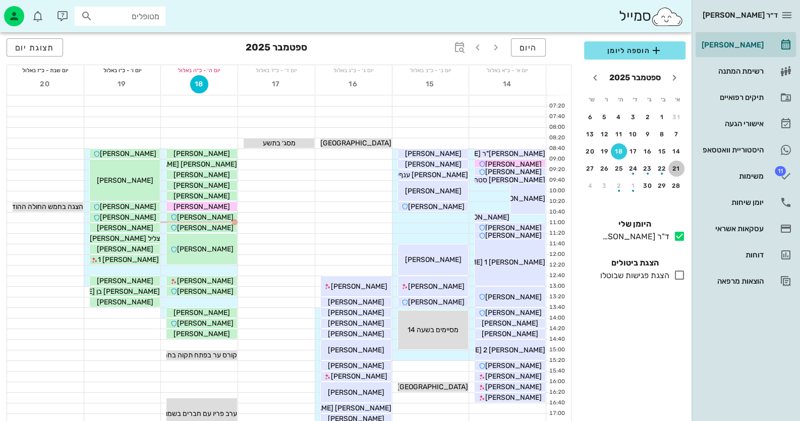
click at [681, 168] on div "21" at bounding box center [676, 168] width 16 height 7
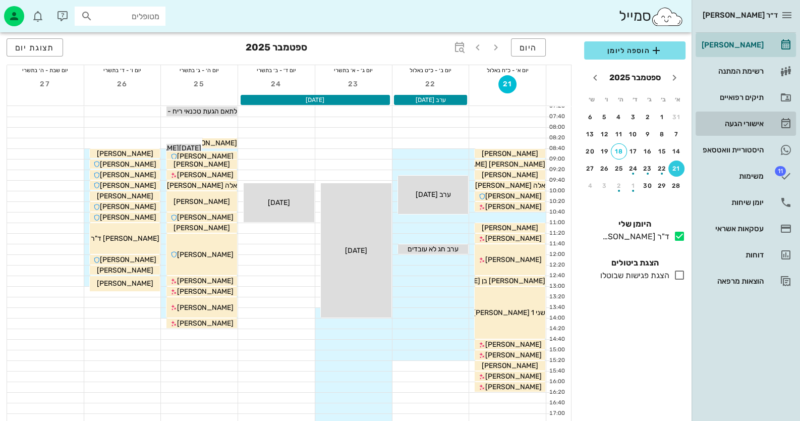
click at [764, 130] on link "אישורי הגעה" at bounding box center [746, 123] width 100 height 24
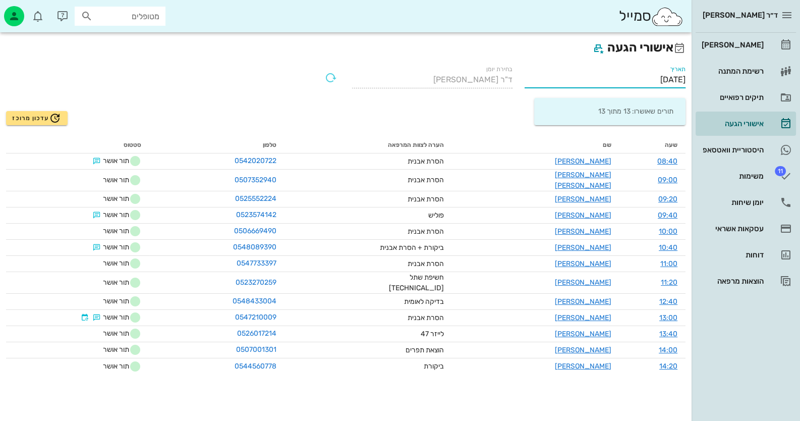
click at [651, 76] on input "[DATE]" at bounding box center [605, 80] width 161 height 16
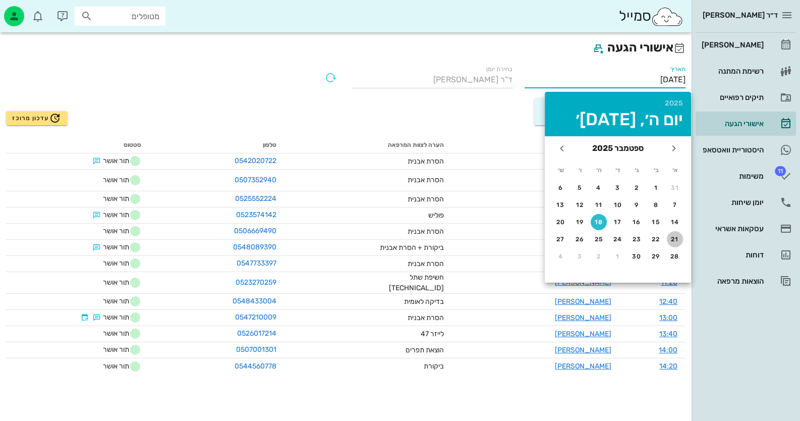
click at [678, 236] on div "21" at bounding box center [675, 239] width 16 height 7
type input "[DATE]"
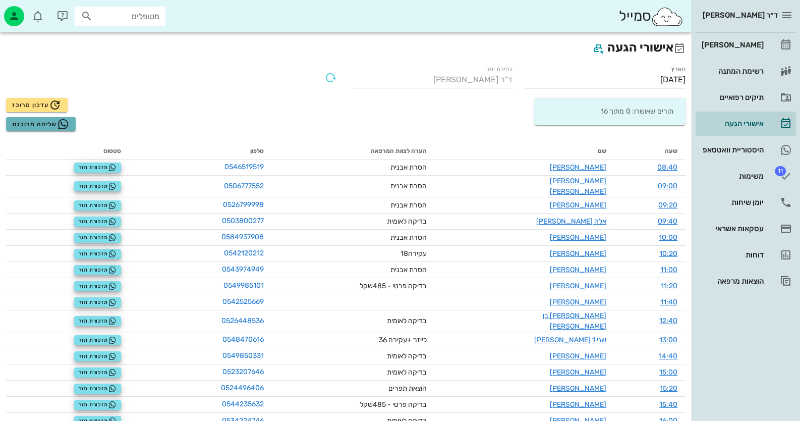
click at [33, 123] on span "שליחה מרוכזת" at bounding box center [40, 124] width 57 height 12
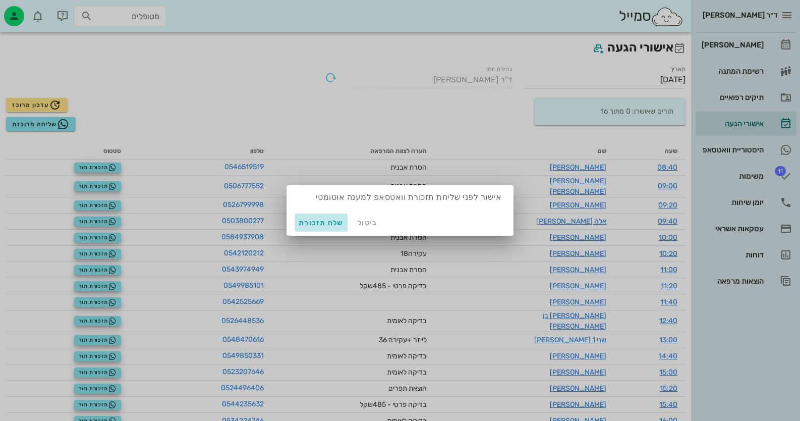
click at [316, 225] on span "שלח תזכורת" at bounding box center [321, 222] width 45 height 9
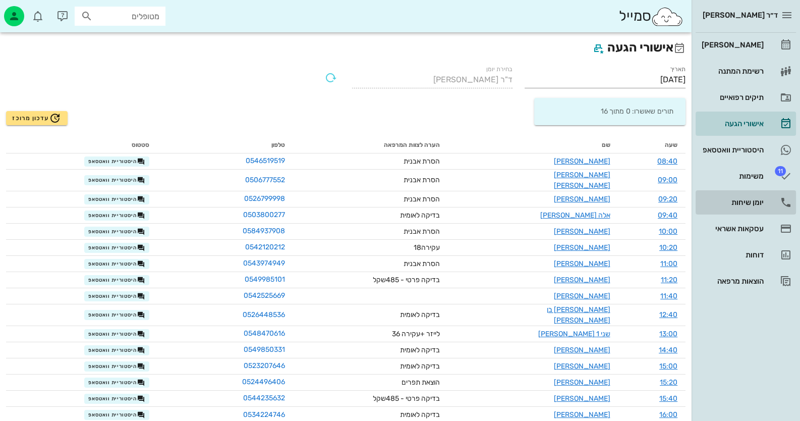
click at [775, 198] on link "יומן שיחות" at bounding box center [746, 202] width 100 height 24
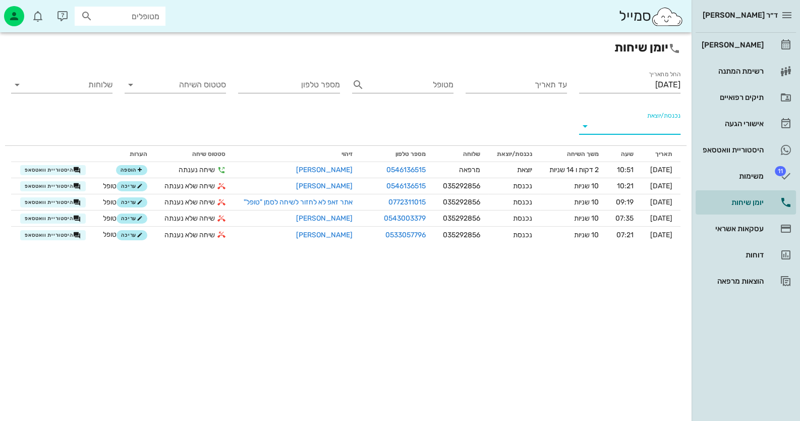
click at [654, 128] on input "נכנסת/יוצאת" at bounding box center [637, 126] width 85 height 16
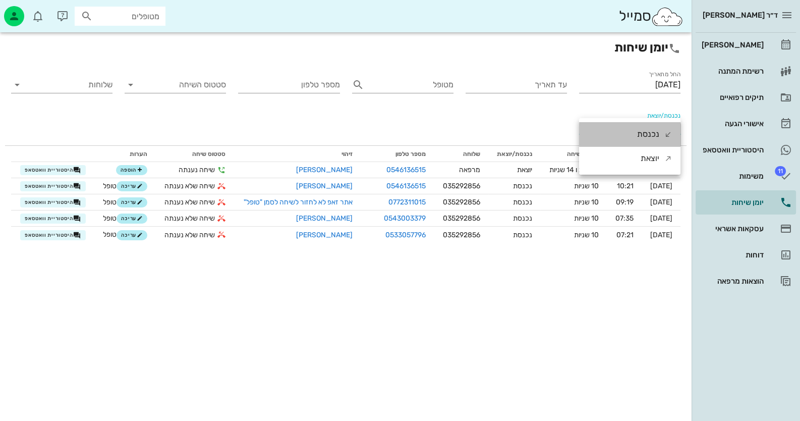
click at [649, 129] on div "נכנסת" at bounding box center [648, 134] width 22 height 24
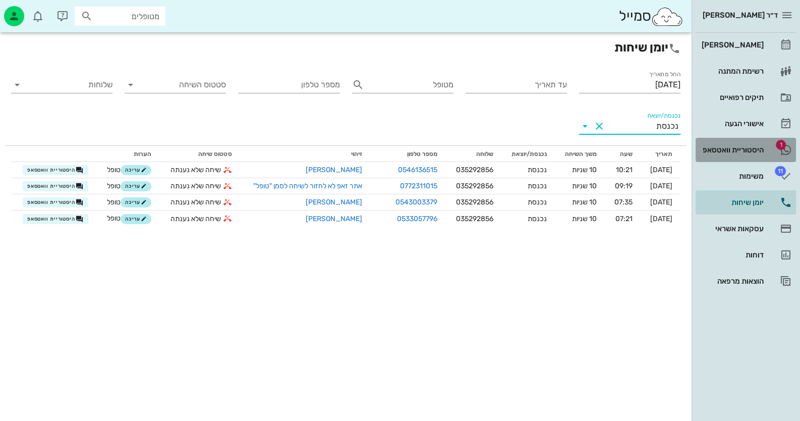
click at [744, 161] on link "1 היסטוריית וואטסאפ" at bounding box center [746, 150] width 100 height 24
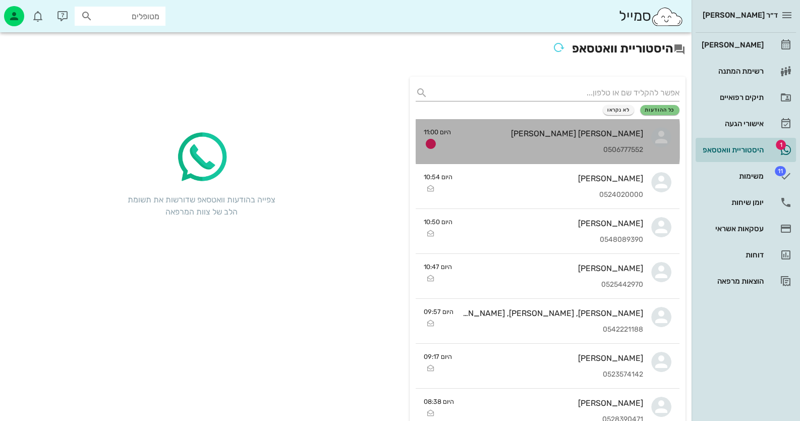
click at [636, 129] on div "[PERSON_NAME] [PERSON_NAME]" at bounding box center [551, 134] width 184 height 10
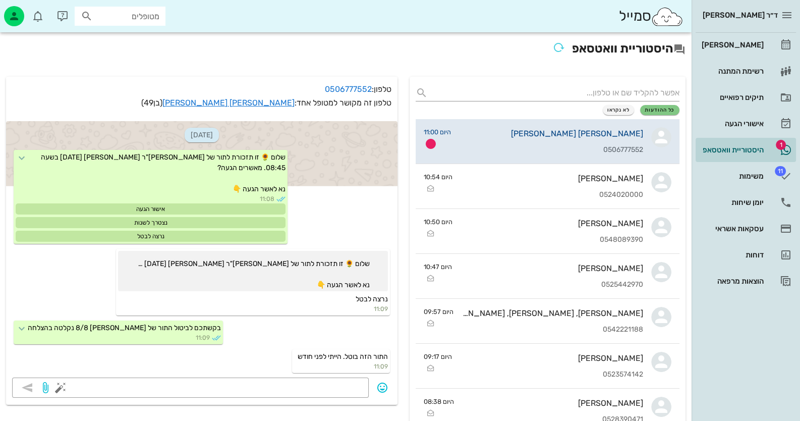
scroll to position [703, 0]
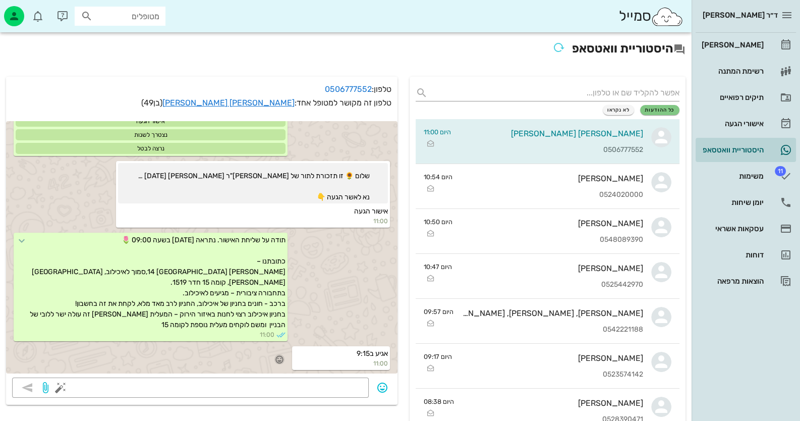
click at [279, 359] on icon "button" at bounding box center [279, 359] width 9 height 9
click at [273, 341] on div "👍" at bounding box center [271, 344] width 18 height 19
click at [762, 39] on div "[PERSON_NAME]" at bounding box center [732, 45] width 64 height 16
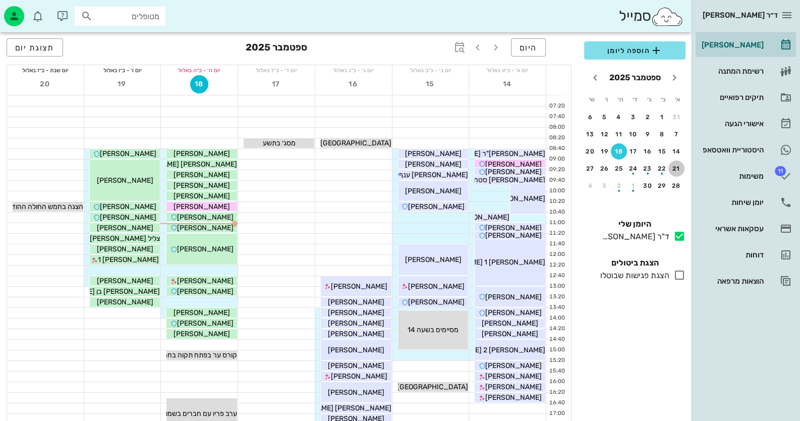
click at [679, 171] on div "21" at bounding box center [676, 168] width 16 height 7
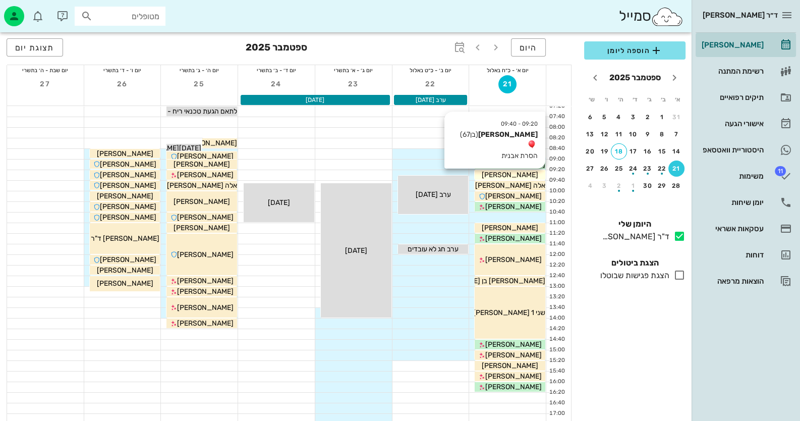
click at [530, 172] on div "[PERSON_NAME]" at bounding box center [510, 174] width 71 height 11
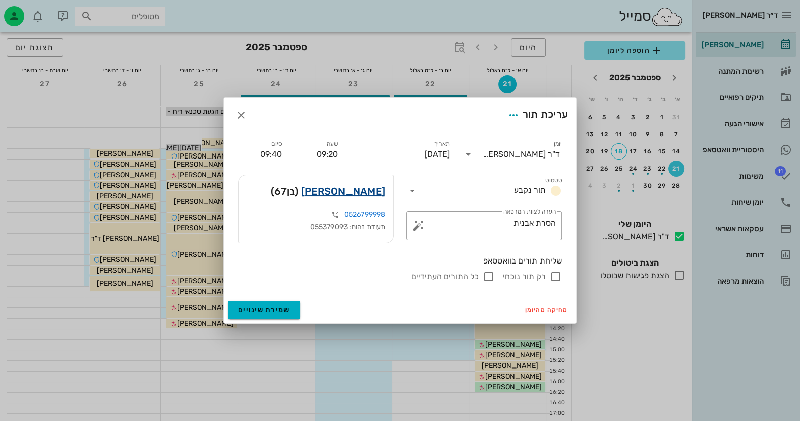
click at [352, 188] on link "עמנואל מנצר" at bounding box center [343, 191] width 84 height 16
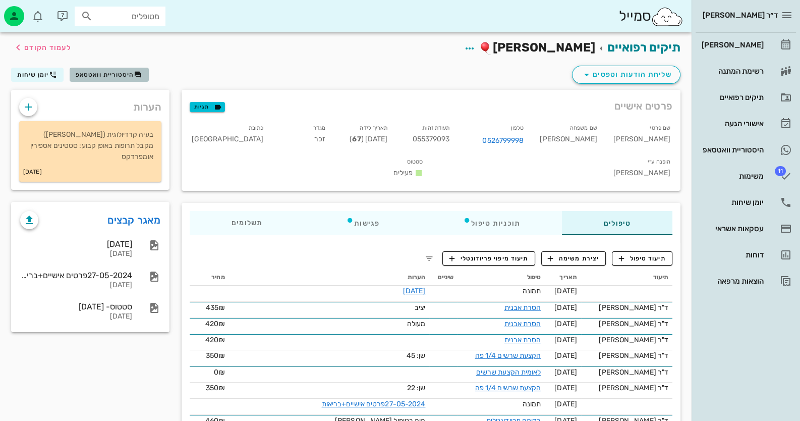
click at [89, 74] on span "היסטוריית וואטסאפ" at bounding box center [105, 74] width 59 height 7
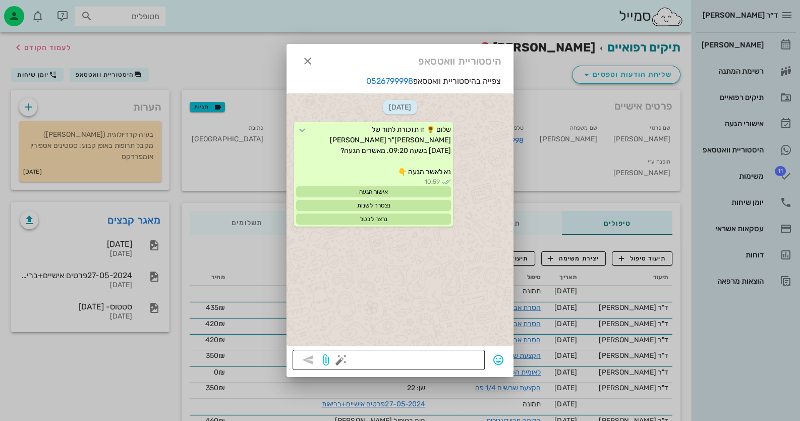
click at [471, 363] on textarea at bounding box center [411, 361] width 136 height 16
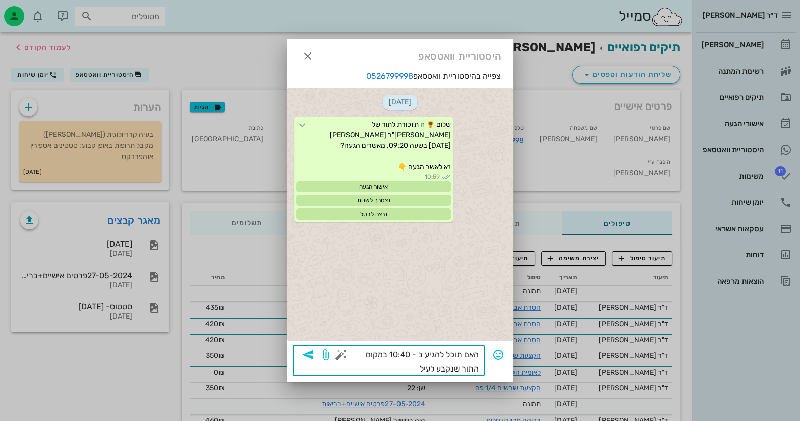
type textarea "האם תוכל להגיע ב - 10:40 במקום התור שנקבע לעיל?"
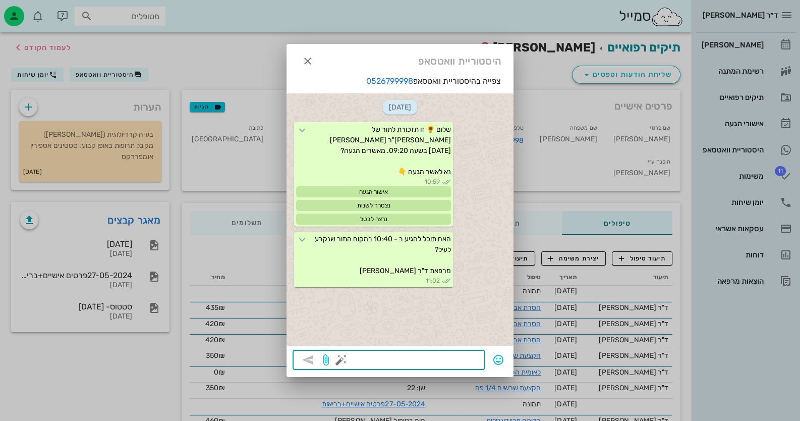
click at [773, 41] on div at bounding box center [400, 210] width 800 height 421
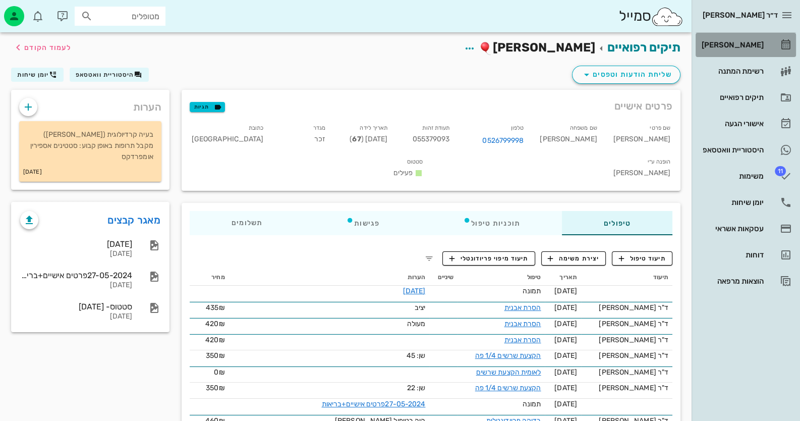
click at [769, 42] on link "[PERSON_NAME]" at bounding box center [746, 45] width 100 height 24
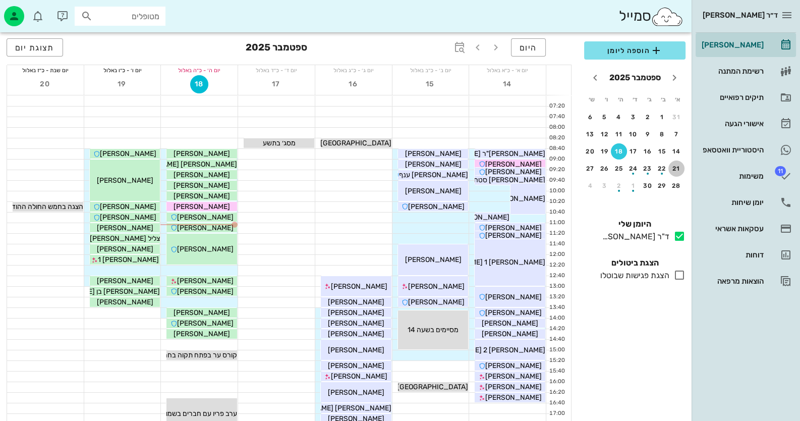
click at [678, 167] on div "21" at bounding box center [676, 168] width 16 height 7
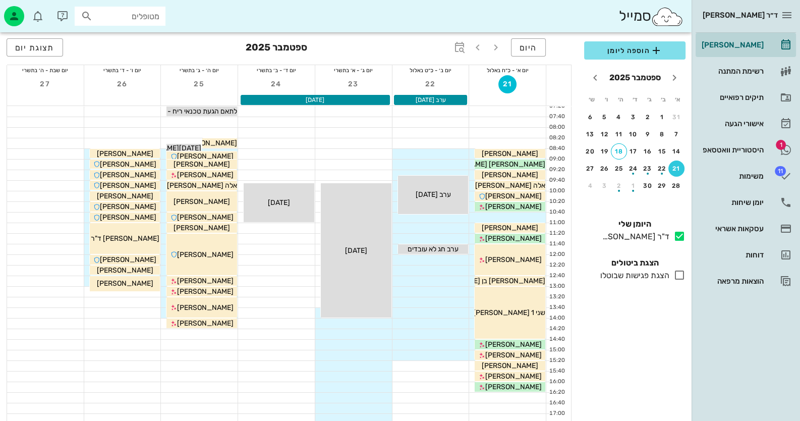
click at [133, 12] on input "מטופלים" at bounding box center [127, 16] width 65 height 13
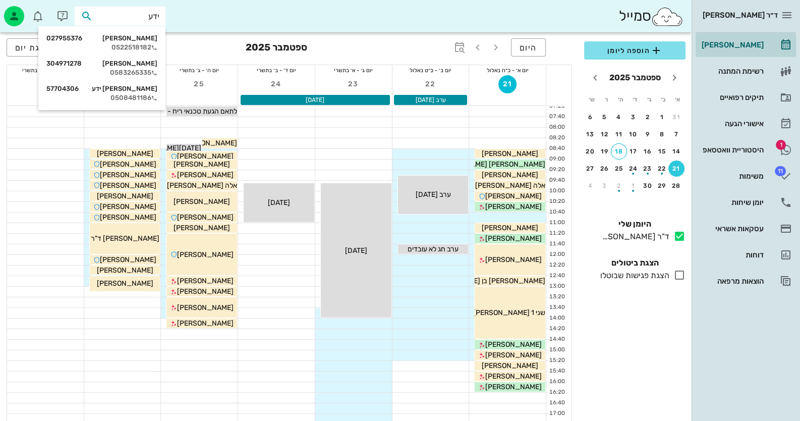
type input "ידעי"
click at [126, 66] on div "אדוה ידעי 304971278" at bounding box center [101, 64] width 111 height 8
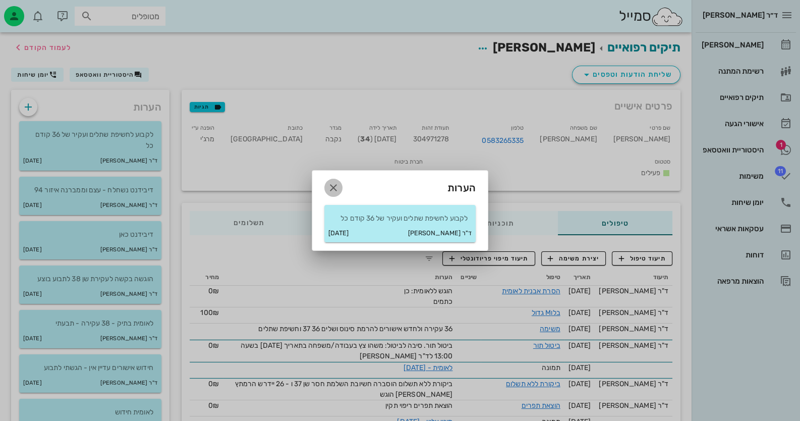
click at [330, 191] on icon "button" at bounding box center [333, 188] width 12 height 12
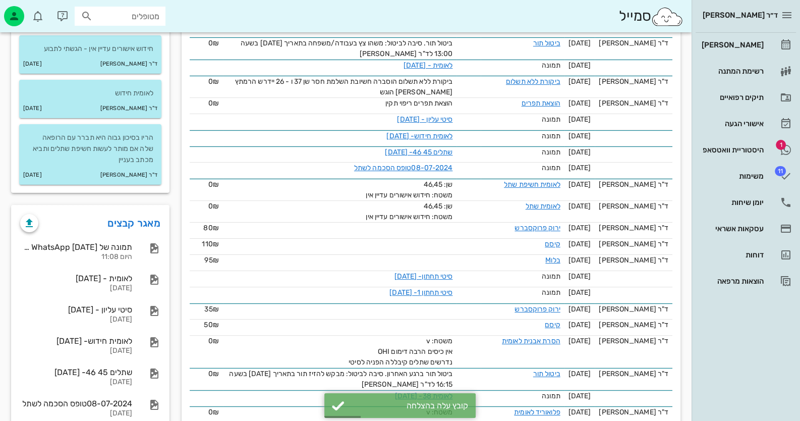
scroll to position [403, 0]
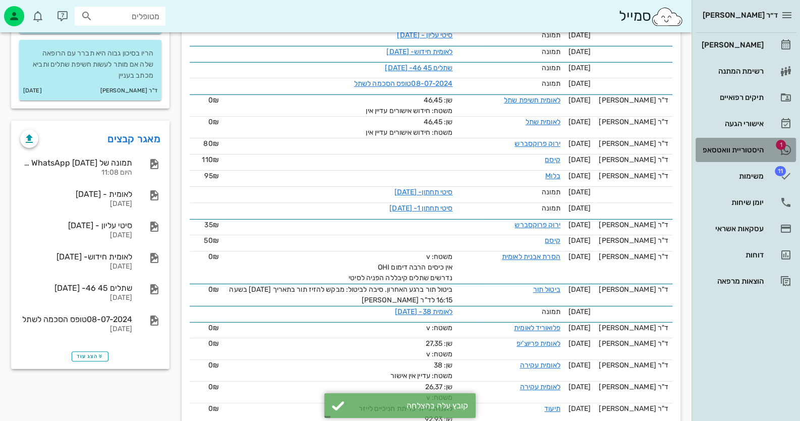
click at [729, 150] on div "היסטוריית וואטסאפ" at bounding box center [732, 150] width 64 height 8
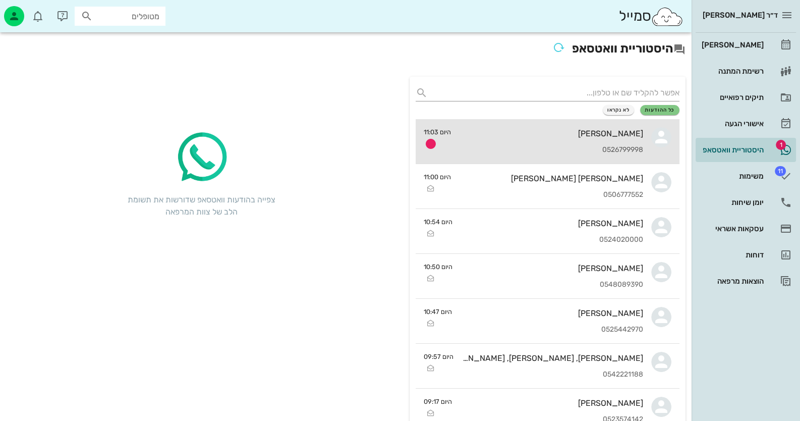
click at [615, 146] on div "0526799998" at bounding box center [551, 150] width 184 height 9
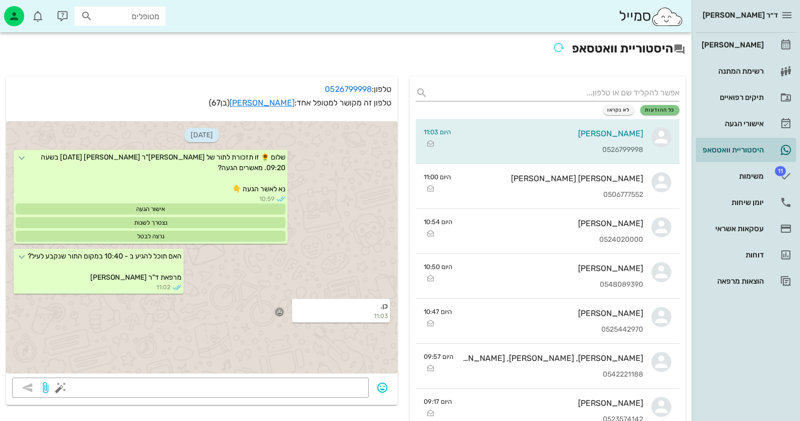
click at [279, 312] on icon "button" at bounding box center [279, 311] width 9 height 9
click at [184, 298] on div "🙏" at bounding box center [178, 296] width 18 height 19
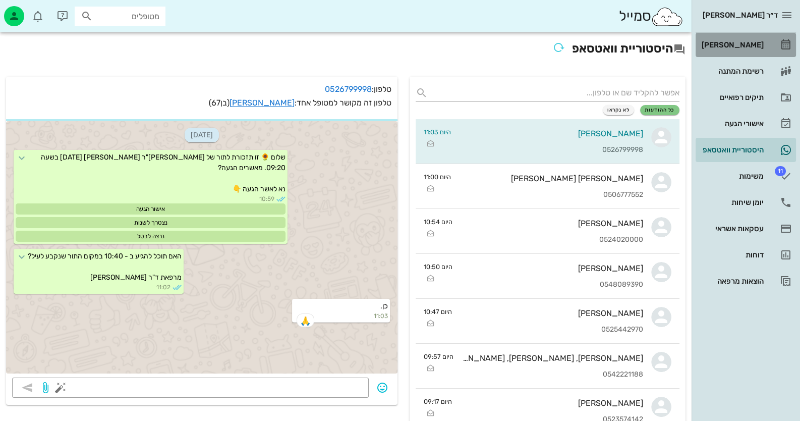
click at [791, 39] on icon at bounding box center [786, 45] width 12 height 12
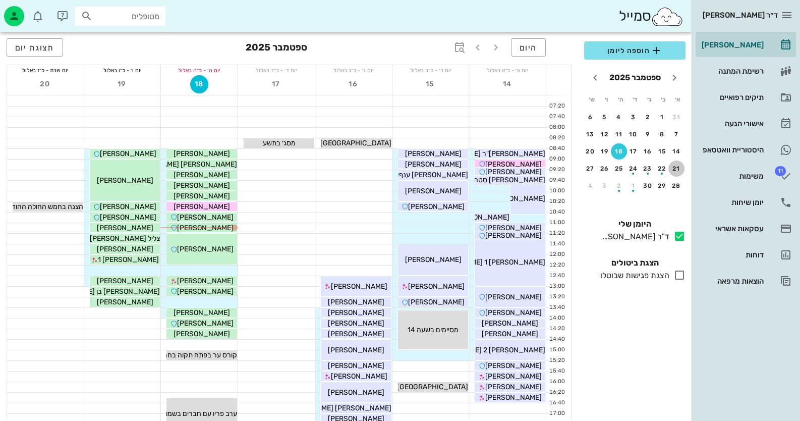
click at [671, 167] on div "21" at bounding box center [676, 168] width 16 height 7
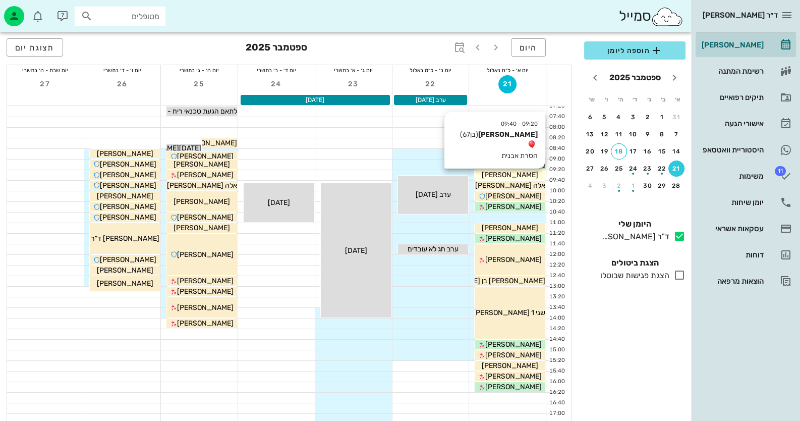
click at [530, 173] on div "[PERSON_NAME]" at bounding box center [510, 174] width 71 height 11
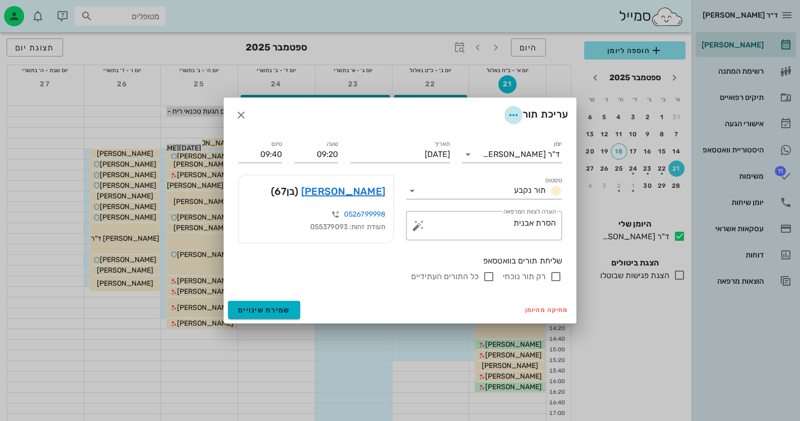
click at [519, 118] on span "button" at bounding box center [513, 115] width 18 height 12
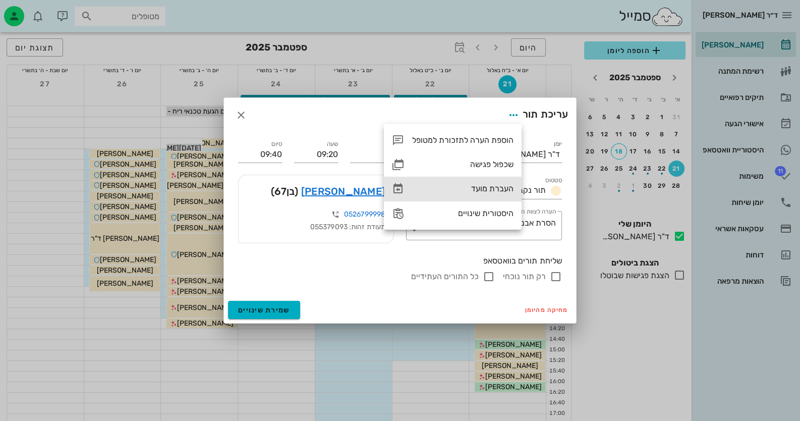
click at [499, 191] on div "העברת מועד" at bounding box center [462, 189] width 101 height 10
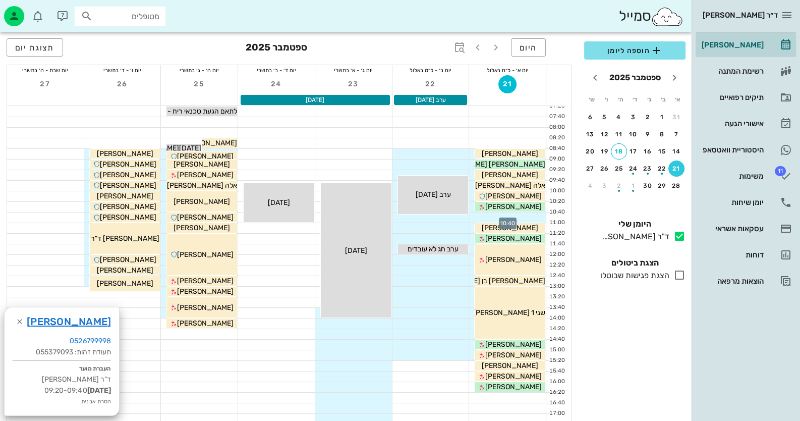
click at [529, 217] on div at bounding box center [507, 217] width 77 height 10
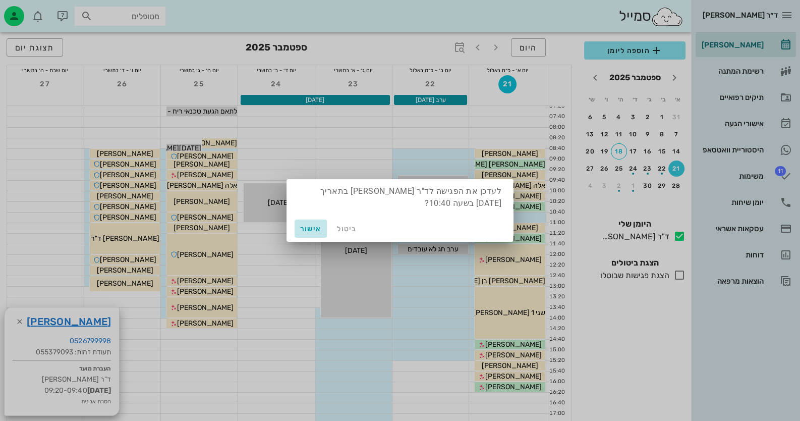
click at [315, 230] on span "אישור" at bounding box center [311, 228] width 24 height 9
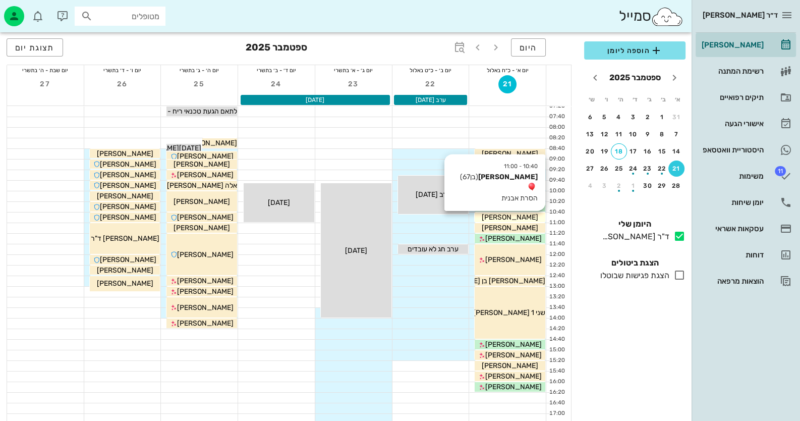
click at [537, 215] on div "[PERSON_NAME]" at bounding box center [510, 217] width 71 height 11
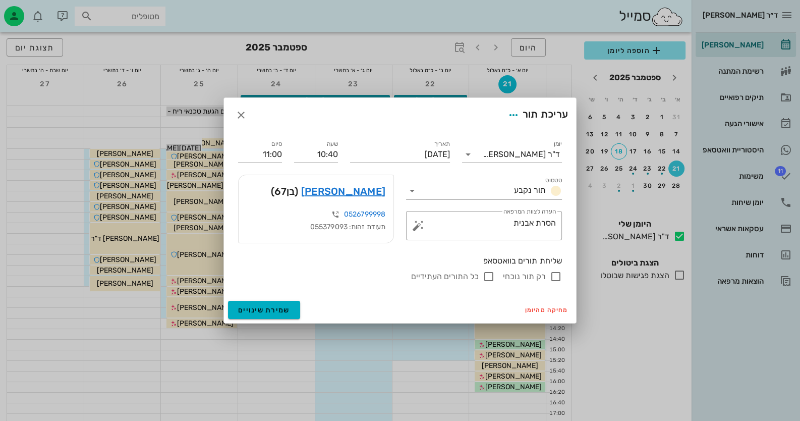
click at [408, 187] on icon at bounding box center [412, 191] width 12 height 12
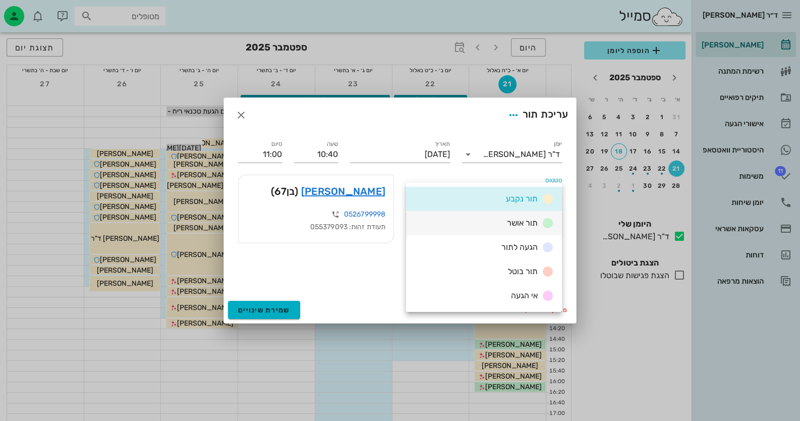
click at [489, 220] on div "תור אושר" at bounding box center [484, 223] width 156 height 24
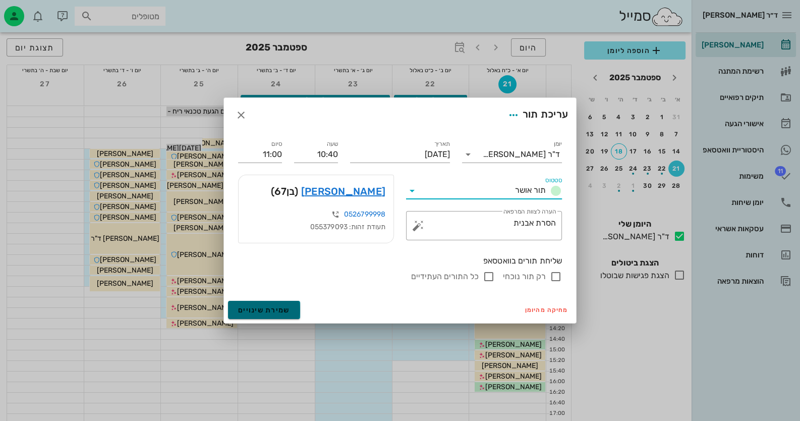
click at [293, 305] on button "שמירת שינויים" at bounding box center [264, 310] width 72 height 18
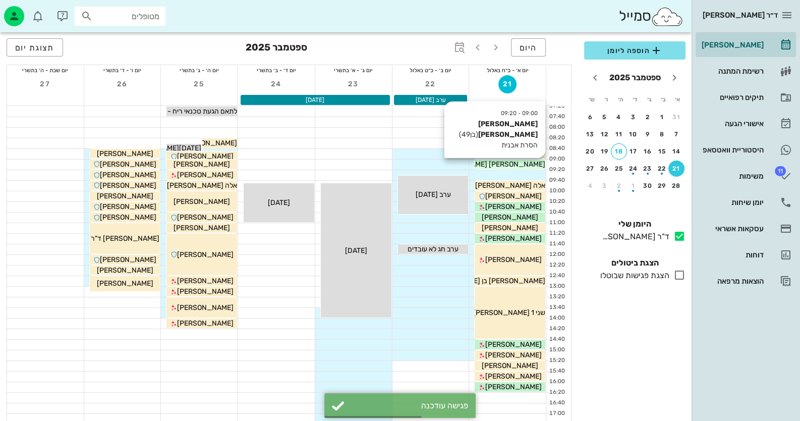
click at [539, 165] on div "[PERSON_NAME] [PERSON_NAME]" at bounding box center [510, 164] width 71 height 11
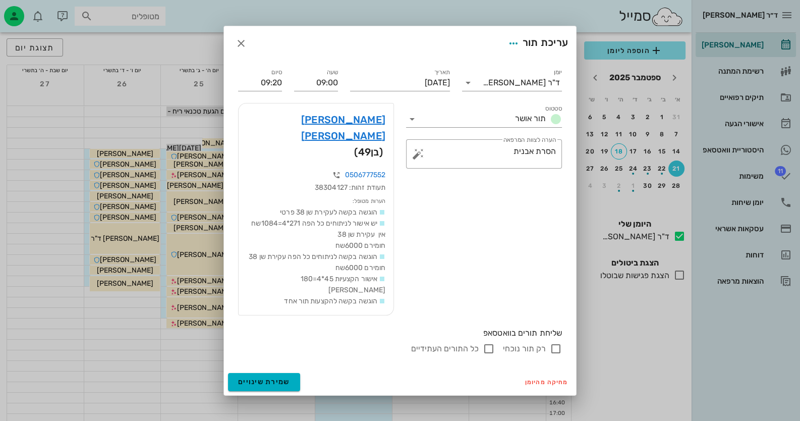
click at [282, 97] on div "סיום 09:20" at bounding box center [260, 79] width 56 height 36
click at [251, 91] on input "09:20" at bounding box center [260, 83] width 44 height 16
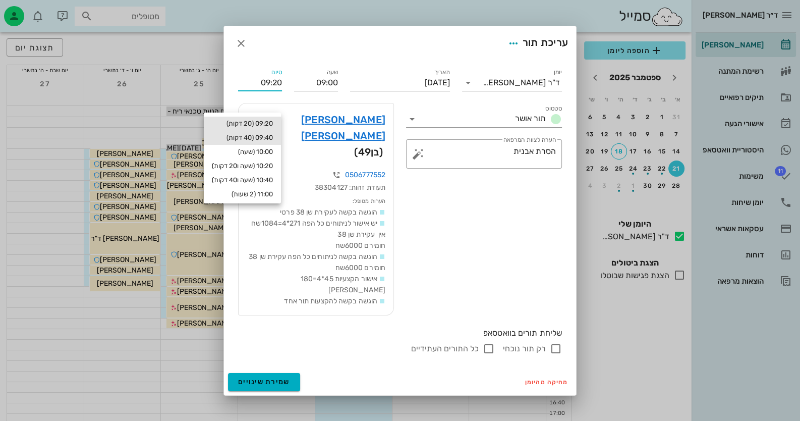
click at [253, 138] on div "09:40 (40 דקות)" at bounding box center [242, 138] width 61 height 8
type input "09:40"
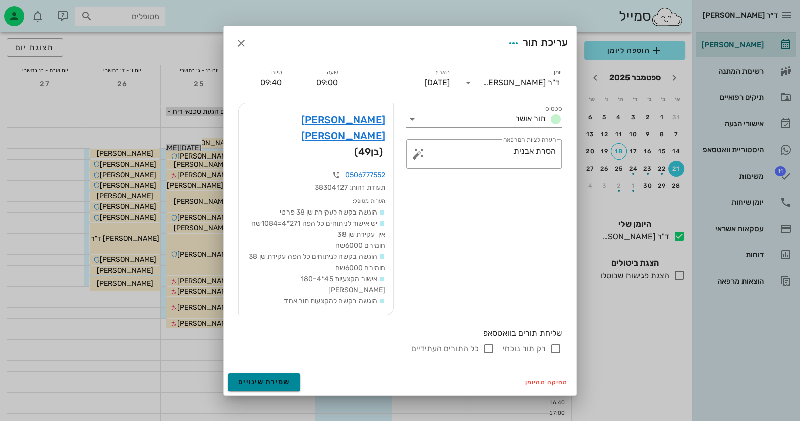
click at [288, 377] on span "שמירת שינויים" at bounding box center [264, 381] width 52 height 9
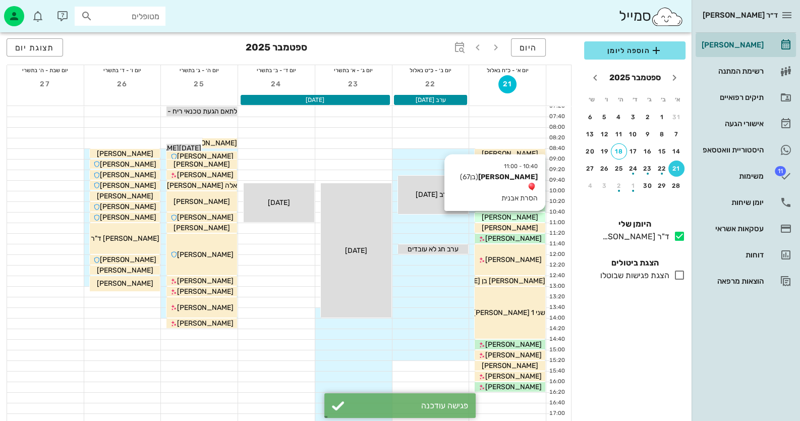
click at [534, 219] on div "[PERSON_NAME]" at bounding box center [510, 217] width 71 height 11
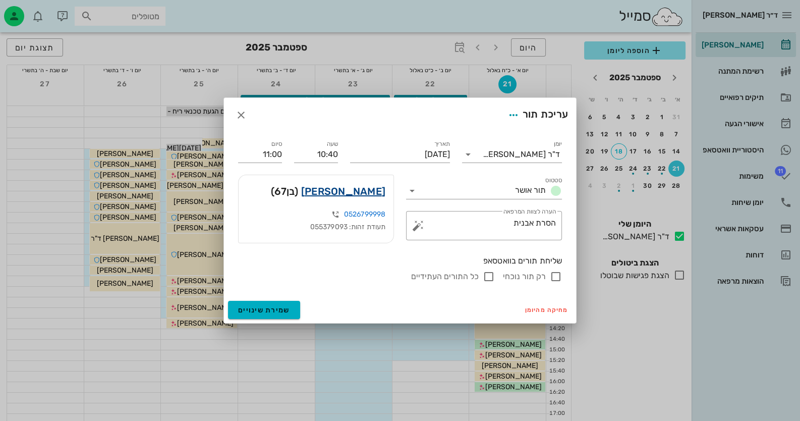
click at [363, 196] on link "עמנואל מנצר" at bounding box center [343, 191] width 84 height 16
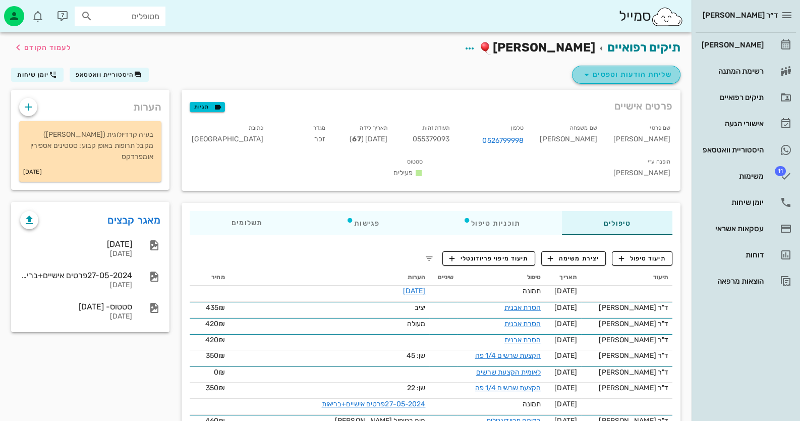
click at [631, 72] on span "שליחת הודעות וטפסים" at bounding box center [626, 75] width 91 height 12
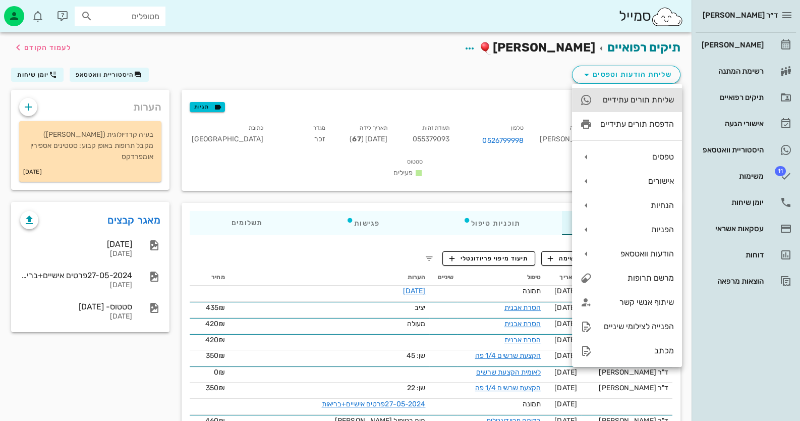
click at [630, 95] on div "שליחת תורים עתידיים" at bounding box center [637, 100] width 74 height 10
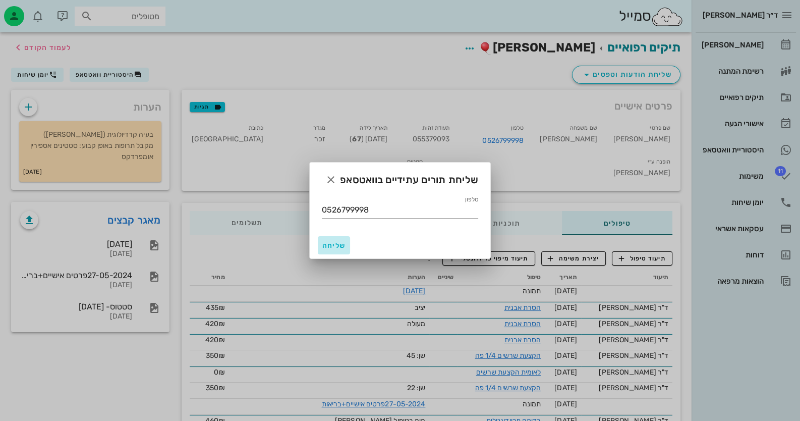
click at [338, 239] on button "שליחה" at bounding box center [334, 245] width 32 height 18
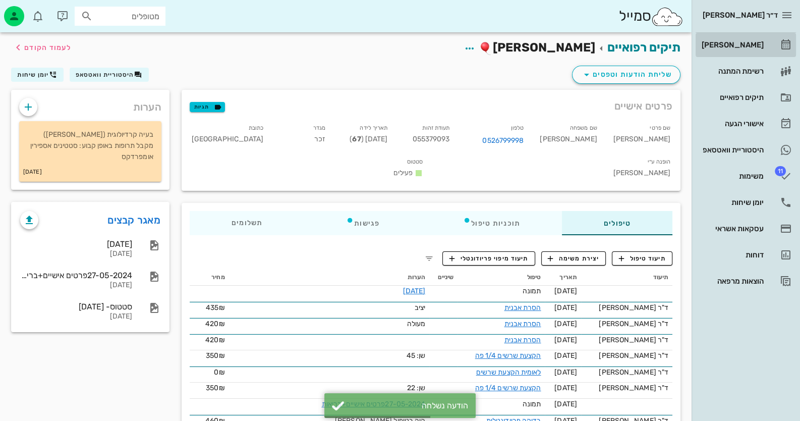
click at [762, 44] on div "[PERSON_NAME]" at bounding box center [732, 45] width 64 height 8
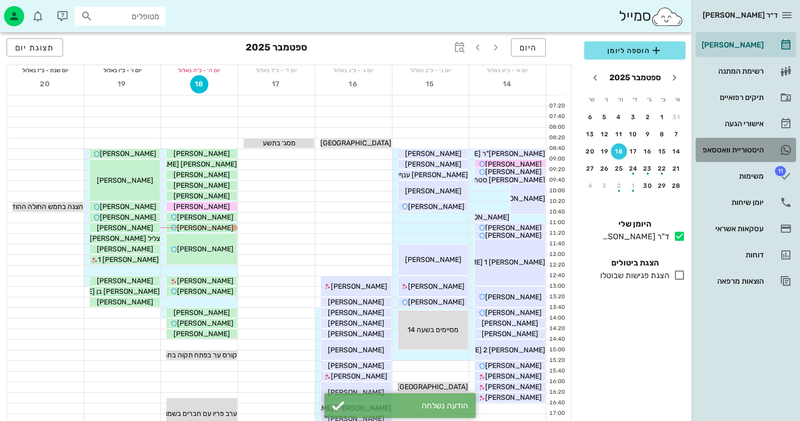
click at [739, 142] on div "היסטוריית וואטסאפ" at bounding box center [732, 150] width 64 height 16
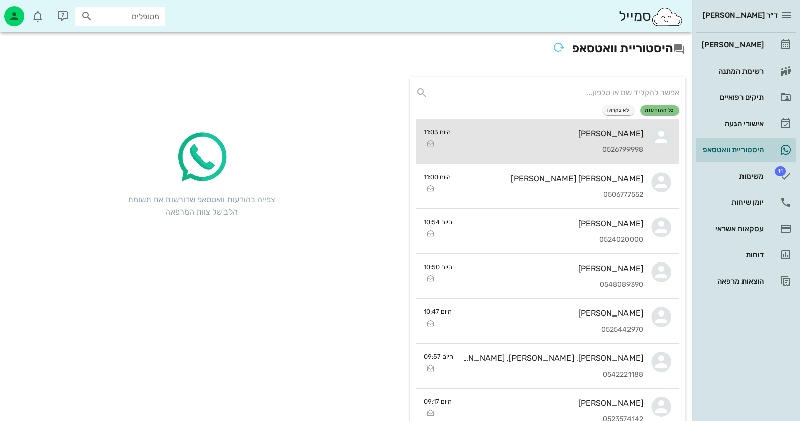
click at [657, 145] on icon at bounding box center [661, 137] width 20 height 20
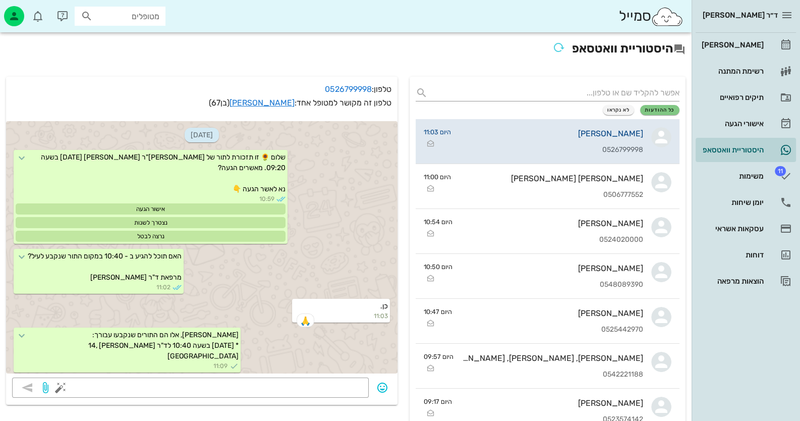
scroll to position [23, 0]
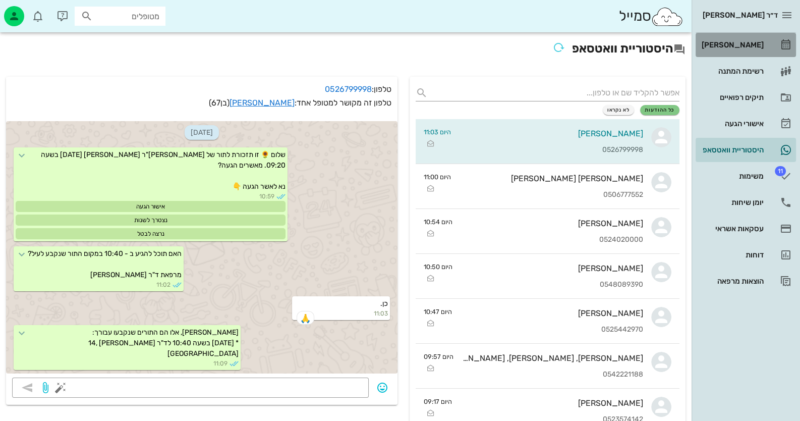
click at [772, 39] on link "[PERSON_NAME]" at bounding box center [746, 45] width 100 height 24
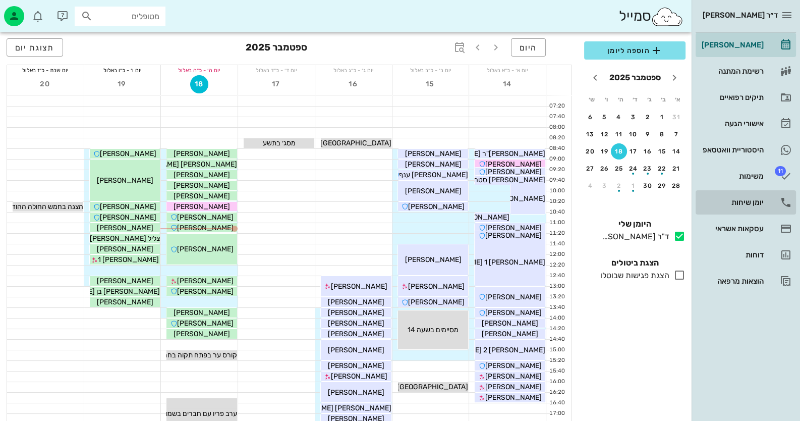
click at [774, 209] on link "יומן שיחות" at bounding box center [746, 202] width 100 height 24
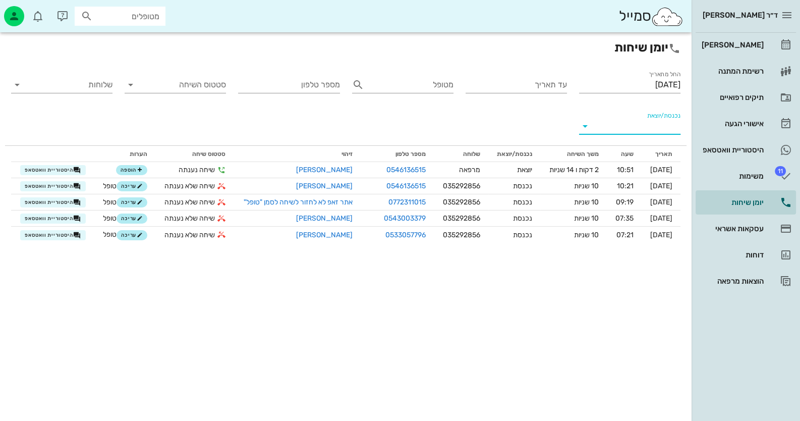
click at [636, 130] on input "נכנסת/יוצאת" at bounding box center [637, 126] width 85 height 16
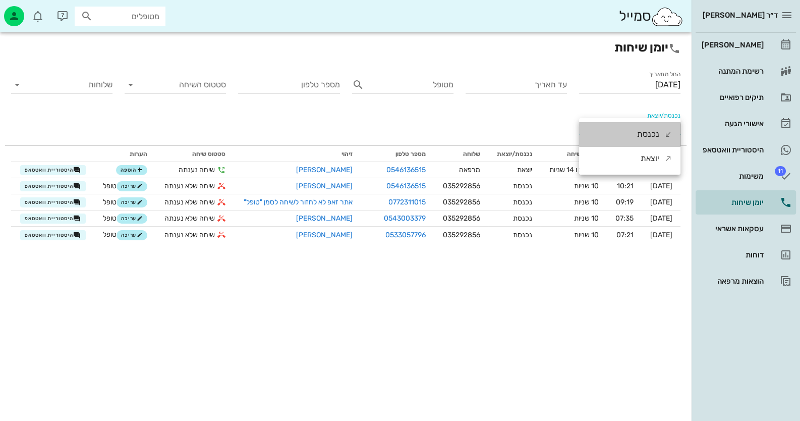
click at [636, 130] on div "נכנסת" at bounding box center [629, 134] width 101 height 24
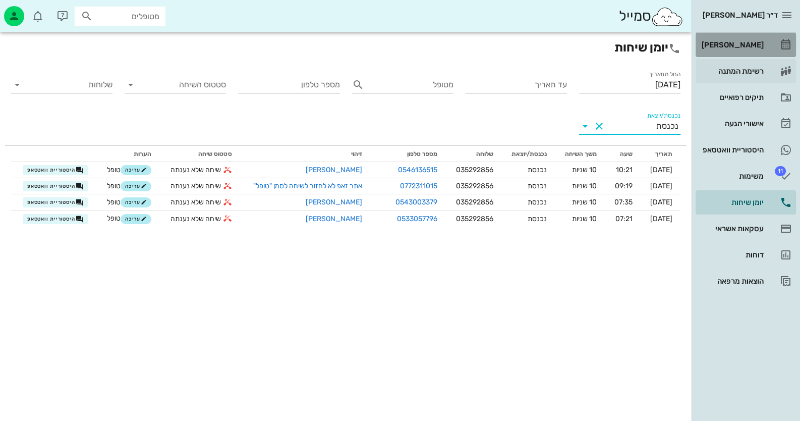
drag, startPoint x: 752, startPoint y: 55, endPoint x: 755, endPoint y: 64, distance: 8.9
click at [752, 56] on link "[PERSON_NAME]" at bounding box center [746, 45] width 100 height 24
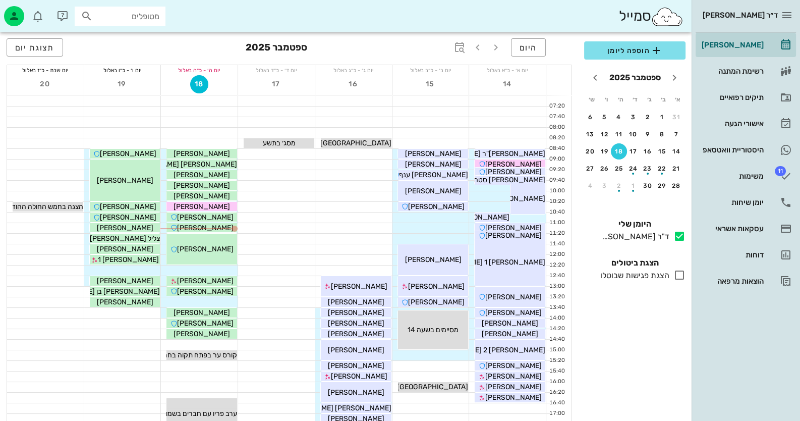
click at [125, 16] on input "מטופלים" at bounding box center [127, 16] width 65 height 13
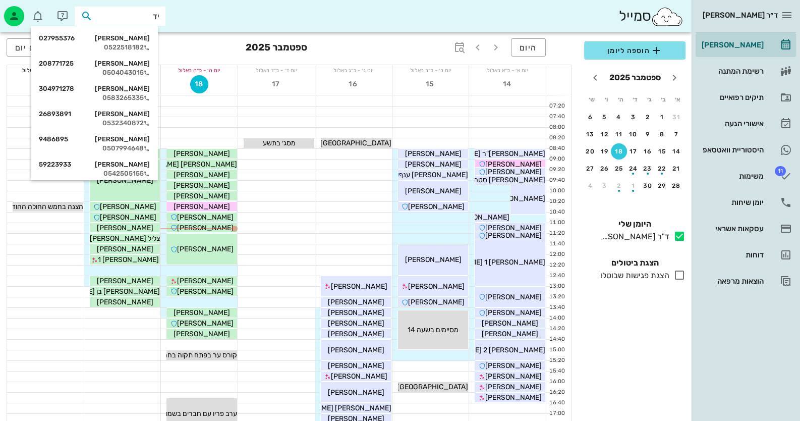
type input "ידע"
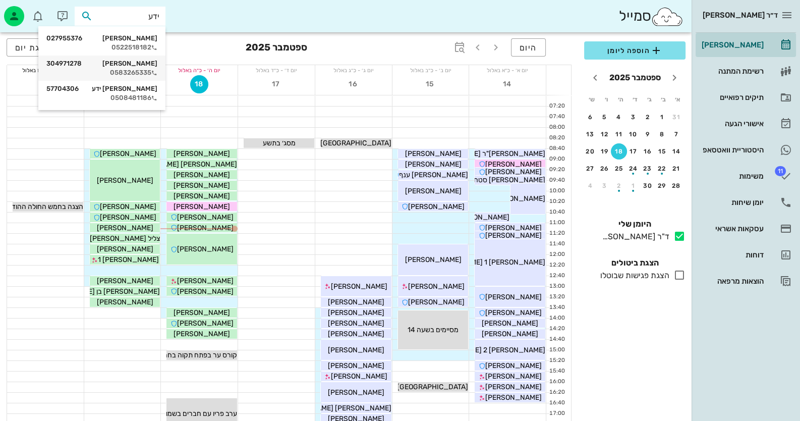
click at [91, 70] on div "0583265335" at bounding box center [101, 73] width 111 height 8
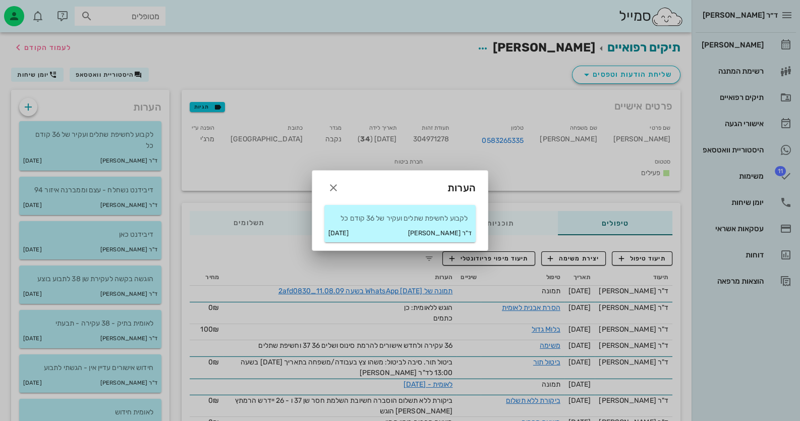
click at [368, 221] on p "לקבוע לחשיפת שתלים ועקיר של 36 קודם כל" at bounding box center [399, 218] width 135 height 11
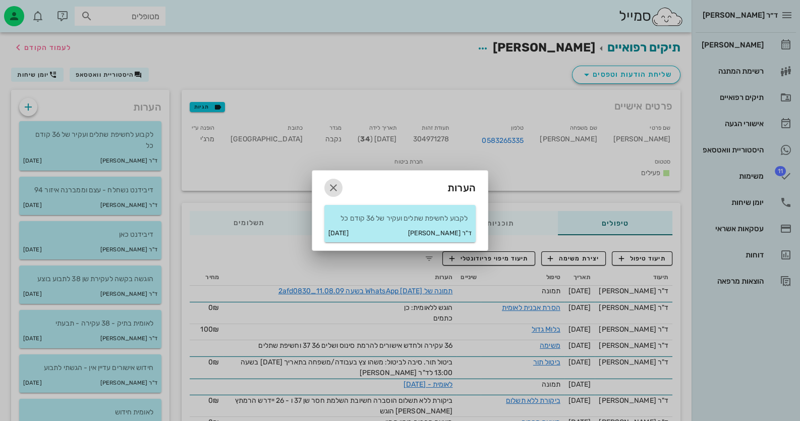
click at [335, 186] on icon "button" at bounding box center [333, 188] width 12 height 12
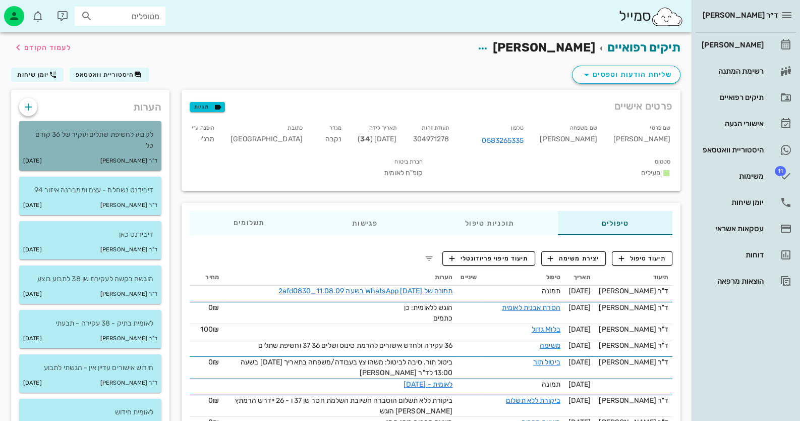
click at [100, 126] on div "לקבוע לחשיפת שתלים ועקיר של 36 קודם כל" at bounding box center [90, 136] width 142 height 30
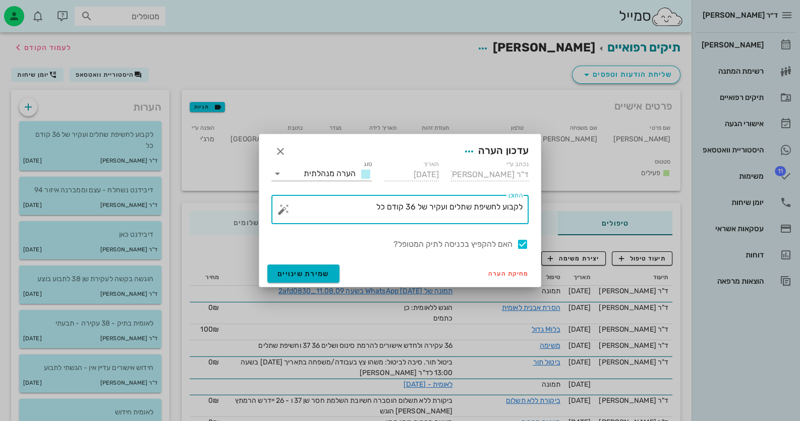
click at [350, 209] on textarea "לקבוע לחשיפת שתלים ועקיר של 36 קודם כל" at bounding box center [404, 212] width 237 height 24
click at [282, 208] on button "button" at bounding box center [283, 209] width 12 height 12
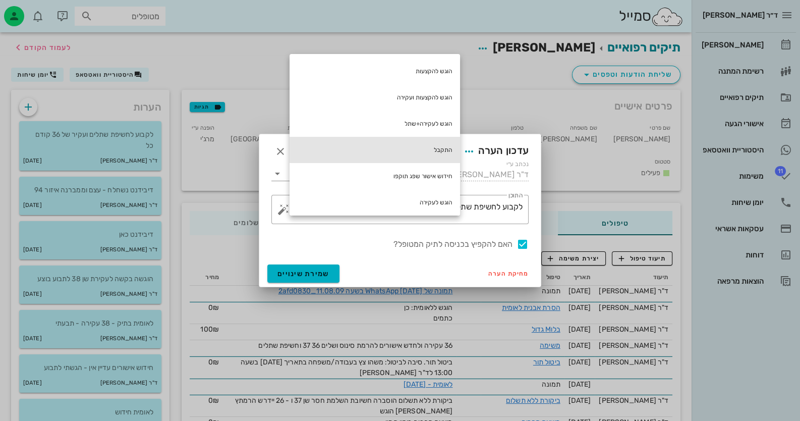
click at [424, 148] on div "התקבל" at bounding box center [375, 150] width 171 height 26
type textarea "לקבוע לחשיפת שתלים ועקיר של 36 קודם כל התקבל"
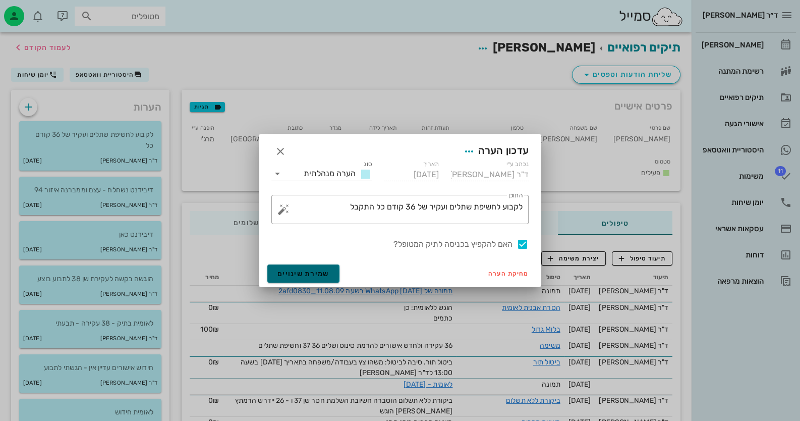
click at [315, 272] on span "שמירת שינויים" at bounding box center [303, 273] width 52 height 9
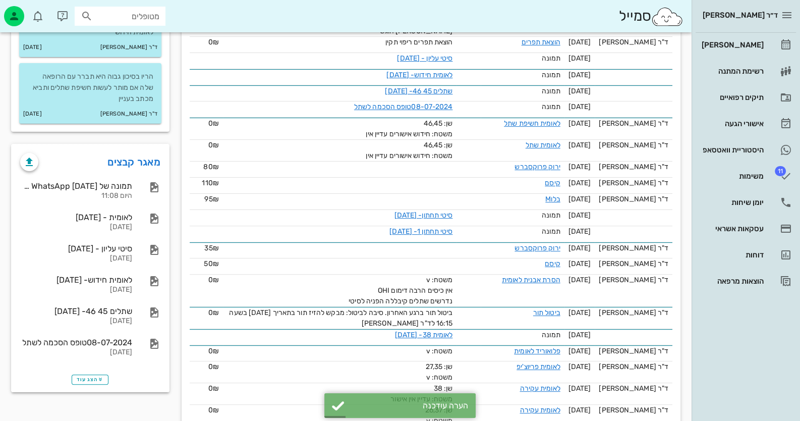
scroll to position [403, 0]
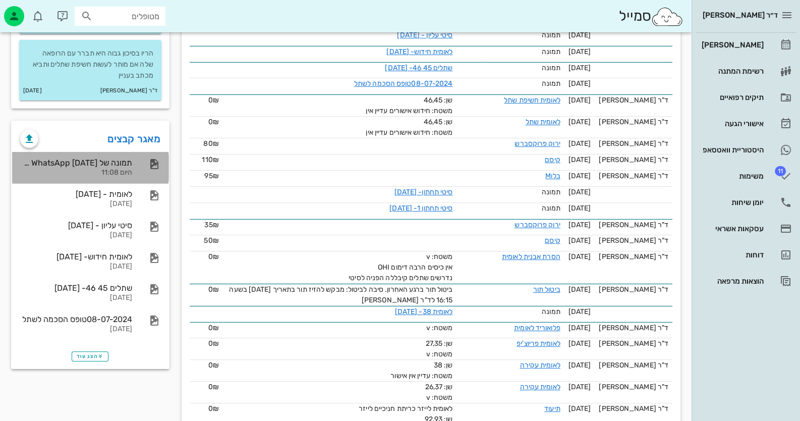
click at [129, 166] on div "תמונה של WhatsApp 2025-09-18 בשעה 11.08.09_2afd0830" at bounding box center [76, 163] width 112 height 10
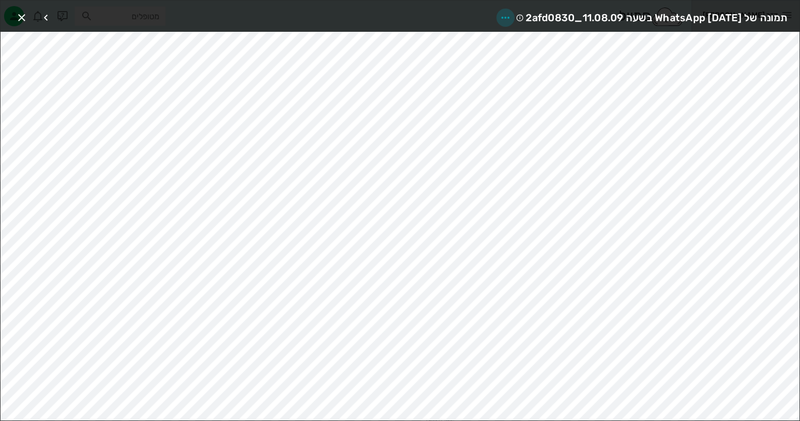
click at [499, 16] on icon "button" at bounding box center [505, 18] width 12 height 12
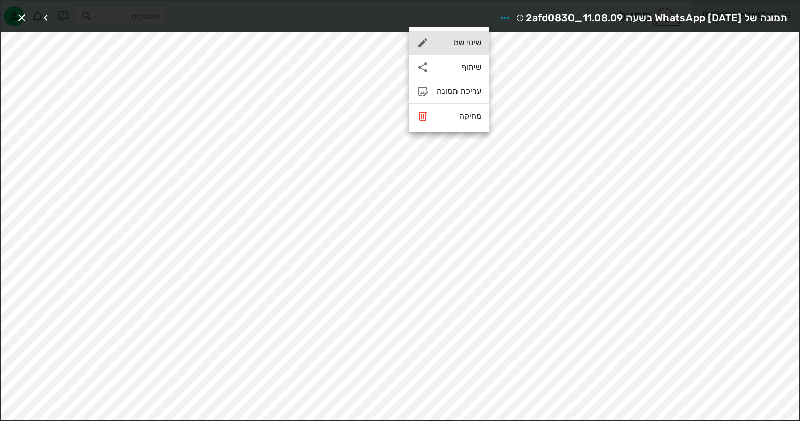
click at [468, 44] on div "שינוי שם" at bounding box center [459, 43] width 44 height 10
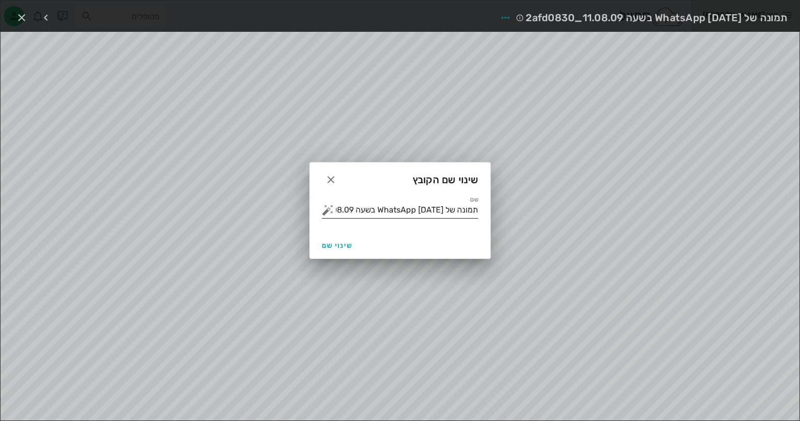
click at [371, 217] on div "שם תמונה של WhatsApp 2025-09-18 בשעה 11.08.09_2afd0830" at bounding box center [400, 210] width 156 height 16
click at [371, 216] on input "תמונה של WhatsApp 2025-09-18 בשעה 11.08.09_2afd0830" at bounding box center [407, 210] width 142 height 16
click at [326, 205] on button "button" at bounding box center [328, 210] width 12 height 12
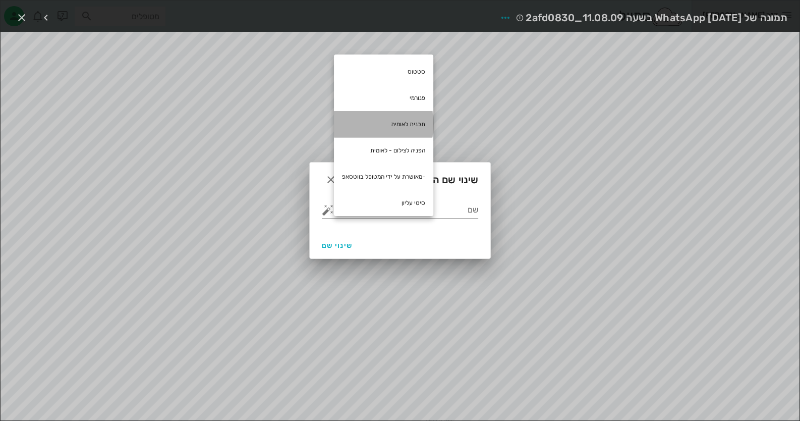
click at [407, 117] on div "תכנית לאומית" at bounding box center [383, 124] width 99 height 26
type input "תכנית לאומית"
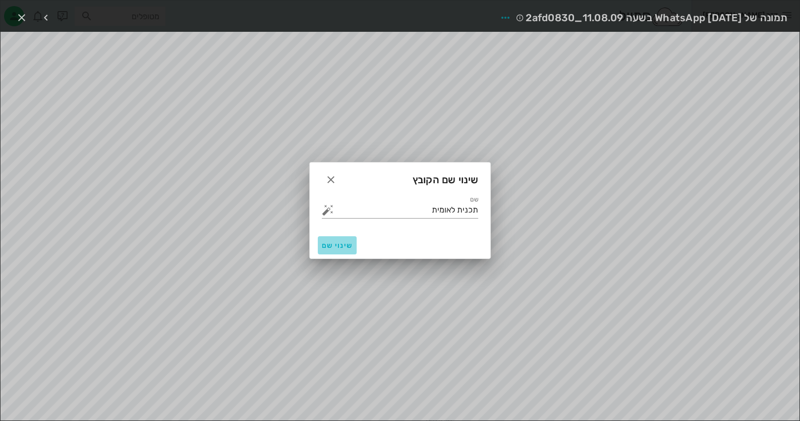
click at [334, 250] on button "שינוי שם" at bounding box center [337, 245] width 39 height 18
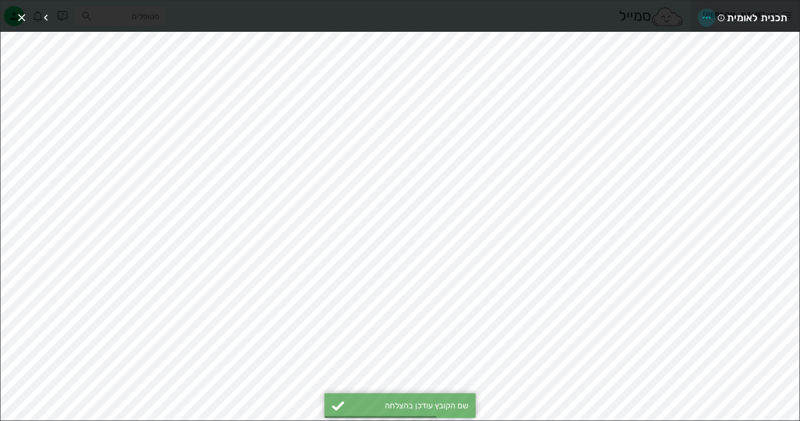
click at [704, 15] on icon "button" at bounding box center [707, 18] width 12 height 12
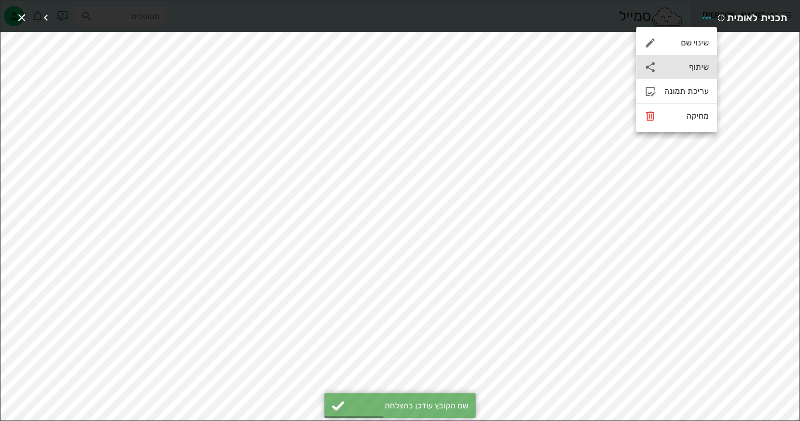
click at [689, 70] on div "שיתוף" at bounding box center [686, 67] width 44 height 10
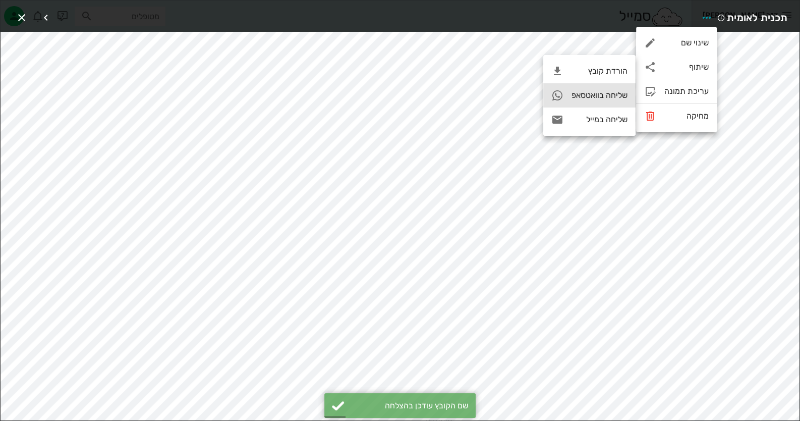
click at [588, 92] on div "שליחה בוואטסאפ" at bounding box center [600, 95] width 56 height 10
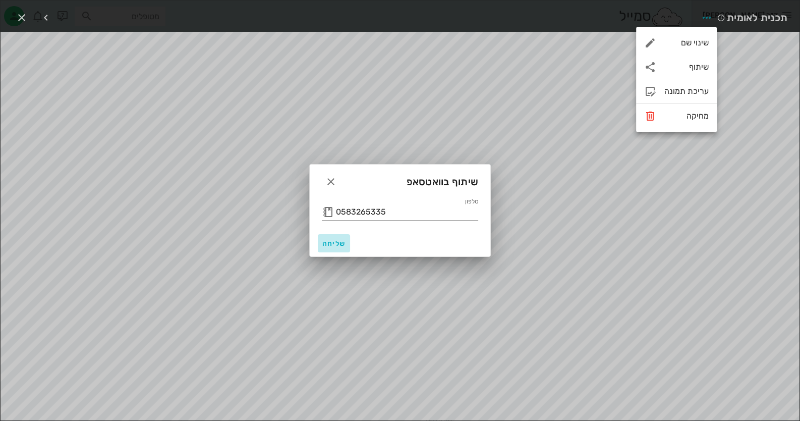
click at [329, 242] on span "שליחה" at bounding box center [334, 243] width 24 height 9
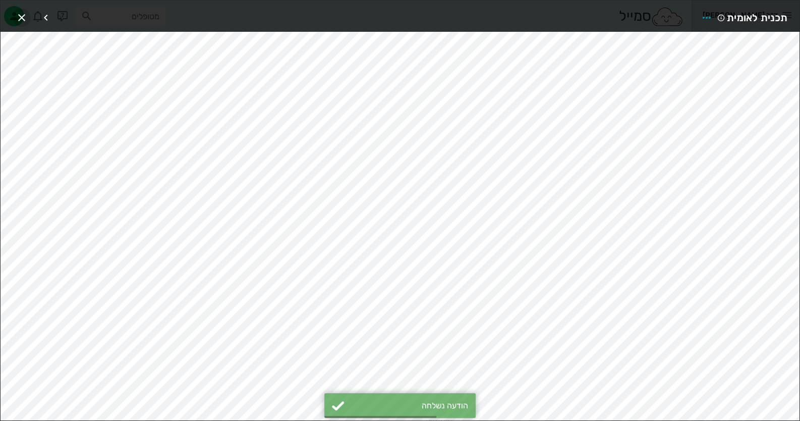
click at [22, 17] on icon "button" at bounding box center [22, 18] width 12 height 12
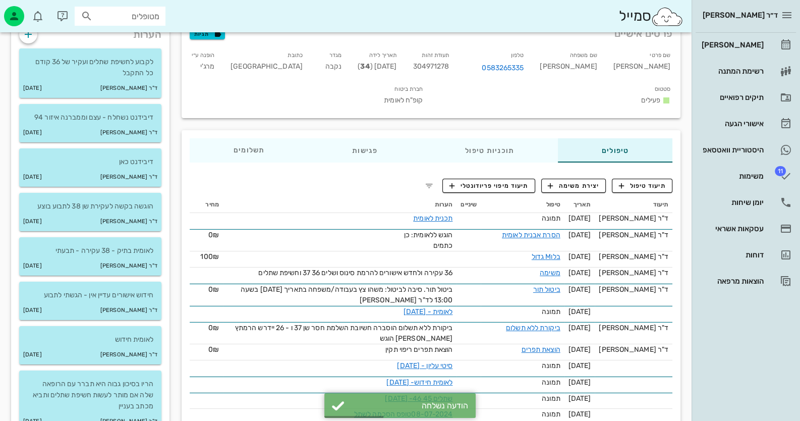
scroll to position [0, 0]
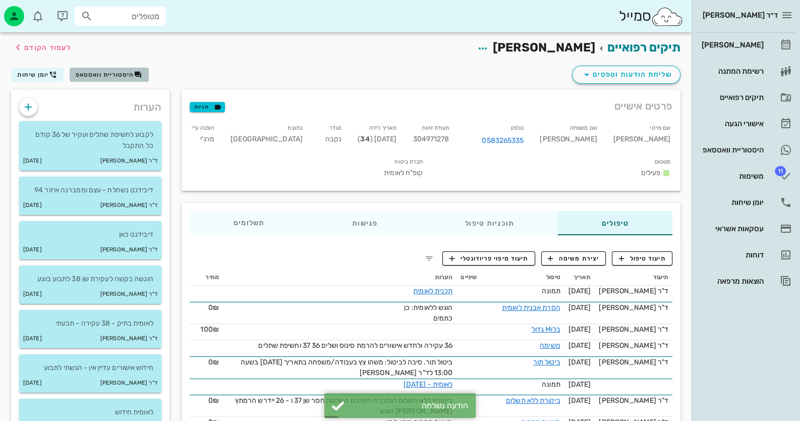
click at [114, 77] on span "היסטוריית וואטסאפ" at bounding box center [105, 74] width 59 height 7
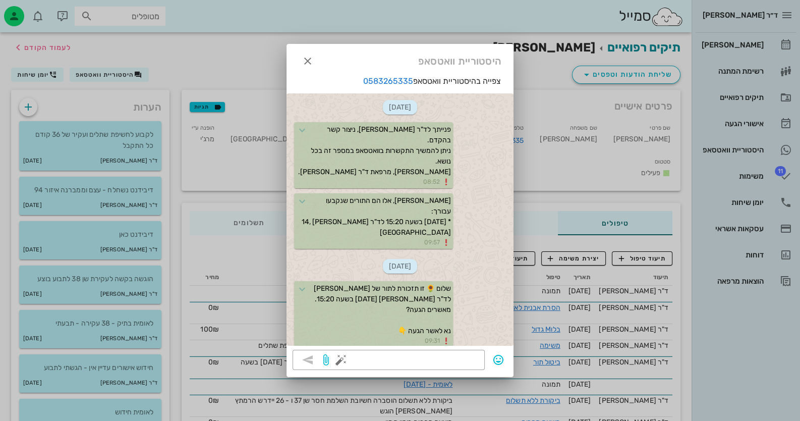
scroll to position [208, 0]
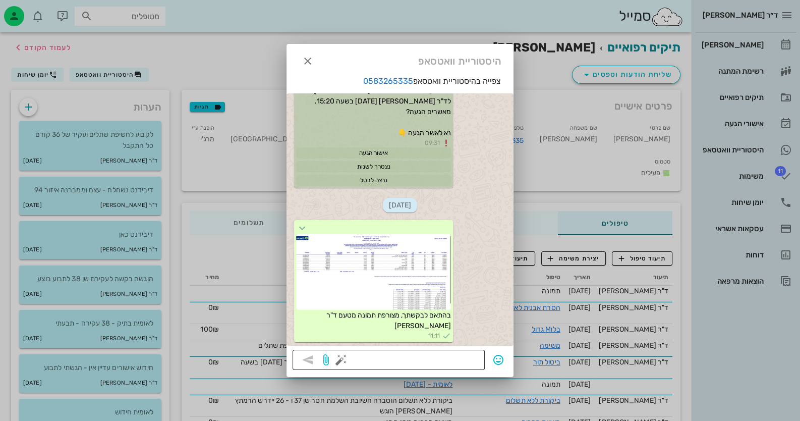
click at [336, 363] on button "button" at bounding box center [341, 360] width 12 height 12
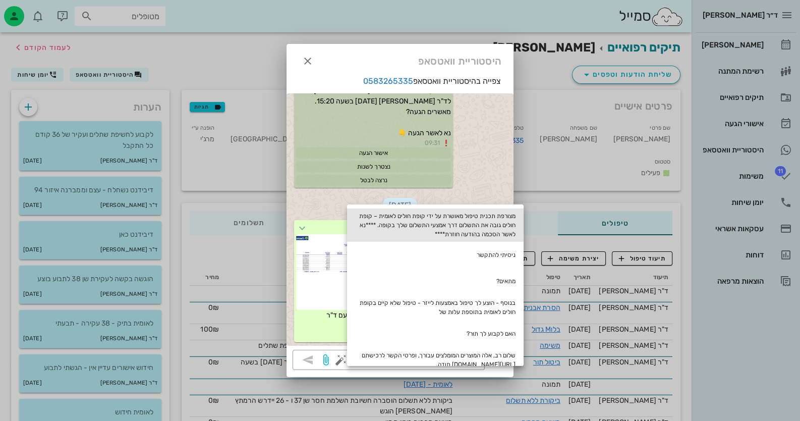
click at [497, 218] on div "מצורפת תכנית טיפול מאושרת על ידי קופת חולים לאומית – קופת חולים גובה את התשלום …" at bounding box center [435, 224] width 177 height 33
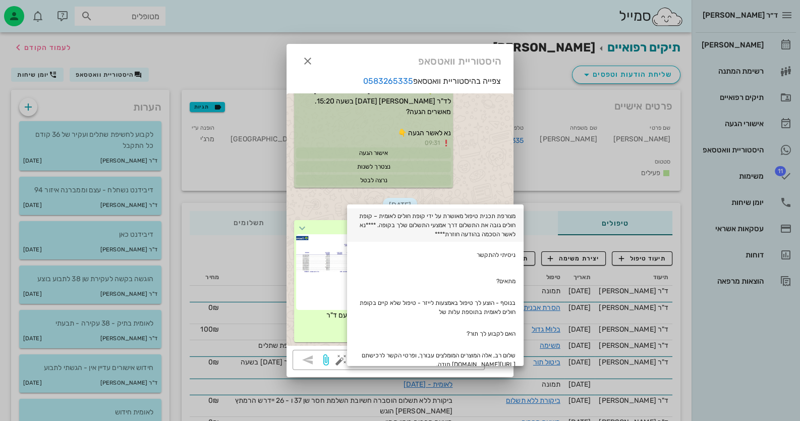
type textarea "מצורפת תכנית טיפול מאושרת על ידי קופת חולים לאומית – קופת חולים גובה את התשלום …"
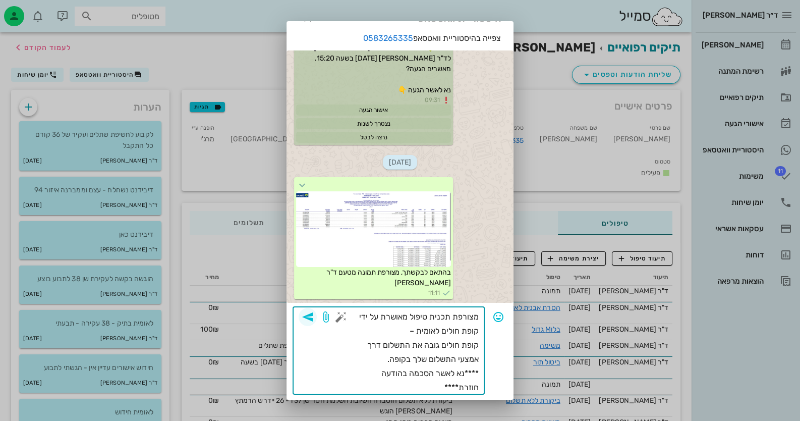
click at [317, 315] on span "button" at bounding box center [308, 317] width 18 height 12
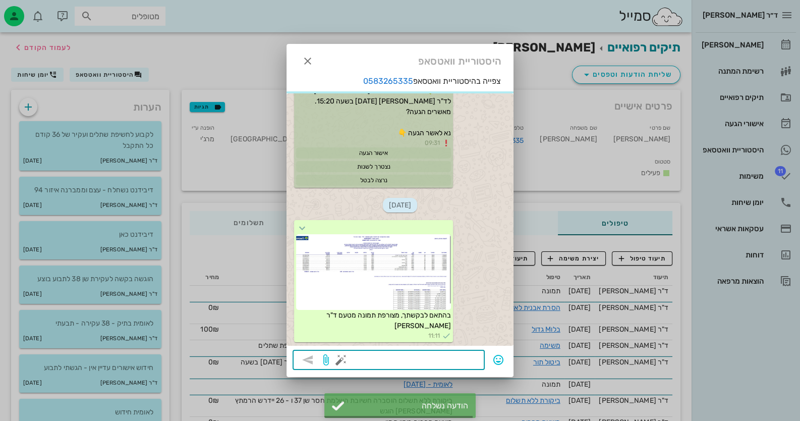
scroll to position [290, 0]
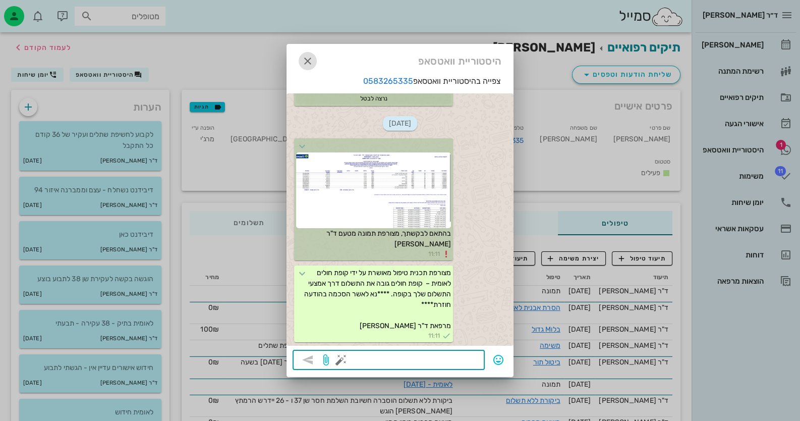
click at [312, 58] on icon "button" at bounding box center [308, 61] width 12 height 12
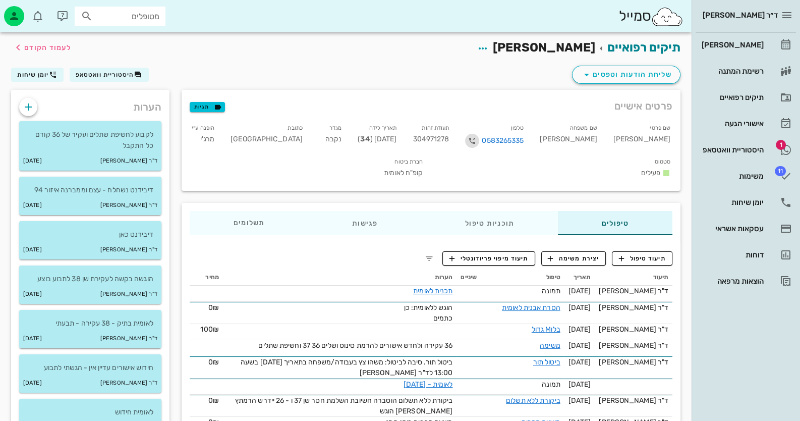
click at [478, 141] on icon "button" at bounding box center [472, 141] width 12 height 12
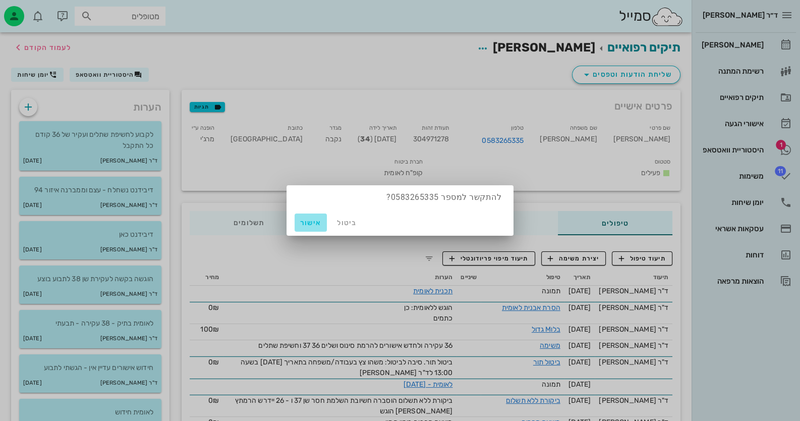
click at [305, 222] on span "אישור" at bounding box center [311, 222] width 24 height 9
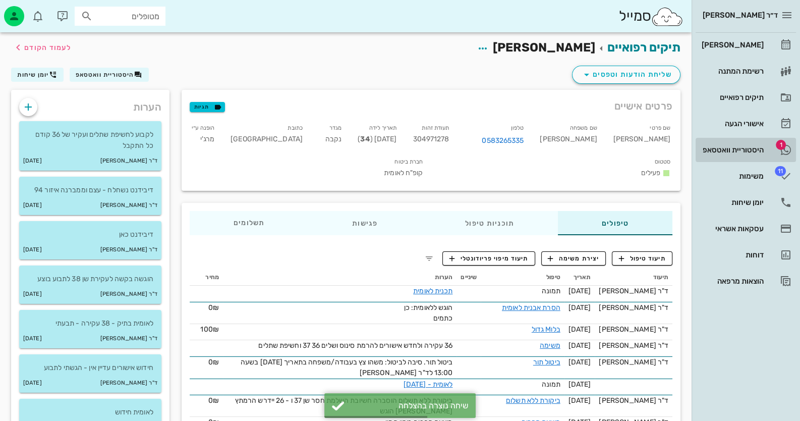
click at [741, 147] on div "היסטוריית וואטסאפ" at bounding box center [732, 150] width 64 height 8
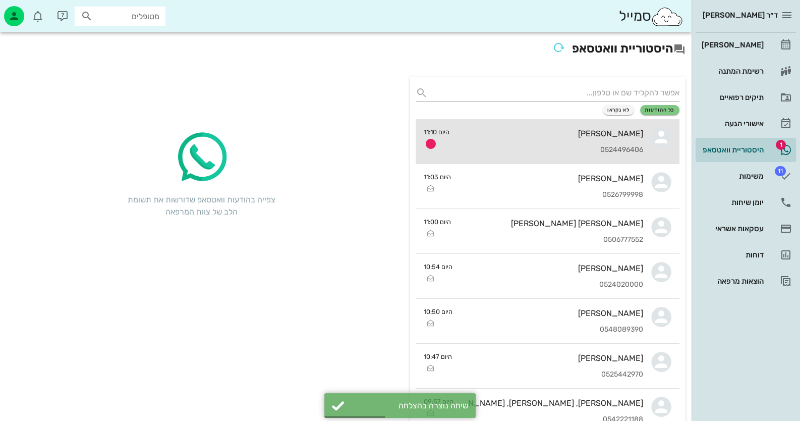
click at [645, 147] on link "אלון דורבן 0524496406 היום 11:10" at bounding box center [548, 141] width 264 height 45
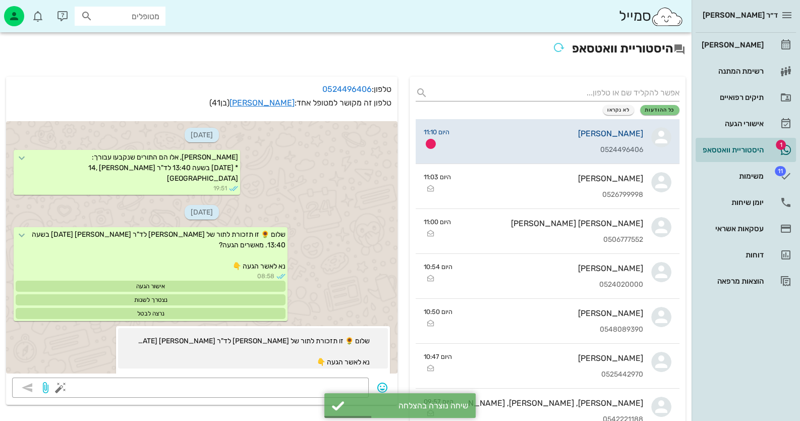
scroll to position [1435, 0]
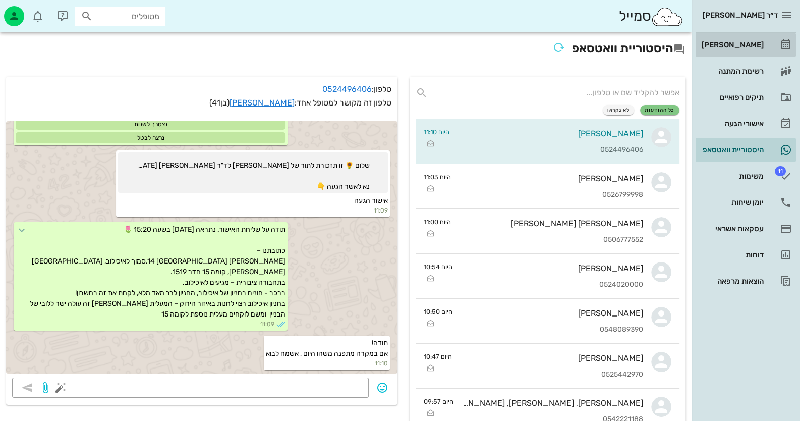
click at [758, 51] on div "[PERSON_NAME]" at bounding box center [732, 45] width 64 height 16
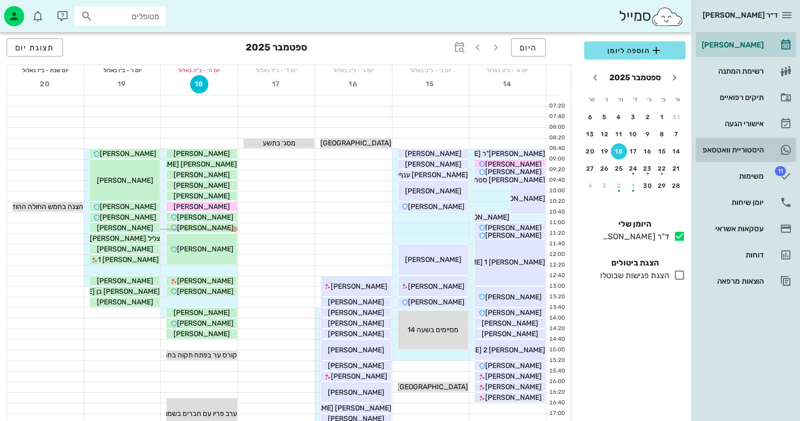
click at [766, 148] on link "היסטוריית וואטסאפ" at bounding box center [746, 150] width 100 height 24
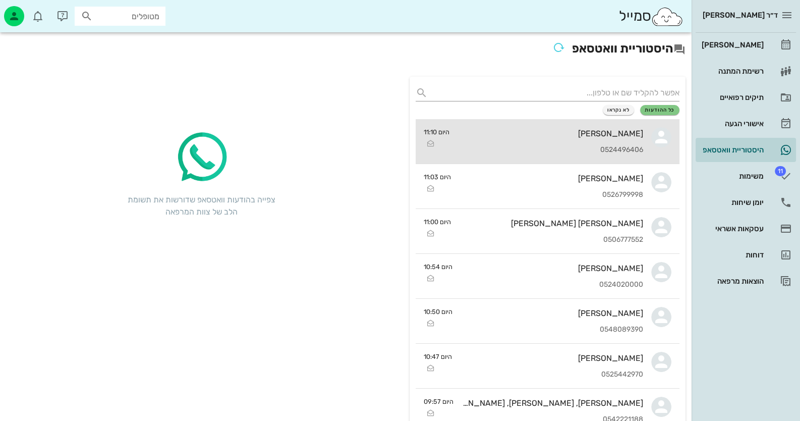
click at [589, 133] on div "[PERSON_NAME]" at bounding box center [551, 134] width 186 height 10
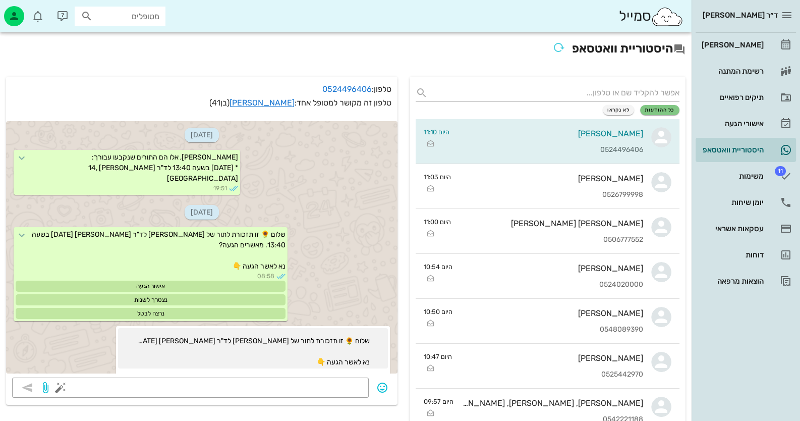
scroll to position [1435, 0]
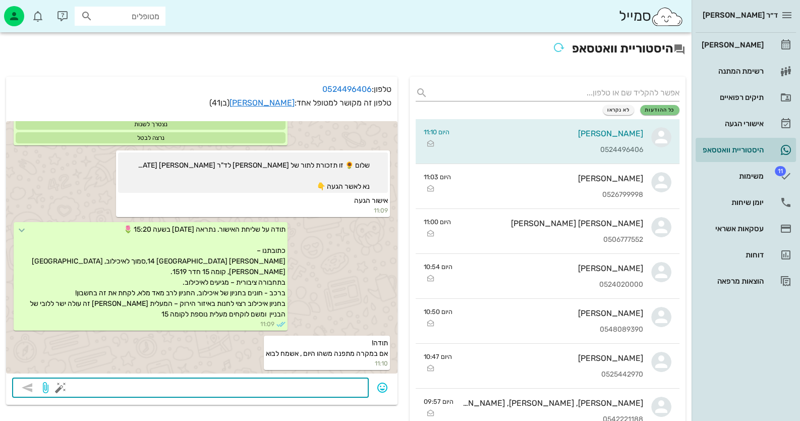
click at [323, 389] on textarea at bounding box center [213, 388] width 300 height 16
type textarea "13:20"
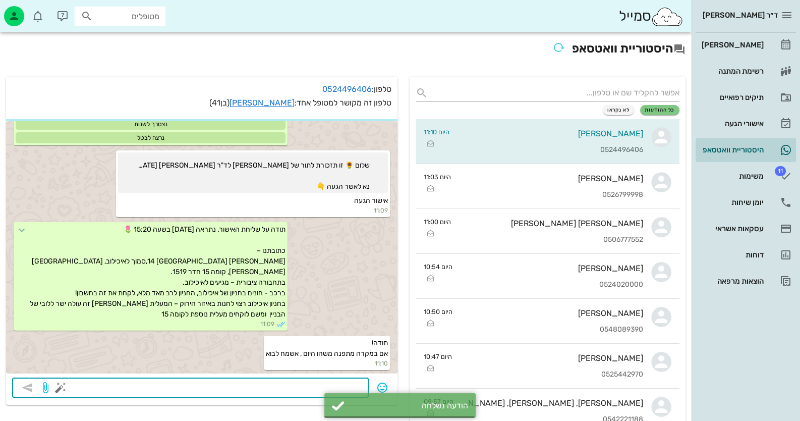
scroll to position [1464, 0]
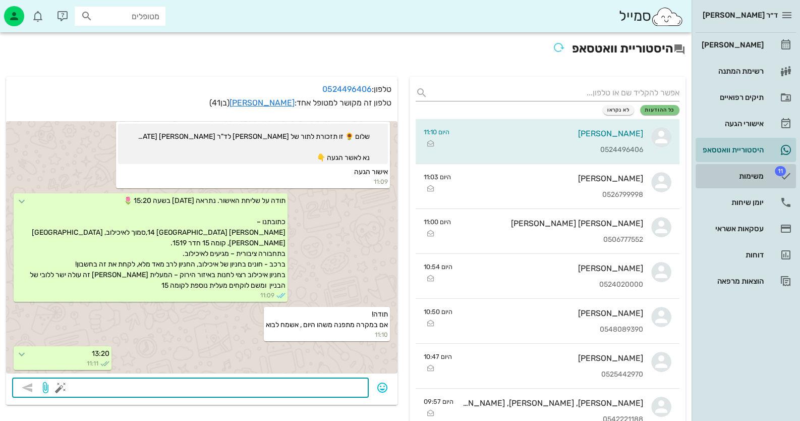
click at [759, 176] on div "משימות" at bounding box center [732, 176] width 64 height 8
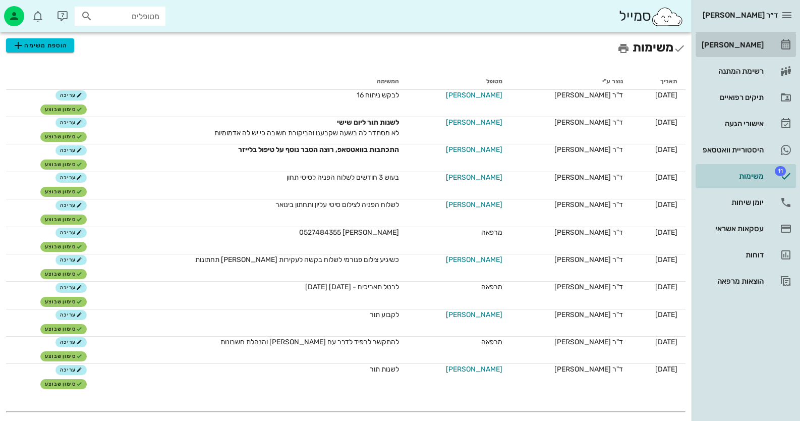
click at [746, 48] on div "[PERSON_NAME]" at bounding box center [732, 45] width 64 height 8
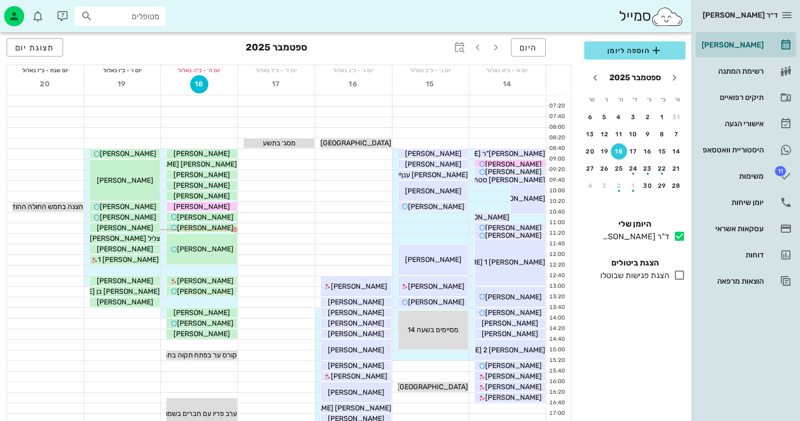
click at [146, 18] on input "מטופלים" at bounding box center [127, 16] width 65 height 13
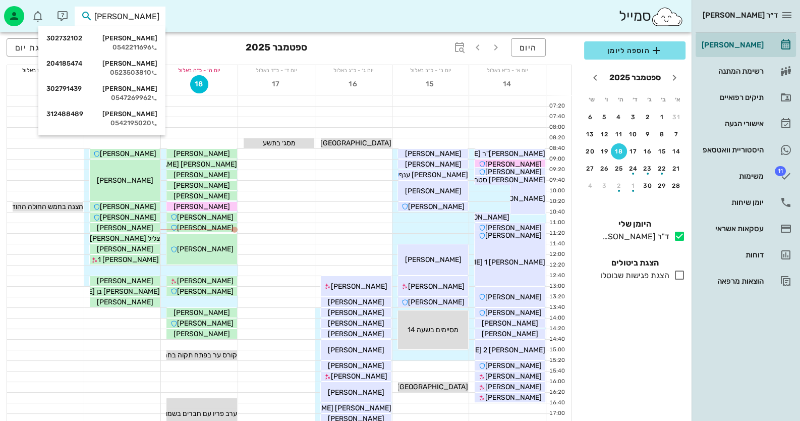
drag, startPoint x: 137, startPoint y: 15, endPoint x: 205, endPoint y: 21, distance: 68.9
click at [205, 21] on div "סמייל אדווה" at bounding box center [346, 16] width 692 height 32
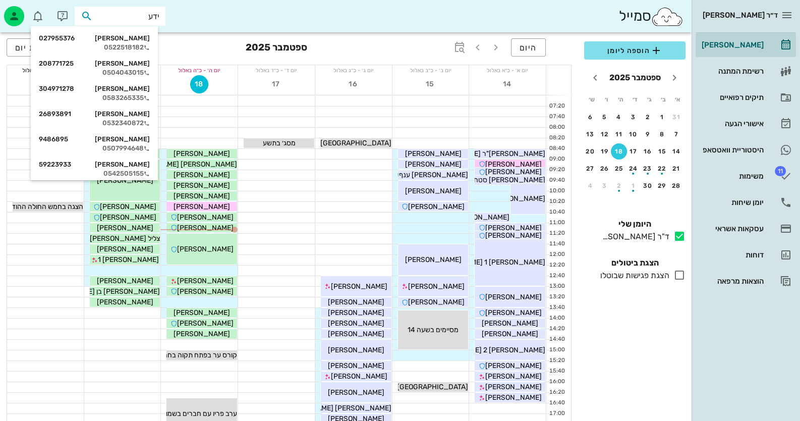
type input "ידעי"
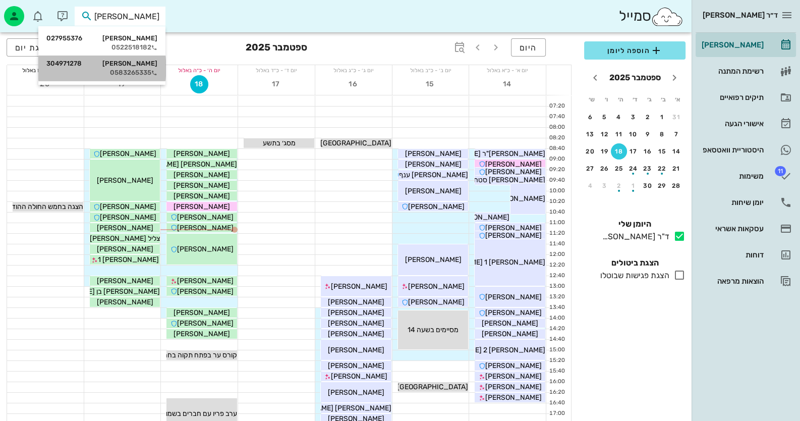
click at [126, 70] on div "0583265335" at bounding box center [101, 73] width 111 height 8
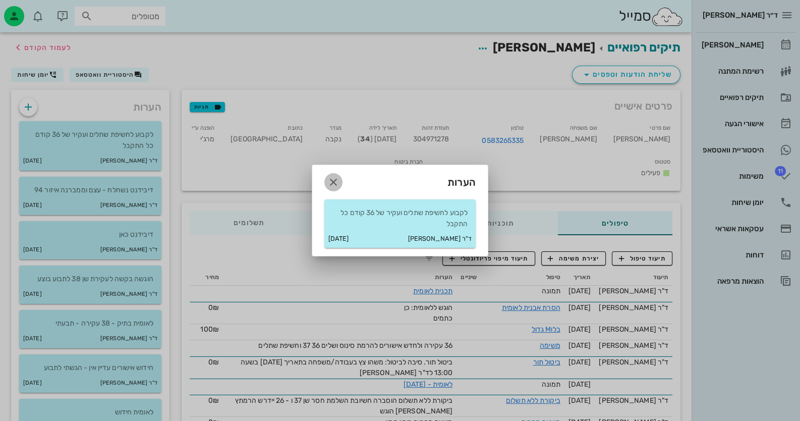
click at [330, 181] on icon "button" at bounding box center [333, 182] width 12 height 12
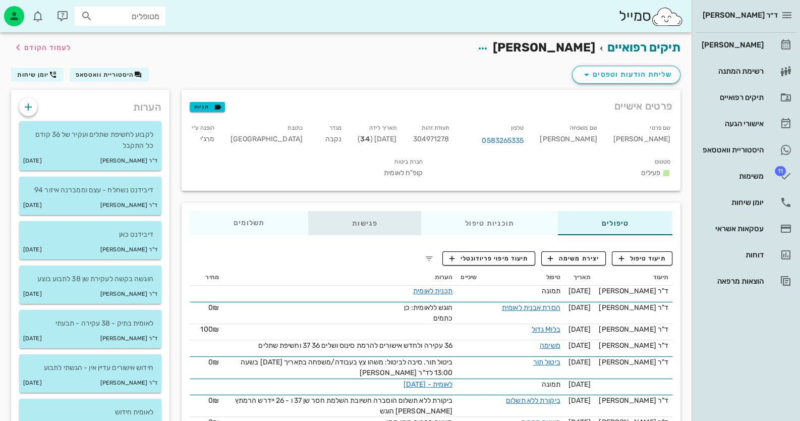
click at [368, 211] on div "פגישות" at bounding box center [364, 223] width 113 height 24
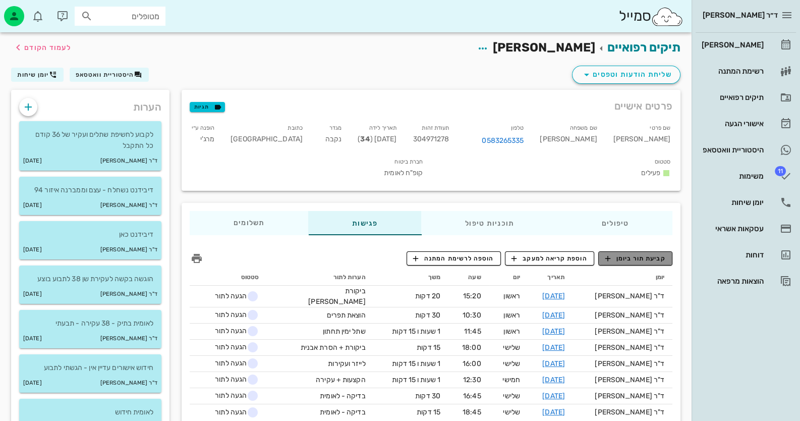
click at [640, 254] on span "קביעת תור ביומן" at bounding box center [635, 258] width 61 height 9
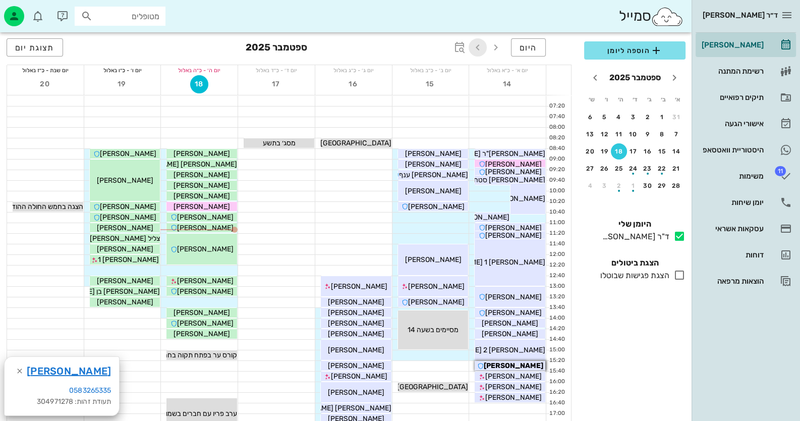
click at [482, 43] on icon "button" at bounding box center [478, 47] width 12 height 12
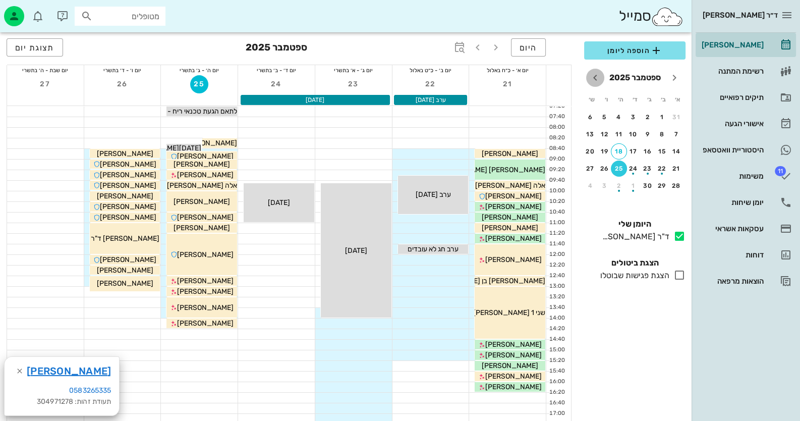
click at [595, 73] on icon "חודש הבא" at bounding box center [595, 78] width 12 height 12
click at [671, 74] on icon "חודש שעבר" at bounding box center [674, 78] width 12 height 12
click at [674, 166] on div "21" at bounding box center [676, 168] width 16 height 7
click at [676, 182] on div "28" at bounding box center [676, 185] width 16 height 7
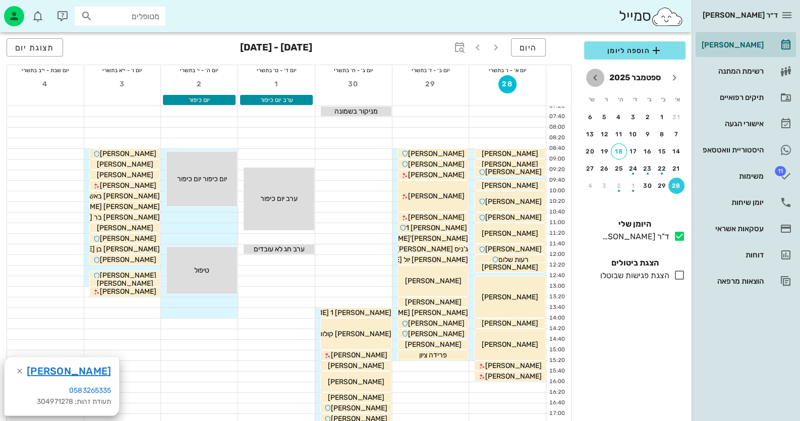
click at [595, 73] on icon "חודש הבא" at bounding box center [595, 78] width 12 height 12
click at [604, 151] on div "17" at bounding box center [605, 151] width 16 height 7
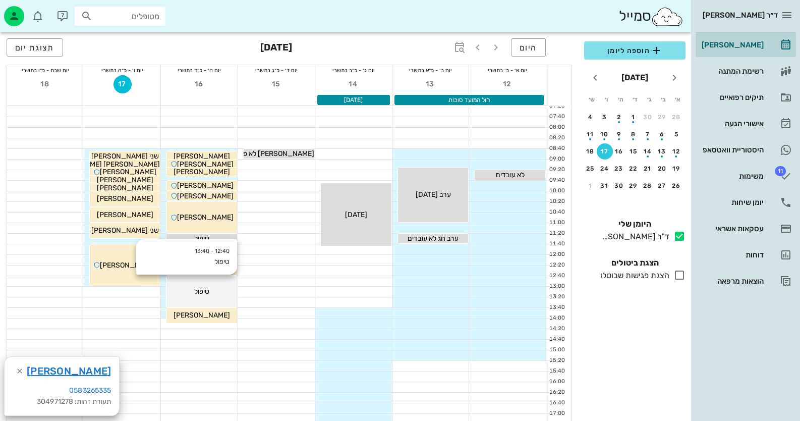
click at [204, 280] on div "12:40 - 13:40 טיפול טיפול" at bounding box center [201, 291] width 71 height 31
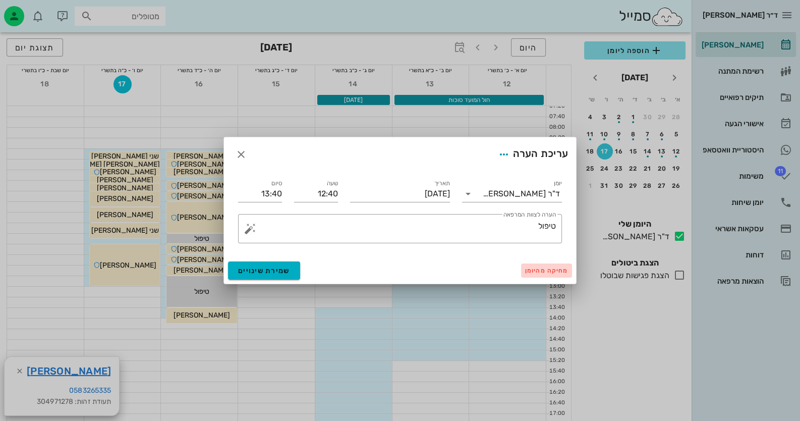
click at [557, 269] on span "מחיקה מהיומן" at bounding box center [546, 270] width 43 height 7
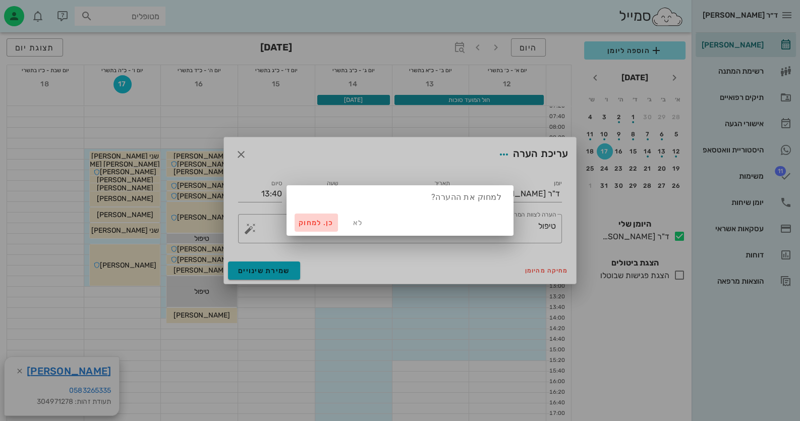
click at [330, 222] on span "כן. למחוק" at bounding box center [316, 222] width 35 height 9
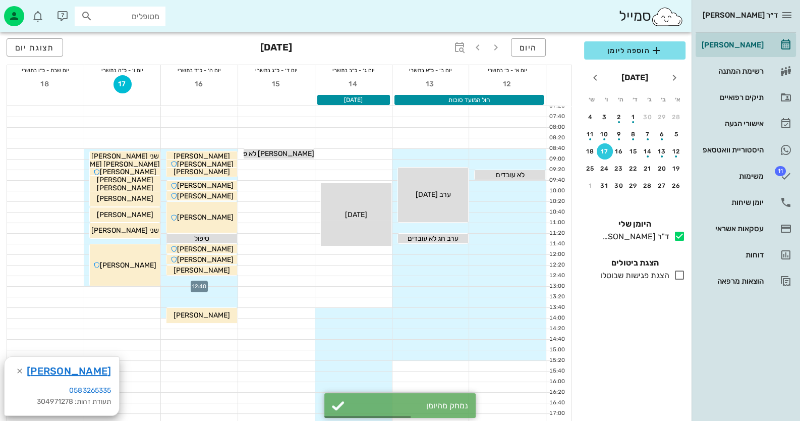
click at [227, 280] on div at bounding box center [199, 281] width 77 height 10
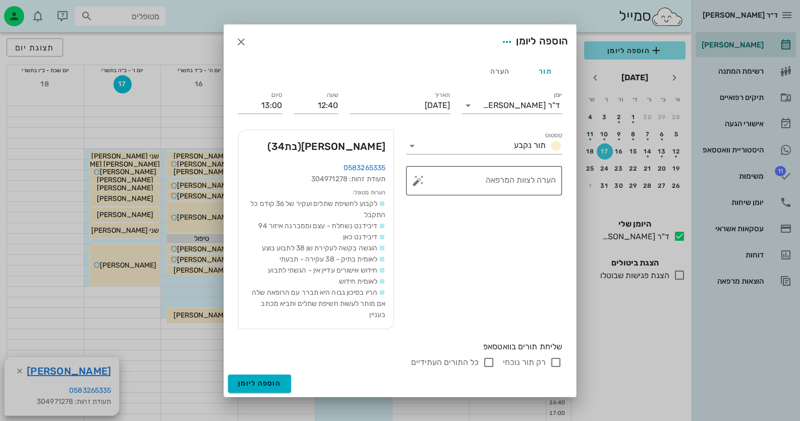
click at [418, 177] on button "button" at bounding box center [418, 181] width 12 height 12
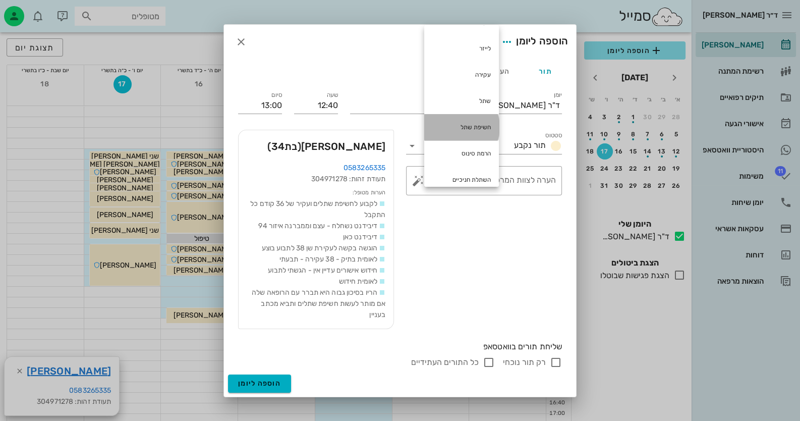
click at [448, 123] on div "חשיפת שתל" at bounding box center [461, 127] width 75 height 26
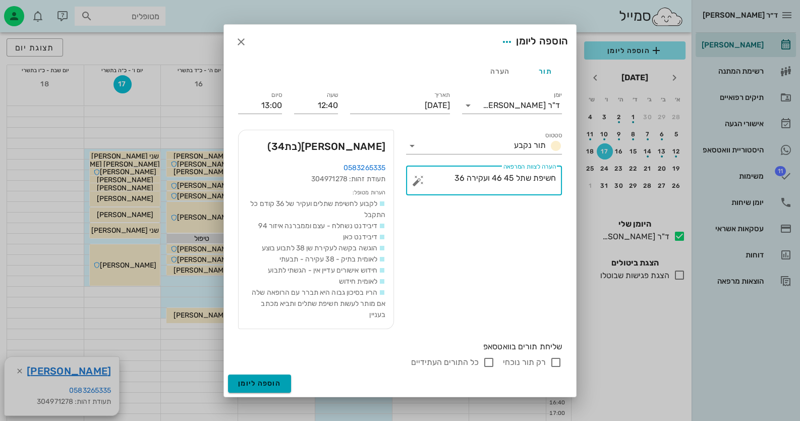
type textarea "חשיפת שתל 45 46 ועקירה 36"
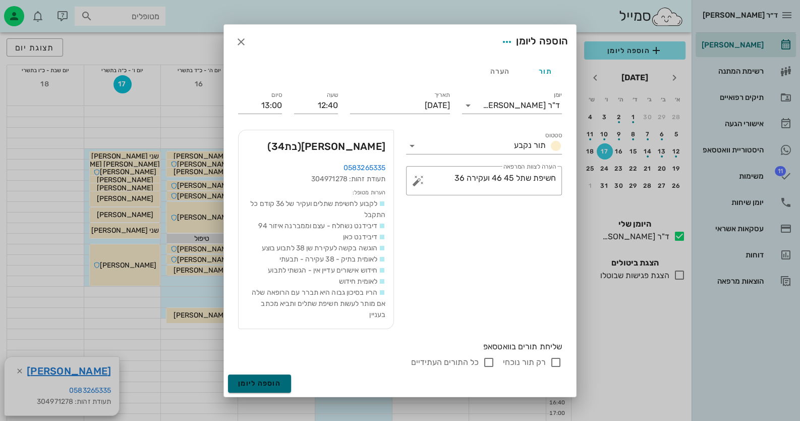
click at [259, 380] on span "הוספה ליומן" at bounding box center [259, 383] width 43 height 9
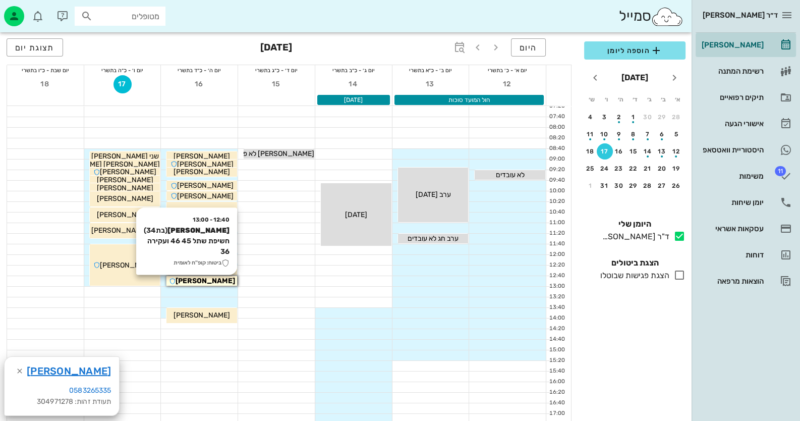
click at [221, 281] on div "[PERSON_NAME]" at bounding box center [201, 280] width 71 height 11
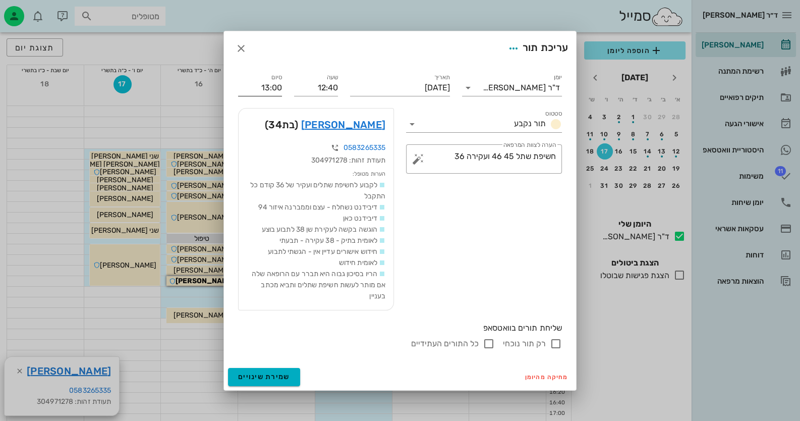
click at [265, 91] on input "13:00" at bounding box center [260, 88] width 44 height 16
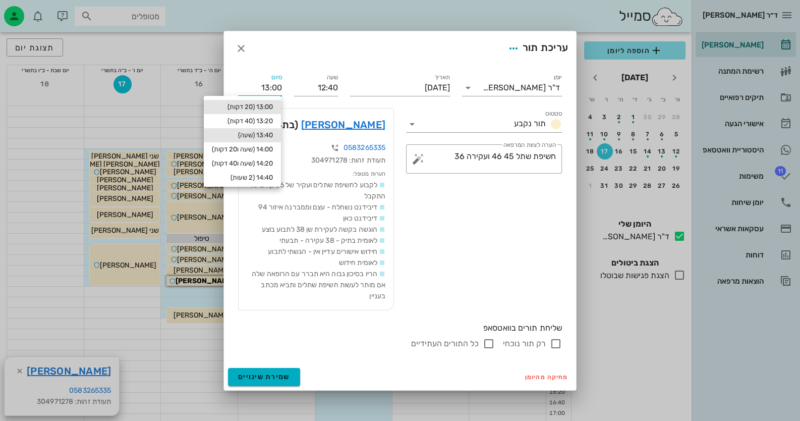
click at [270, 132] on div "13:40 (שעה)" at bounding box center [242, 135] width 61 height 8
type input "13:40"
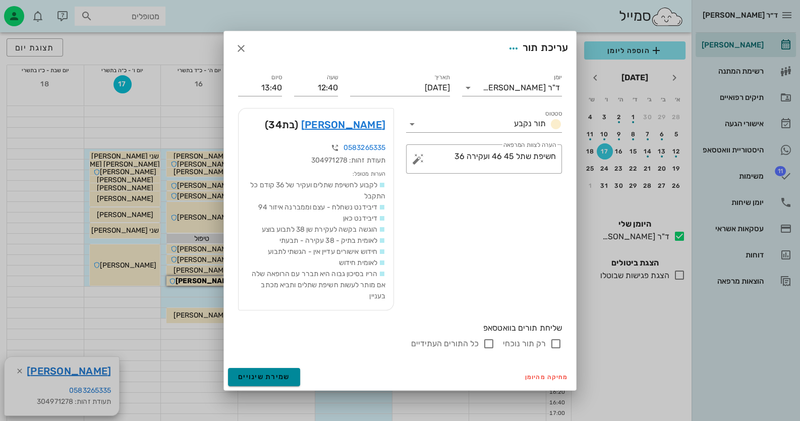
click at [278, 372] on span "שמירת שינויים" at bounding box center [264, 376] width 52 height 9
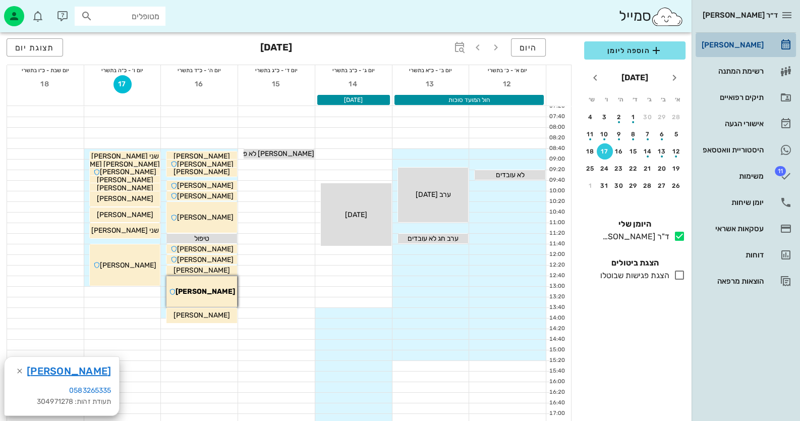
click at [754, 48] on div "[PERSON_NAME]" at bounding box center [732, 45] width 64 height 8
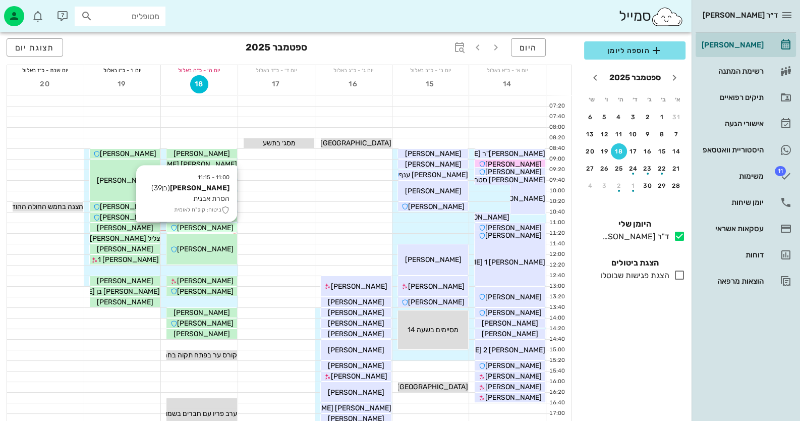
click at [217, 226] on span "[PERSON_NAME]" at bounding box center [205, 227] width 56 height 9
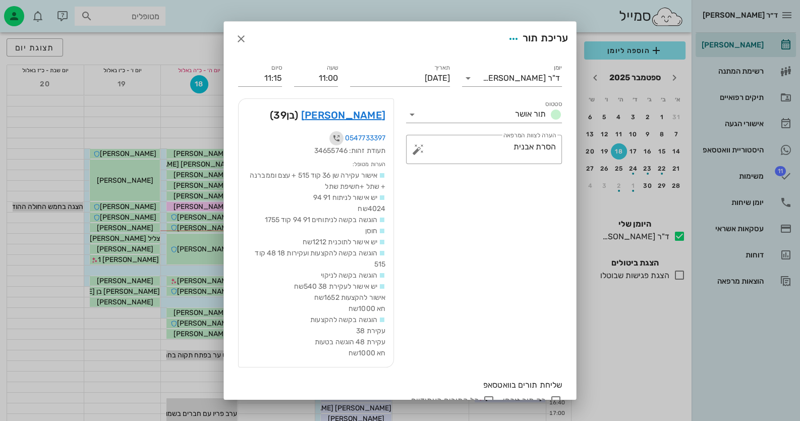
click at [338, 138] on icon "button" at bounding box center [336, 138] width 12 height 12
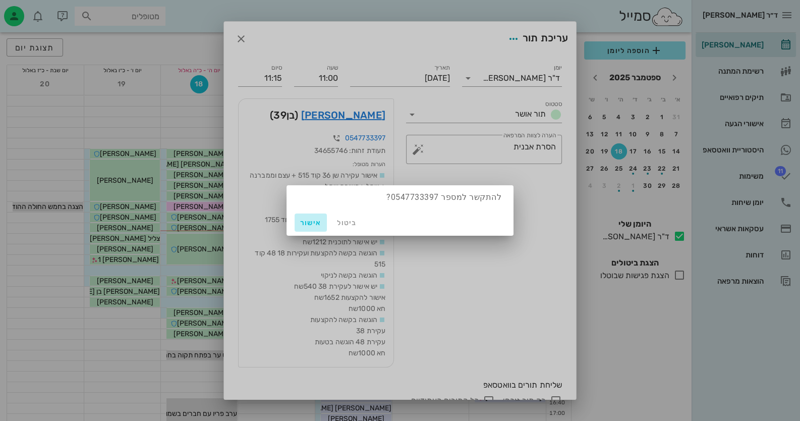
click at [313, 224] on span "אישור" at bounding box center [311, 222] width 24 height 9
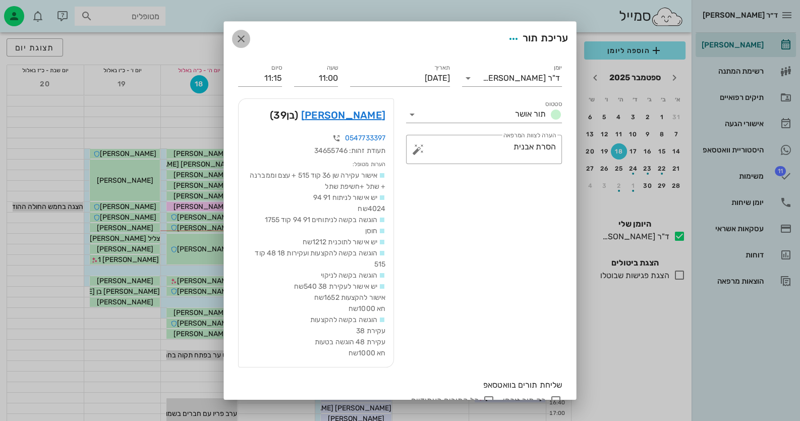
click at [247, 35] on icon "button" at bounding box center [241, 39] width 12 height 12
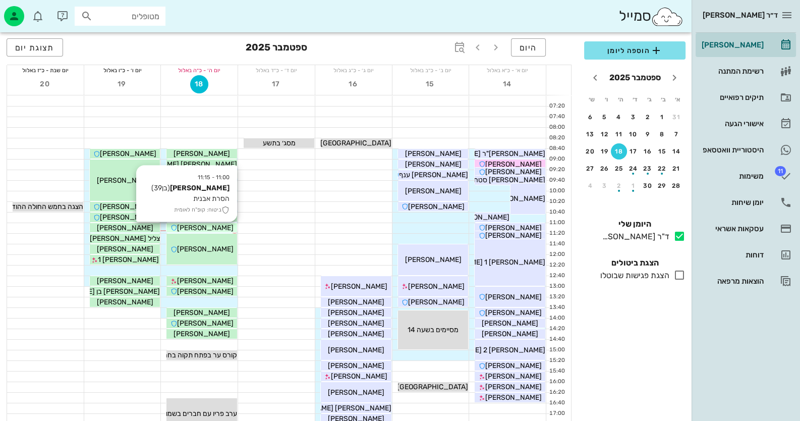
click at [214, 229] on span "[PERSON_NAME]" at bounding box center [205, 227] width 56 height 9
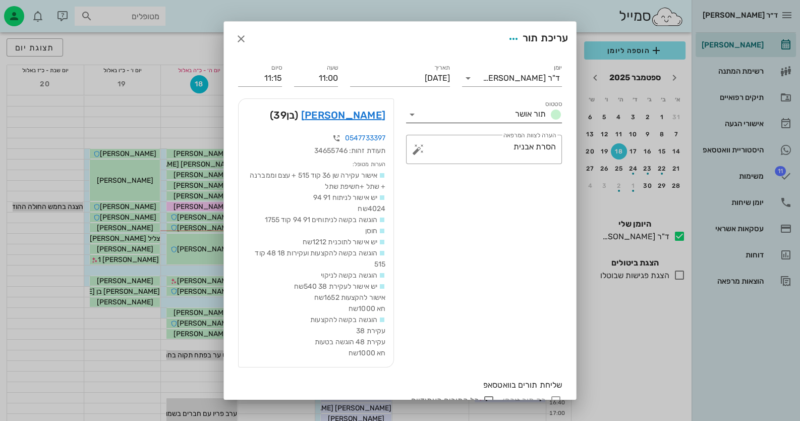
click at [415, 112] on icon at bounding box center [412, 114] width 12 height 12
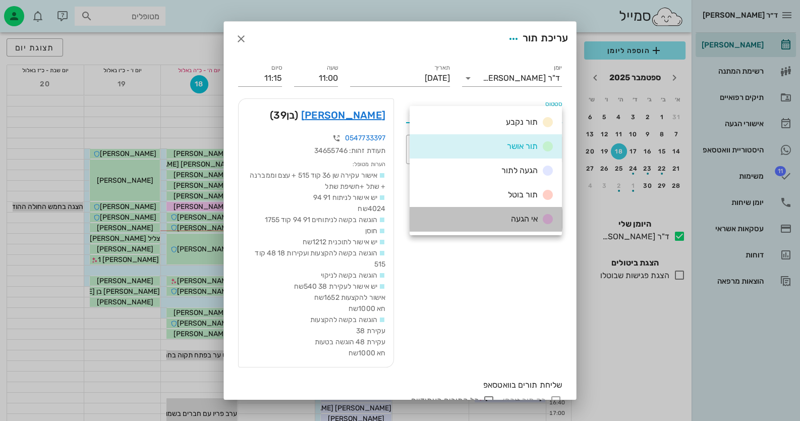
click at [521, 211] on div "אי הגעה" at bounding box center [486, 219] width 152 height 24
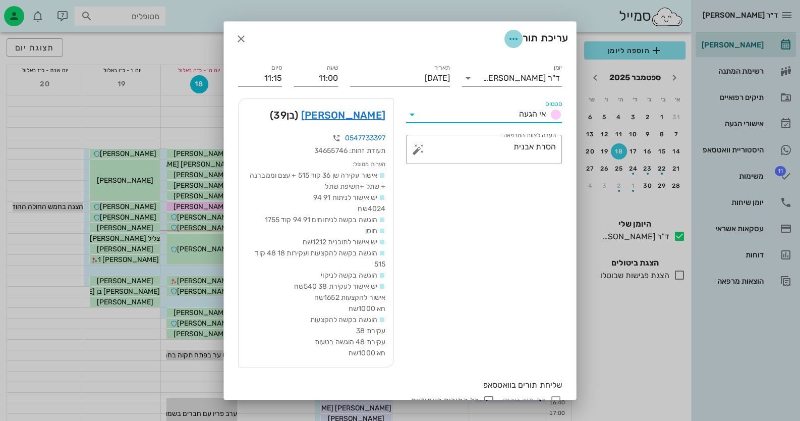
click at [517, 40] on span "button" at bounding box center [513, 39] width 18 height 12
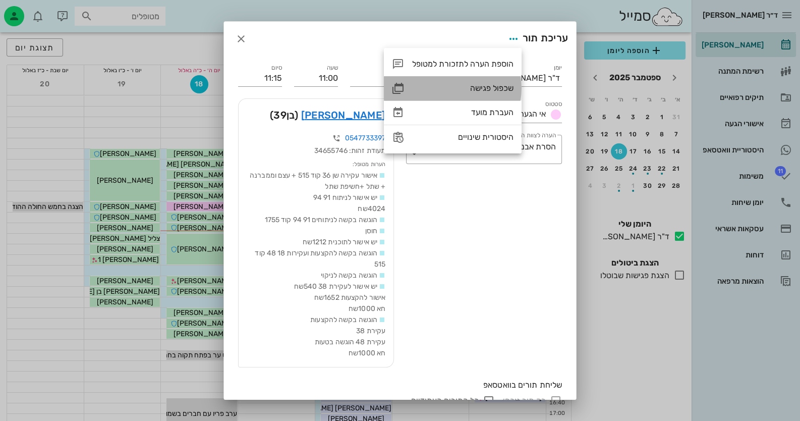
click at [492, 82] on div "שכפול פגישה" at bounding box center [453, 88] width 138 height 24
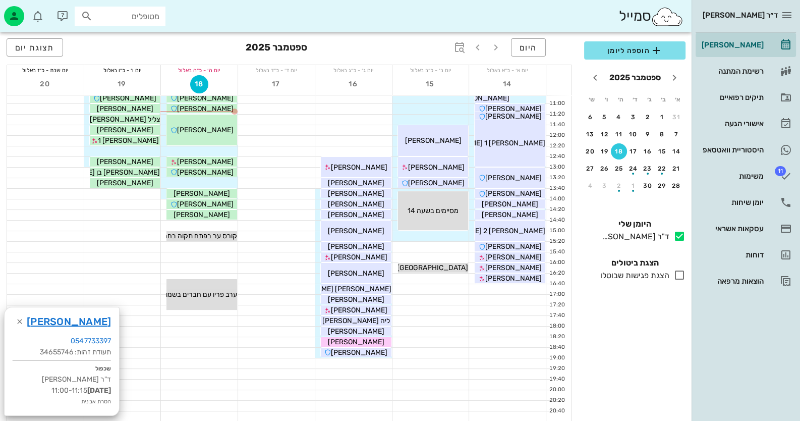
scroll to position [18, 0]
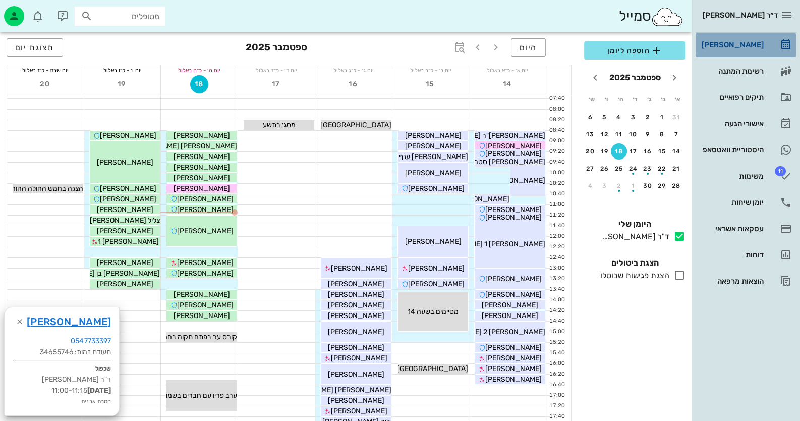
click at [779, 49] on link "[PERSON_NAME]" at bounding box center [746, 45] width 100 height 24
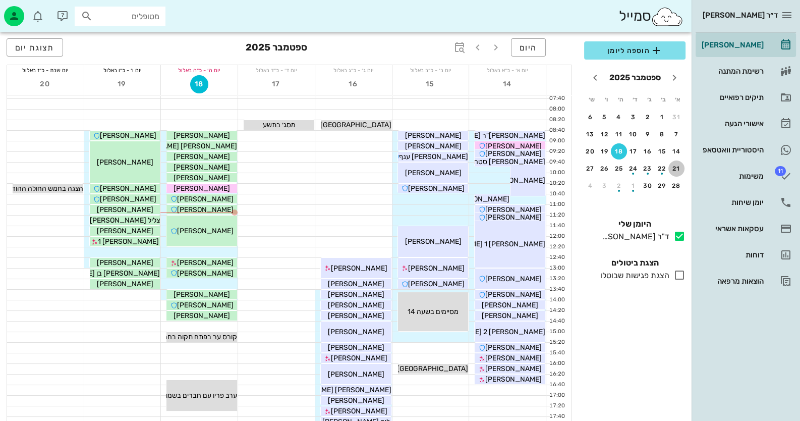
click at [671, 168] on div "21" at bounding box center [676, 168] width 16 height 7
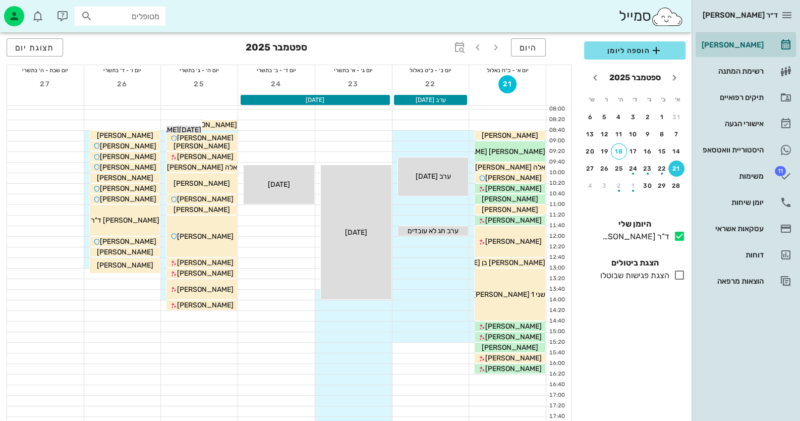
click at [677, 169] on div "21" at bounding box center [676, 168] width 16 height 7
click at [674, 182] on div "28" at bounding box center [676, 185] width 16 height 7
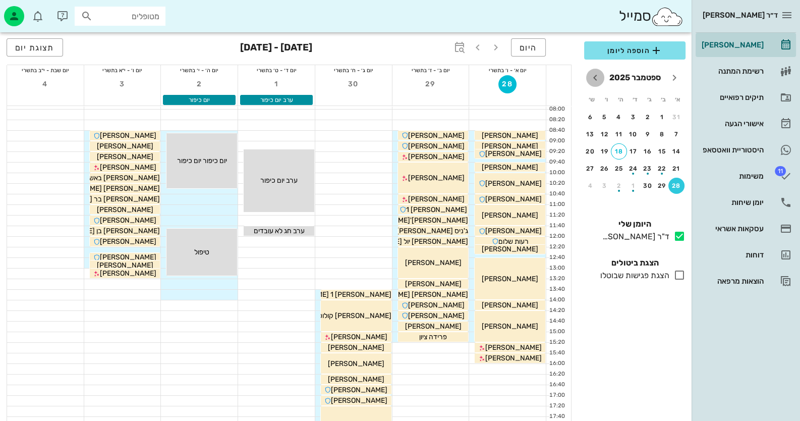
click at [595, 74] on icon "חודש הבא" at bounding box center [595, 78] width 12 height 12
click at [674, 135] on div "5" at bounding box center [676, 134] width 16 height 7
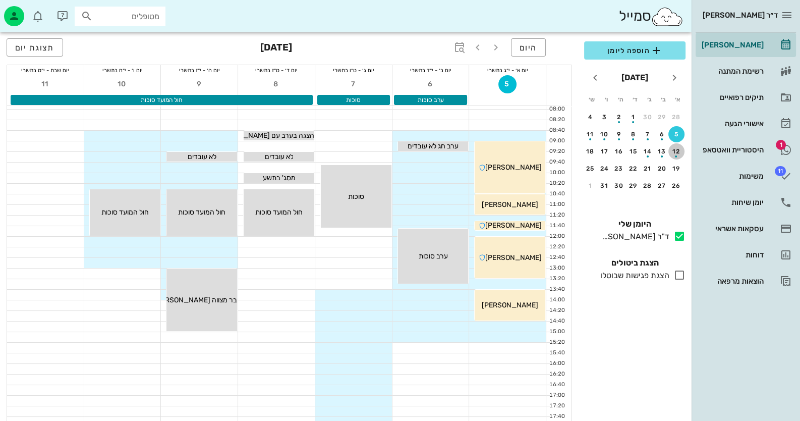
click at [680, 153] on div "button" at bounding box center [676, 154] width 16 height 6
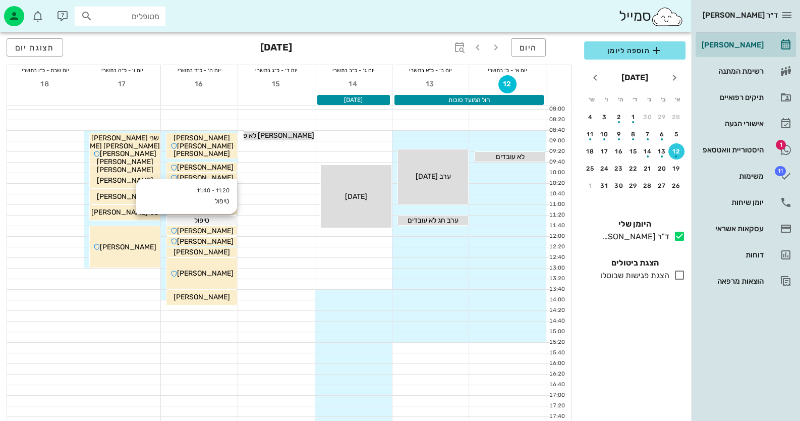
click at [222, 217] on div "טיפול" at bounding box center [201, 220] width 71 height 11
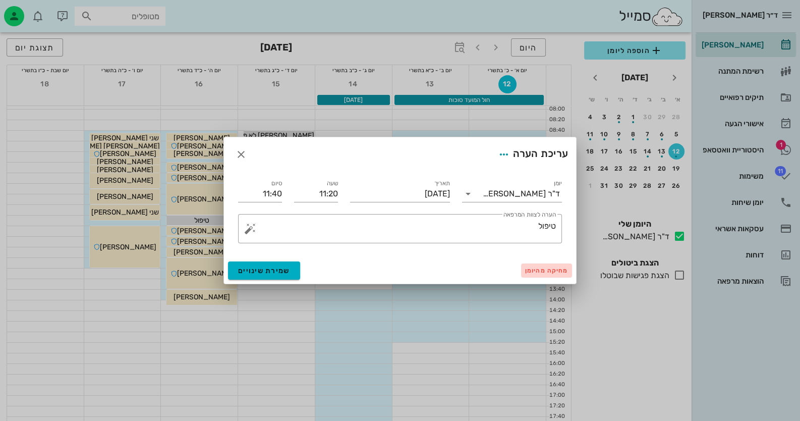
click at [546, 264] on button "מחיקה מהיומן" at bounding box center [546, 270] width 51 height 14
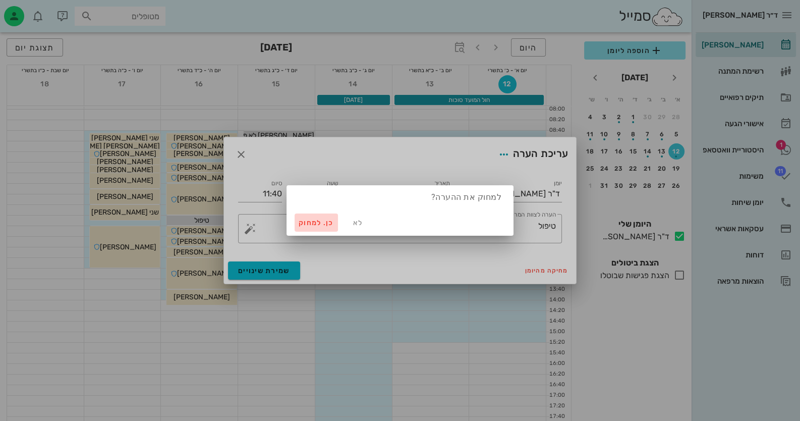
click at [331, 220] on span "כן. למחוק" at bounding box center [316, 222] width 35 height 9
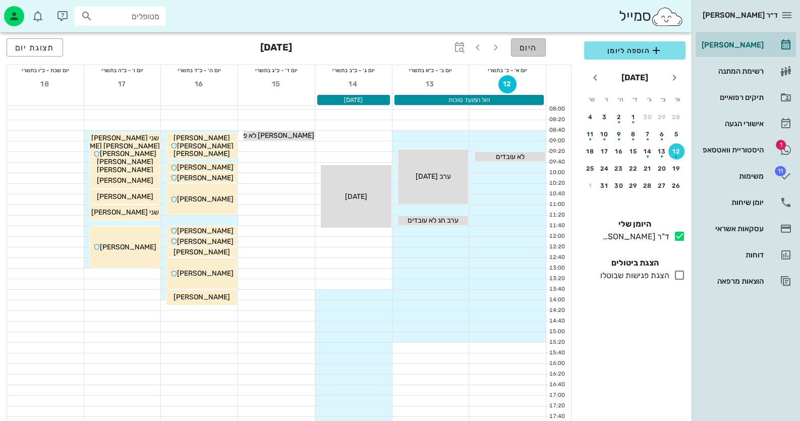
click at [520, 52] on button "היום" at bounding box center [528, 47] width 35 height 18
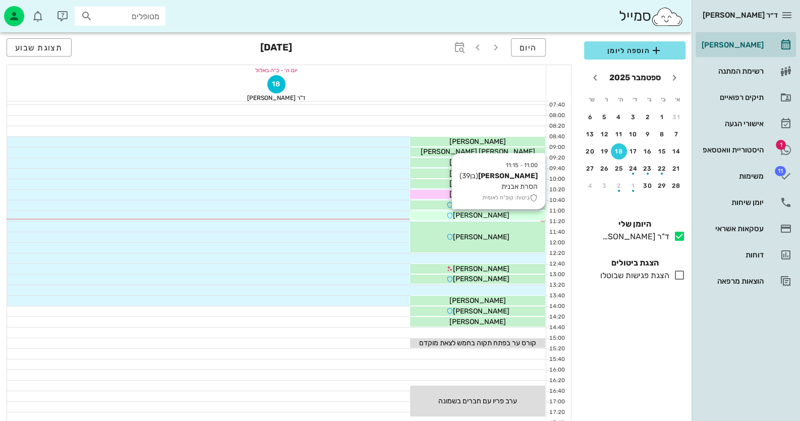
click at [495, 213] on span "[PERSON_NAME]" at bounding box center [481, 215] width 56 height 9
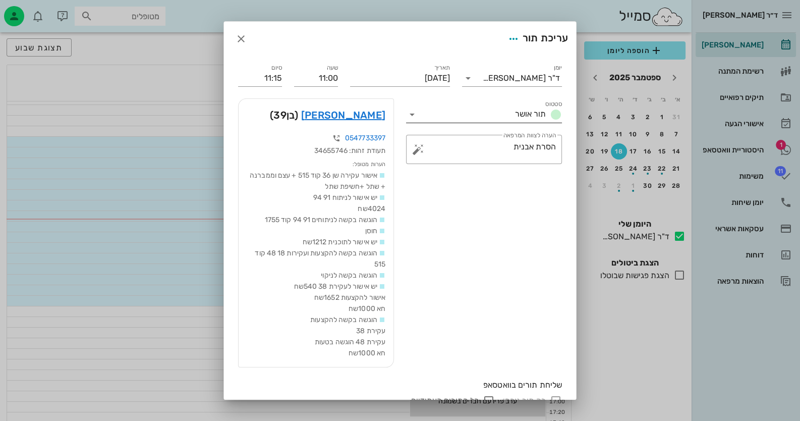
click at [418, 115] on icon at bounding box center [412, 114] width 12 height 12
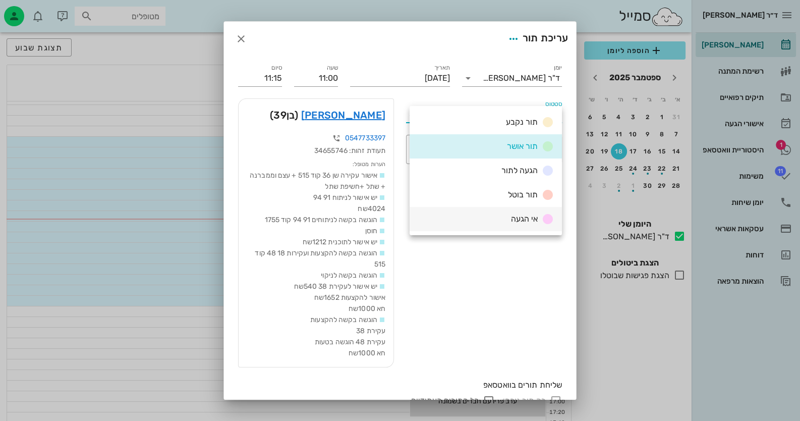
click at [496, 211] on div "אי הגעה" at bounding box center [486, 219] width 152 height 24
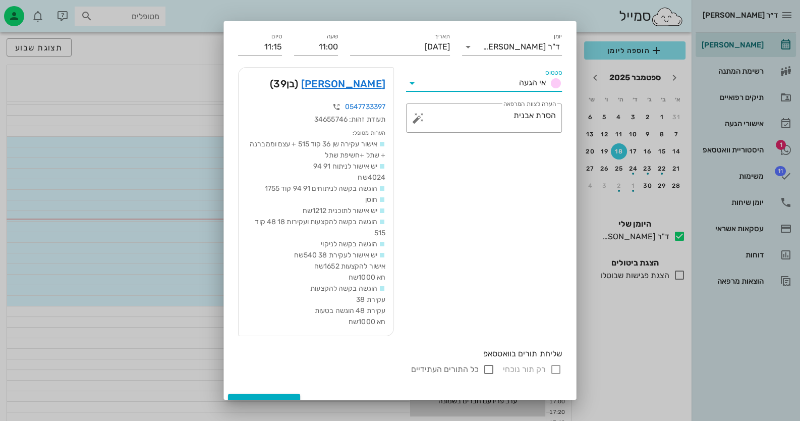
scroll to position [47, 0]
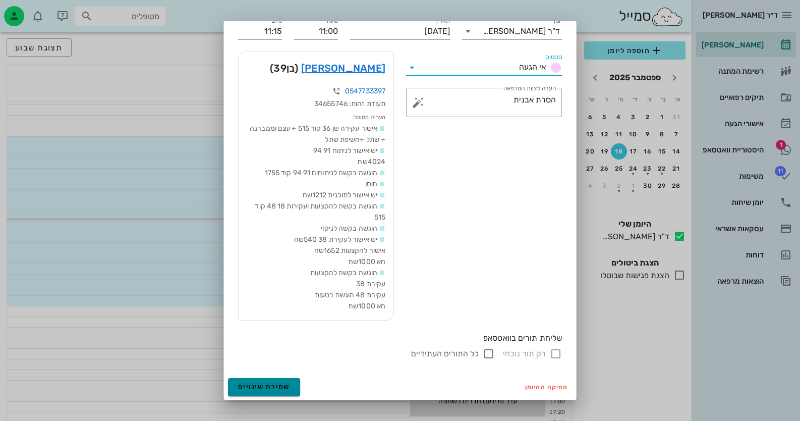
click at [272, 384] on span "שמירת שינויים" at bounding box center [264, 386] width 52 height 9
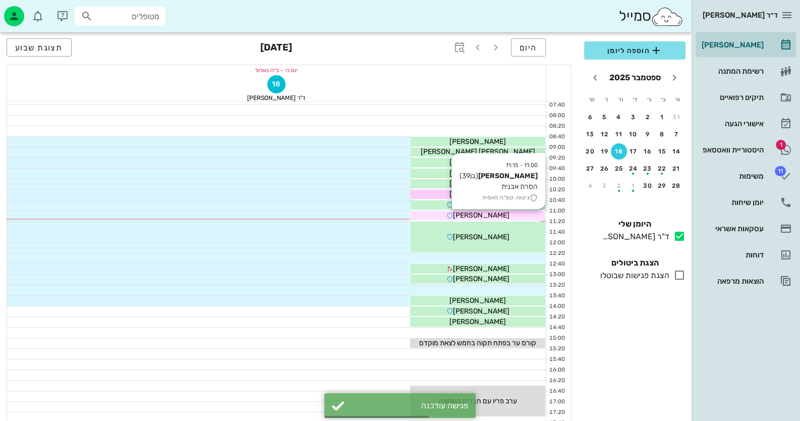
click at [501, 214] on div "[PERSON_NAME]" at bounding box center [477, 215] width 135 height 11
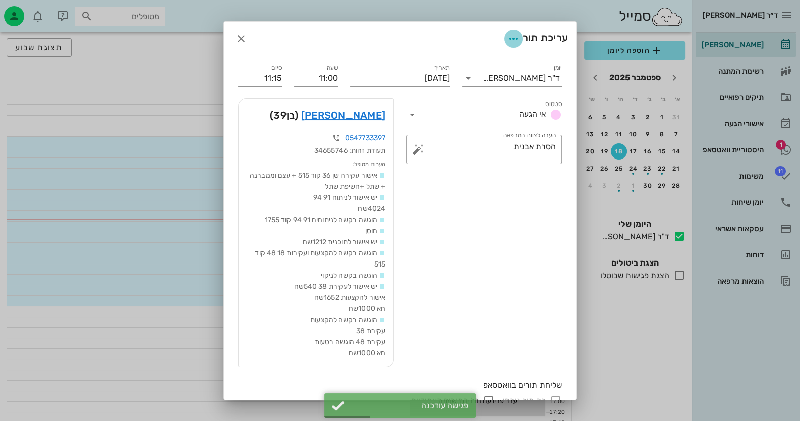
click at [517, 36] on icon "button" at bounding box center [513, 39] width 12 height 12
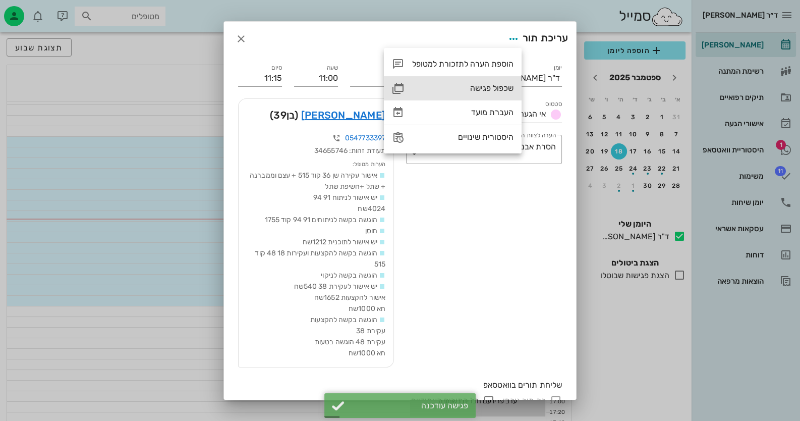
click at [491, 91] on div "שכפול פגישה" at bounding box center [462, 88] width 101 height 10
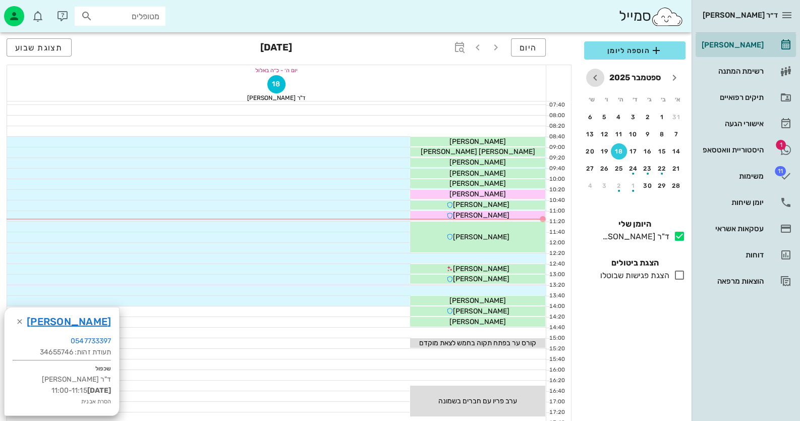
click at [593, 76] on icon "חודש הבא" at bounding box center [595, 78] width 12 height 12
click at [623, 150] on div "16" at bounding box center [619, 151] width 16 height 7
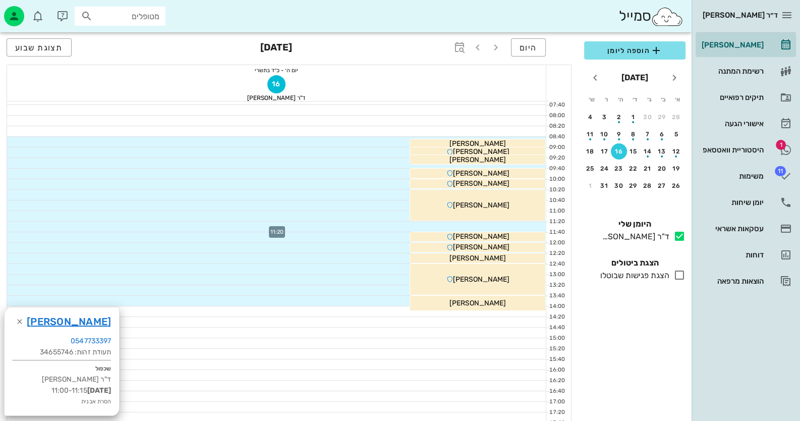
click at [469, 224] on div at bounding box center [276, 226] width 539 height 10
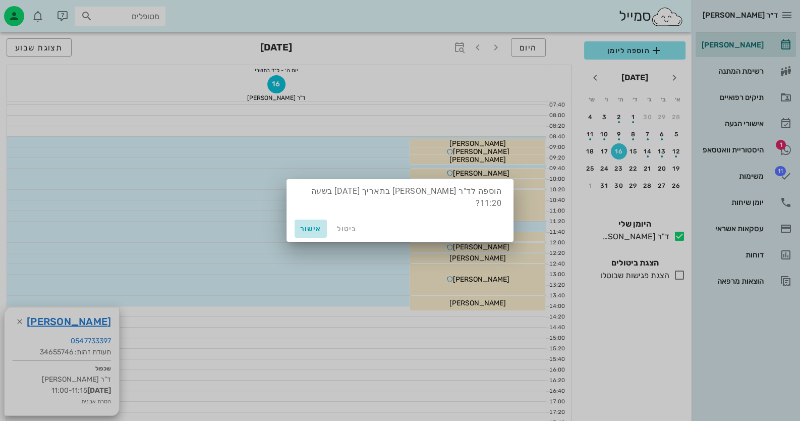
click at [310, 224] on span "אישור" at bounding box center [311, 228] width 24 height 9
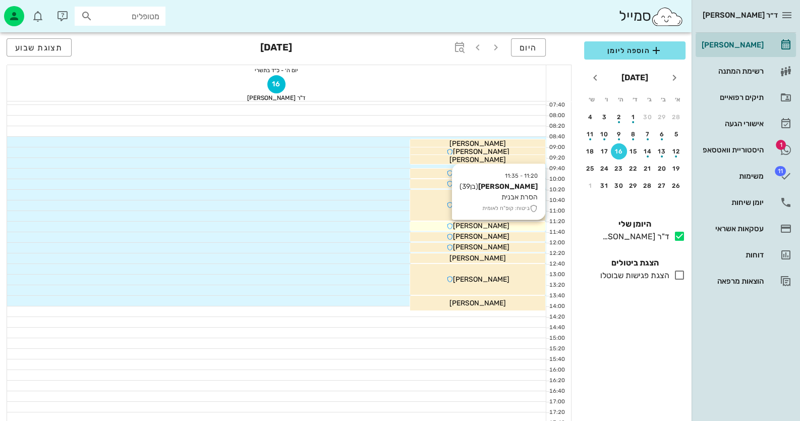
click at [495, 222] on span "[PERSON_NAME]" at bounding box center [481, 225] width 56 height 9
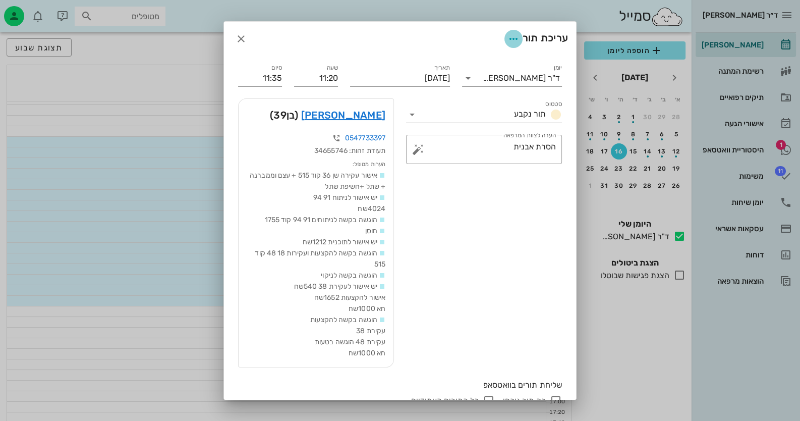
click at [515, 34] on icon "button" at bounding box center [513, 39] width 12 height 12
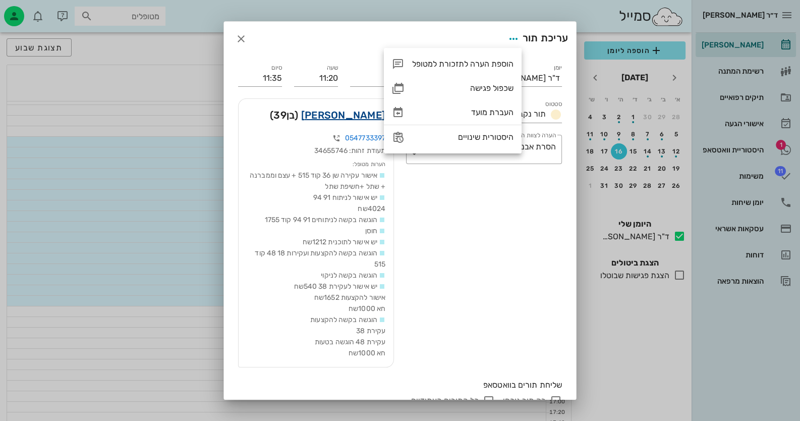
click at [360, 109] on link "אבירם כהן" at bounding box center [343, 115] width 84 height 16
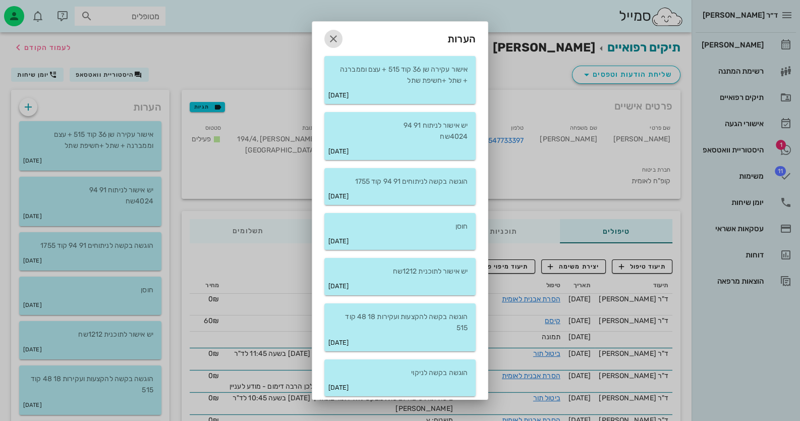
click at [337, 41] on icon "button" at bounding box center [333, 39] width 12 height 12
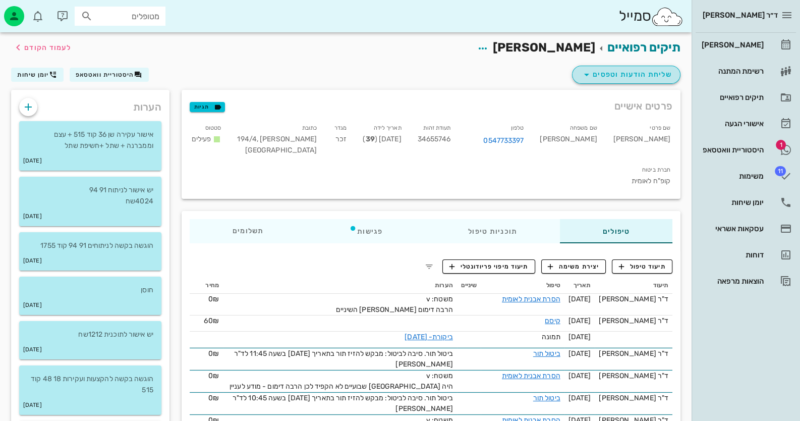
click at [658, 70] on span "שליחת הודעות וטפסים" at bounding box center [626, 75] width 91 height 12
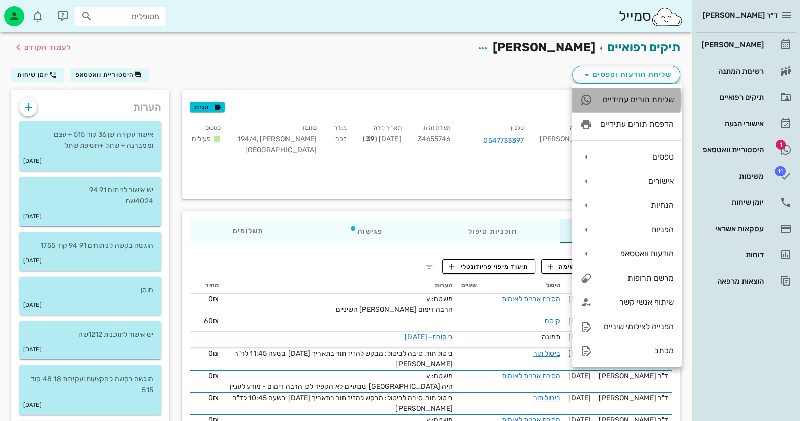
click at [657, 100] on div "שליחת תורים עתידיים" at bounding box center [637, 100] width 74 height 10
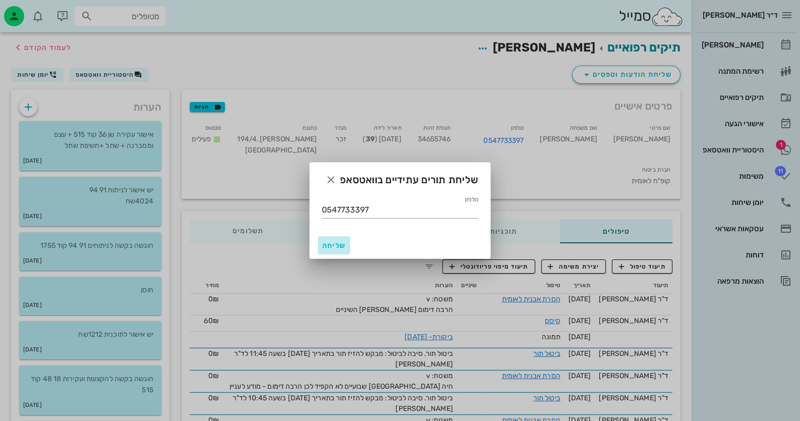
click at [335, 247] on span "שליחה" at bounding box center [334, 245] width 24 height 9
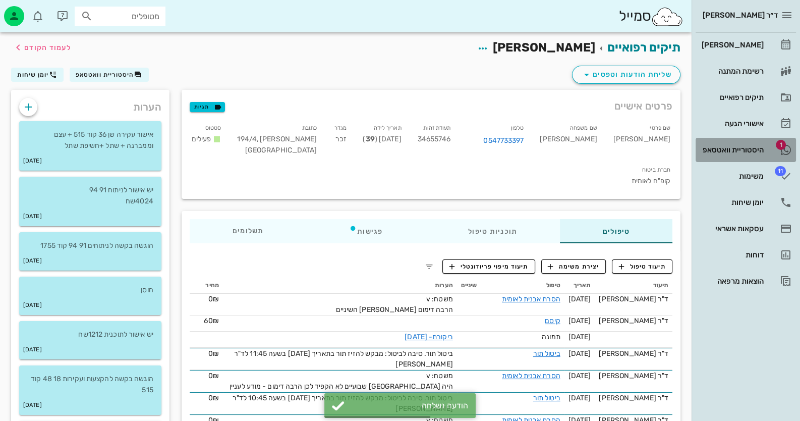
click at [758, 148] on div "היסטוריית וואטסאפ" at bounding box center [732, 150] width 64 height 8
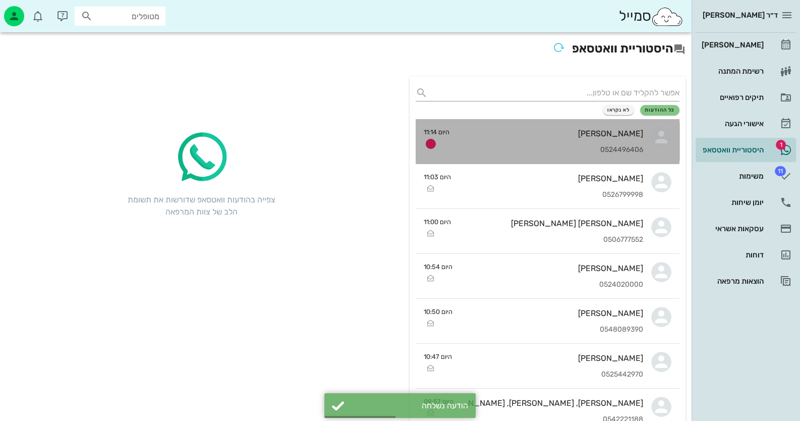
click at [539, 138] on div "אלון דורבן 0524496406" at bounding box center [551, 141] width 186 height 44
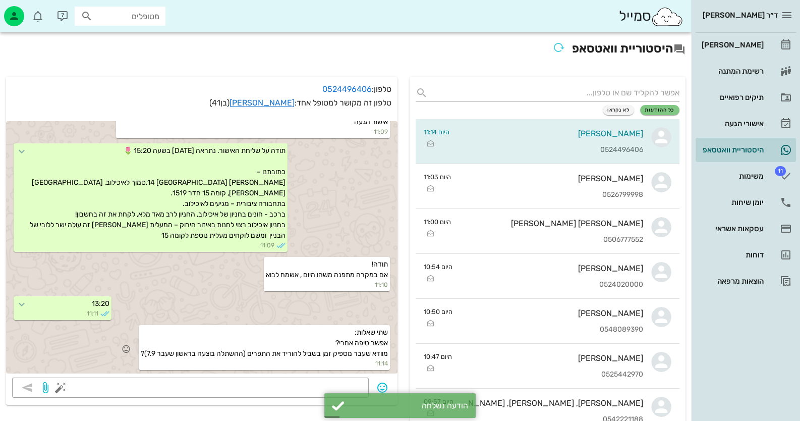
scroll to position [50, 0]
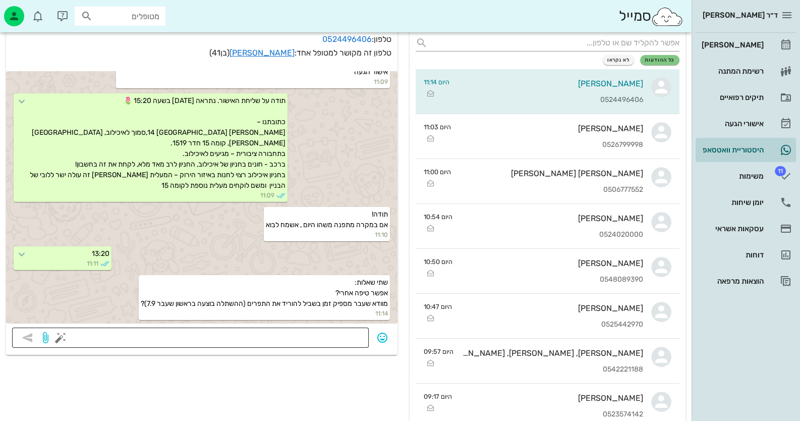
click at [323, 341] on textarea at bounding box center [213, 338] width 300 height 16
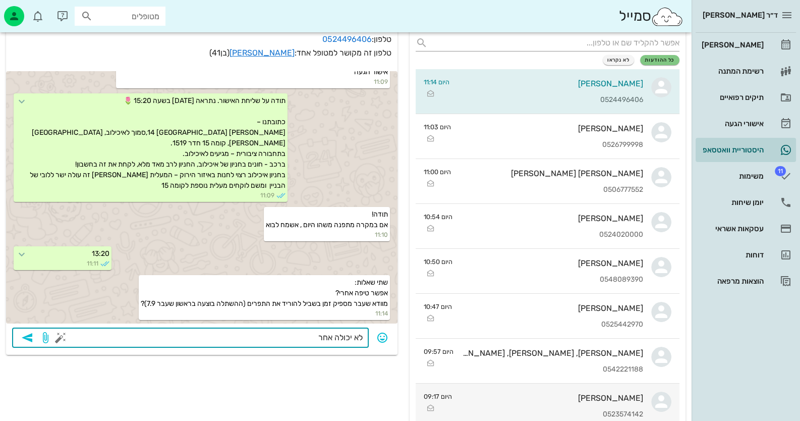
type textarea "לא יכולה אחרי"
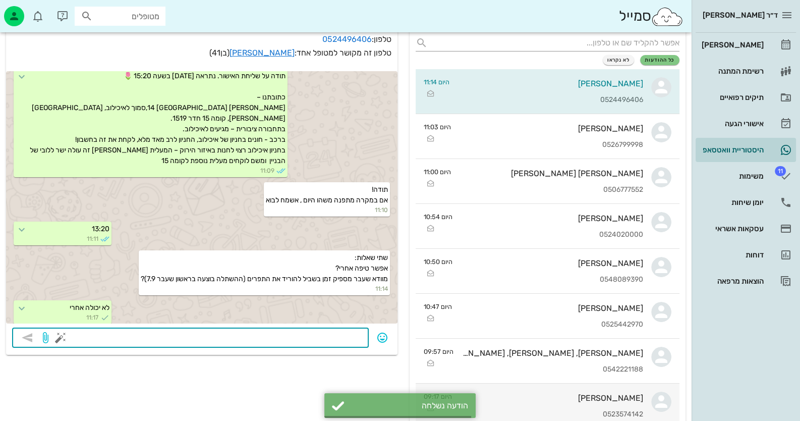
scroll to position [1543, 0]
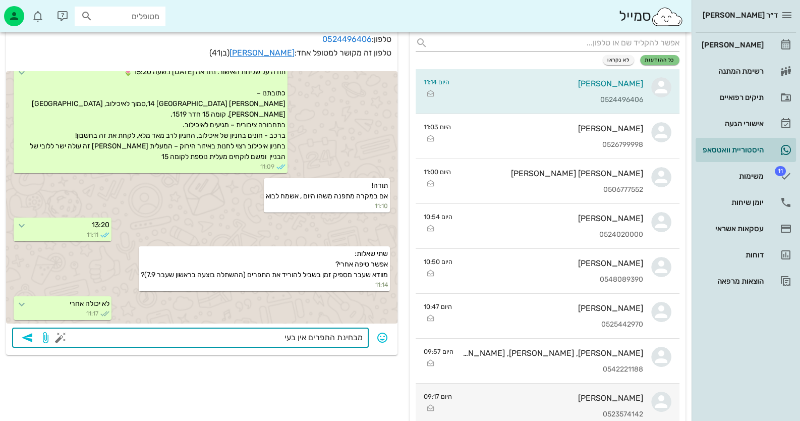
type textarea "מבחינת התפרים אין בעיה"
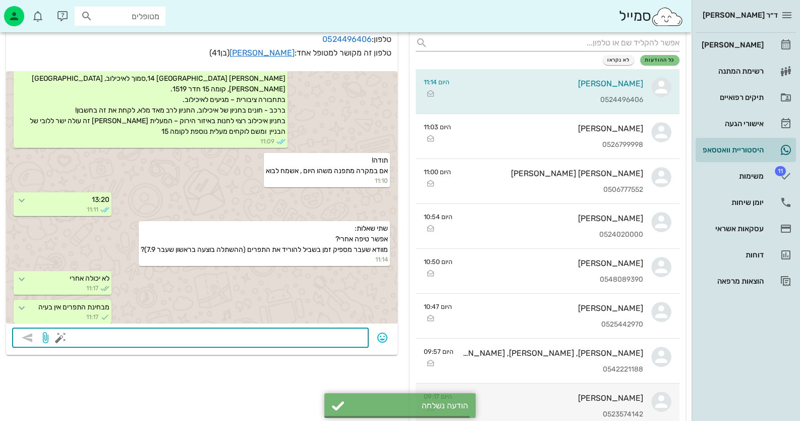
scroll to position [1571, 0]
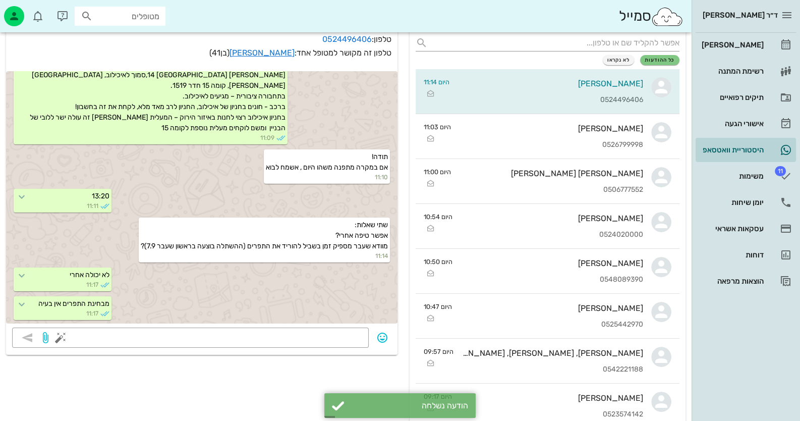
click at [272, 57] on p "טלפון זה מקושר למטופל אחד: אלון דורבן (בן 41 )" at bounding box center [201, 53] width 379 height 12
click at [273, 52] on link "אלון דורבן" at bounding box center [262, 53] width 65 height 10
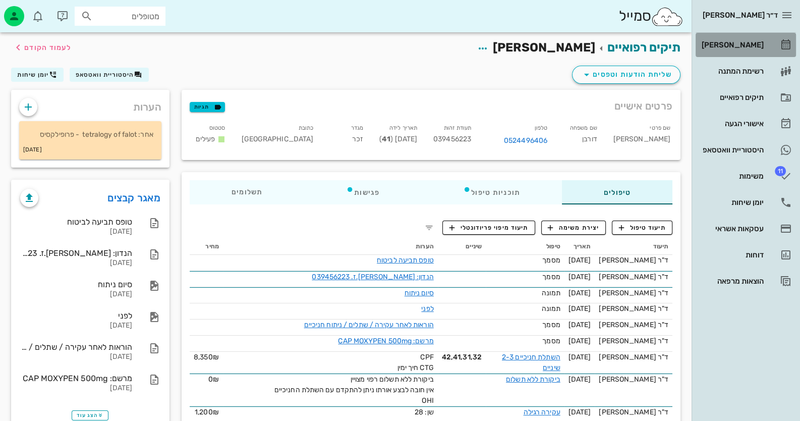
click at [752, 48] on div "[PERSON_NAME]" at bounding box center [732, 45] width 64 height 8
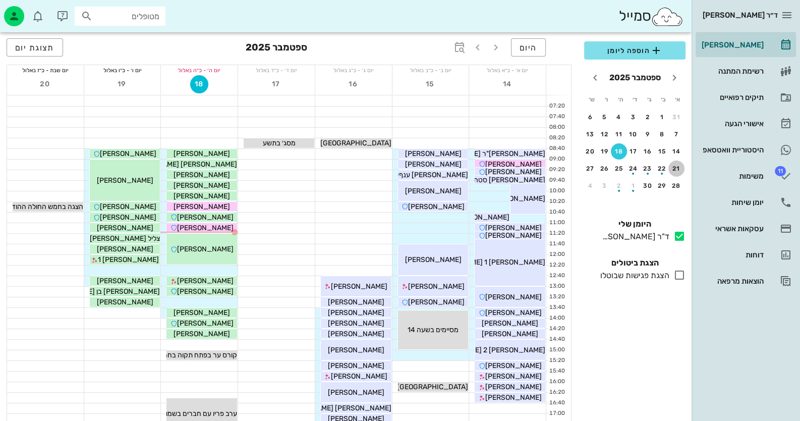
click at [675, 166] on div "21" at bounding box center [676, 168] width 16 height 7
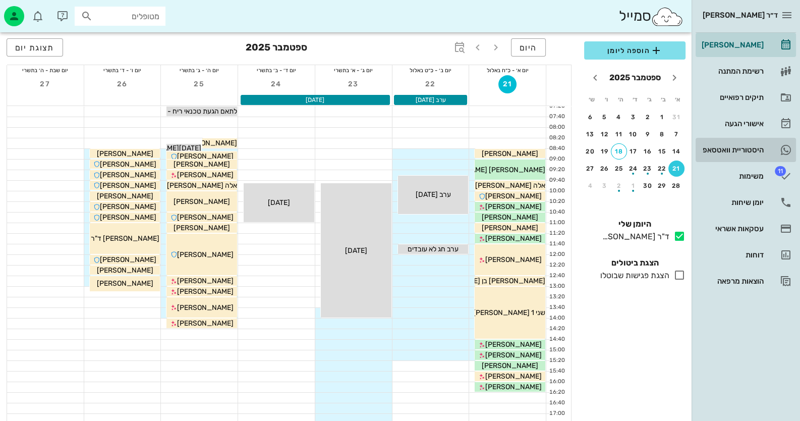
click at [757, 145] on div "היסטוריית וואטסאפ" at bounding box center [732, 150] width 64 height 16
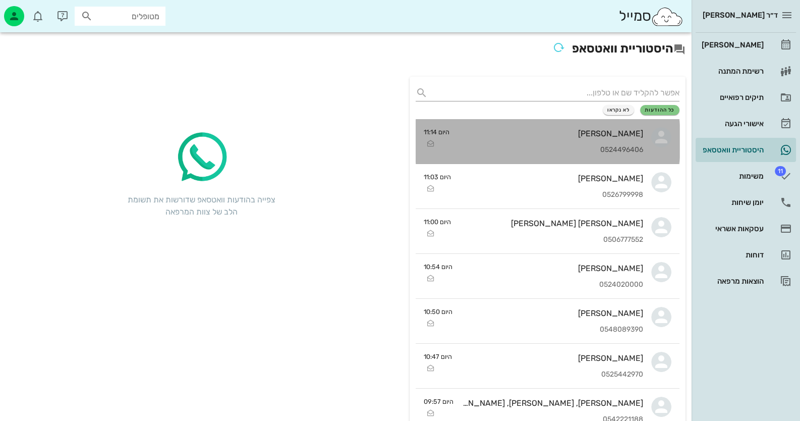
click at [657, 136] on icon at bounding box center [661, 137] width 20 height 20
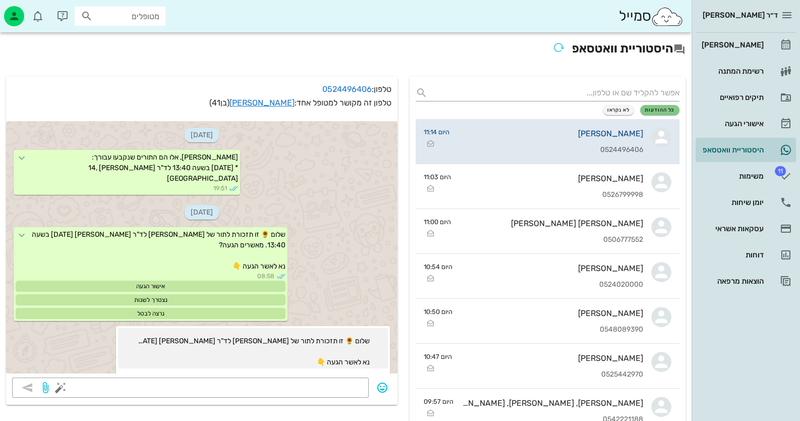
scroll to position [1571, 0]
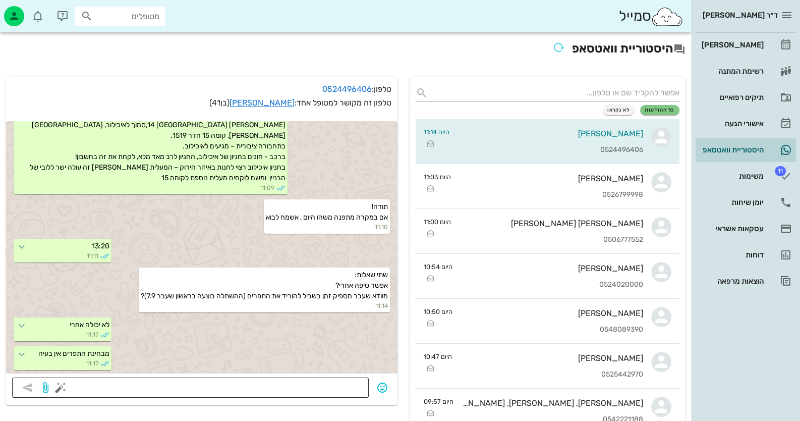
click at [313, 391] on textarea at bounding box center [213, 388] width 300 height 16
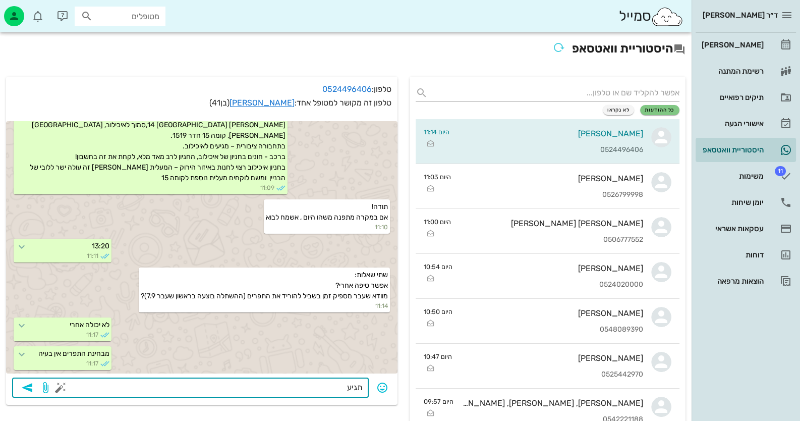
type textarea "תגיע?"
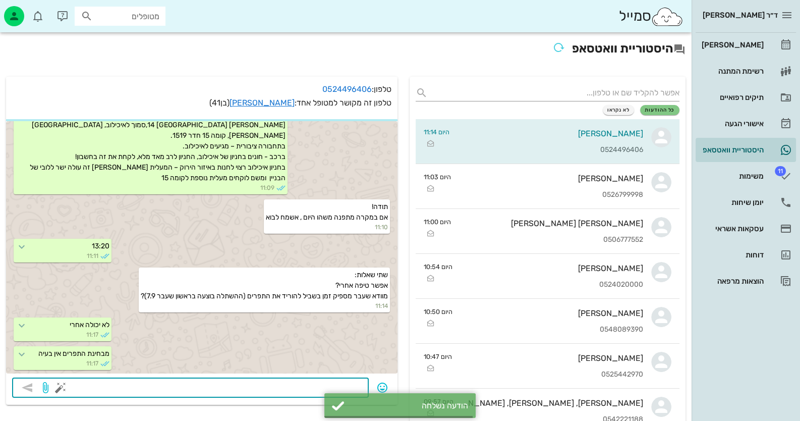
scroll to position [1601, 0]
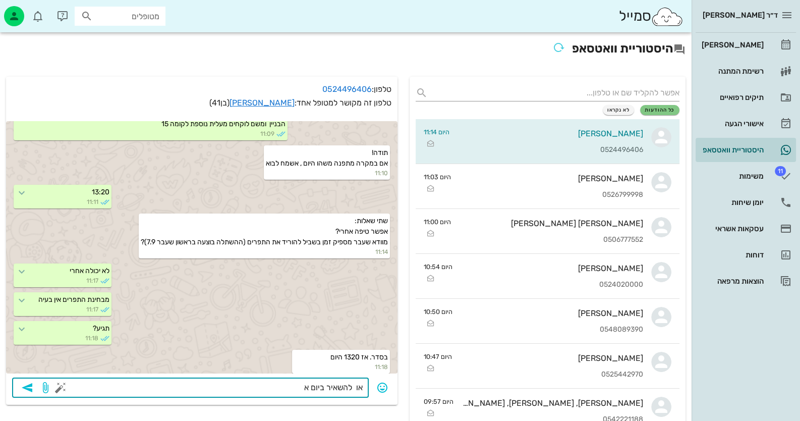
type textarea "או להשאיר ביום א?"
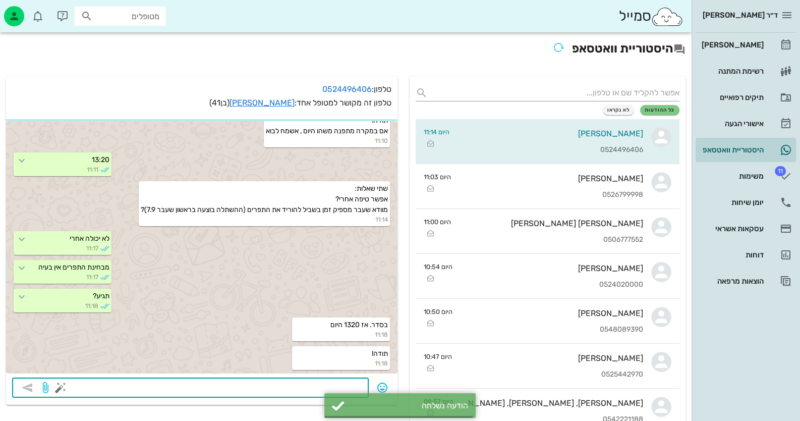
scroll to position [1687, 0]
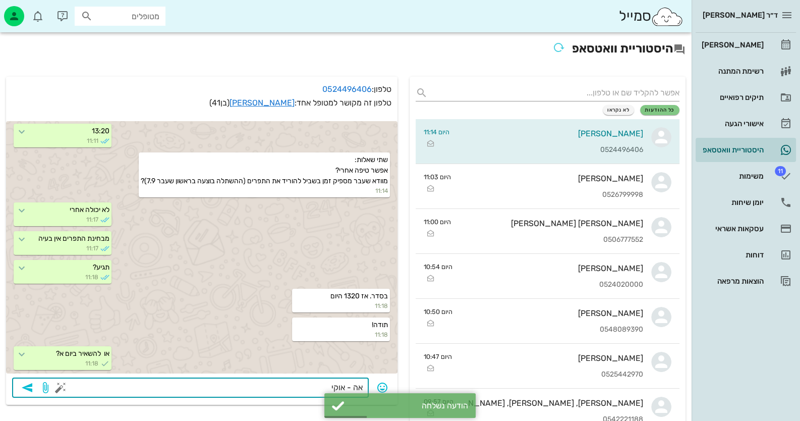
type textarea "אה - אוקי"
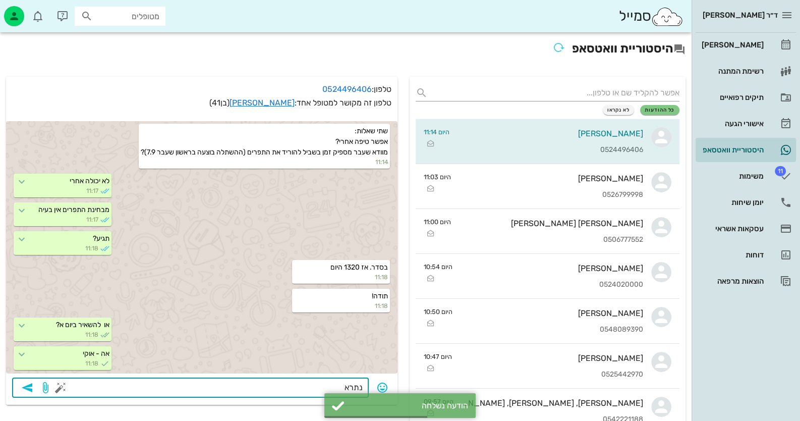
type textarea "נתראה"
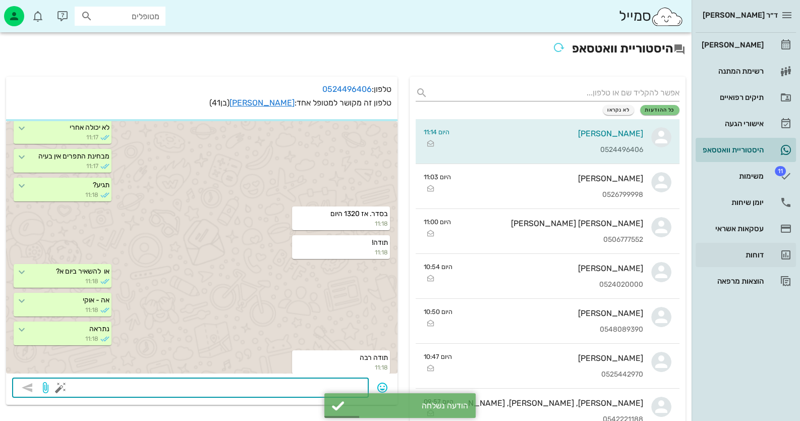
scroll to position [1773, 0]
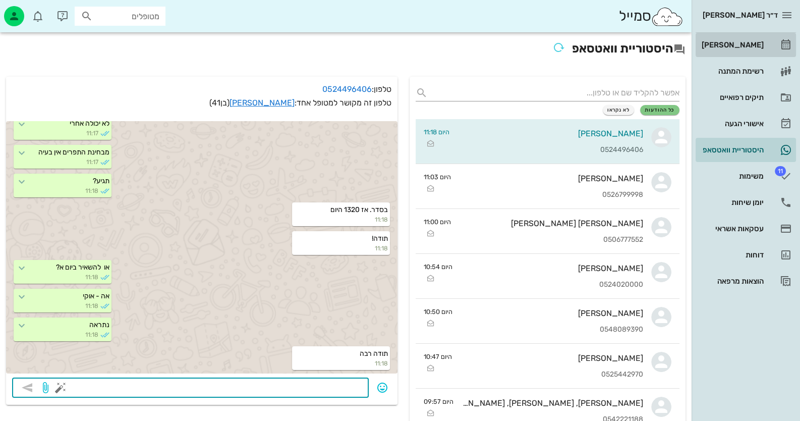
click at [752, 36] on link "[PERSON_NAME]" at bounding box center [746, 45] width 100 height 24
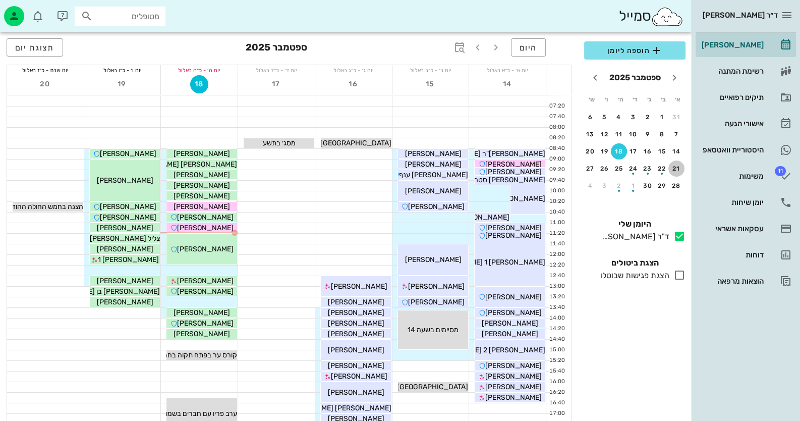
click at [675, 167] on div "21" at bounding box center [676, 168] width 16 height 7
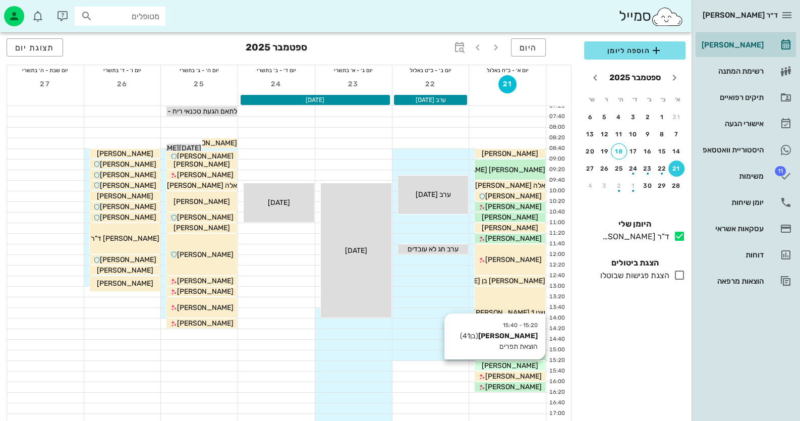
click at [530, 365] on div "[PERSON_NAME]" at bounding box center [510, 365] width 71 height 11
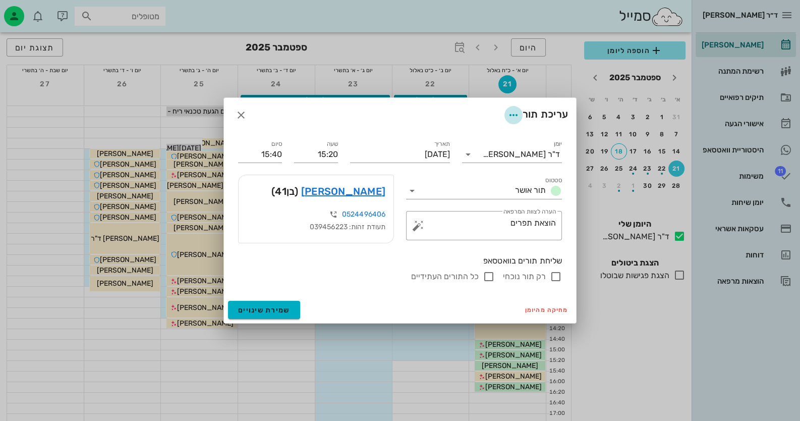
click at [507, 115] on icon "button" at bounding box center [513, 115] width 12 height 12
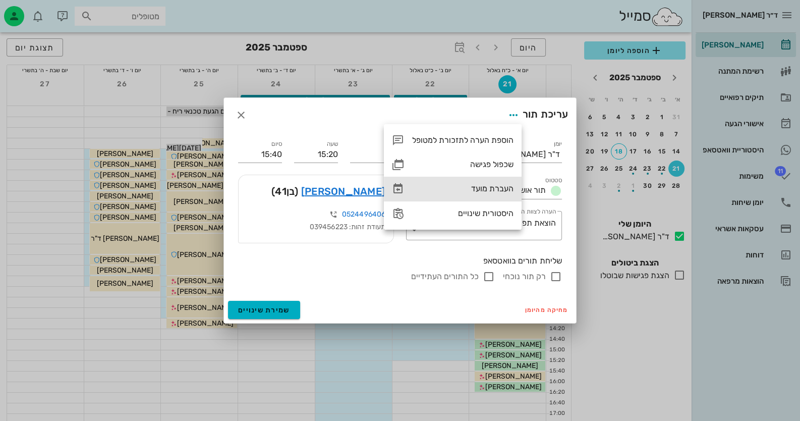
click at [497, 187] on div "העברת מועד" at bounding box center [462, 189] width 101 height 10
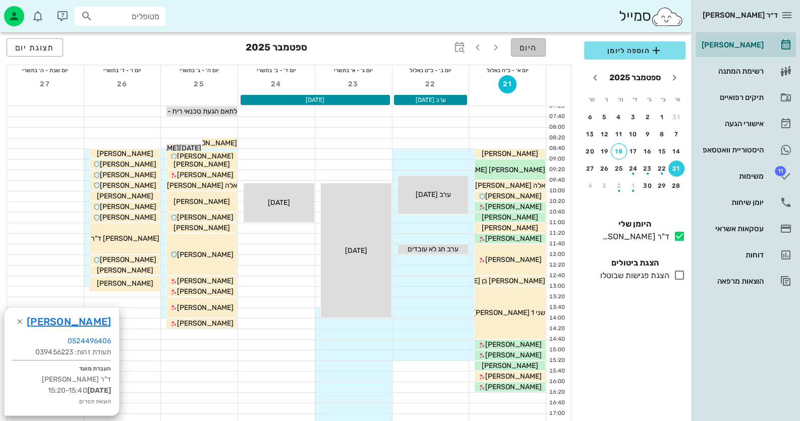
click at [527, 45] on span "היום" at bounding box center [529, 48] width 18 height 10
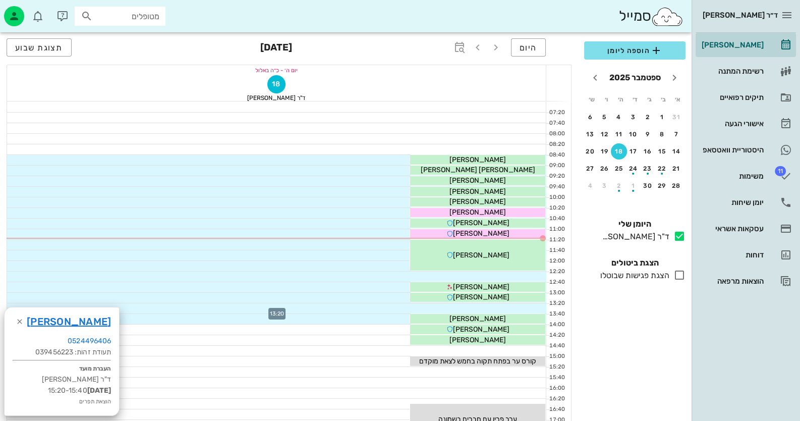
click at [519, 307] on div at bounding box center [276, 308] width 539 height 10
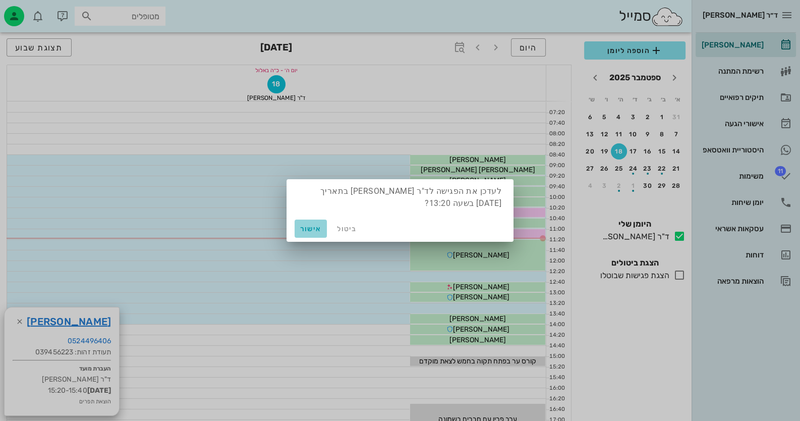
click at [320, 222] on button "אישור" at bounding box center [311, 228] width 32 height 18
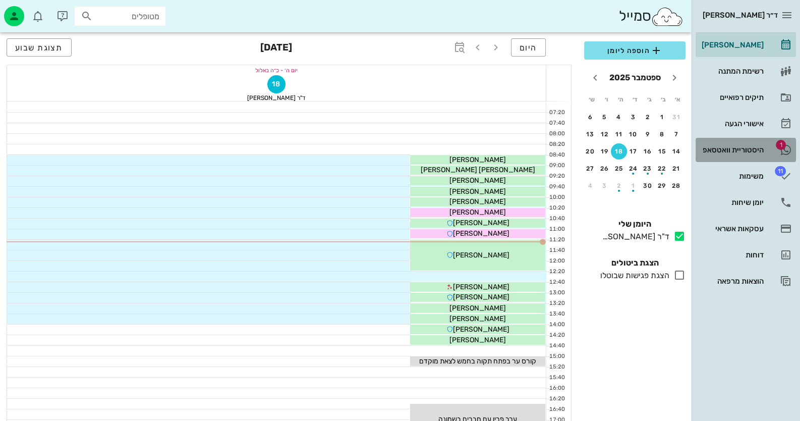
click at [742, 143] on div "היסטוריית וואטסאפ" at bounding box center [732, 150] width 64 height 16
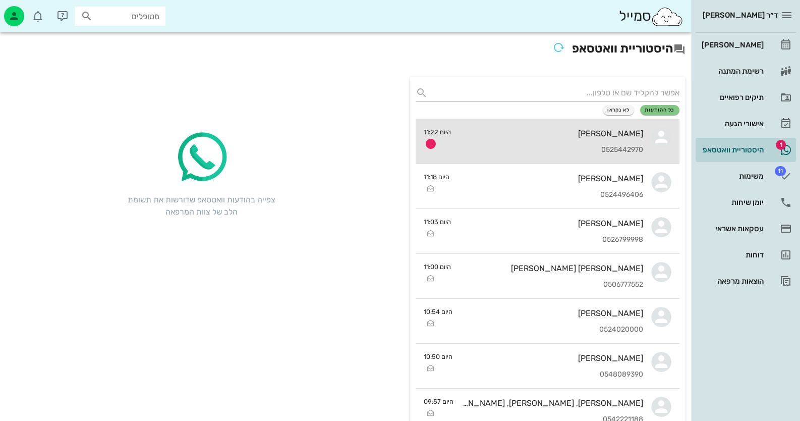
click at [590, 158] on div "[PERSON_NAME] 0525442970" at bounding box center [551, 141] width 184 height 44
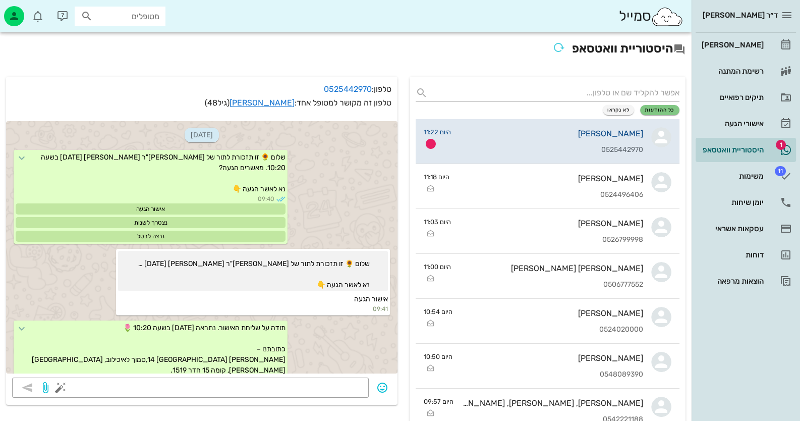
scroll to position [291, 0]
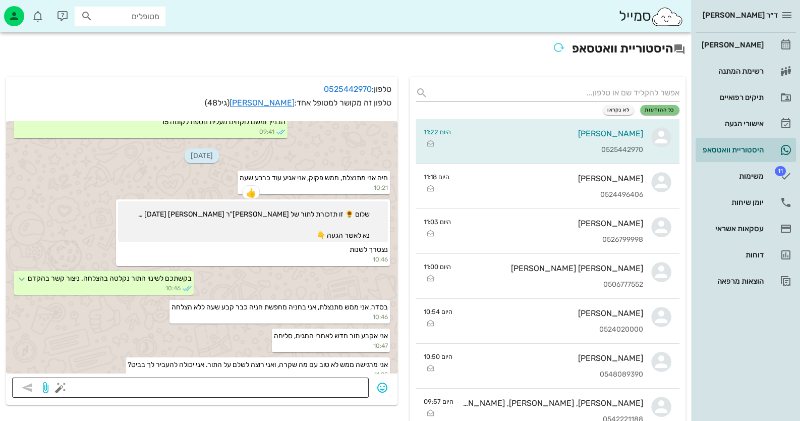
click at [364, 390] on div "​" at bounding box center [190, 387] width 357 height 20
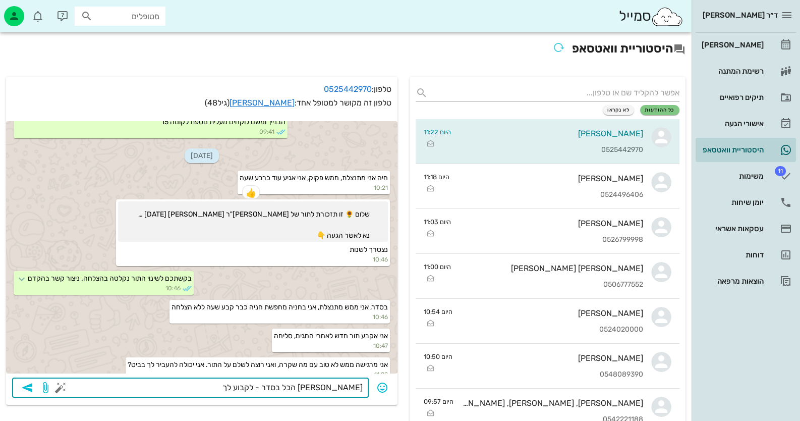
type textarea "מיכל הכל בסדר - לקבוע לך?"
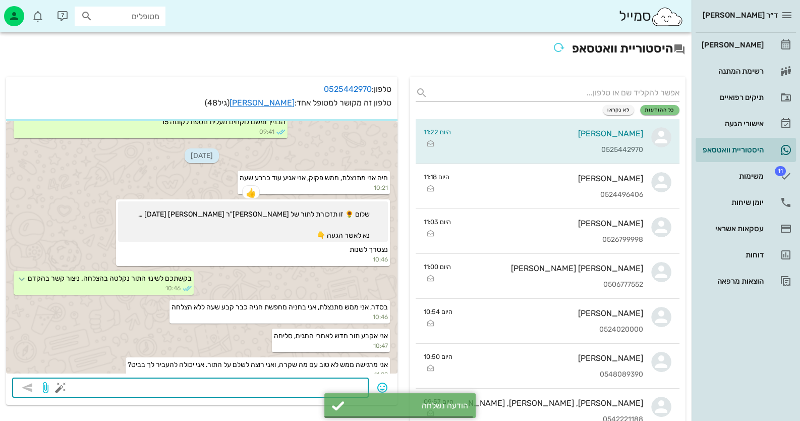
scroll to position [319, 0]
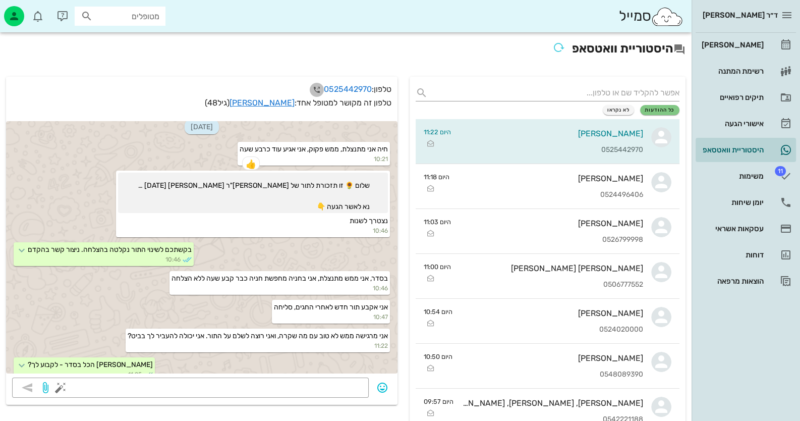
click at [313, 91] on icon "button" at bounding box center [317, 90] width 12 height 12
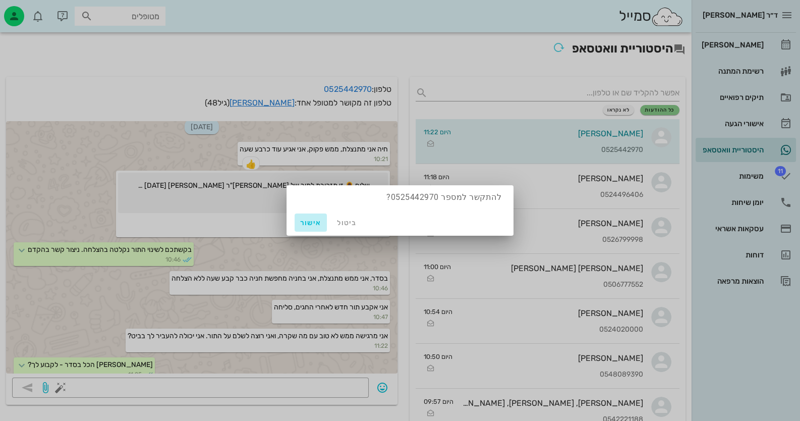
click at [312, 218] on span "אישור" at bounding box center [311, 222] width 24 height 9
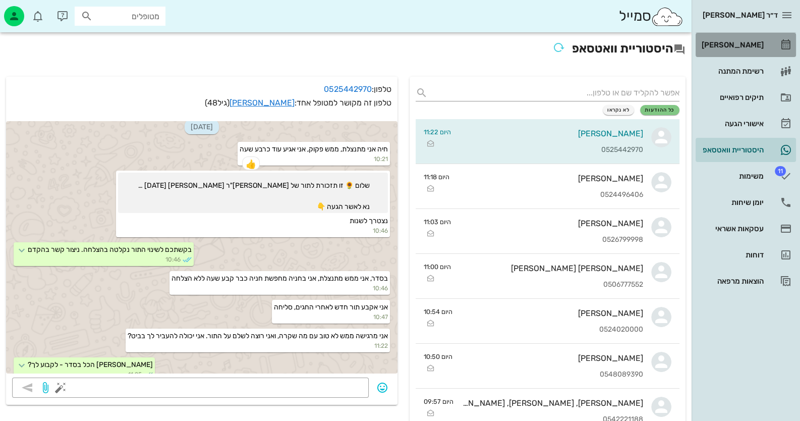
click at [762, 53] on link "[PERSON_NAME]" at bounding box center [746, 45] width 100 height 24
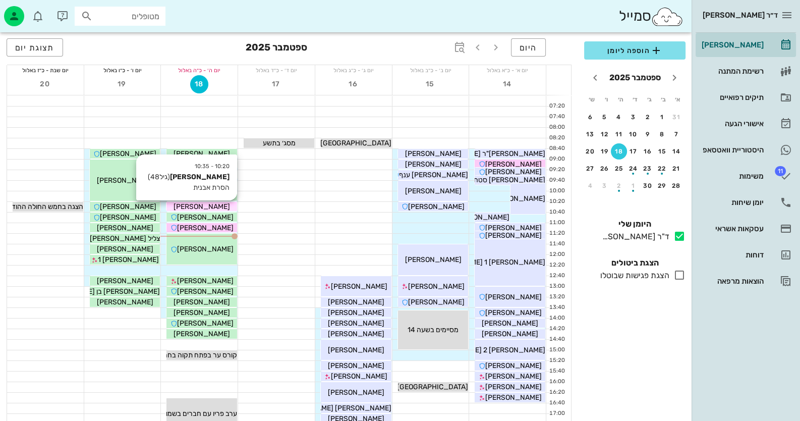
click at [217, 205] on div "[PERSON_NAME]" at bounding box center [201, 206] width 71 height 11
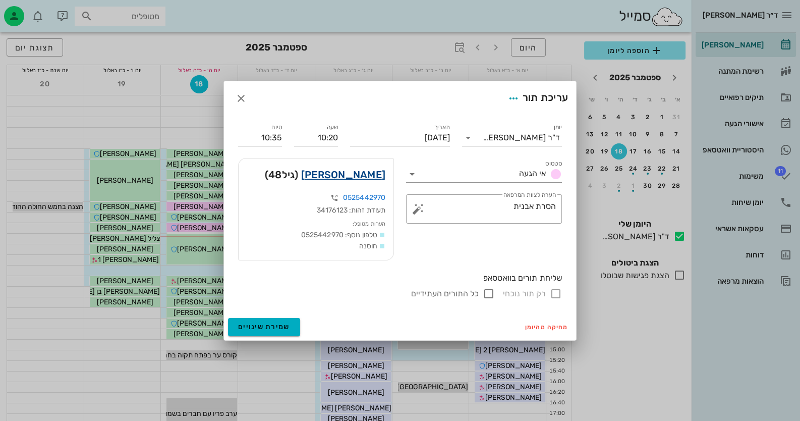
click at [376, 179] on link "[PERSON_NAME]" at bounding box center [343, 174] width 84 height 16
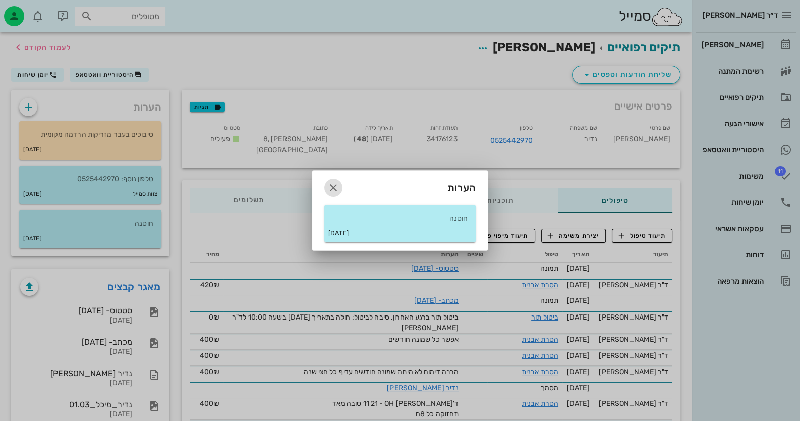
click at [328, 189] on icon "button" at bounding box center [333, 188] width 12 height 12
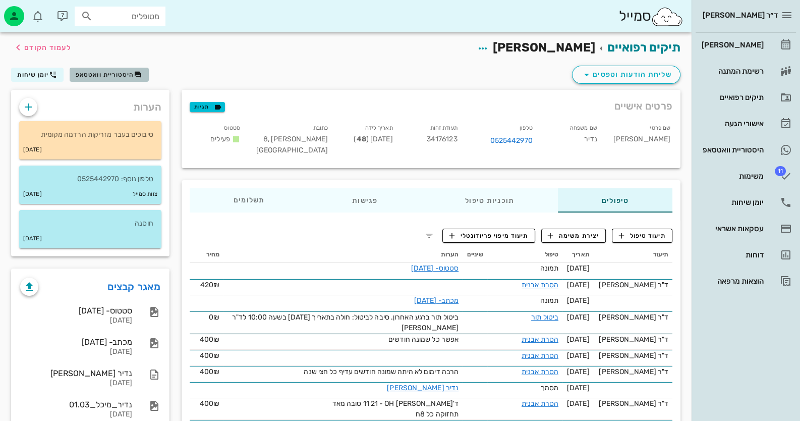
click at [114, 73] on span "היסטוריית וואטסאפ" at bounding box center [105, 74] width 59 height 7
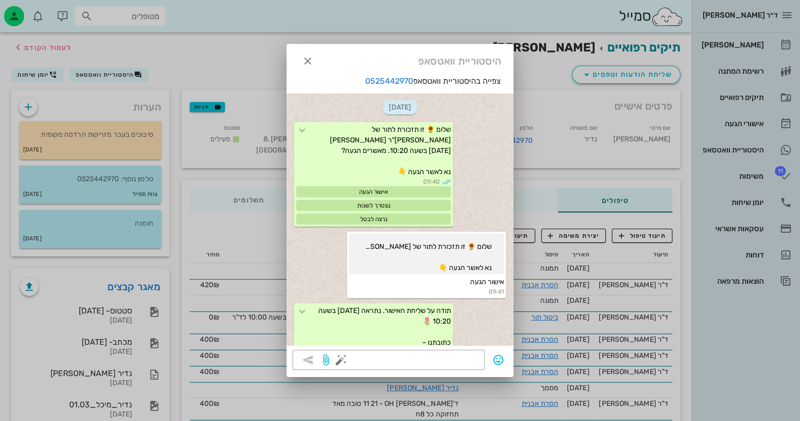
scroll to position [415, 0]
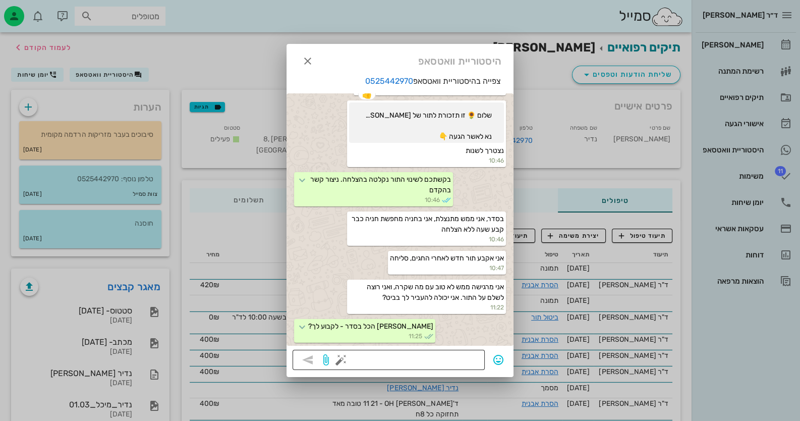
click at [341, 361] on button "button" at bounding box center [341, 360] width 12 height 12
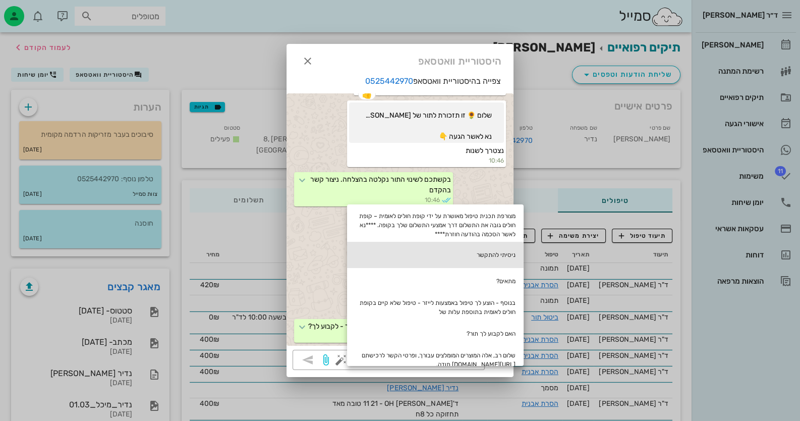
click at [505, 256] on div "ניסיתי להתקשר" at bounding box center [435, 255] width 177 height 26
type textarea "ניסיתי להתקשר"
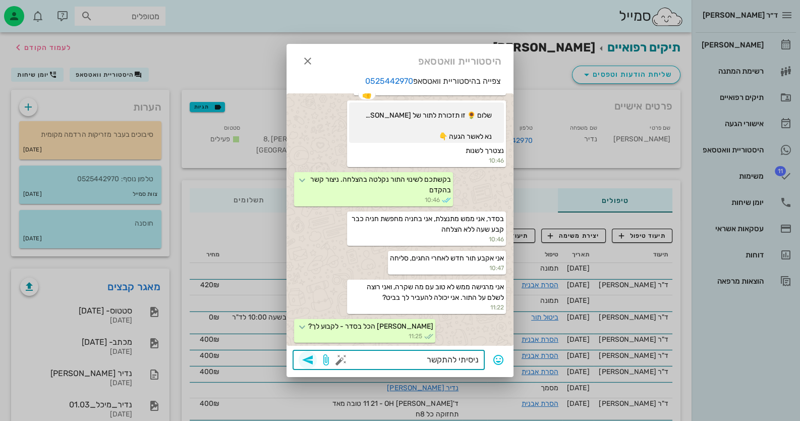
click at [311, 362] on icon "button" at bounding box center [308, 360] width 12 height 12
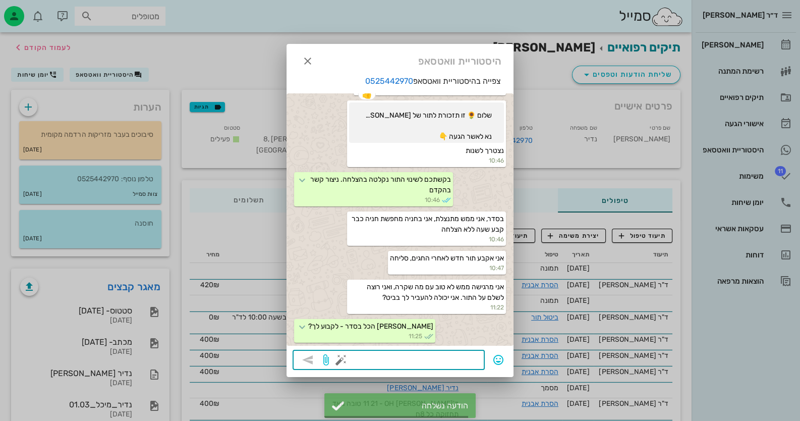
scroll to position [443, 0]
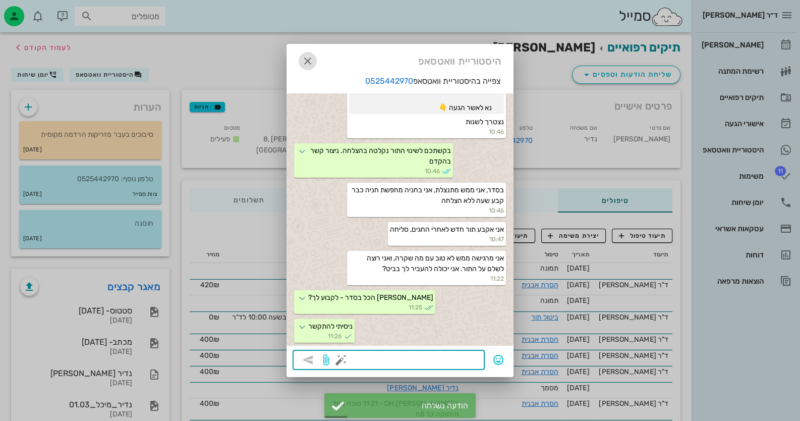
click at [306, 59] on icon "button" at bounding box center [308, 61] width 12 height 12
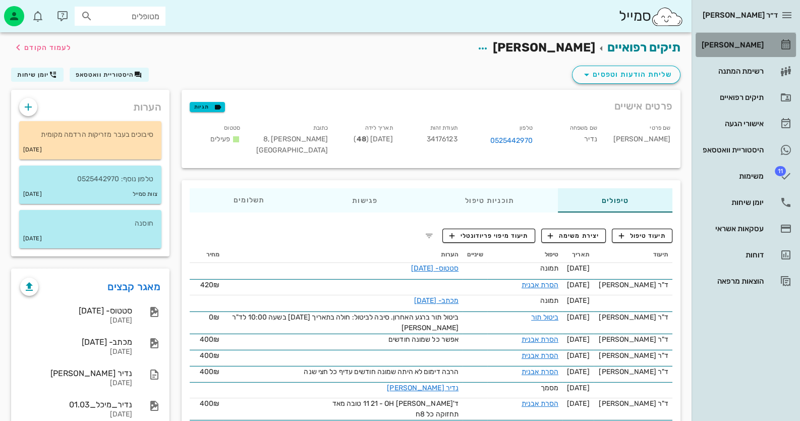
click at [752, 35] on link "[PERSON_NAME]" at bounding box center [746, 45] width 100 height 24
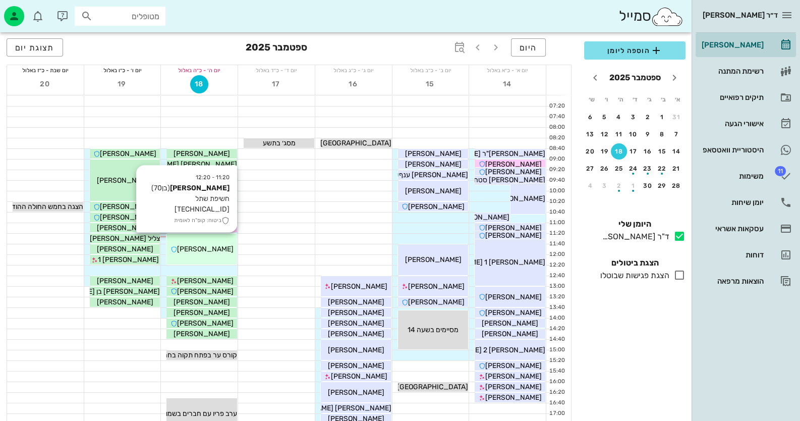
click at [202, 254] on div "11:20 - 12:20 בנימין ברם (בן 70 ) חשיפת שתל 16.17.46.47 ביטוח: קופ"ח לאומית בני…" at bounding box center [201, 249] width 71 height 31
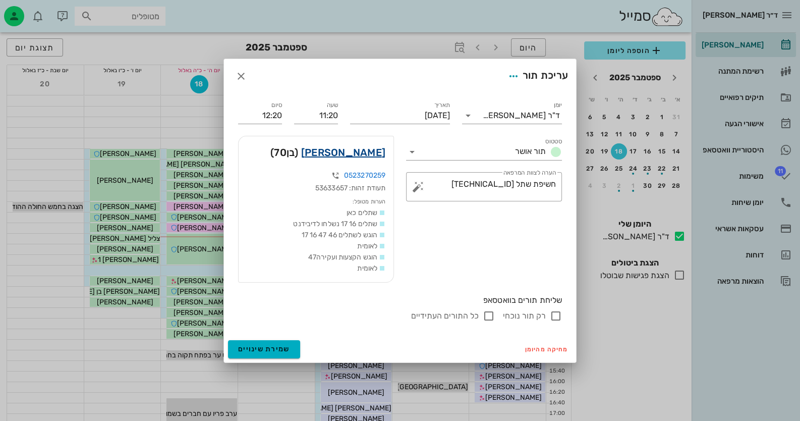
click at [372, 155] on link "בנימין ברם" at bounding box center [343, 152] width 84 height 16
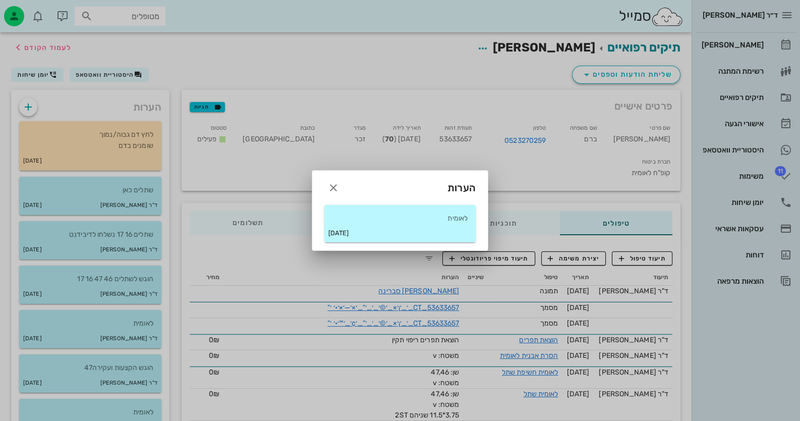
click at [376, 228] on div "25-12-2024" at bounding box center [399, 233] width 151 height 18
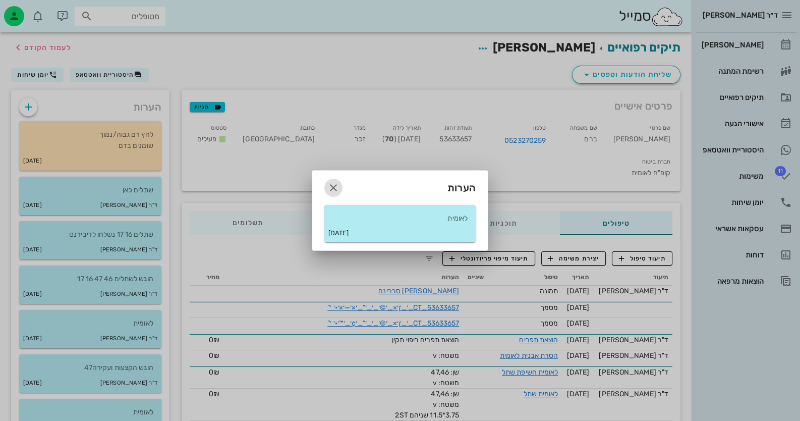
click at [332, 184] on icon "button" at bounding box center [333, 188] width 12 height 12
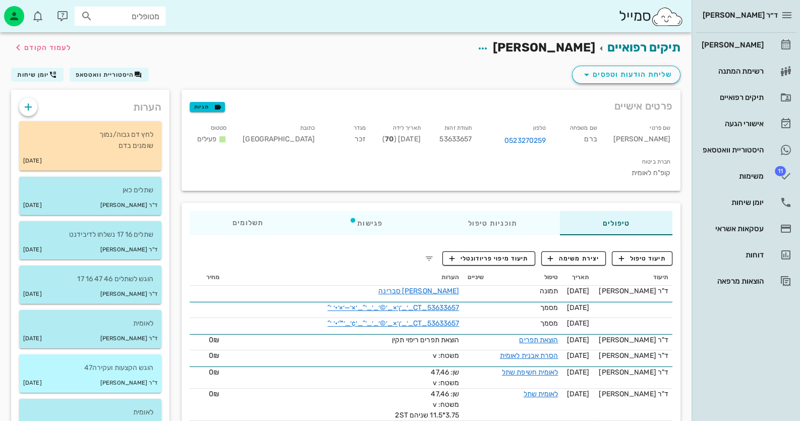
scroll to position [201, 0]
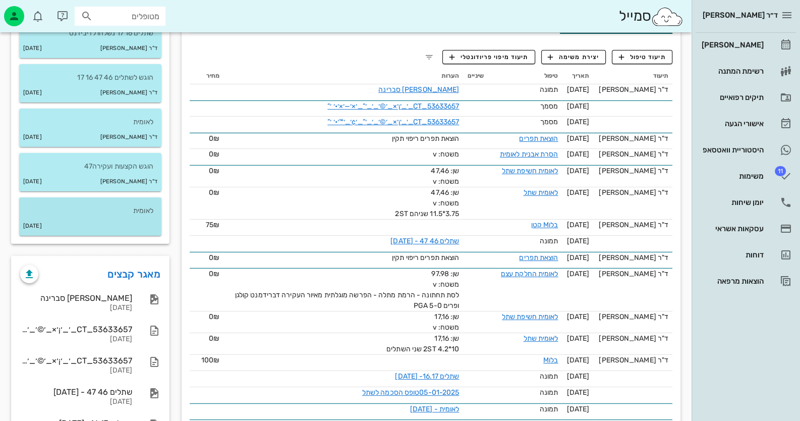
click at [124, 213] on p "לאומית" at bounding box center [90, 210] width 126 height 11
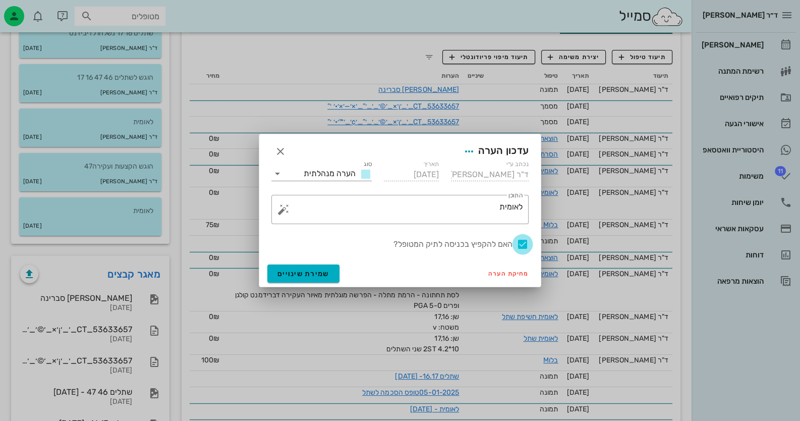
click at [522, 242] on div at bounding box center [522, 244] width 17 height 17
checkbox input "false"
click at [284, 275] on span "שמירת שינויים" at bounding box center [303, 273] width 52 height 9
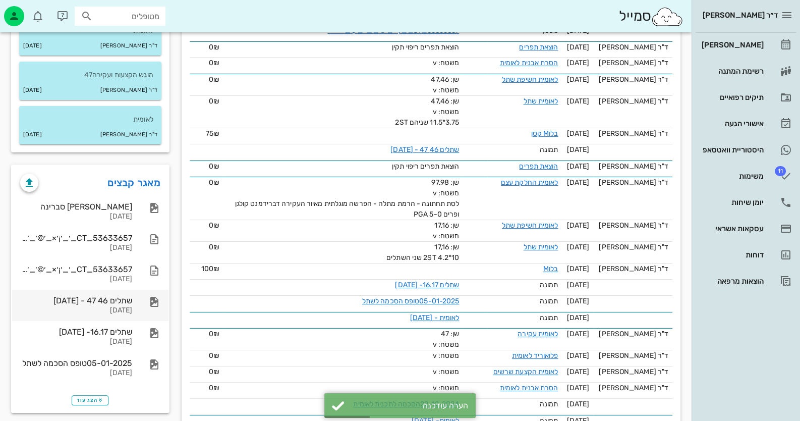
scroll to position [303, 0]
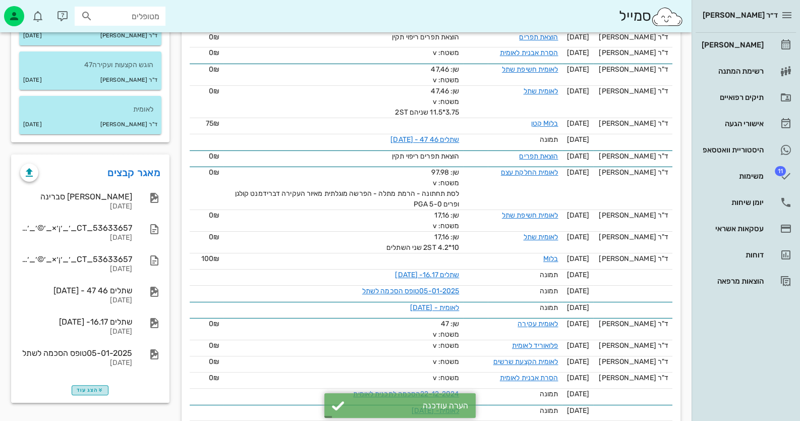
click at [94, 388] on span "הצג עוד" at bounding box center [90, 390] width 27 height 6
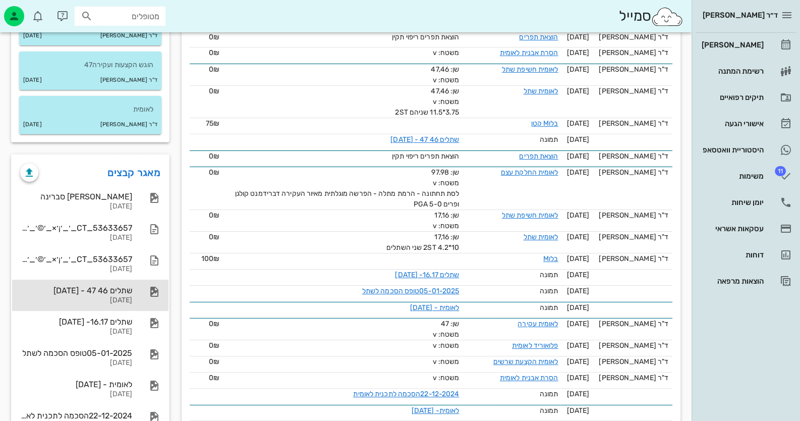
click at [138, 281] on div "שתלים 46 47 - 24-04-2025 24-04-2025" at bounding box center [90, 294] width 156 height 31
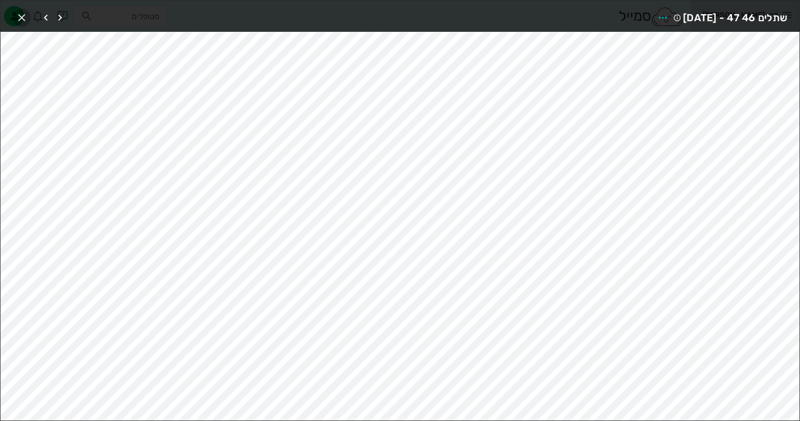
click at [19, 17] on icon "button" at bounding box center [22, 18] width 12 height 12
